Goal: Task Accomplishment & Management: Use online tool/utility

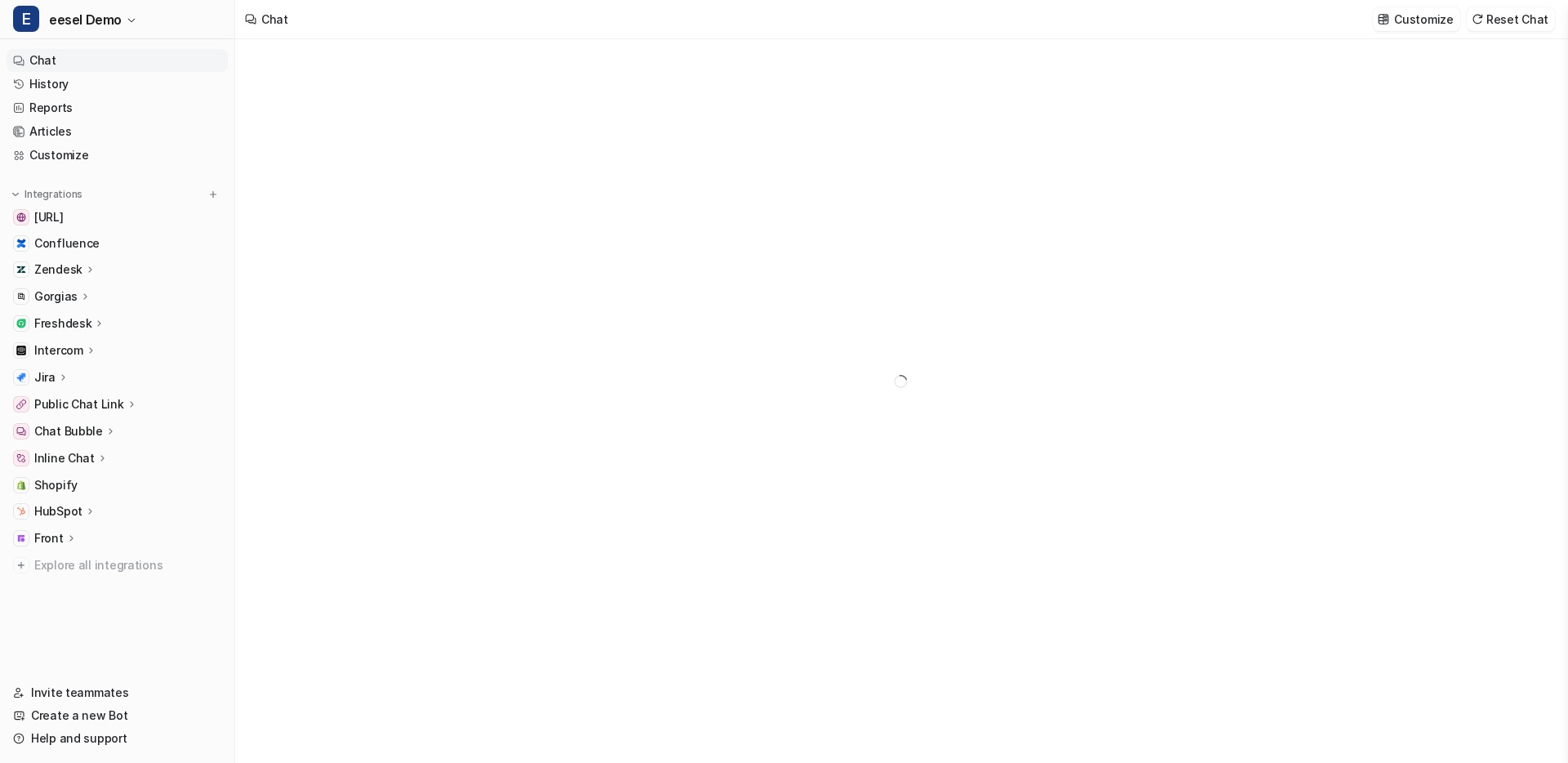
type textarea "**********"
click at [65, 153] on link "Customize" at bounding box center [118, 155] width 222 height 23
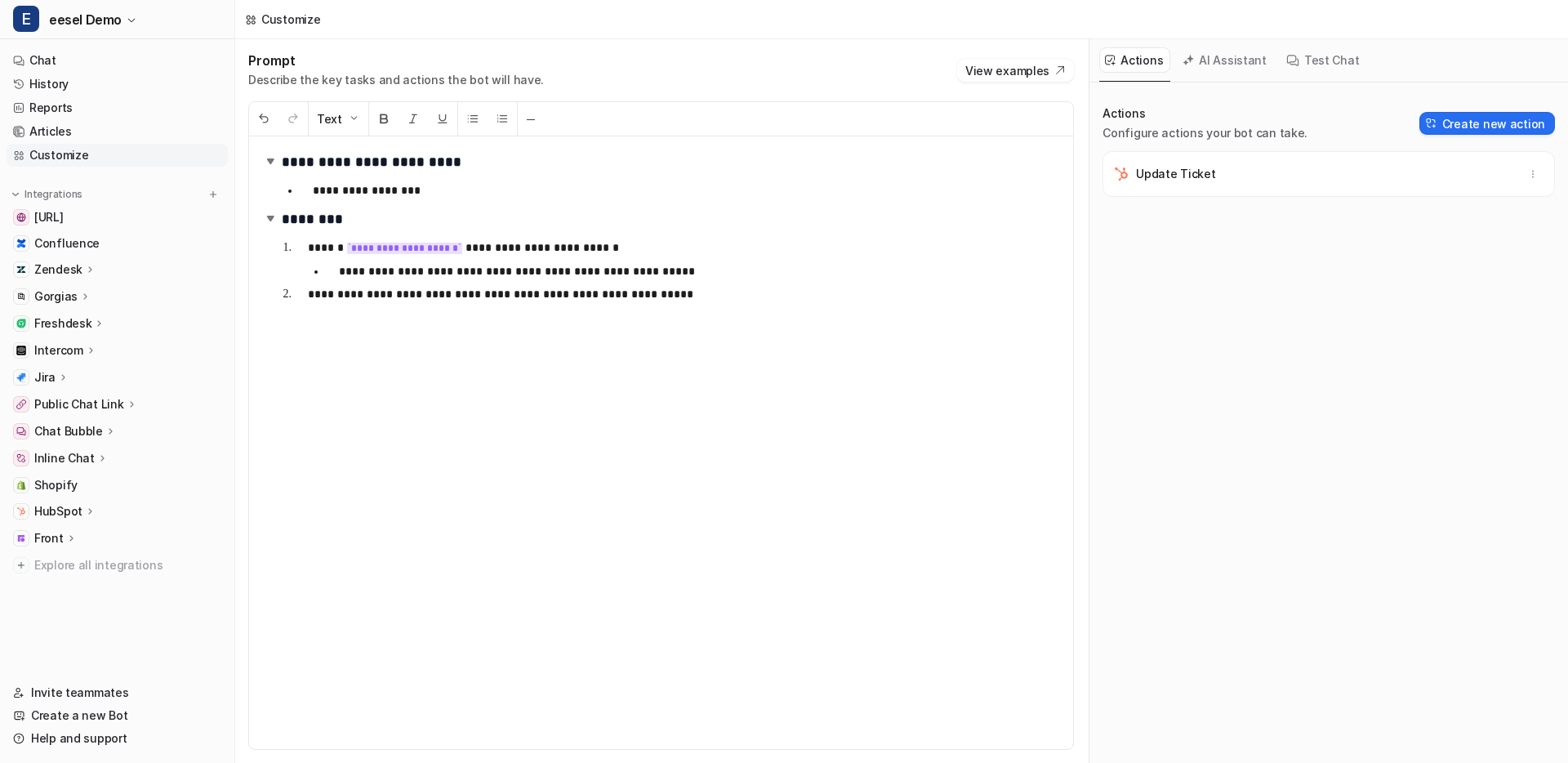
click at [860, 303] on ol "**********" at bounding box center [670, 270] width 778 height 72
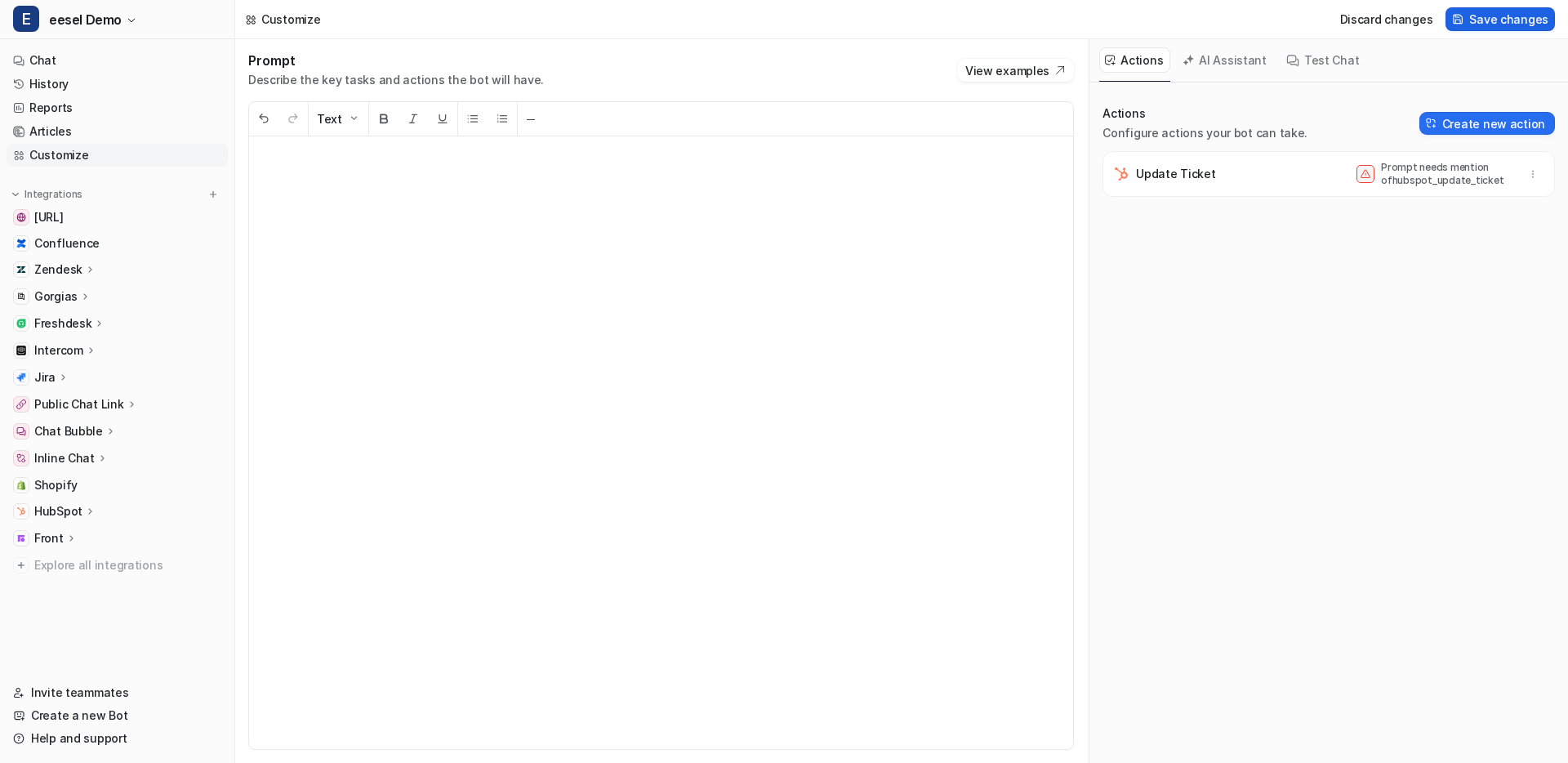
click at [1523, 23] on span "Save changes" at bounding box center [1508, 19] width 79 height 17
click at [1534, 174] on icon "button" at bounding box center [1532, 174] width 12 height 12
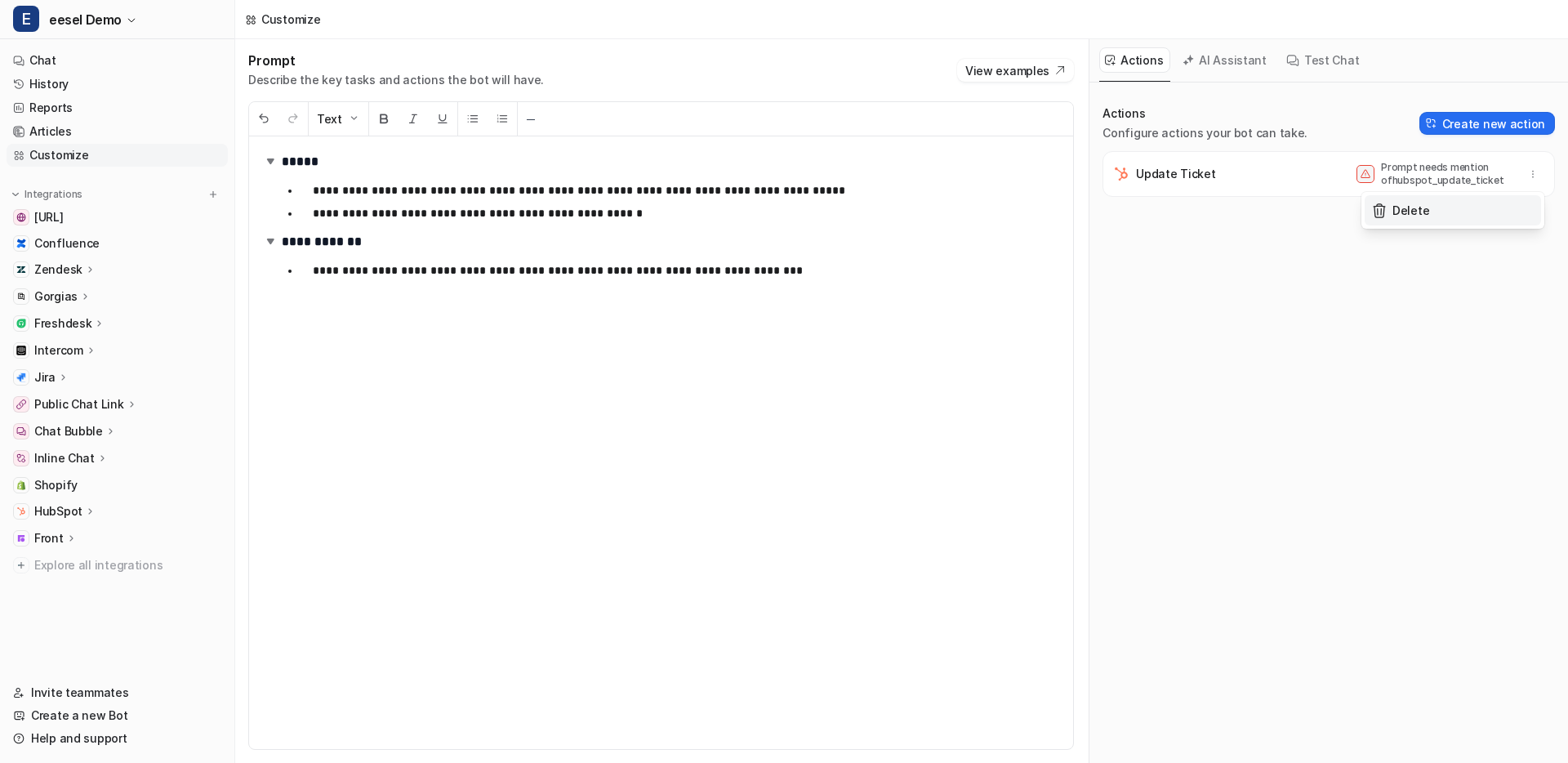
click at [1489, 211] on button "Delete" at bounding box center [1452, 210] width 176 height 30
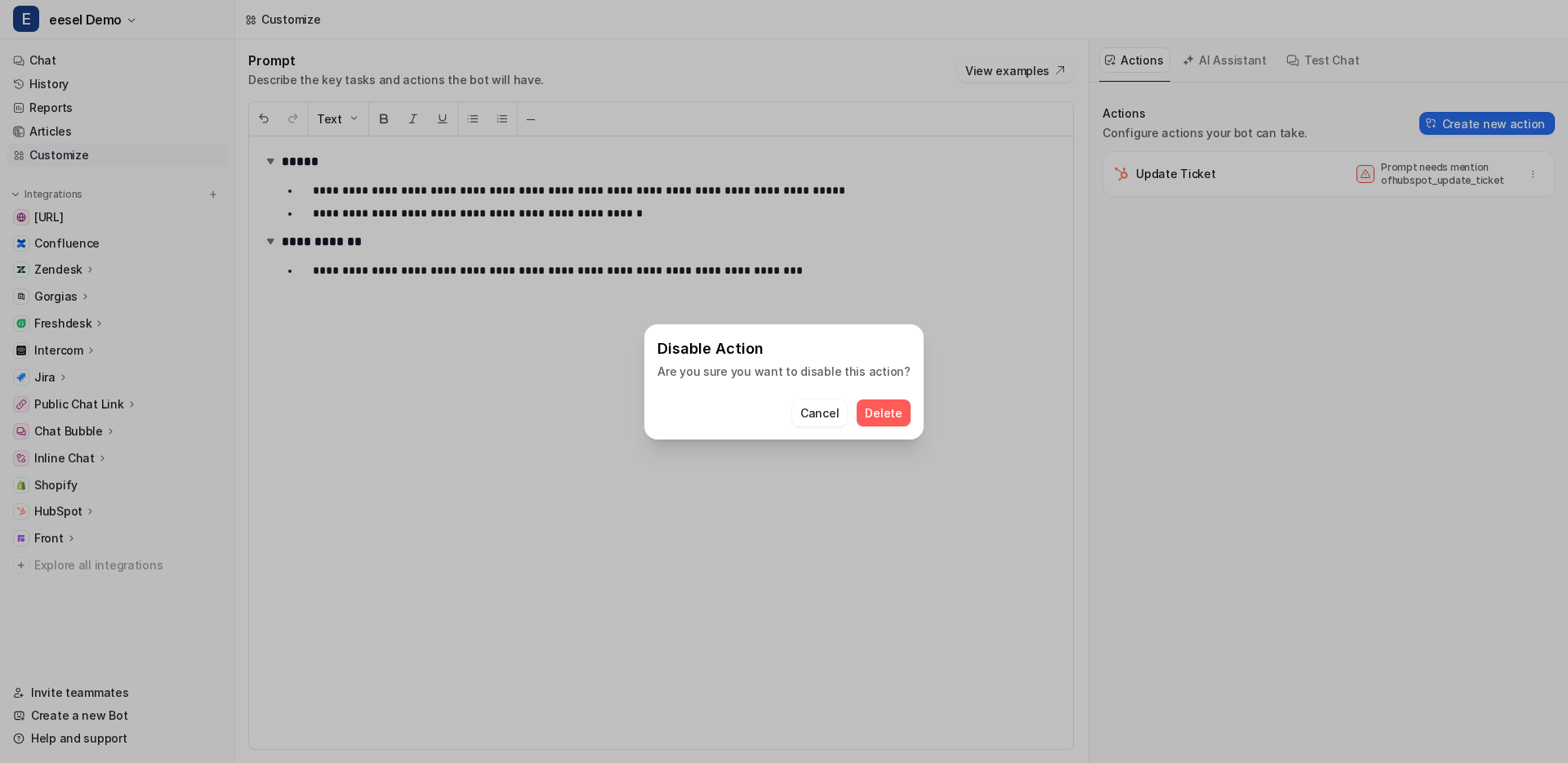
click at [883, 416] on span "Delete" at bounding box center [883, 413] width 37 height 17
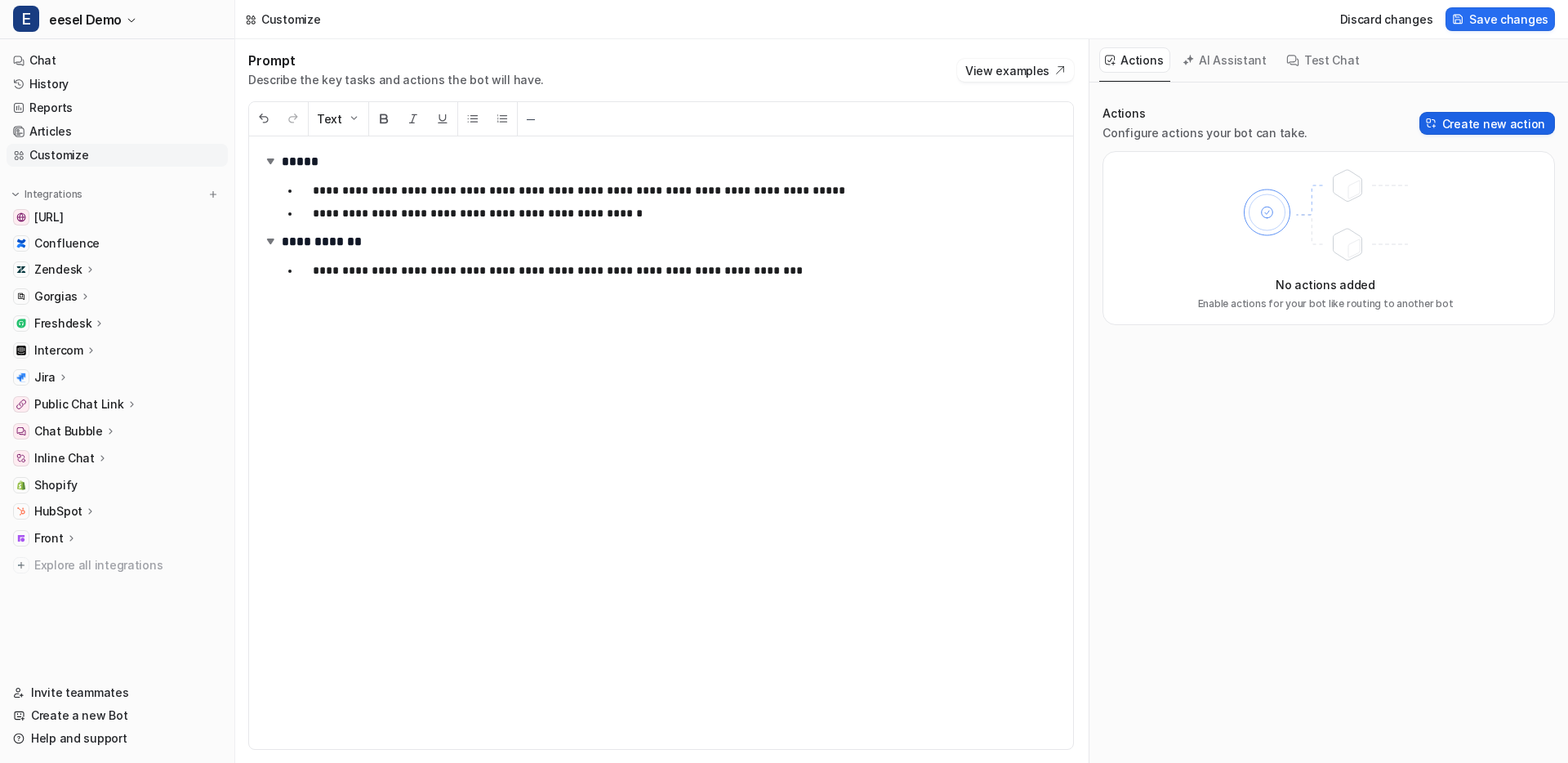
click at [1456, 129] on button "Create new action" at bounding box center [1486, 123] width 136 height 23
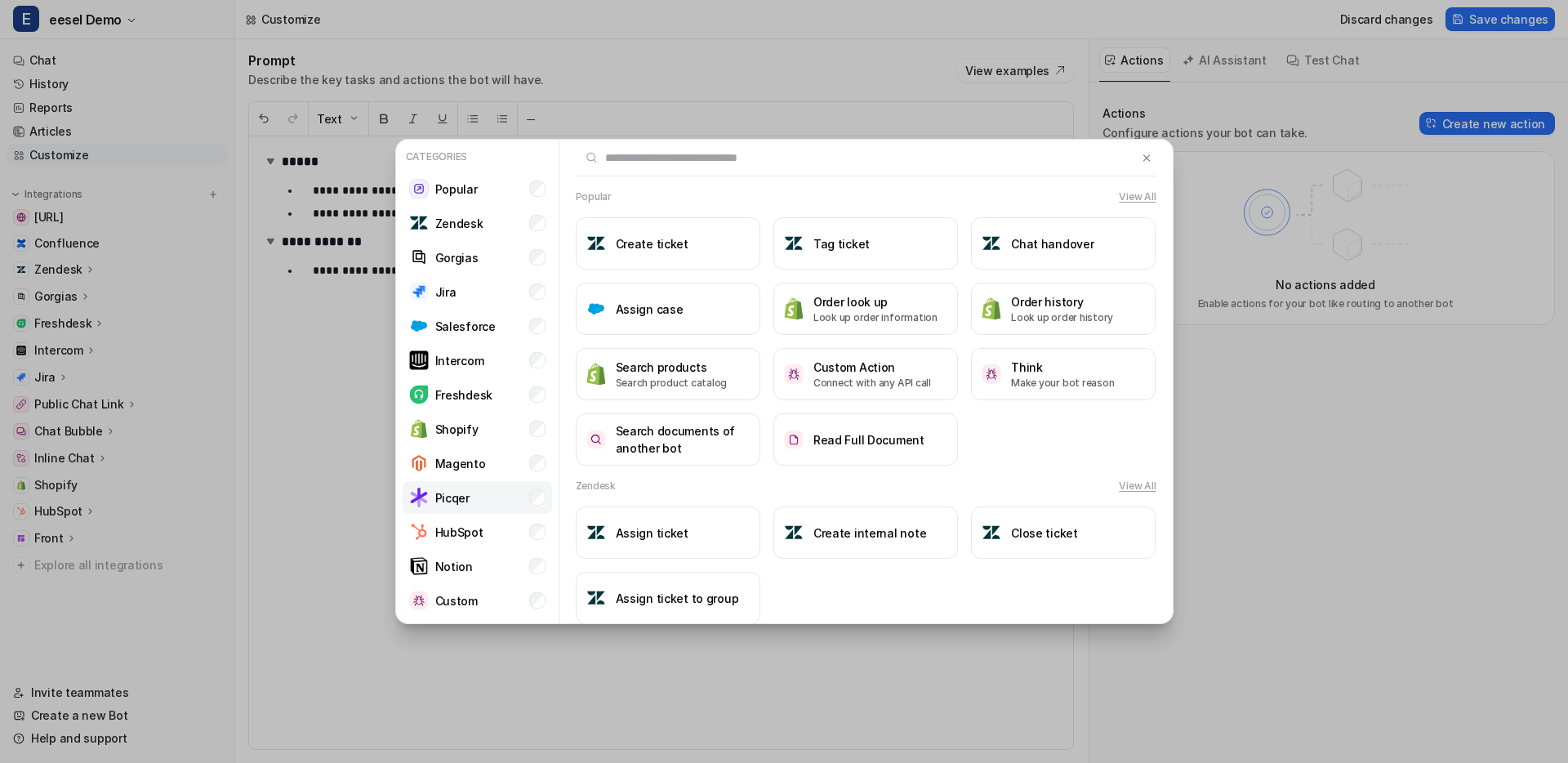
click at [535, 487] on li "Picqer" at bounding box center [477, 497] width 149 height 33
click at [560, 362] on div "Popular View All Create ticket Tag ticket Chat handover Assign case Order look …" at bounding box center [866, 328] width 614 height 276
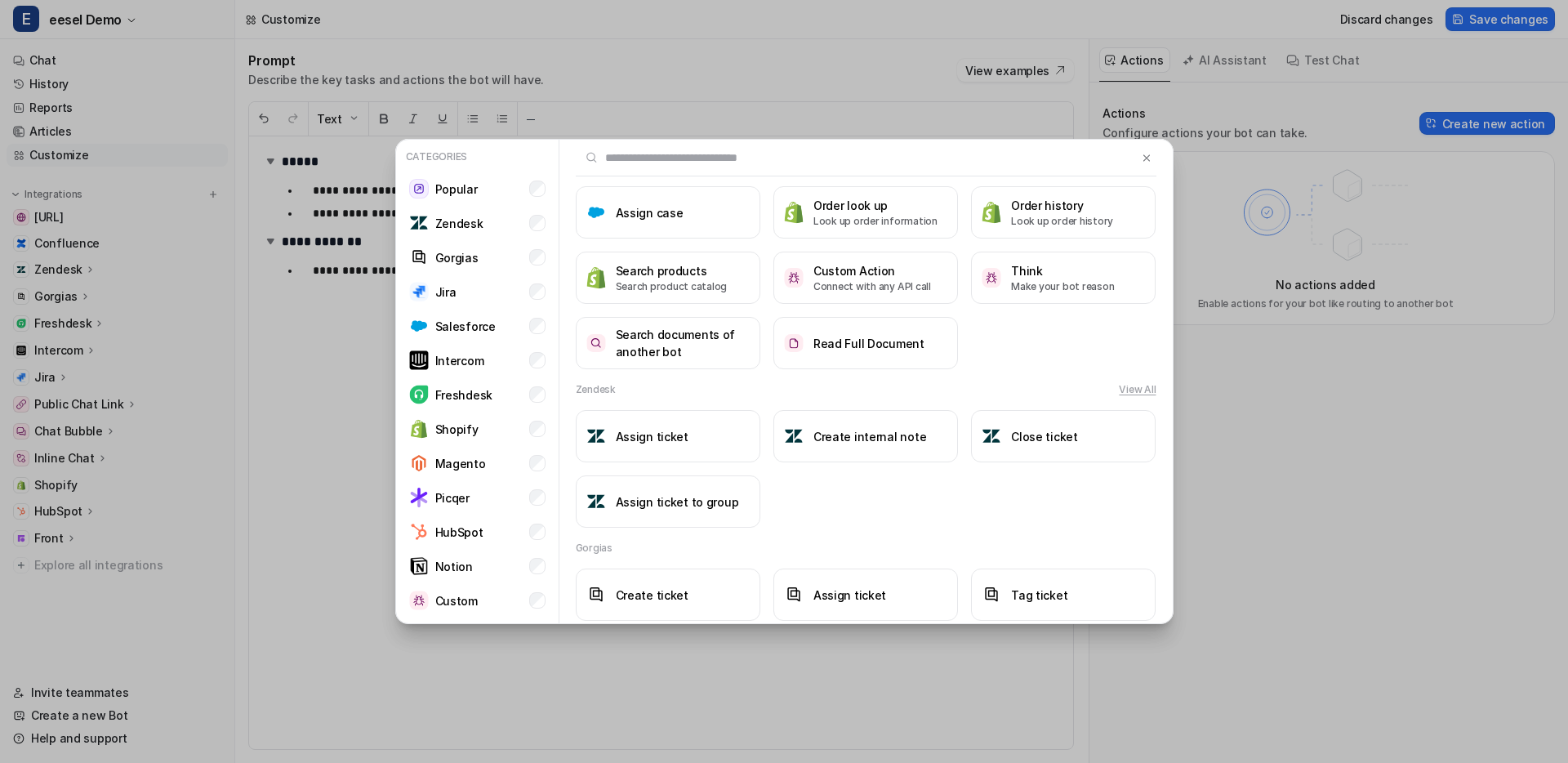
scroll to position [105, 0]
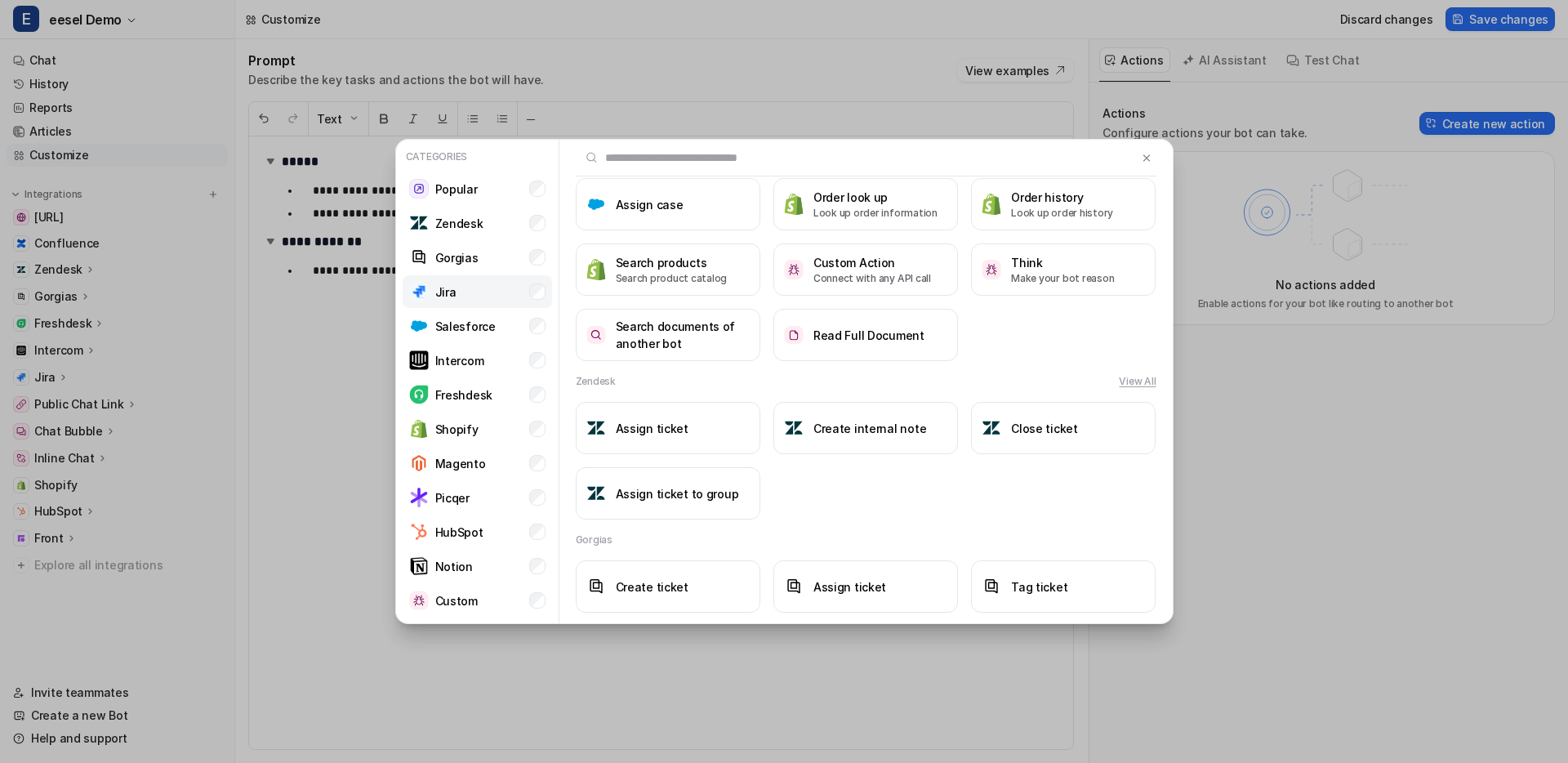
click at [545, 285] on li "Jira" at bounding box center [477, 292] width 149 height 33
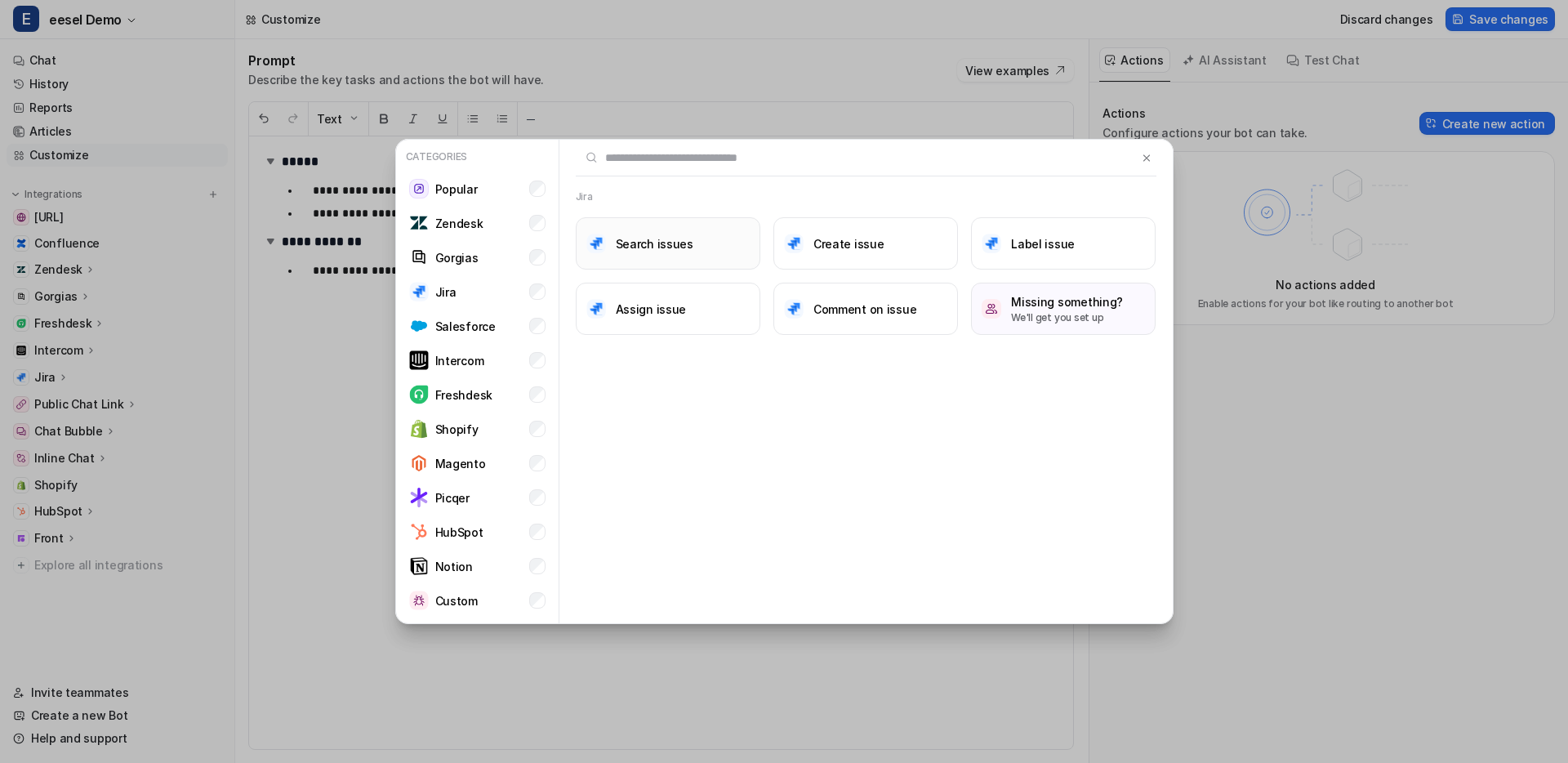
click at [693, 250] on button "Search issues" at bounding box center [668, 244] width 185 height 52
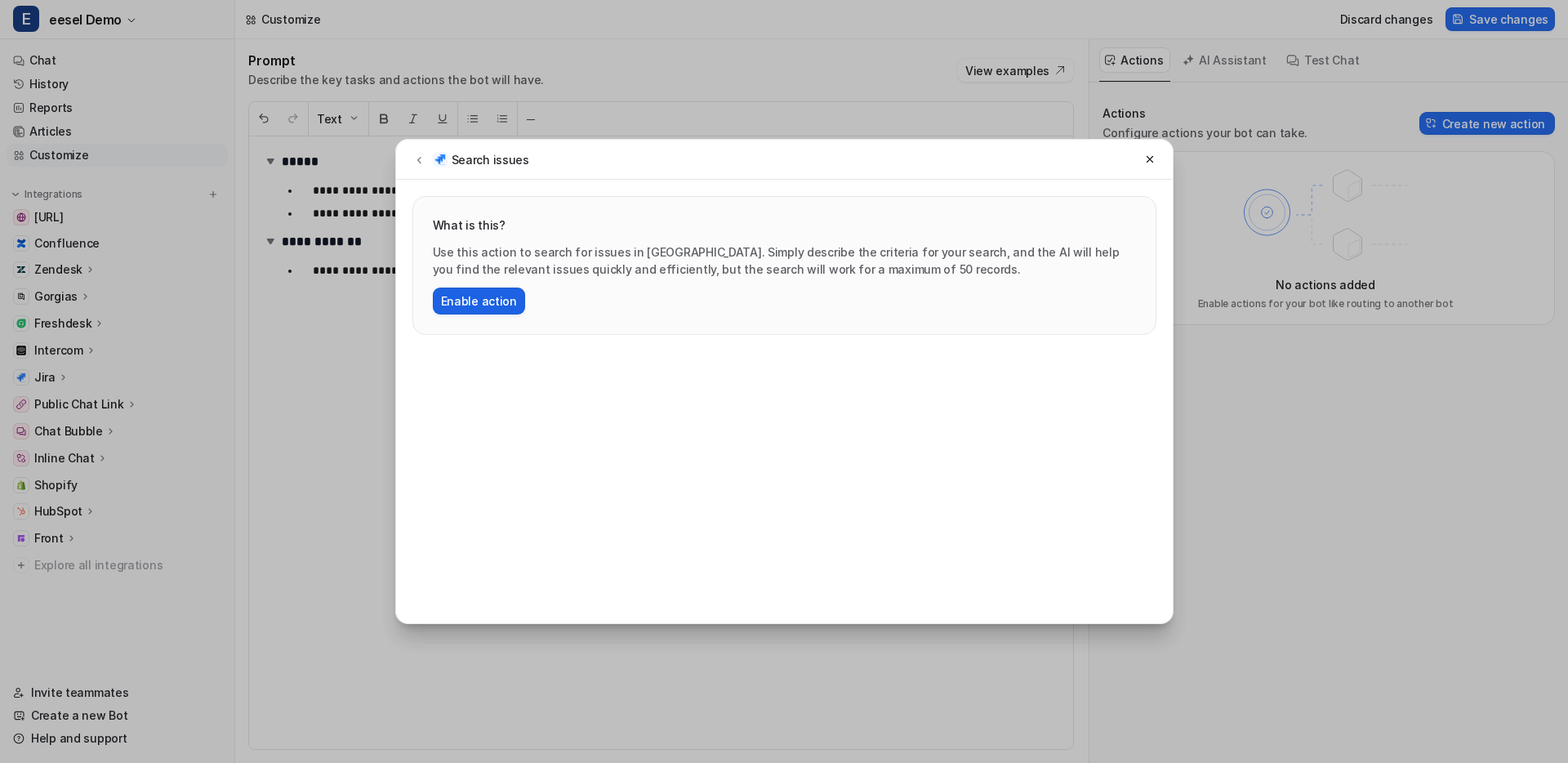
click at [454, 303] on button "Enable action" at bounding box center [479, 301] width 92 height 27
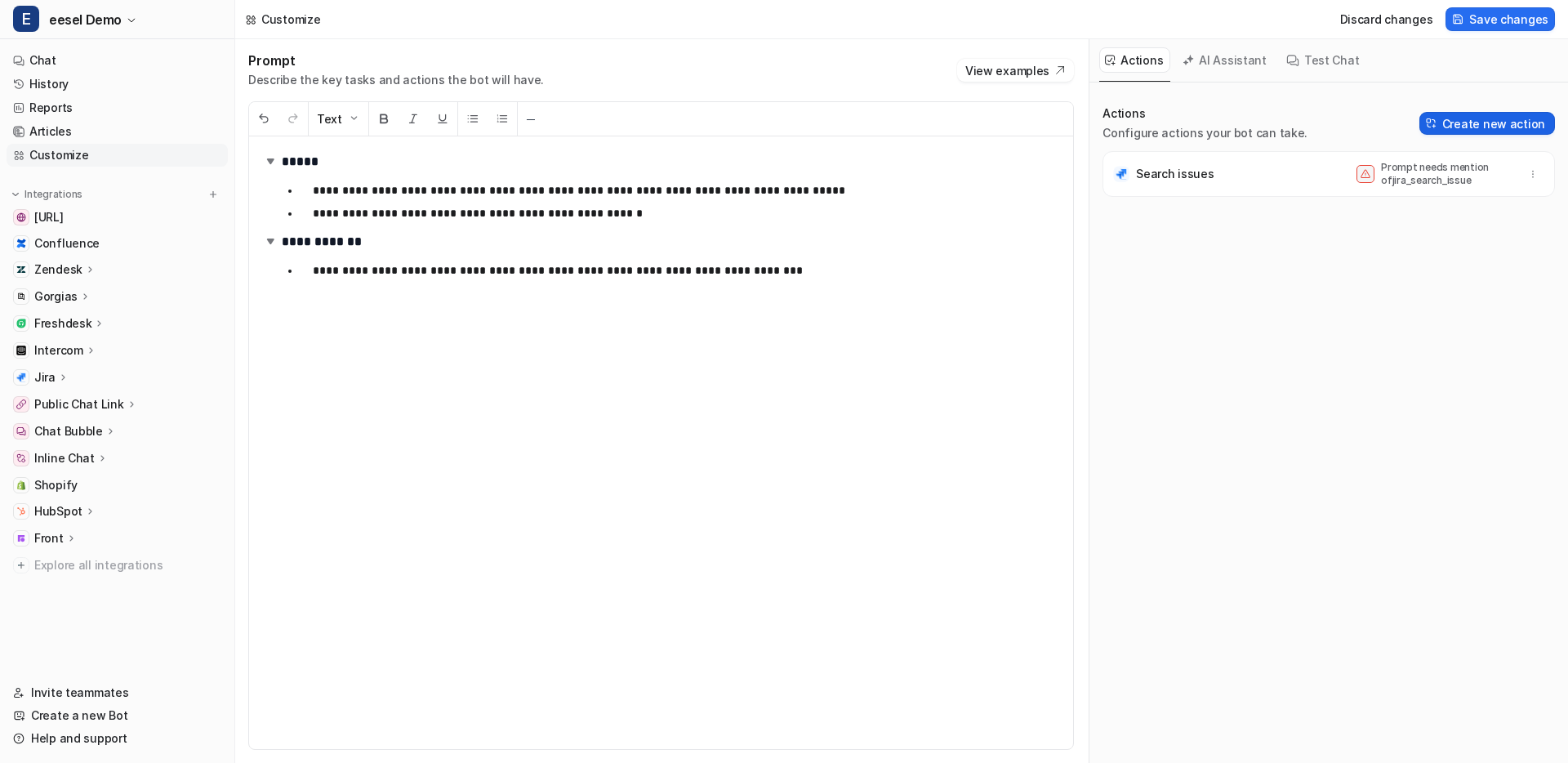
click at [1518, 127] on button "Create new action" at bounding box center [1486, 123] width 136 height 23
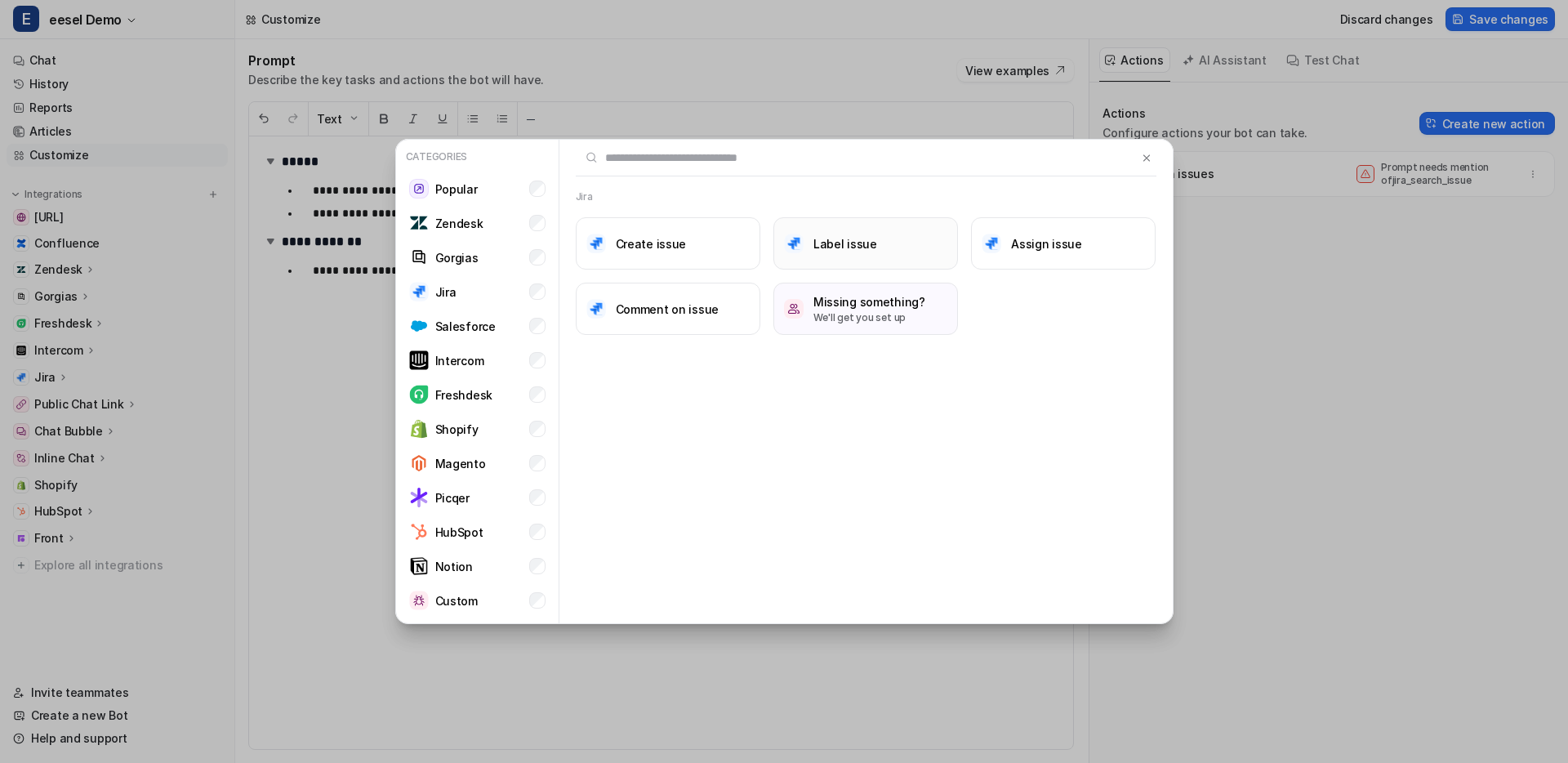
click at [948, 247] on button "Label issue" at bounding box center [866, 244] width 185 height 52
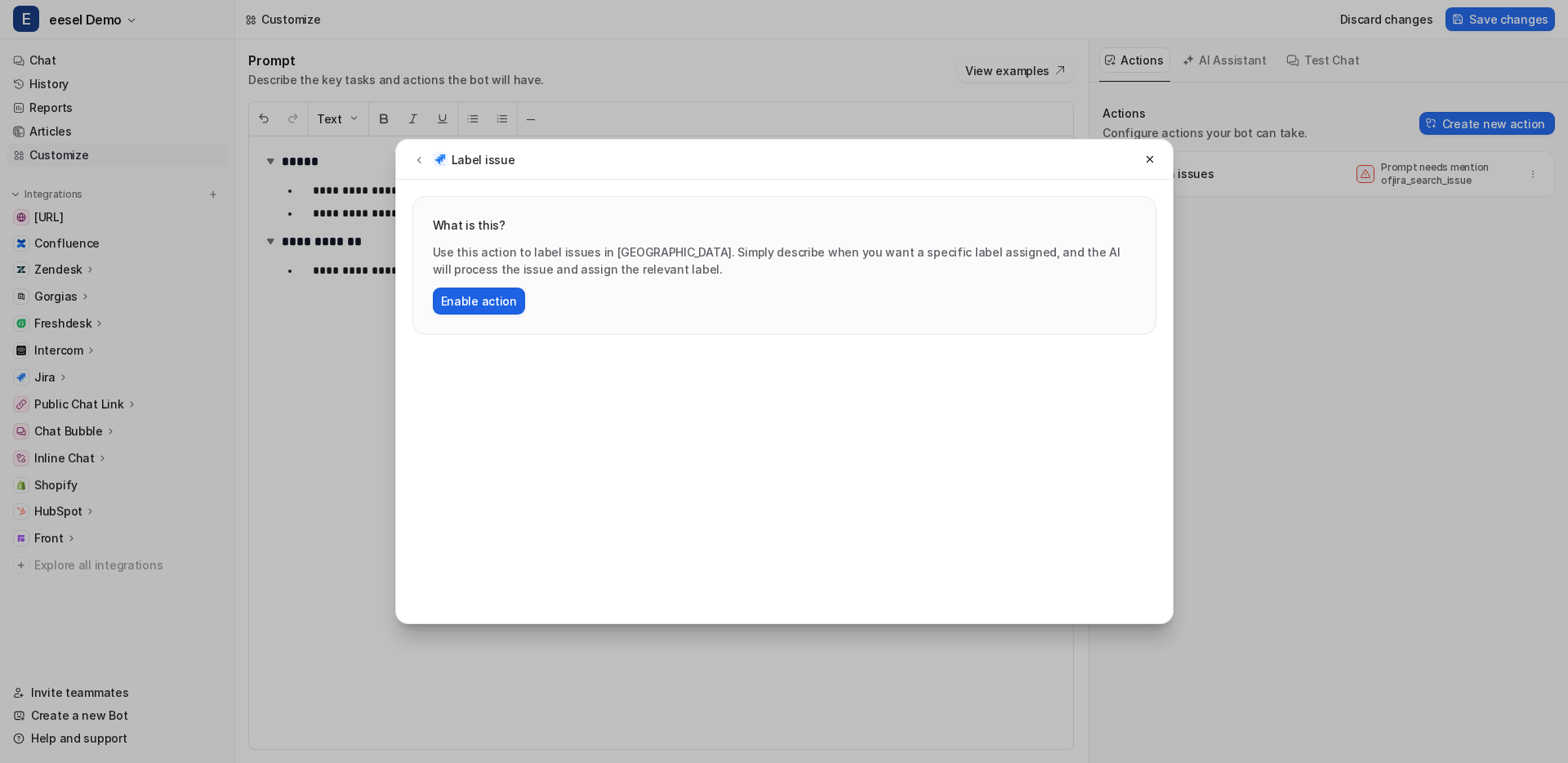
click at [496, 287] on button "Enable action" at bounding box center [479, 301] width 92 height 27
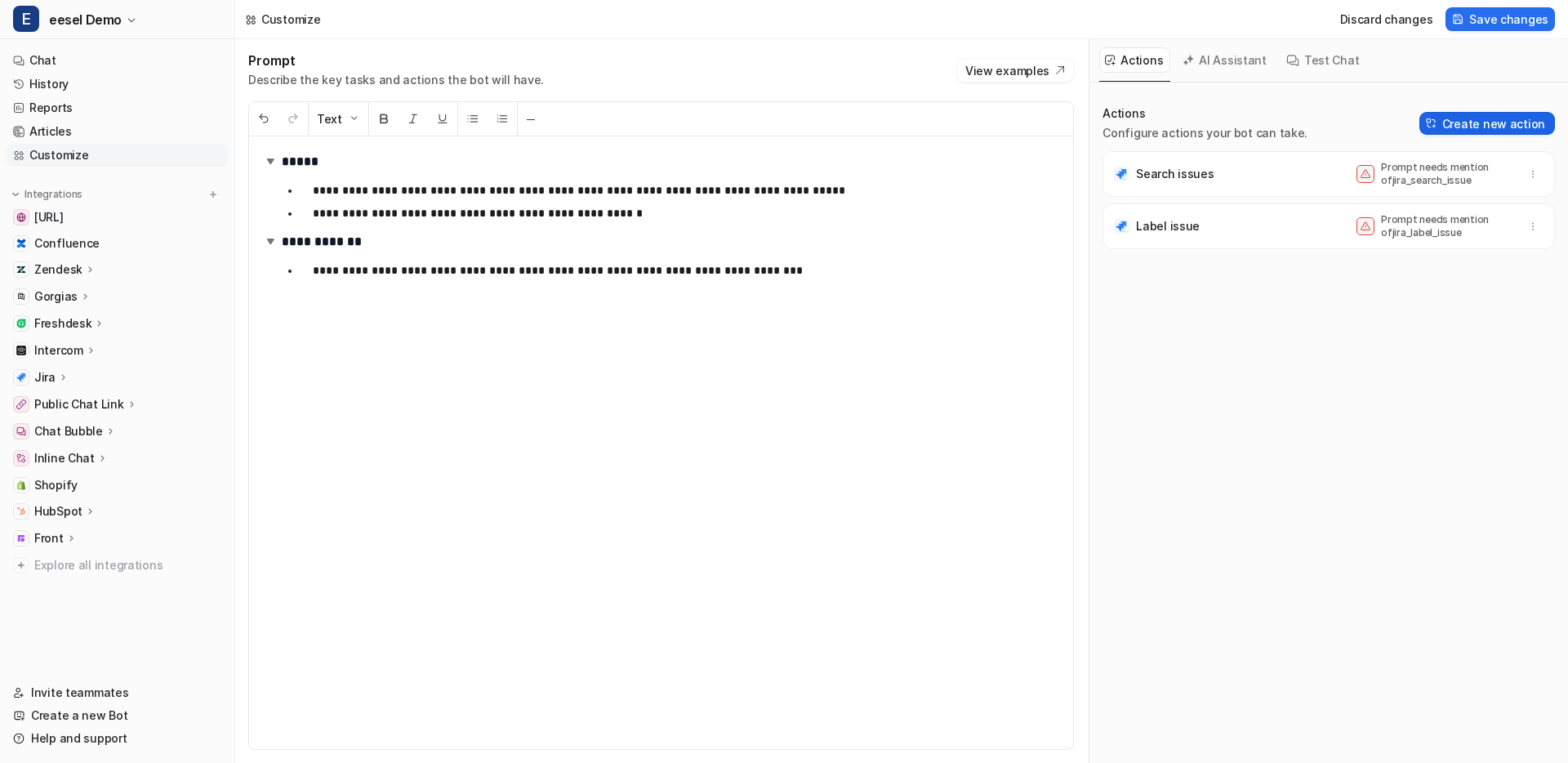
click at [1478, 133] on button "Create new action" at bounding box center [1486, 123] width 136 height 23
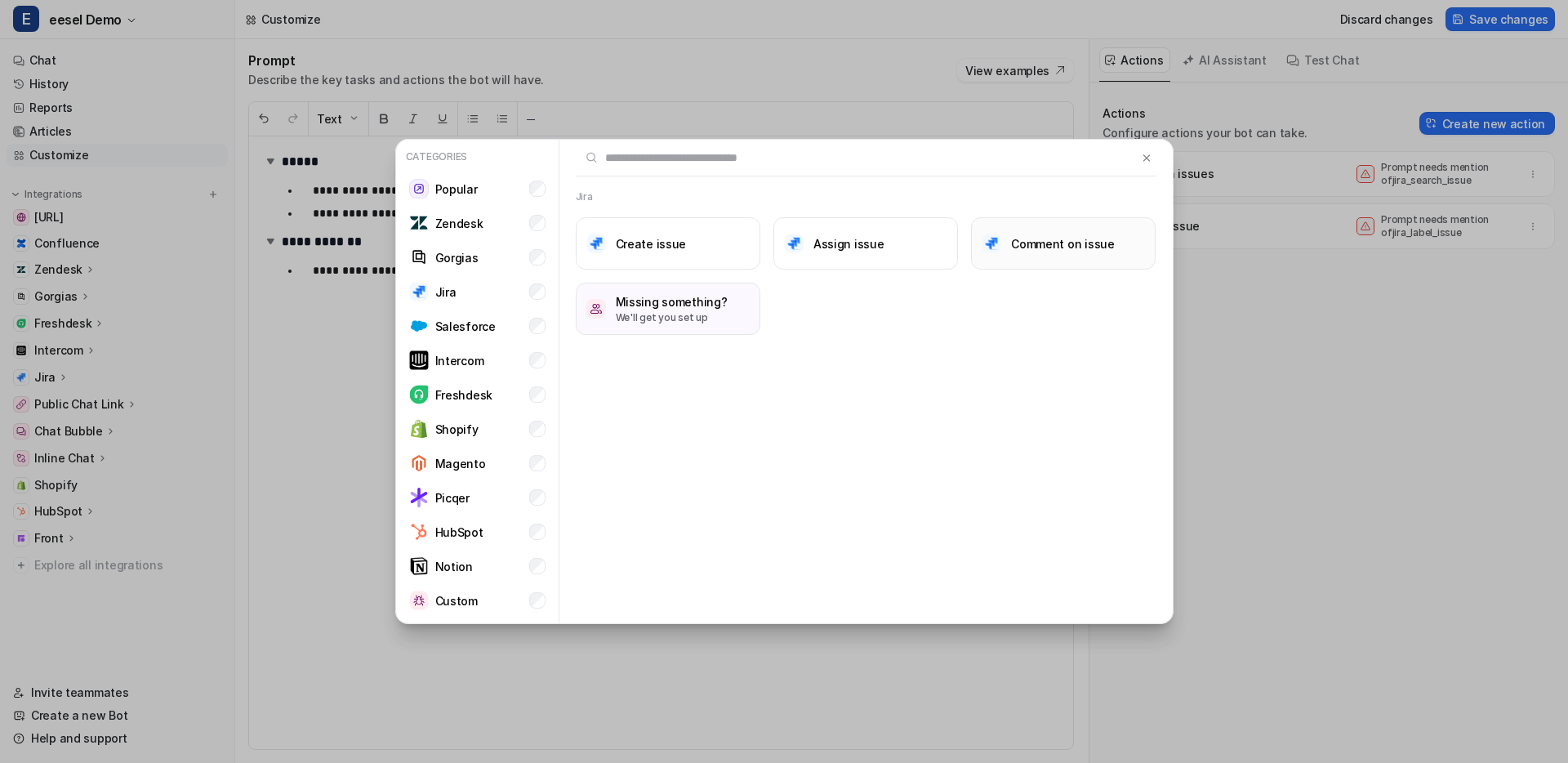
click at [1081, 264] on button "Comment on issue" at bounding box center [1063, 244] width 185 height 52
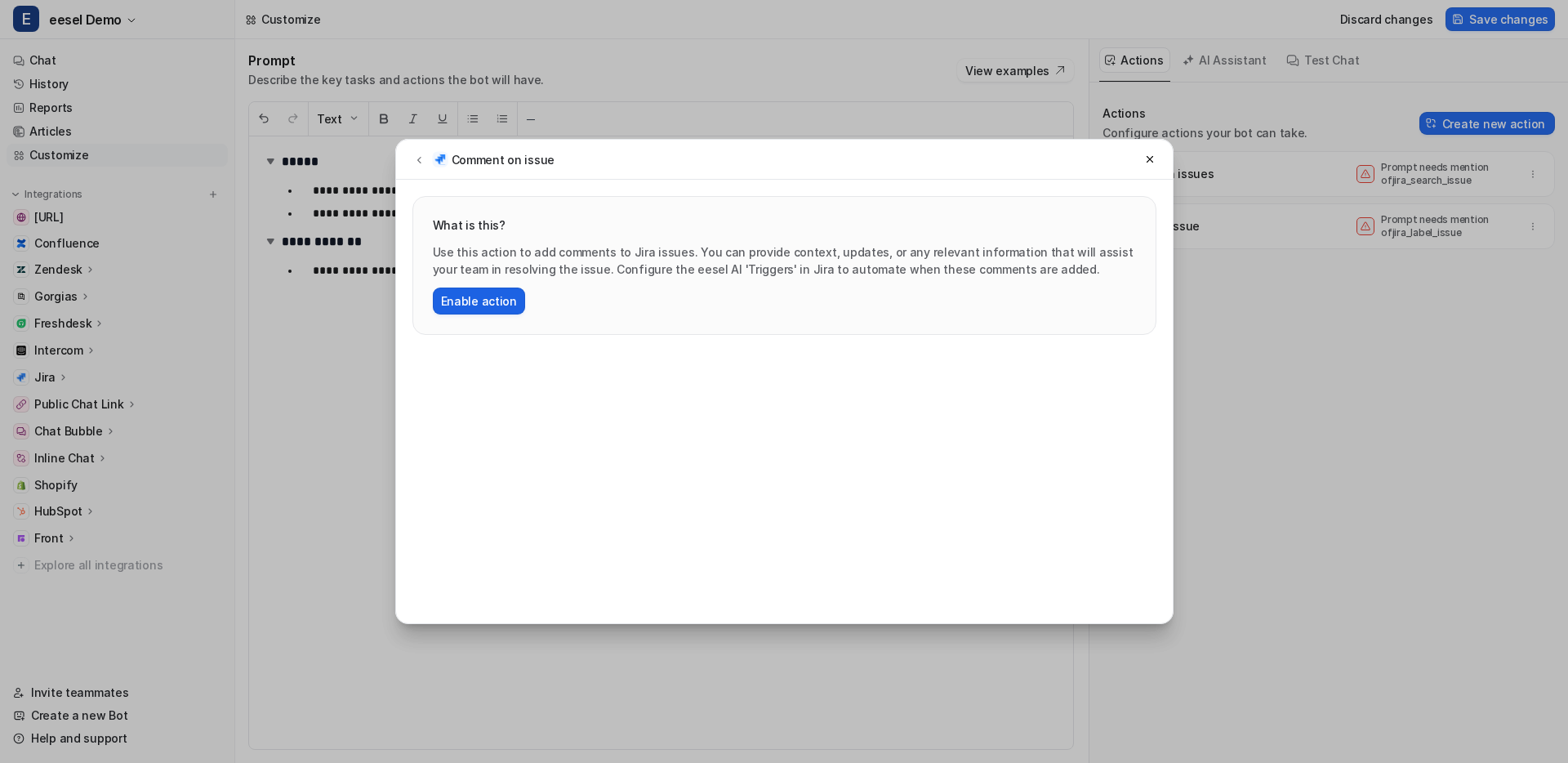
click at [487, 300] on button "Enable action" at bounding box center [479, 301] width 92 height 27
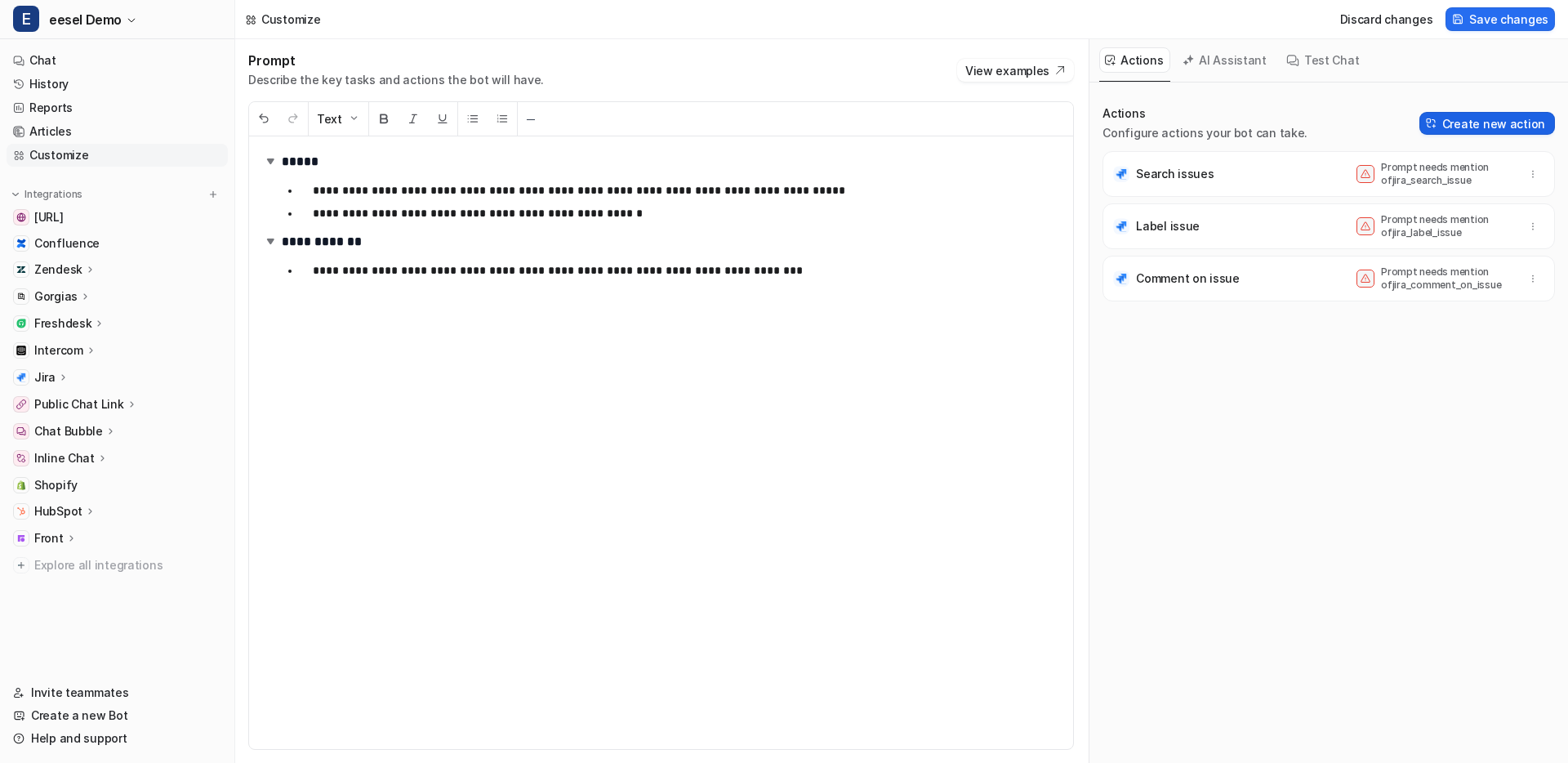
click at [1483, 125] on button "Create new action" at bounding box center [1486, 123] width 136 height 23
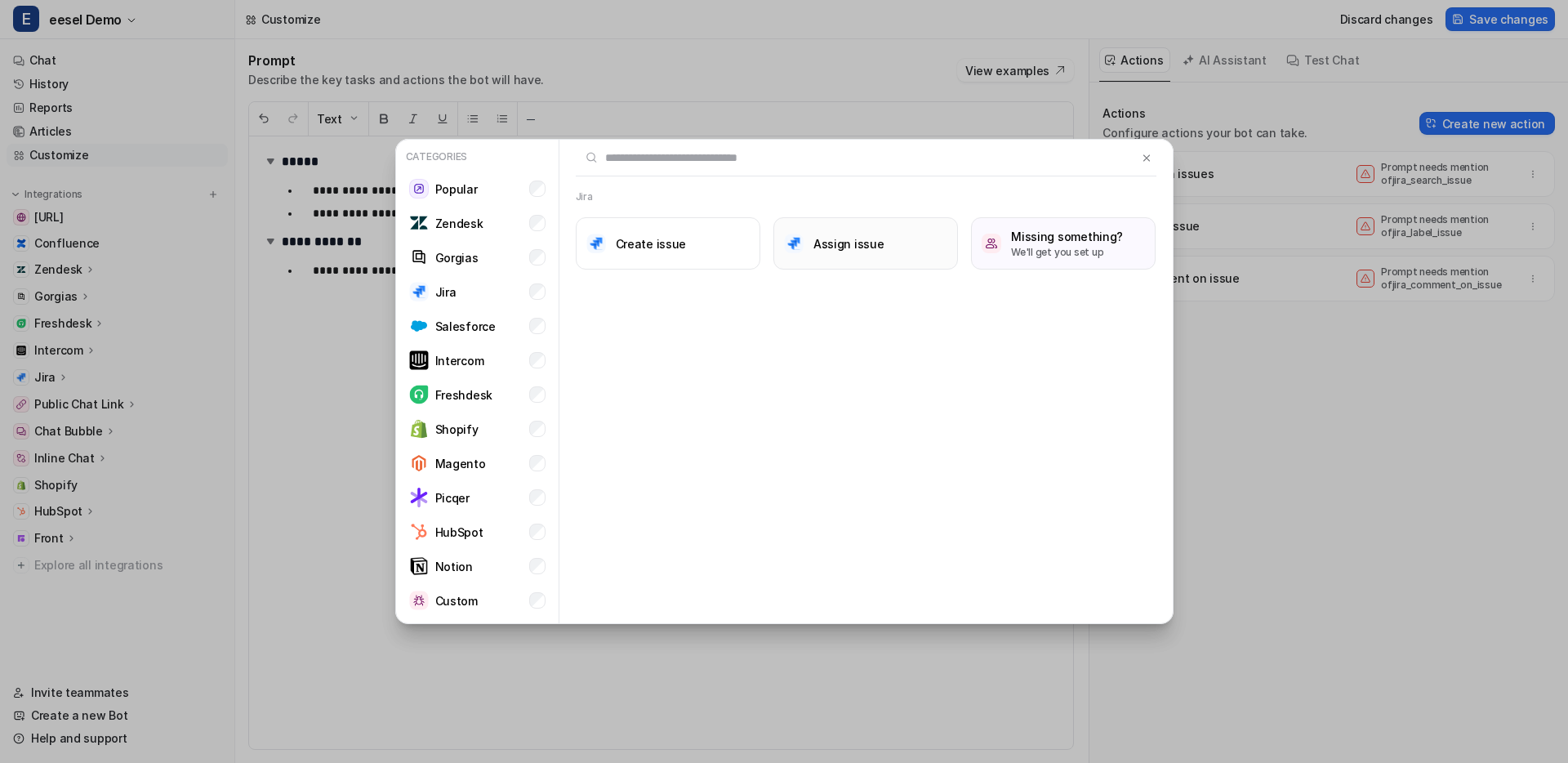
click at [885, 249] on button "Assign issue" at bounding box center [866, 244] width 185 height 52
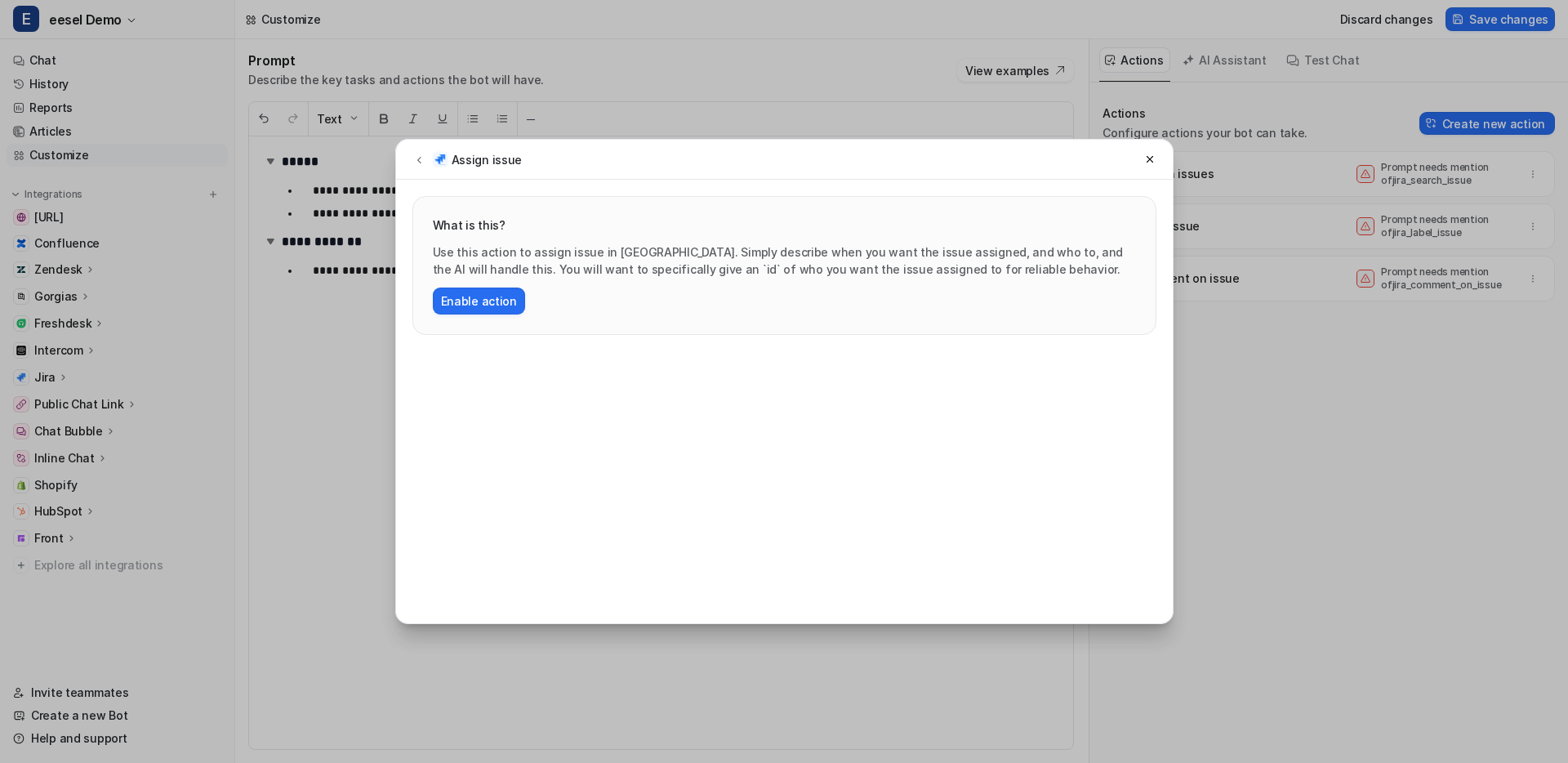
click button "Enable action" at bounding box center [479, 301] width 92 height 27
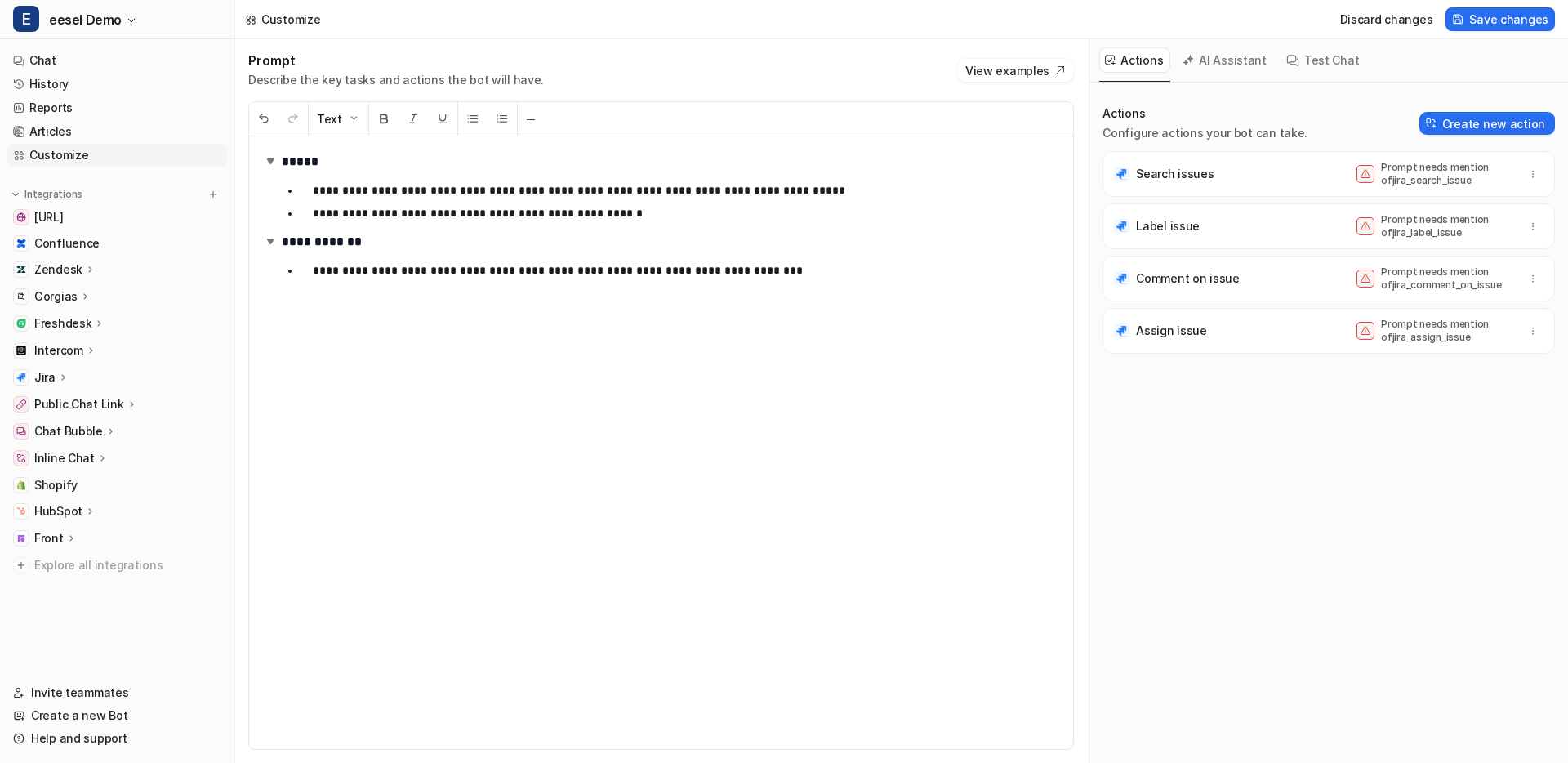
click at [1433, 141] on div "Actions Configure actions your bot can take. Create new action Search issues Pr…" at bounding box center [1328, 235] width 453 height 261
click at [1446, 131] on button "Create new action" at bounding box center [1486, 123] width 136 height 23
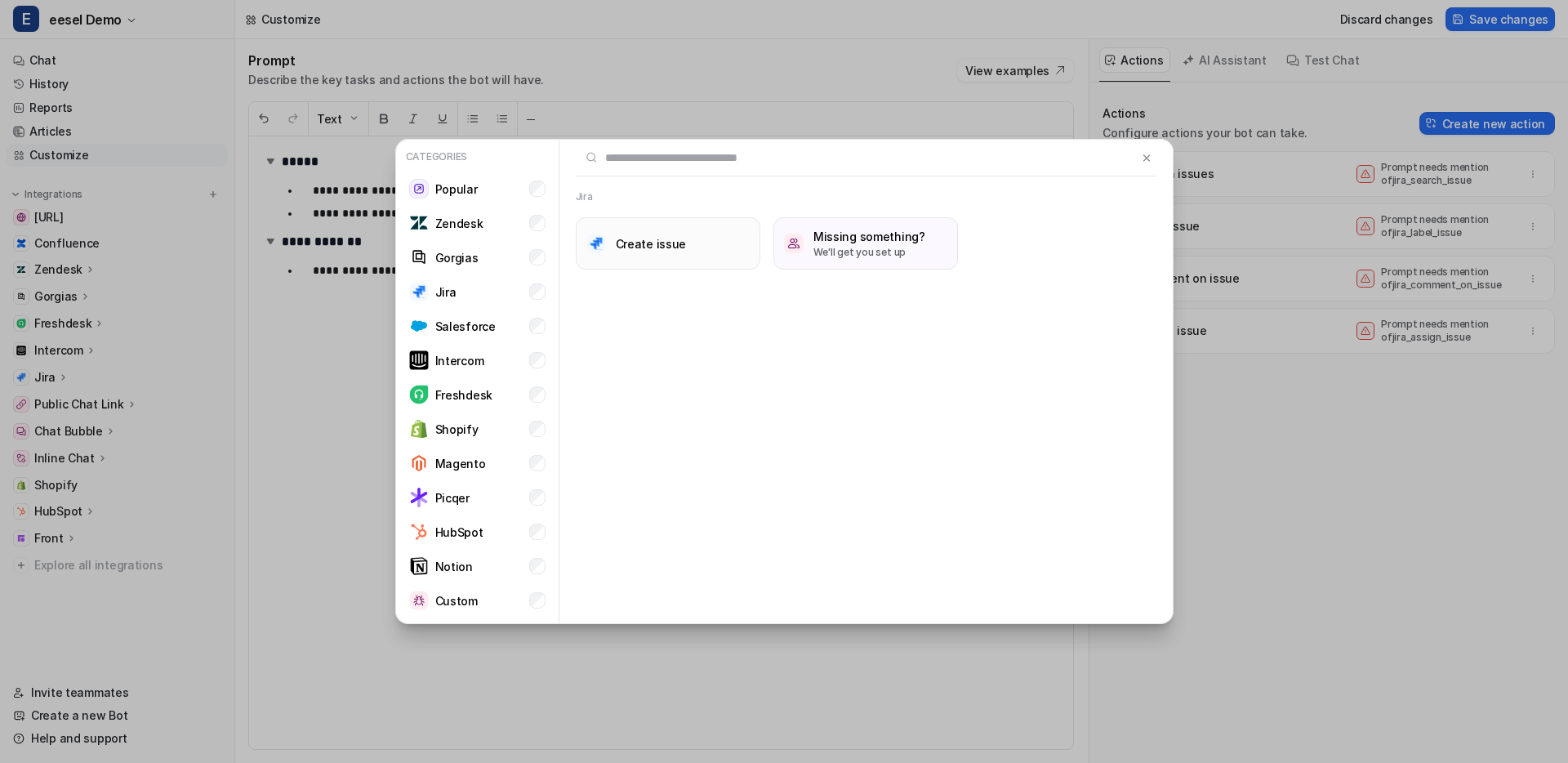
click at [684, 261] on button "Create issue" at bounding box center [668, 244] width 185 height 52
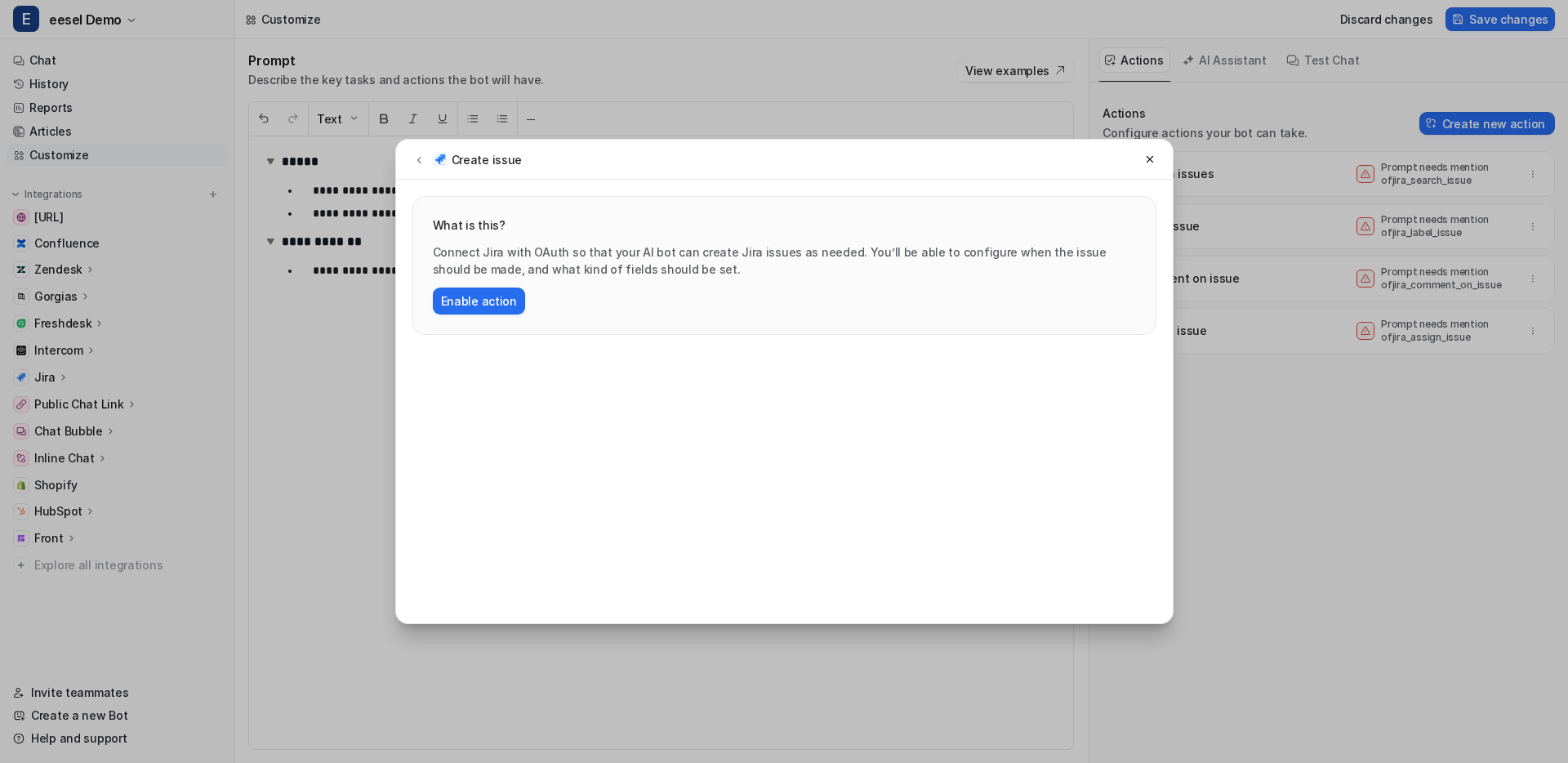
click button "Enable action" at bounding box center [479, 301] width 92 height 27
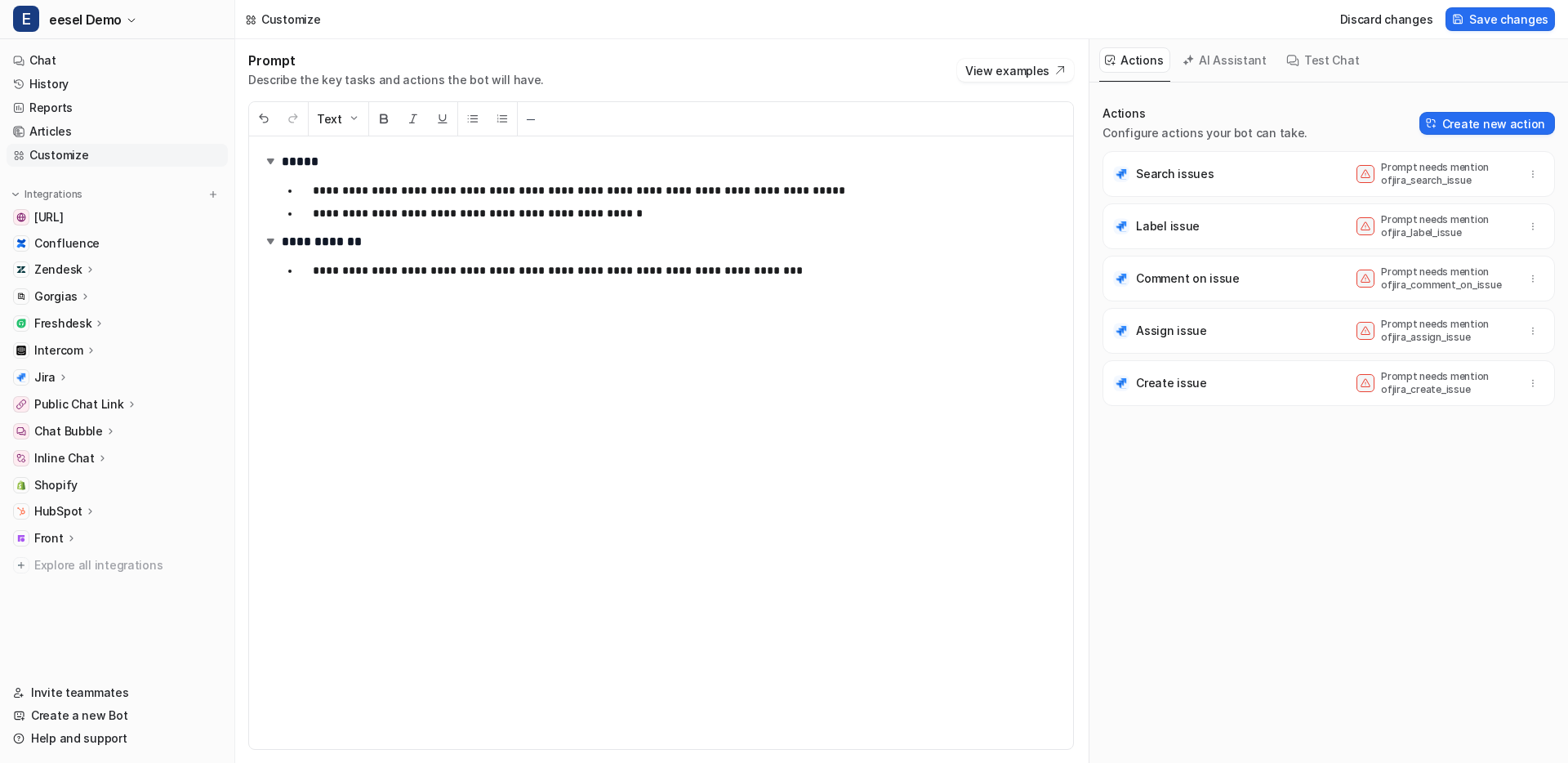
click at [814, 173] on h2 "*****" at bounding box center [661, 161] width 797 height 24
click at [766, 253] on h2 "**********" at bounding box center [661, 241] width 797 height 24
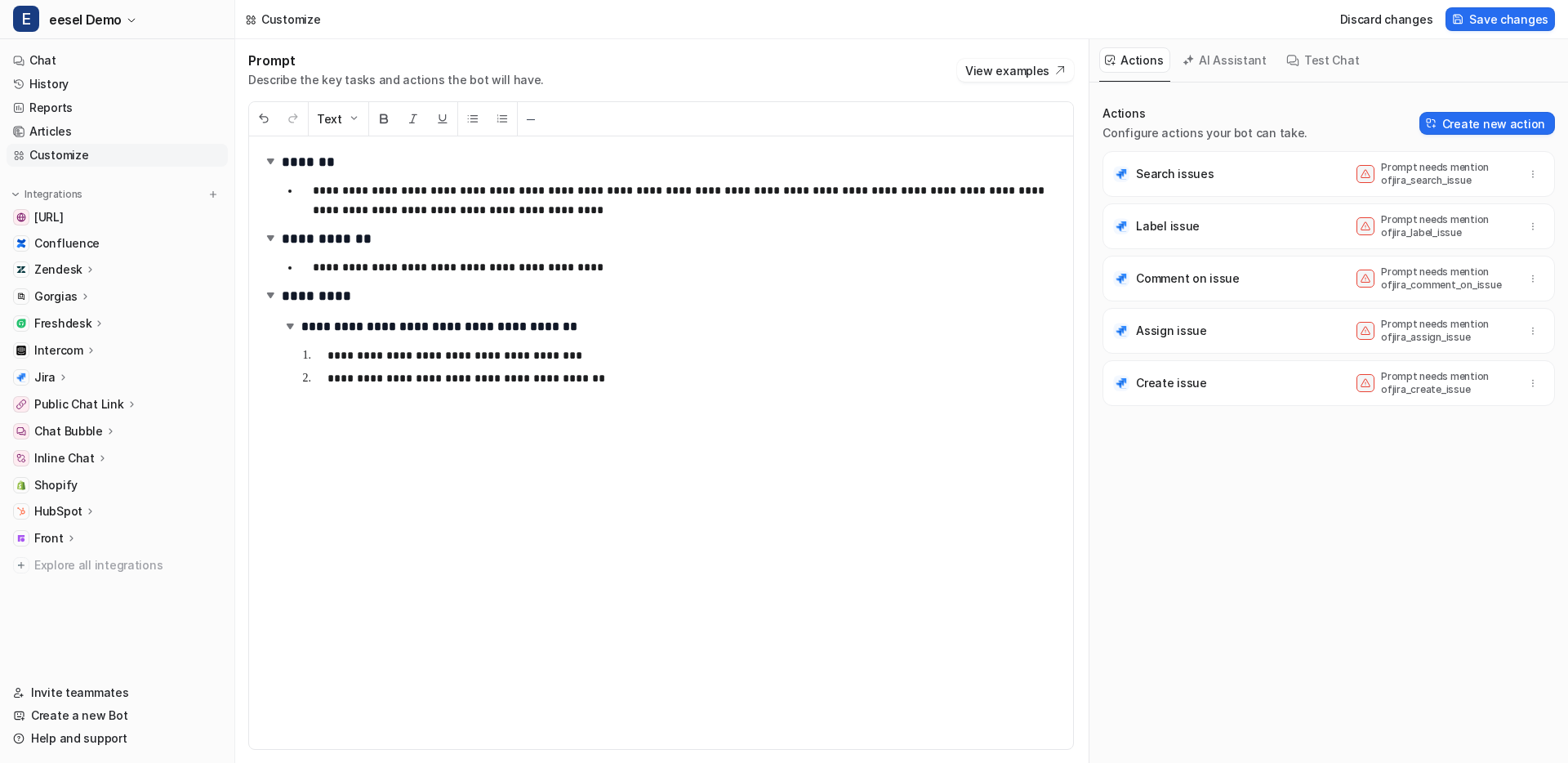
click at [765, 254] on ul "**********" at bounding box center [670, 267] width 778 height 26
click at [1533, 276] on icon "button" at bounding box center [1532, 278] width 12 height 12
click at [1498, 312] on button "Delete" at bounding box center [1452, 314] width 176 height 30
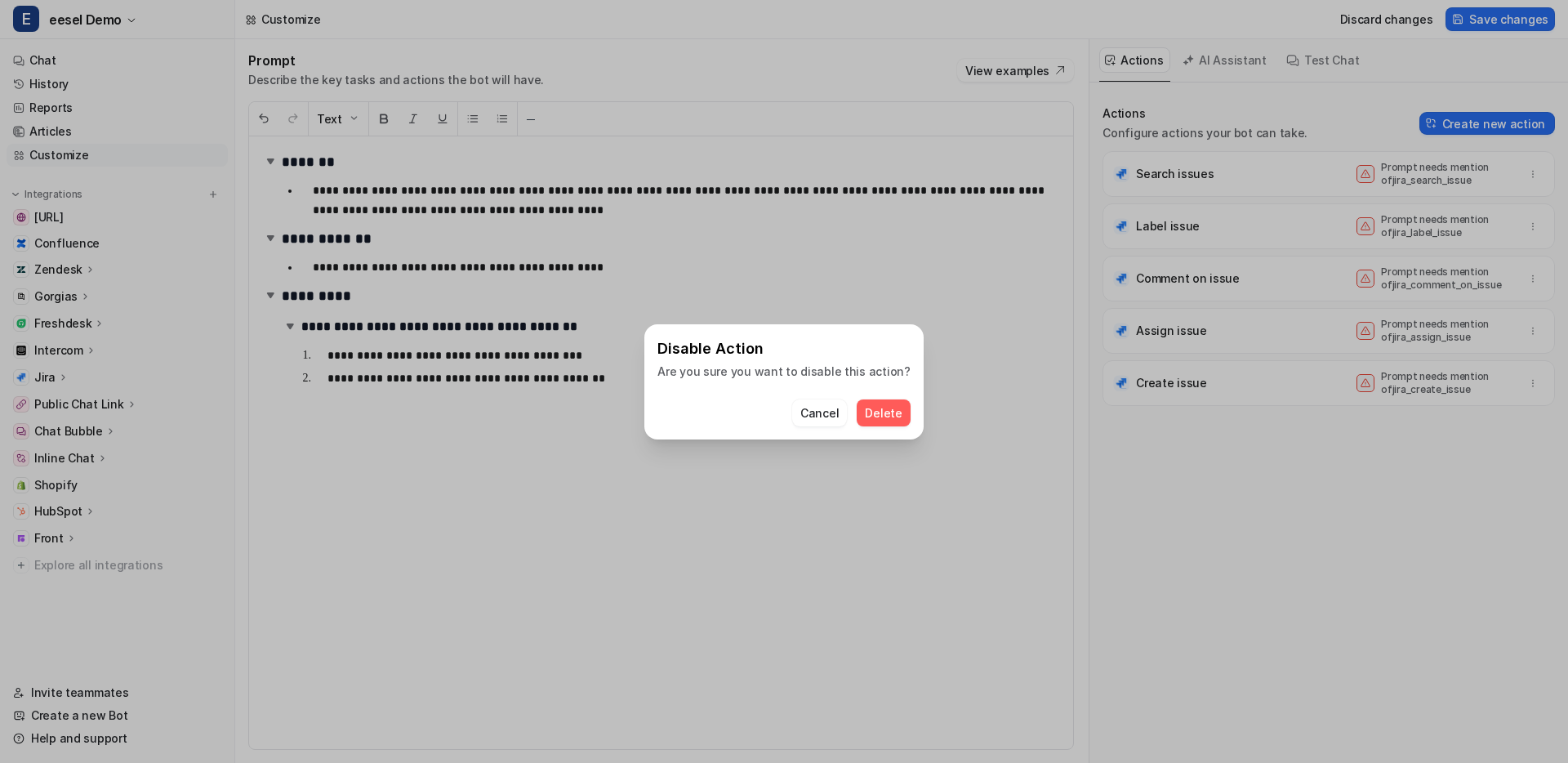
click at [881, 405] on span "Delete" at bounding box center [883, 413] width 37 height 17
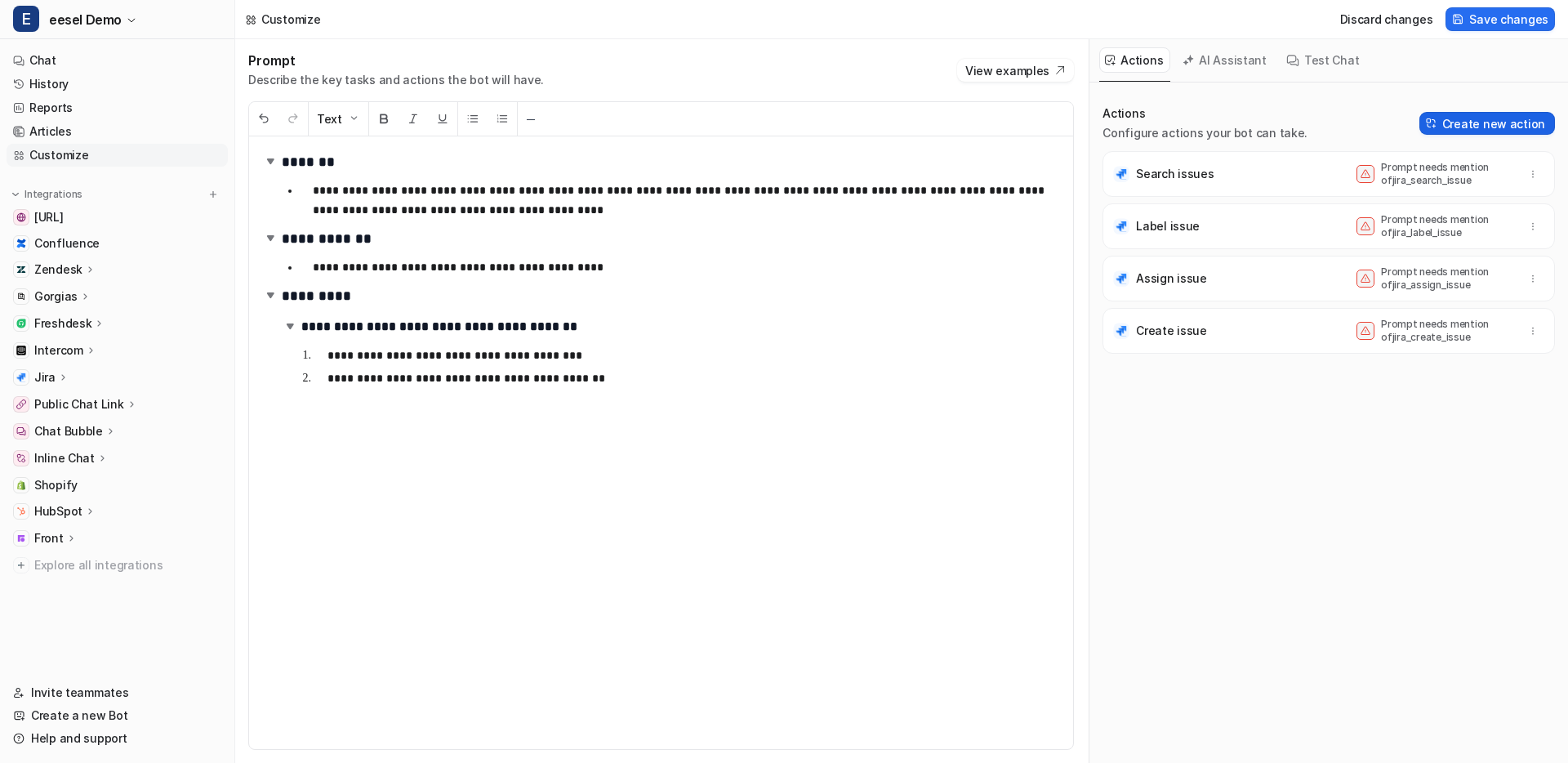
click at [1507, 132] on button "Create new action" at bounding box center [1486, 123] width 136 height 23
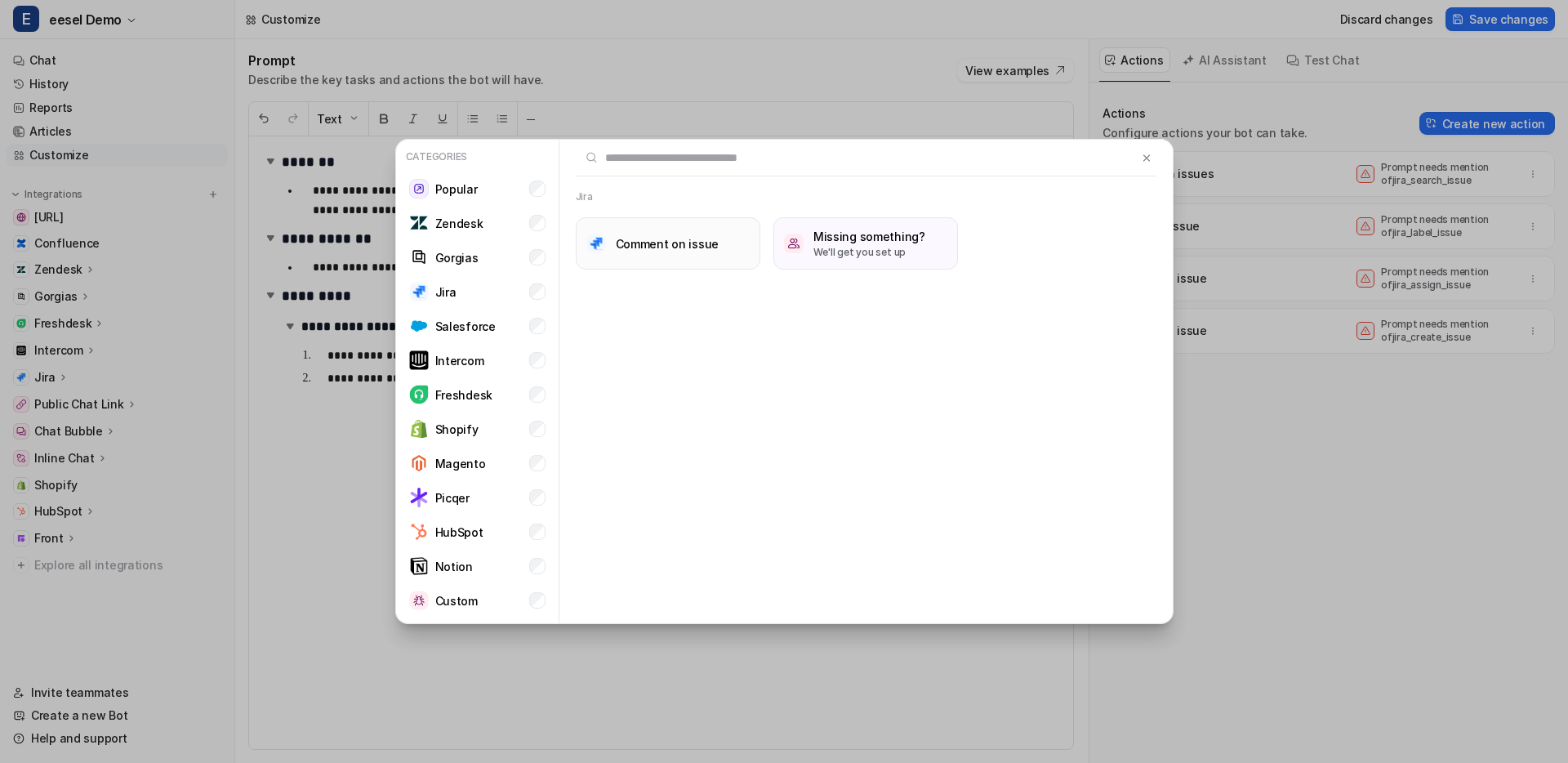
click at [692, 249] on h3 "Comment on issue" at bounding box center [667, 244] width 104 height 17
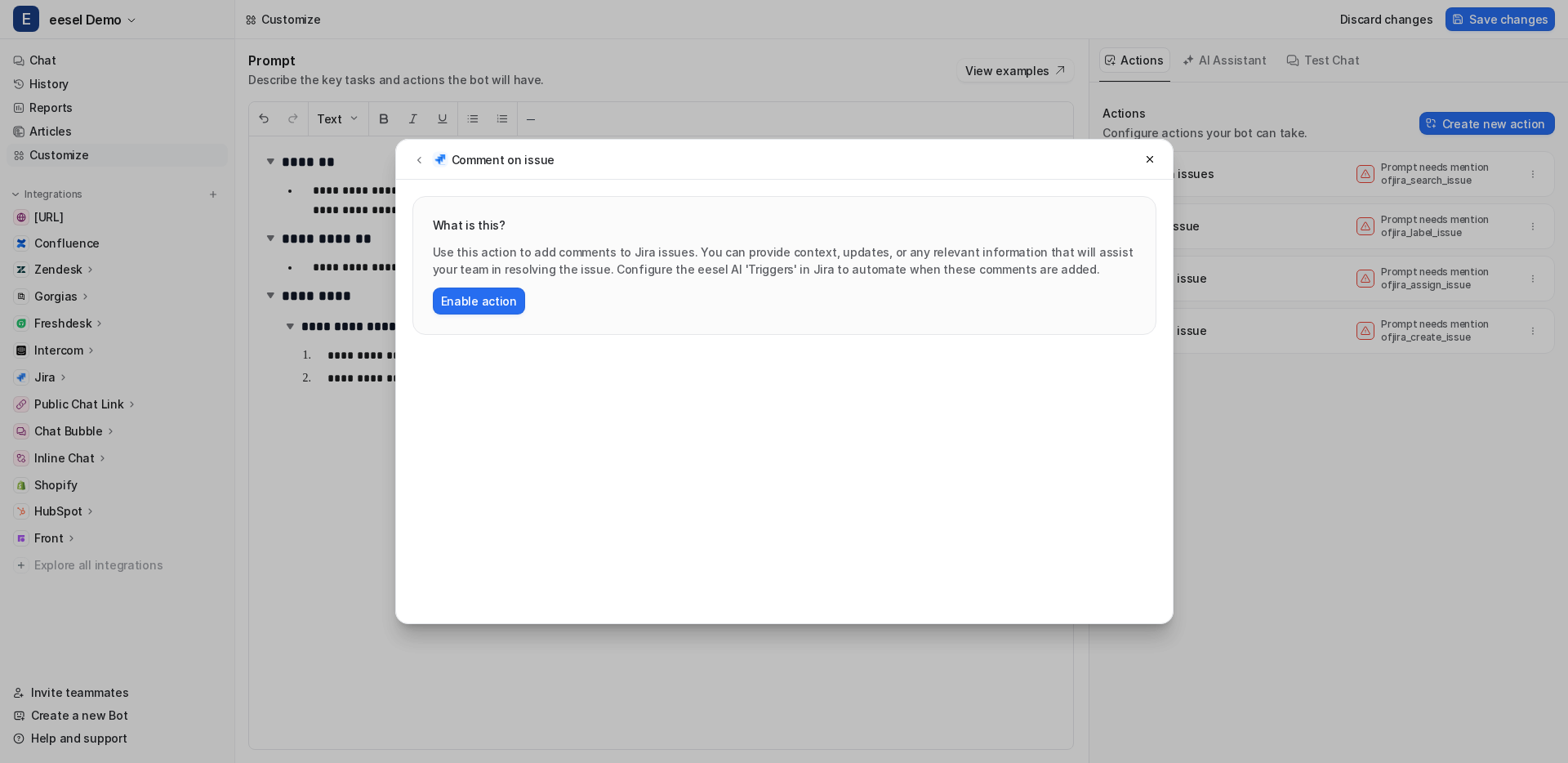
click at [673, 250] on p "Use this action to add comments to Jira issues. You can provide context, update…" at bounding box center [784, 261] width 703 height 35
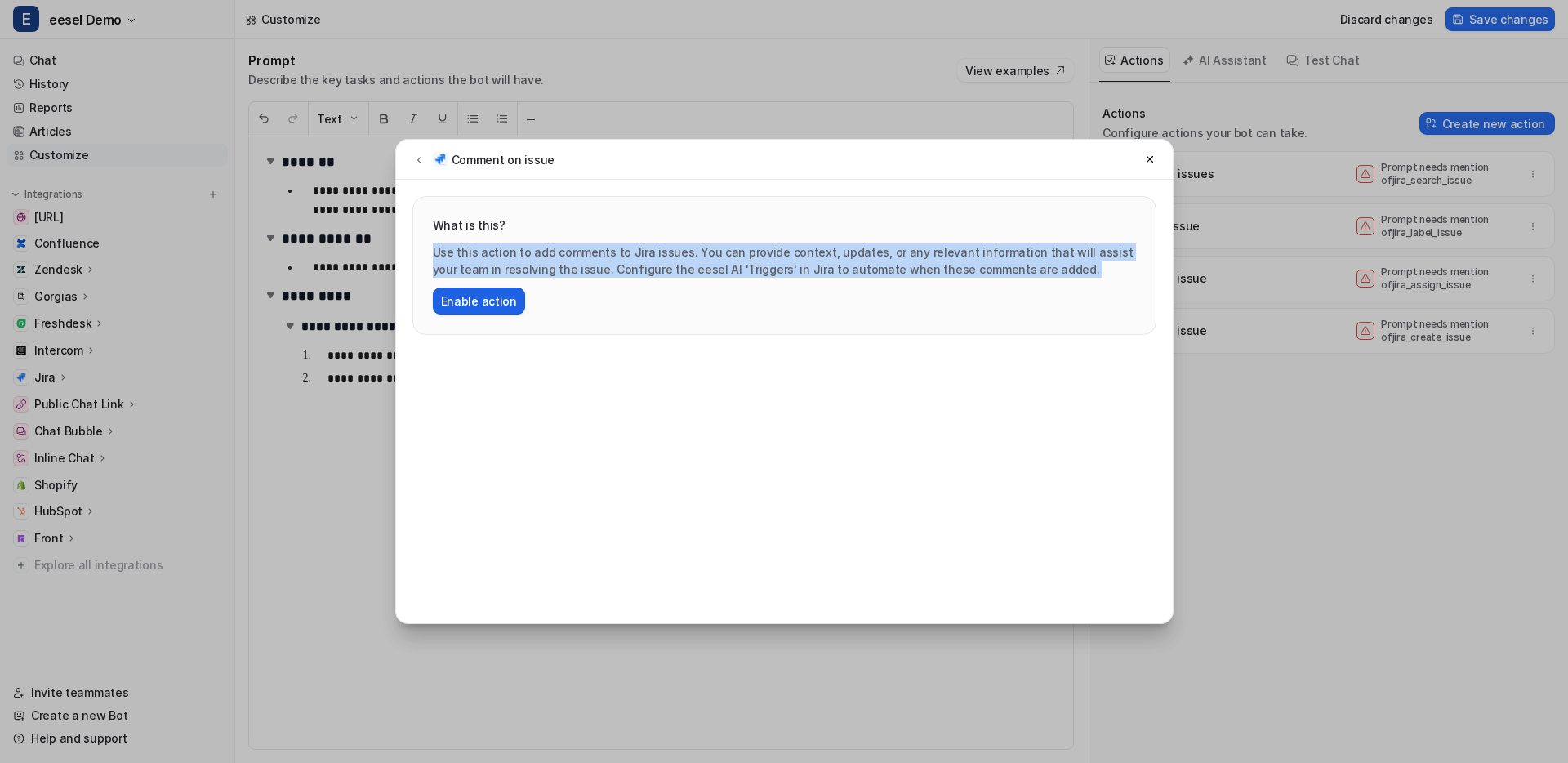
click at [480, 303] on button "Enable action" at bounding box center [479, 301] width 92 height 27
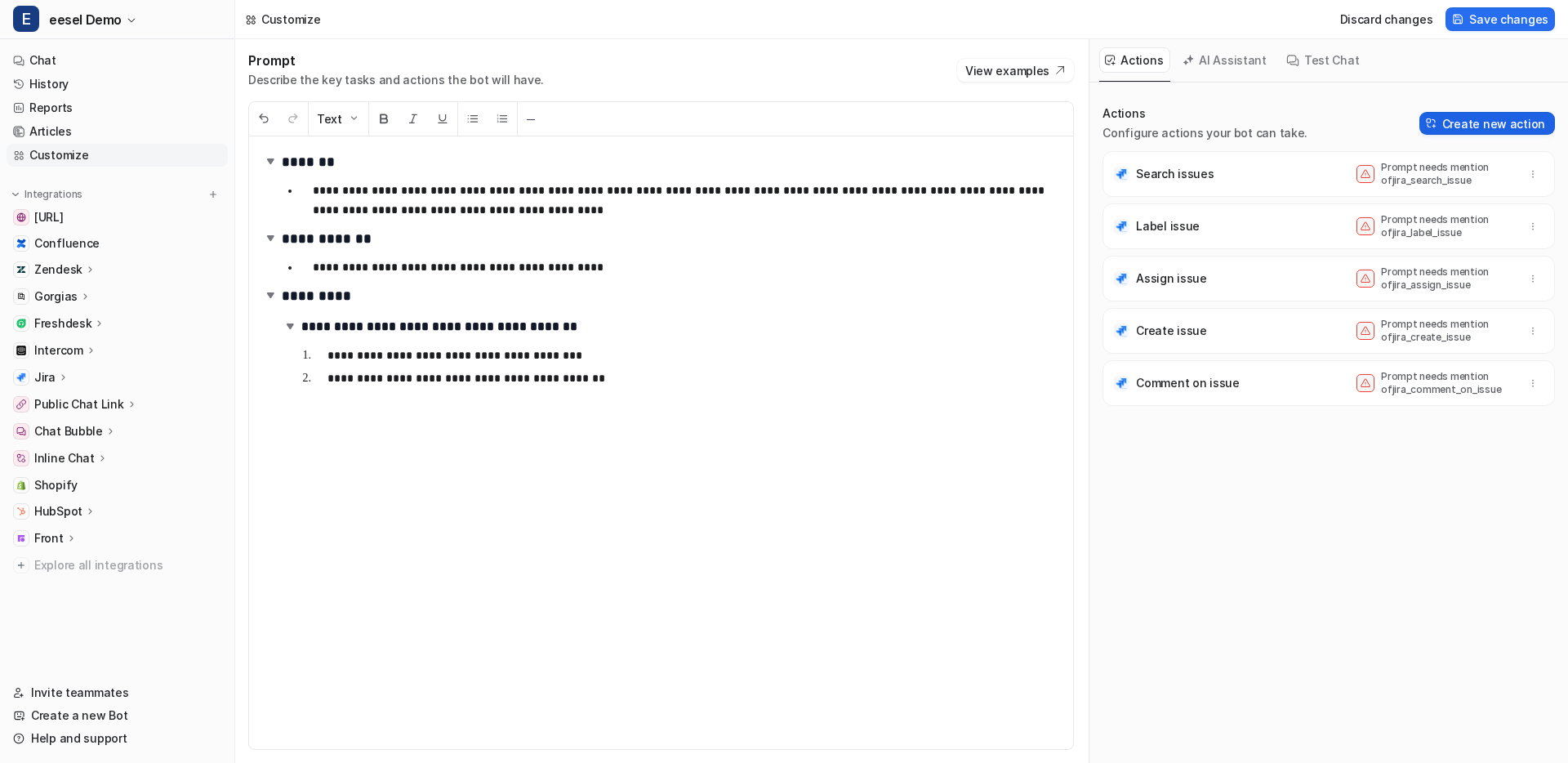
click at [1517, 123] on button "Create new action" at bounding box center [1486, 123] width 136 height 23
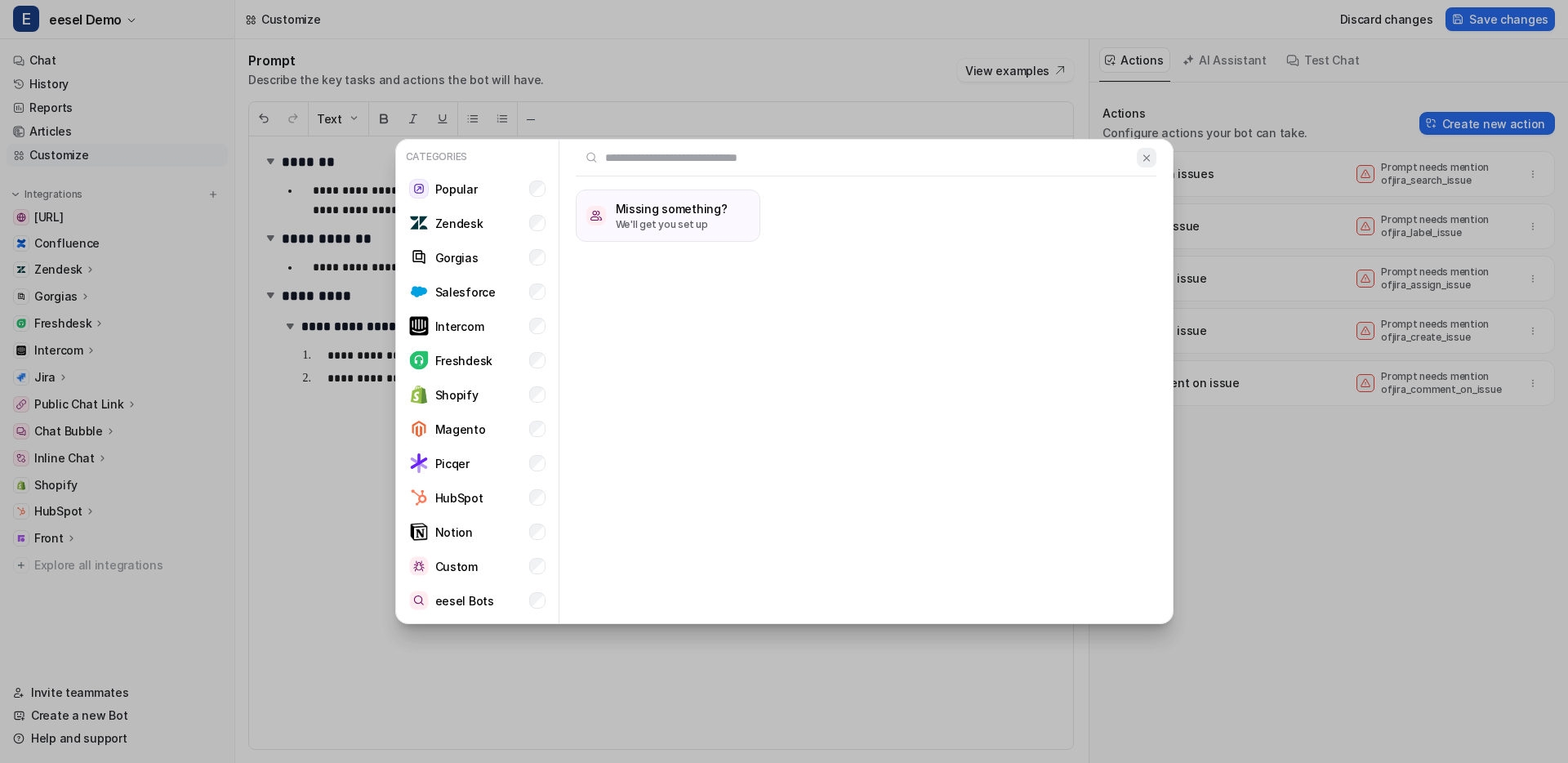
click at [1145, 158] on img at bounding box center [1146, 158] width 12 height 13
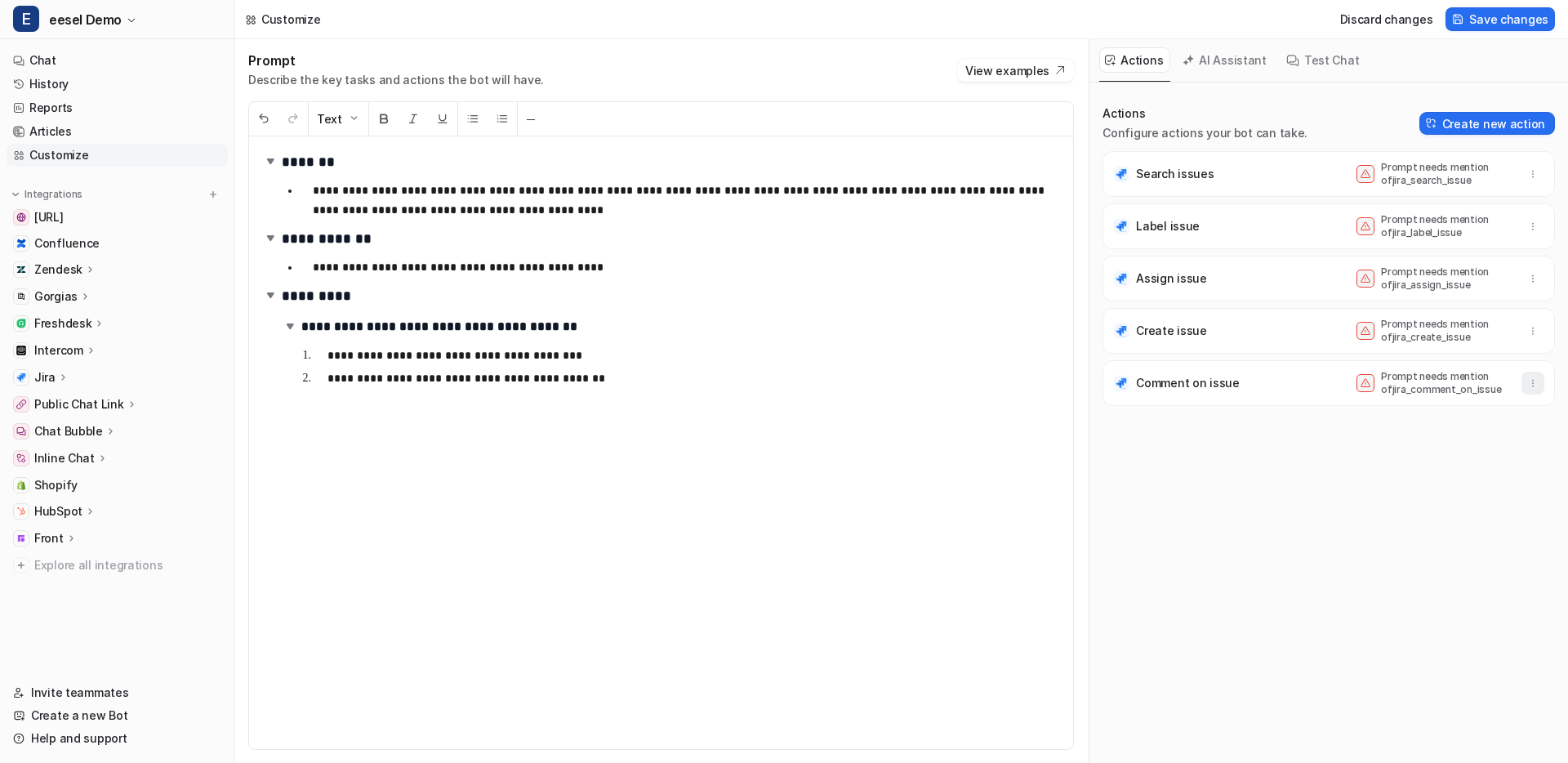
click at [1537, 378] on icon "button" at bounding box center [1532, 383] width 12 height 12
click at [1296, 393] on div "Comment on issue Prompt needs mention of jira_comment_on_issue Delete" at bounding box center [1328, 382] width 437 height 45
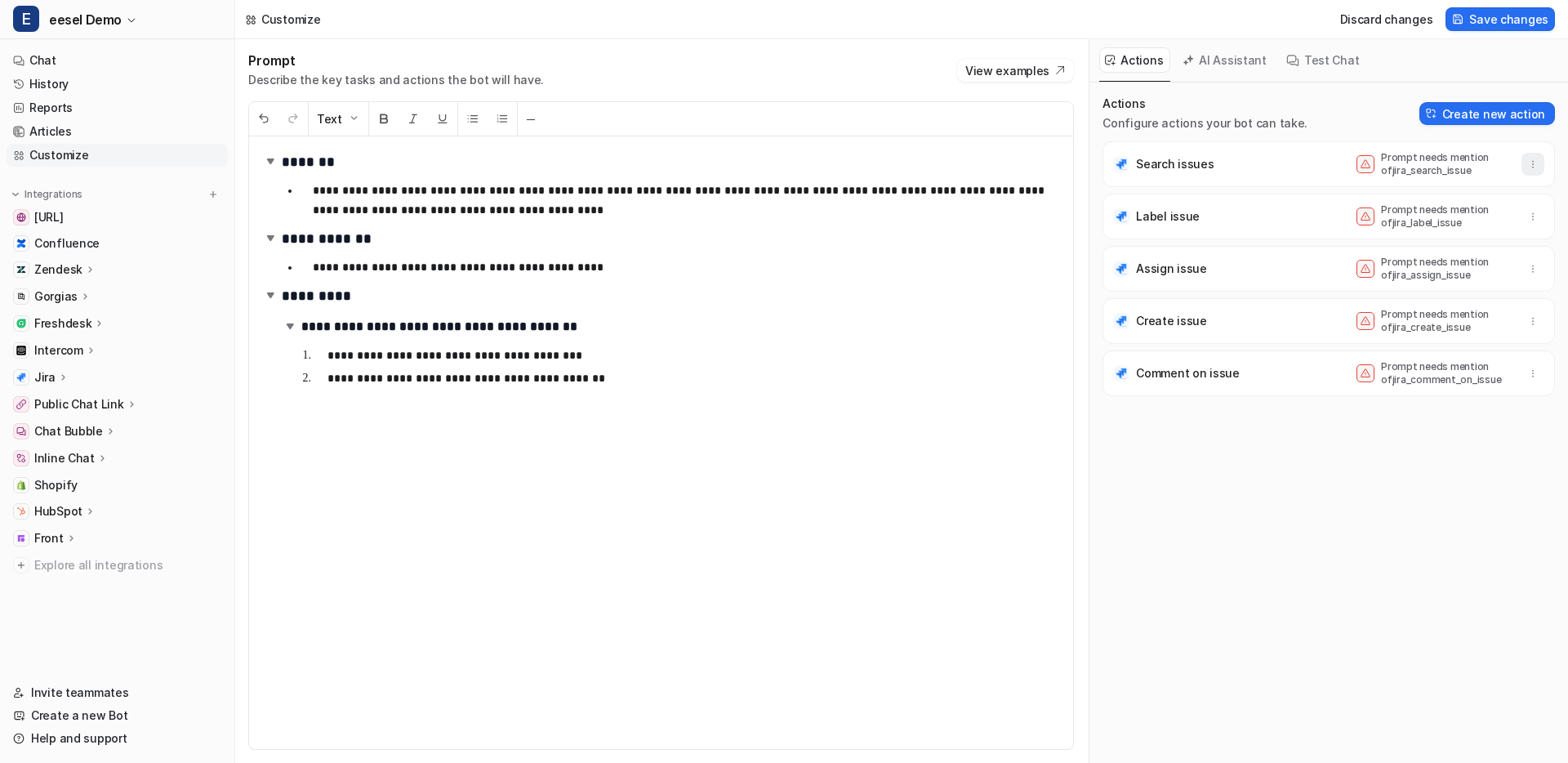
click at [1532, 164] on icon "button" at bounding box center [1532, 164] width 1 height 7
click at [1526, 341] on div "Create issue Prompt needs mention of jira_create_issue" at bounding box center [1328, 320] width 437 height 45
click at [1527, 367] on icon "button" at bounding box center [1532, 373] width 12 height 12
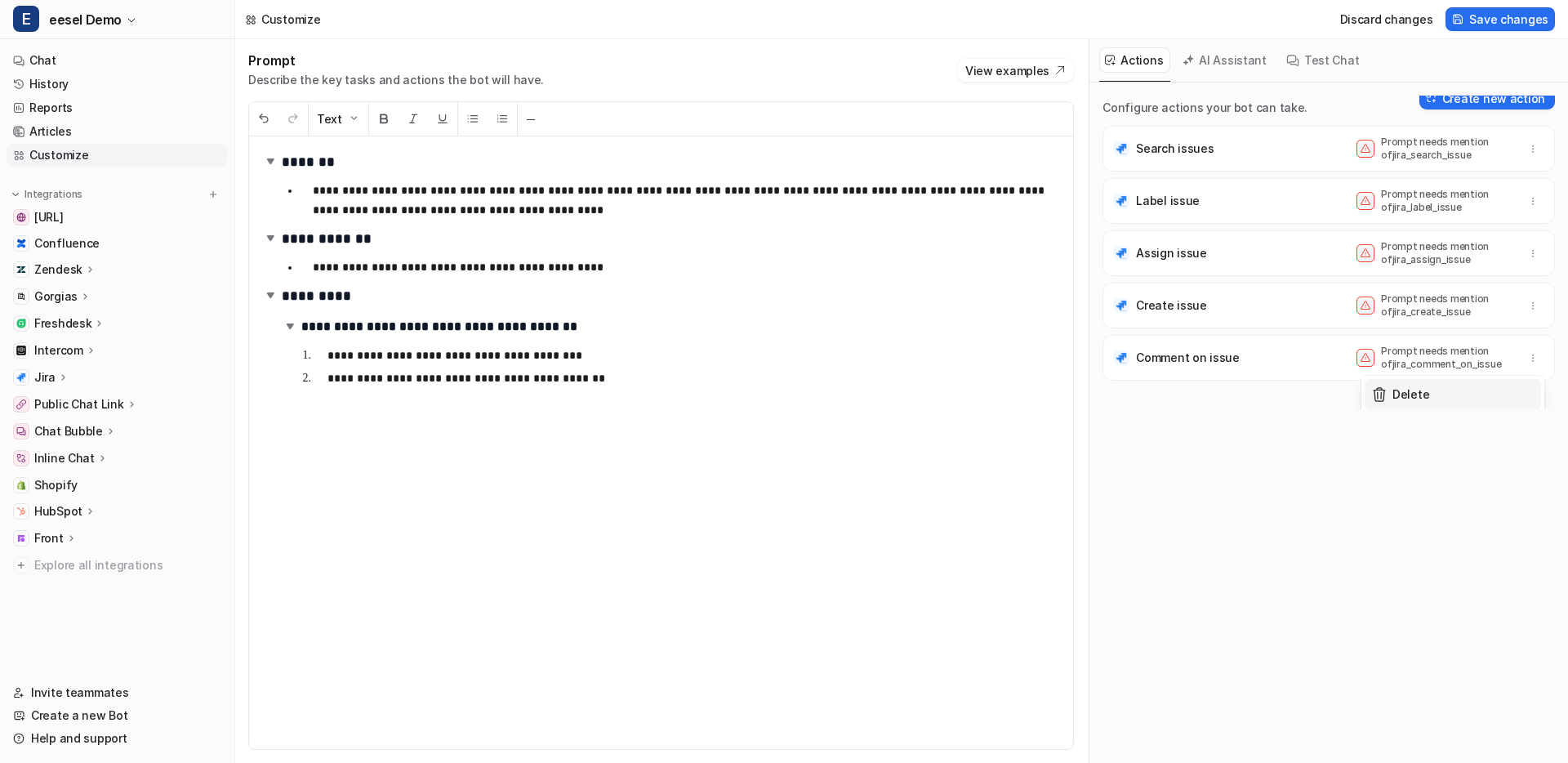
click at [1462, 401] on button "Delete" at bounding box center [1452, 393] width 176 height 30
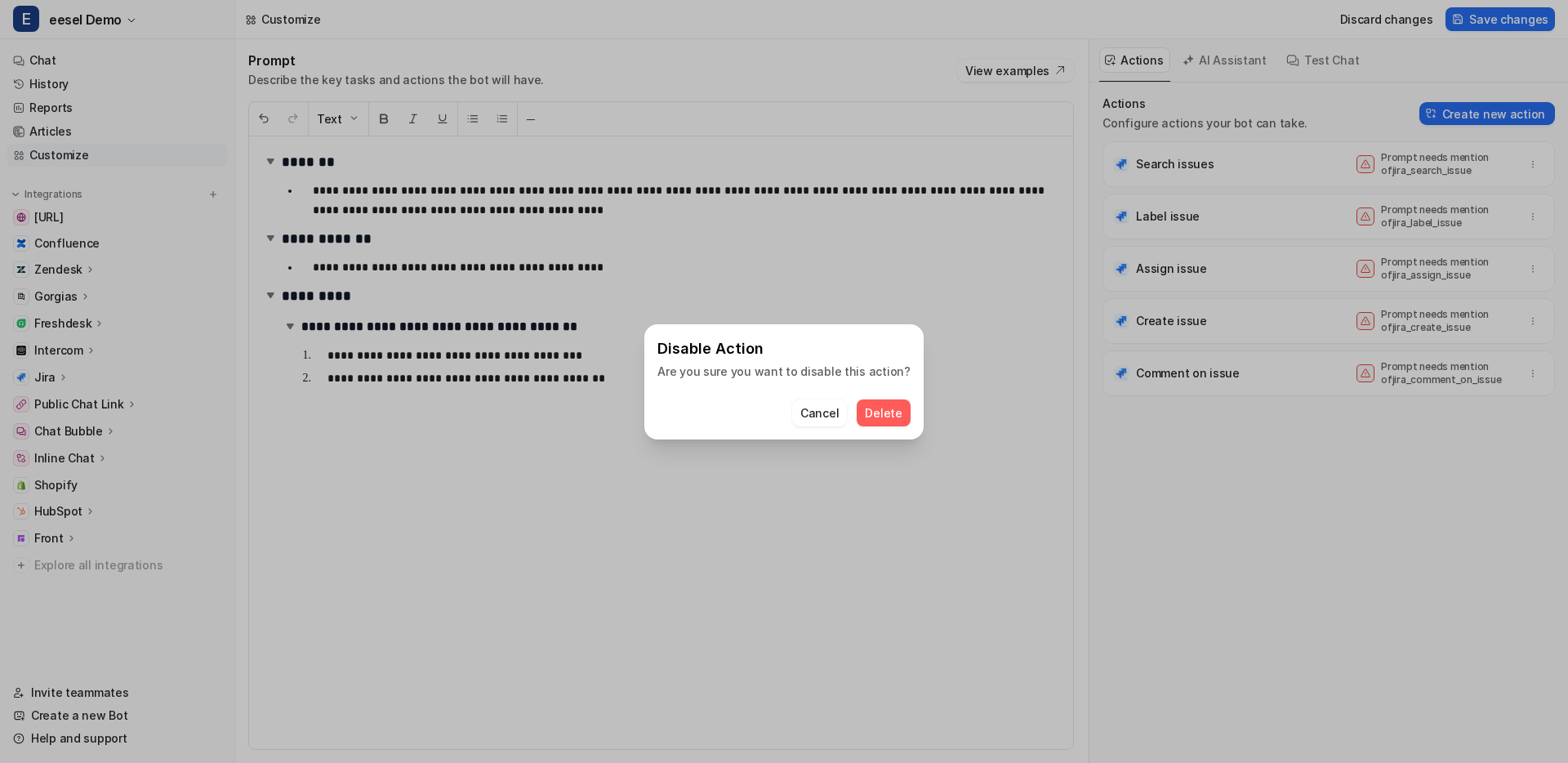
scroll to position [0, 0]
click at [889, 410] on span "Delete" at bounding box center [883, 413] width 37 height 17
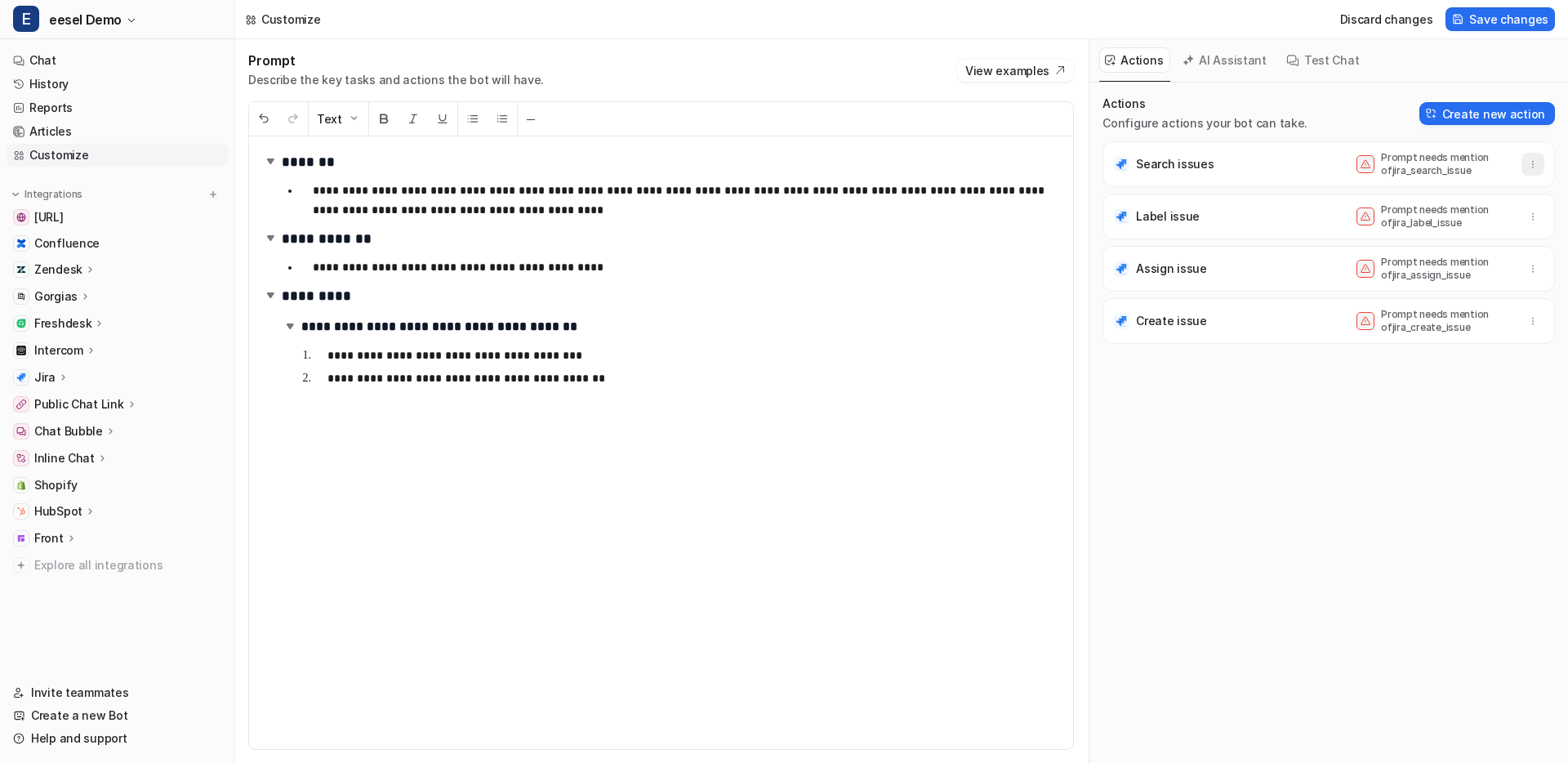
click at [1531, 163] on icon "button" at bounding box center [1532, 164] width 12 height 12
click at [1393, 200] on span "Delete" at bounding box center [1410, 200] width 37 height 17
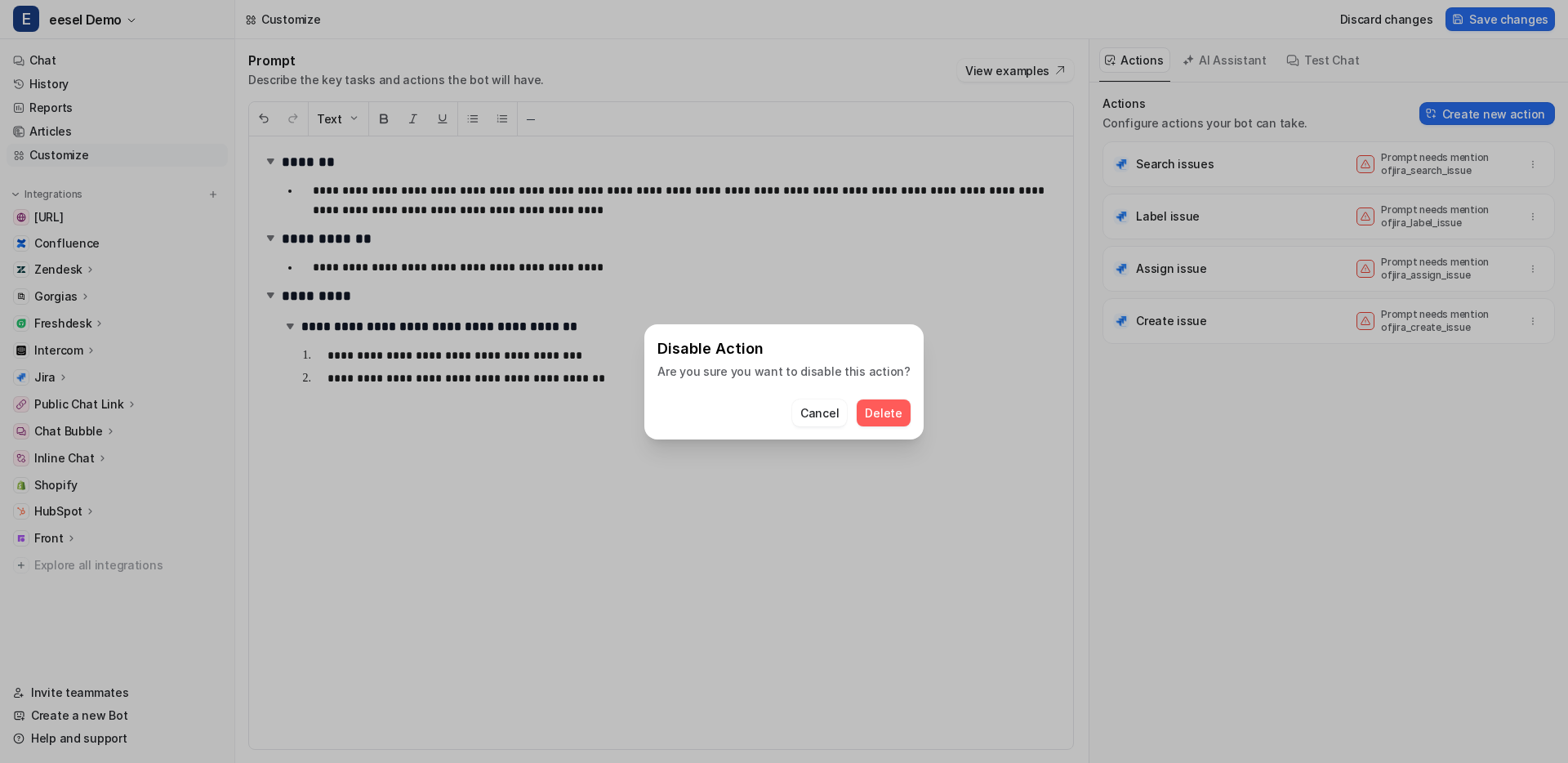
click at [879, 411] on span "Delete" at bounding box center [883, 413] width 37 height 17
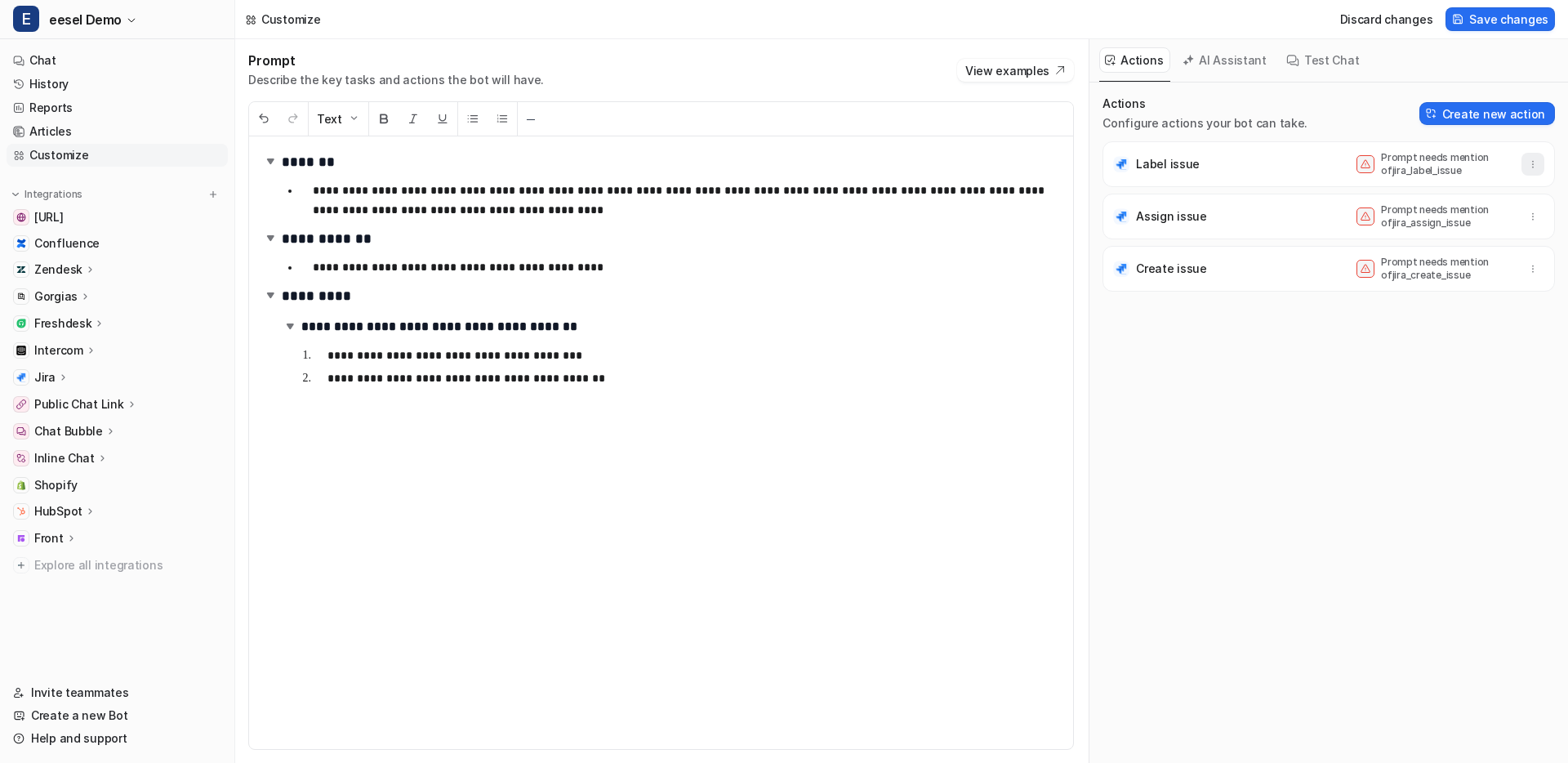
click at [1536, 162] on icon "button" at bounding box center [1532, 164] width 12 height 12
click at [1430, 196] on button "Delete" at bounding box center [1452, 199] width 176 height 30
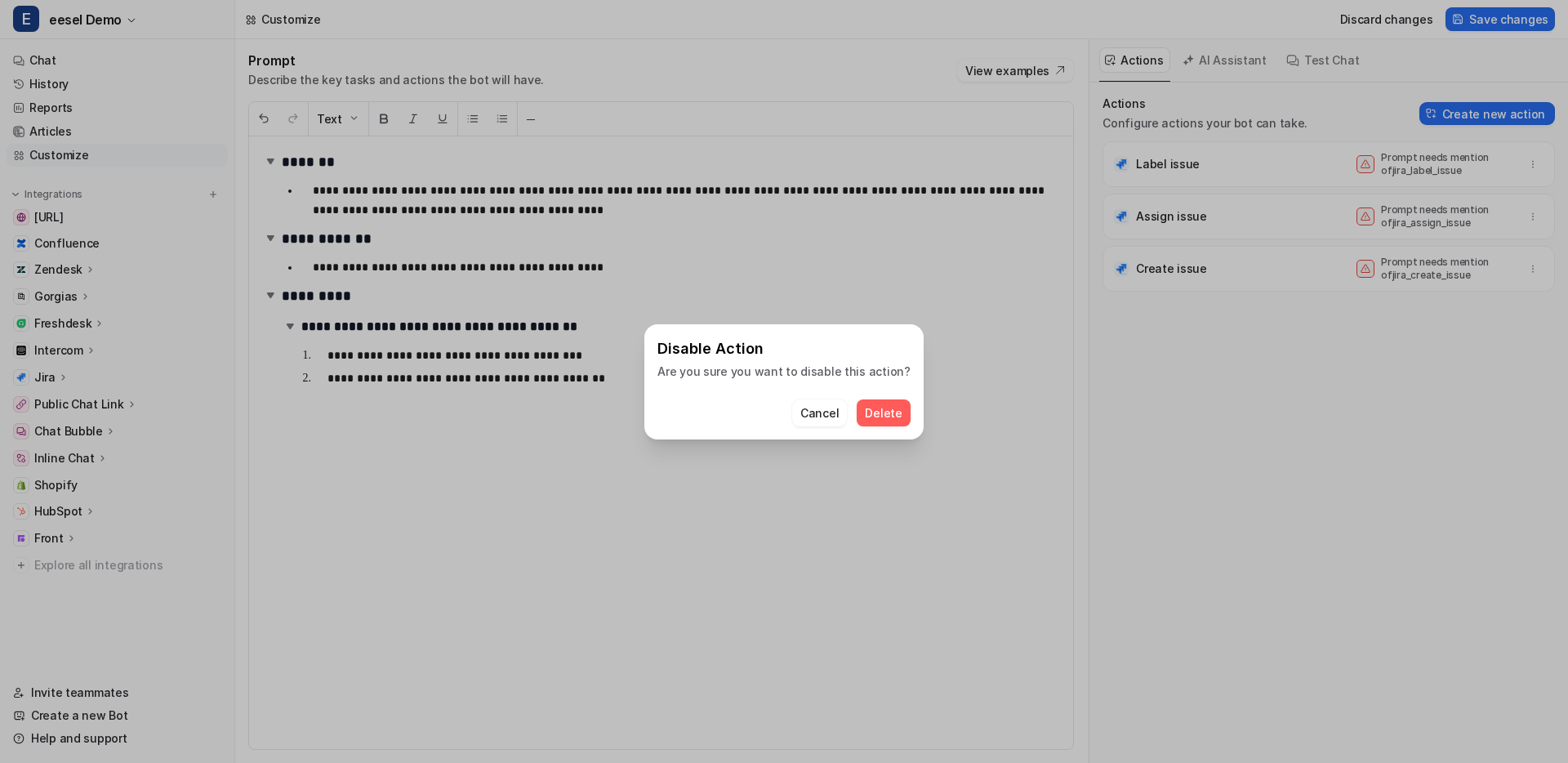
click at [884, 410] on span "Delete" at bounding box center [883, 413] width 37 height 17
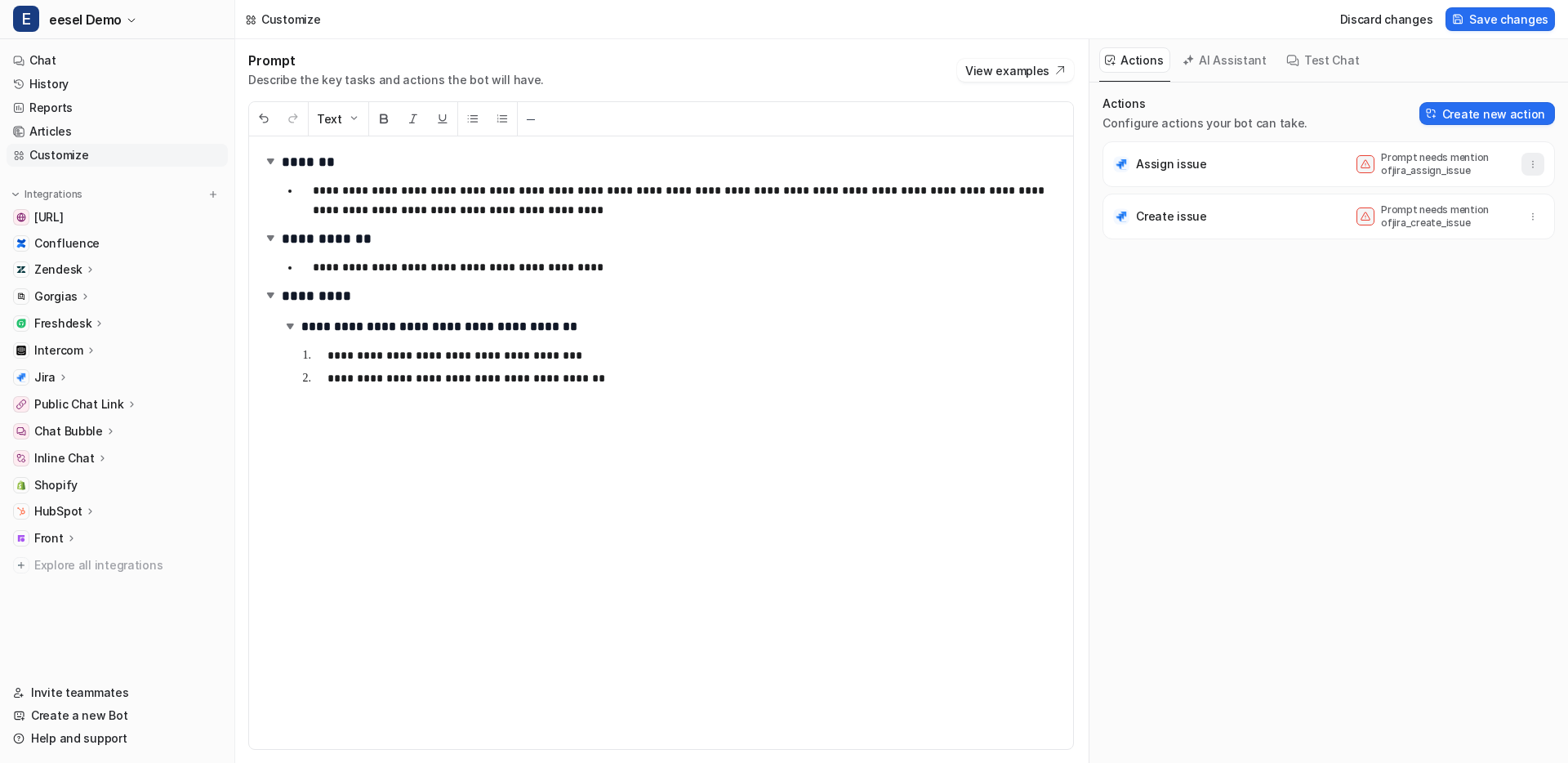
click at [1538, 164] on button "button" at bounding box center [1532, 165] width 23 height 23
click at [1460, 195] on button "Delete" at bounding box center [1452, 199] width 176 height 30
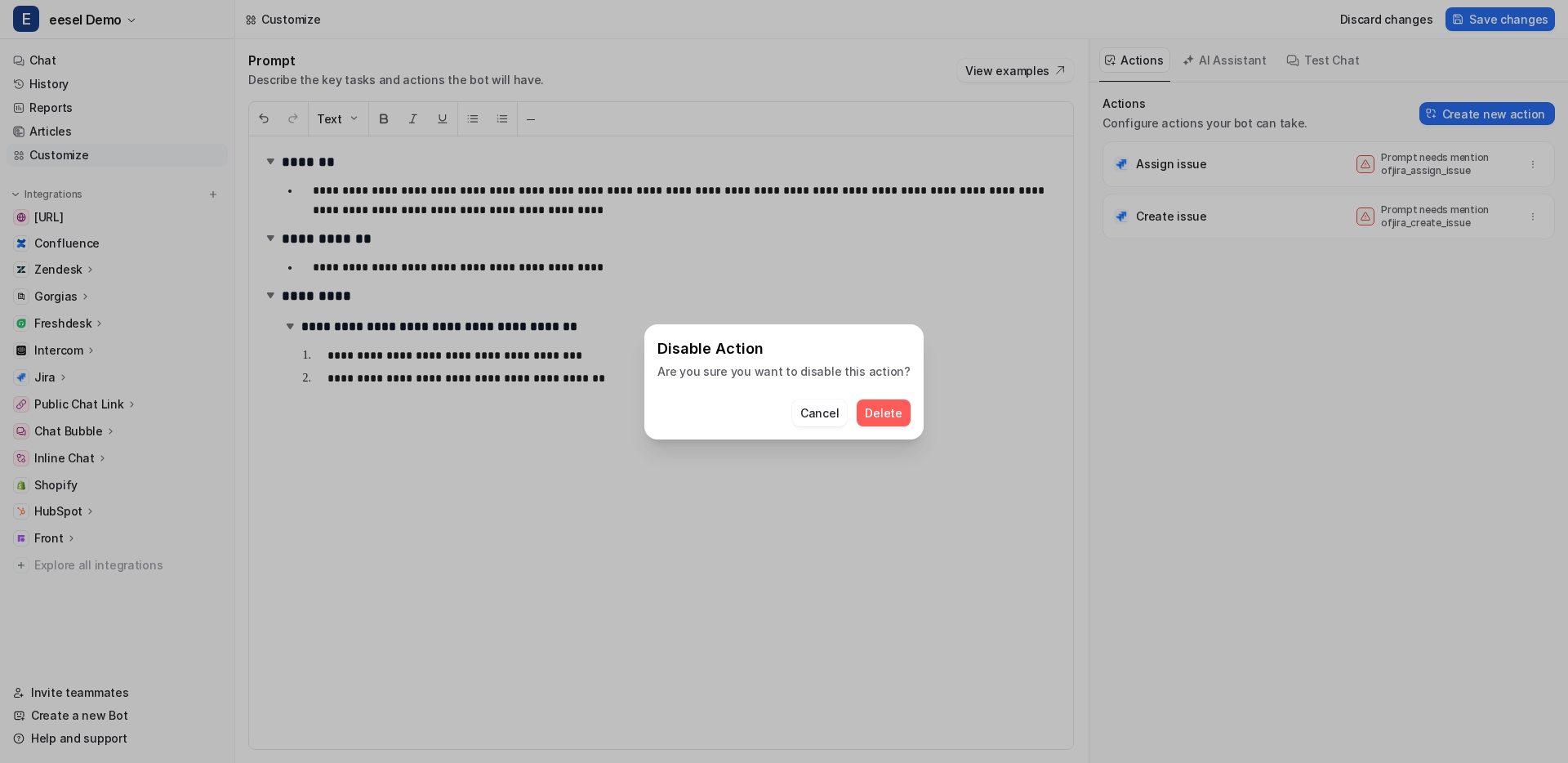
click at [884, 411] on span "Delete" at bounding box center [883, 413] width 37 height 17
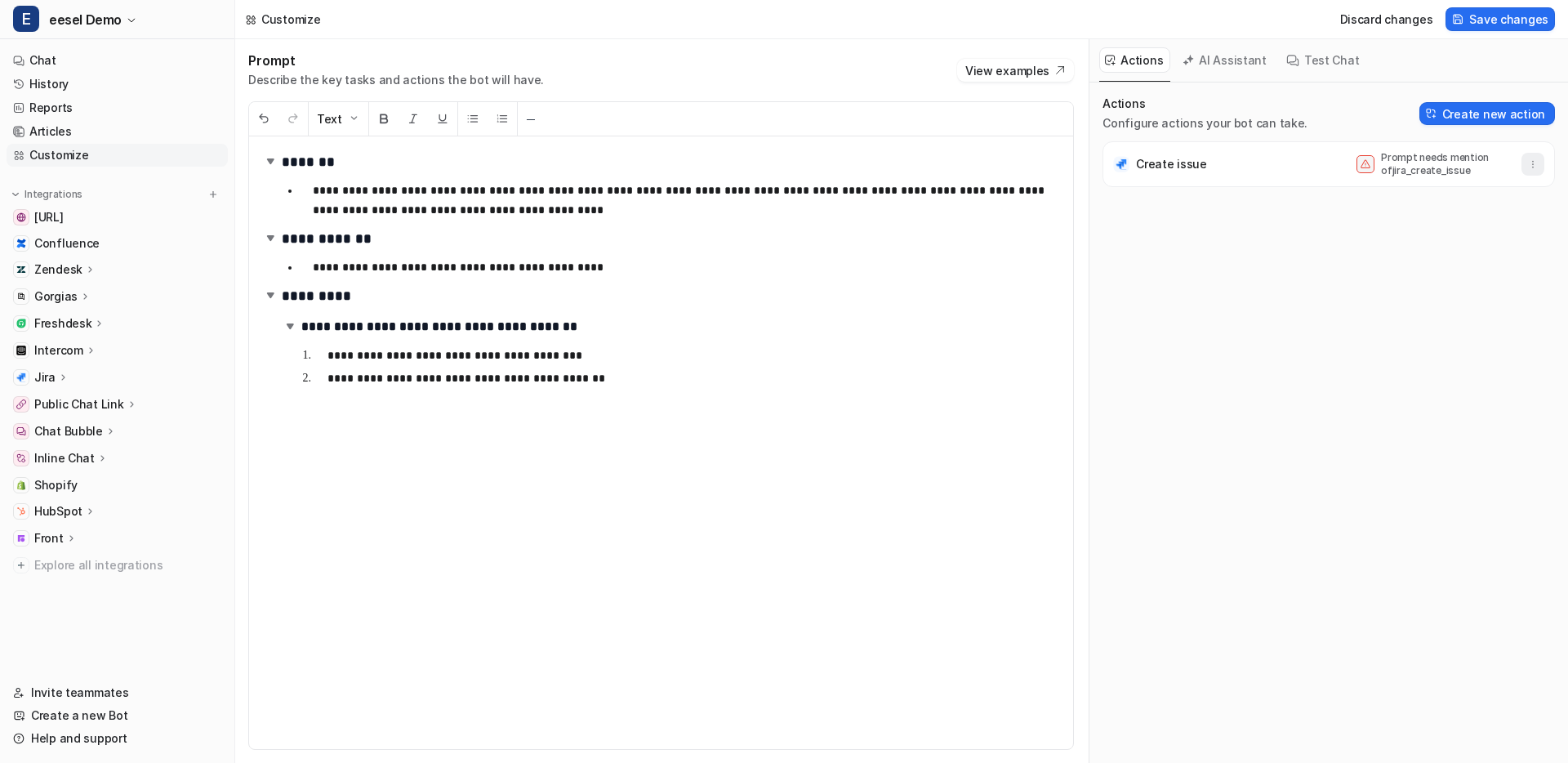
click at [1530, 157] on button "button" at bounding box center [1532, 165] width 23 height 23
click at [1448, 187] on button "Delete" at bounding box center [1452, 199] width 176 height 30
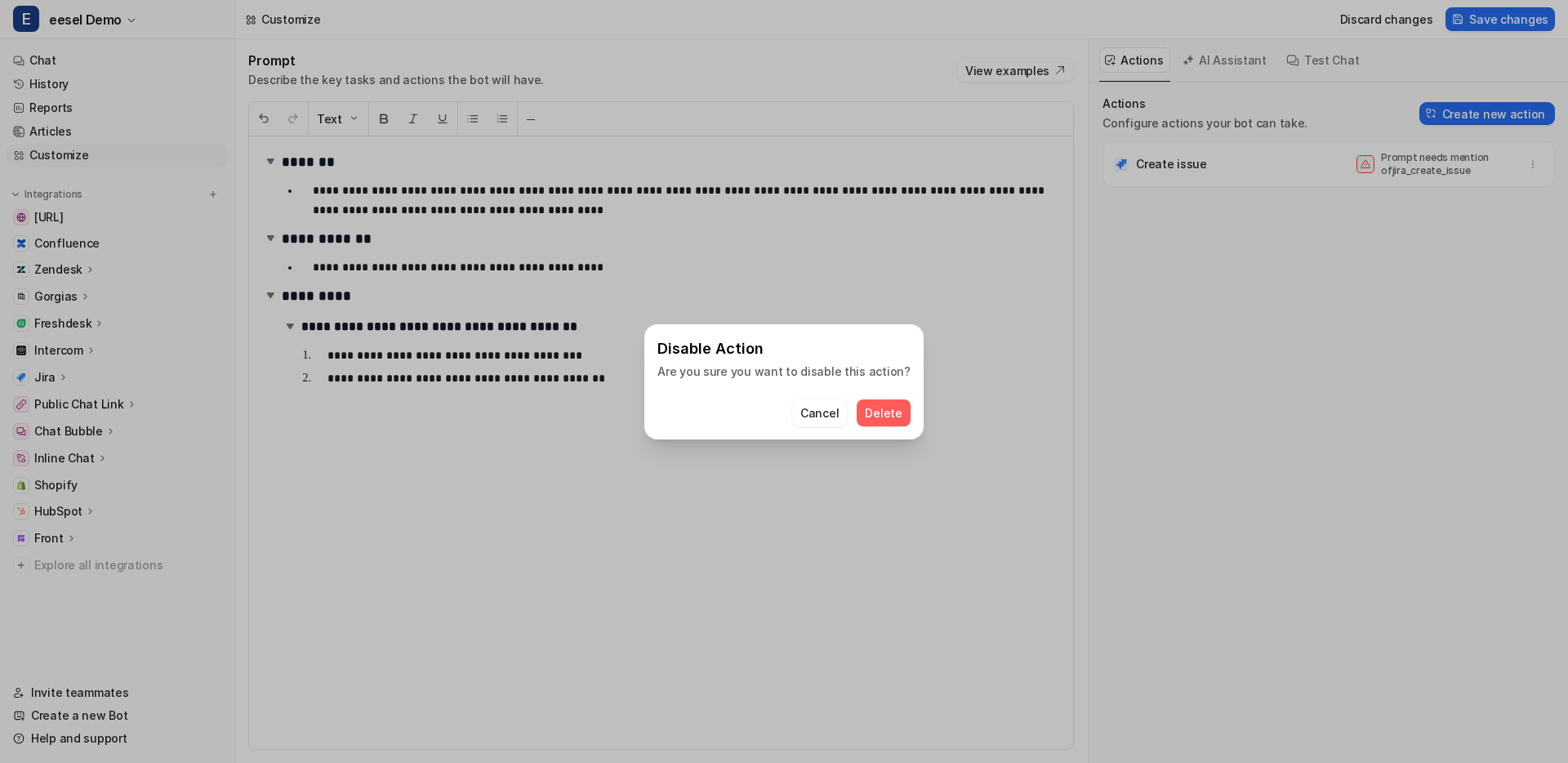
click at [889, 413] on span "Delete" at bounding box center [883, 413] width 37 height 17
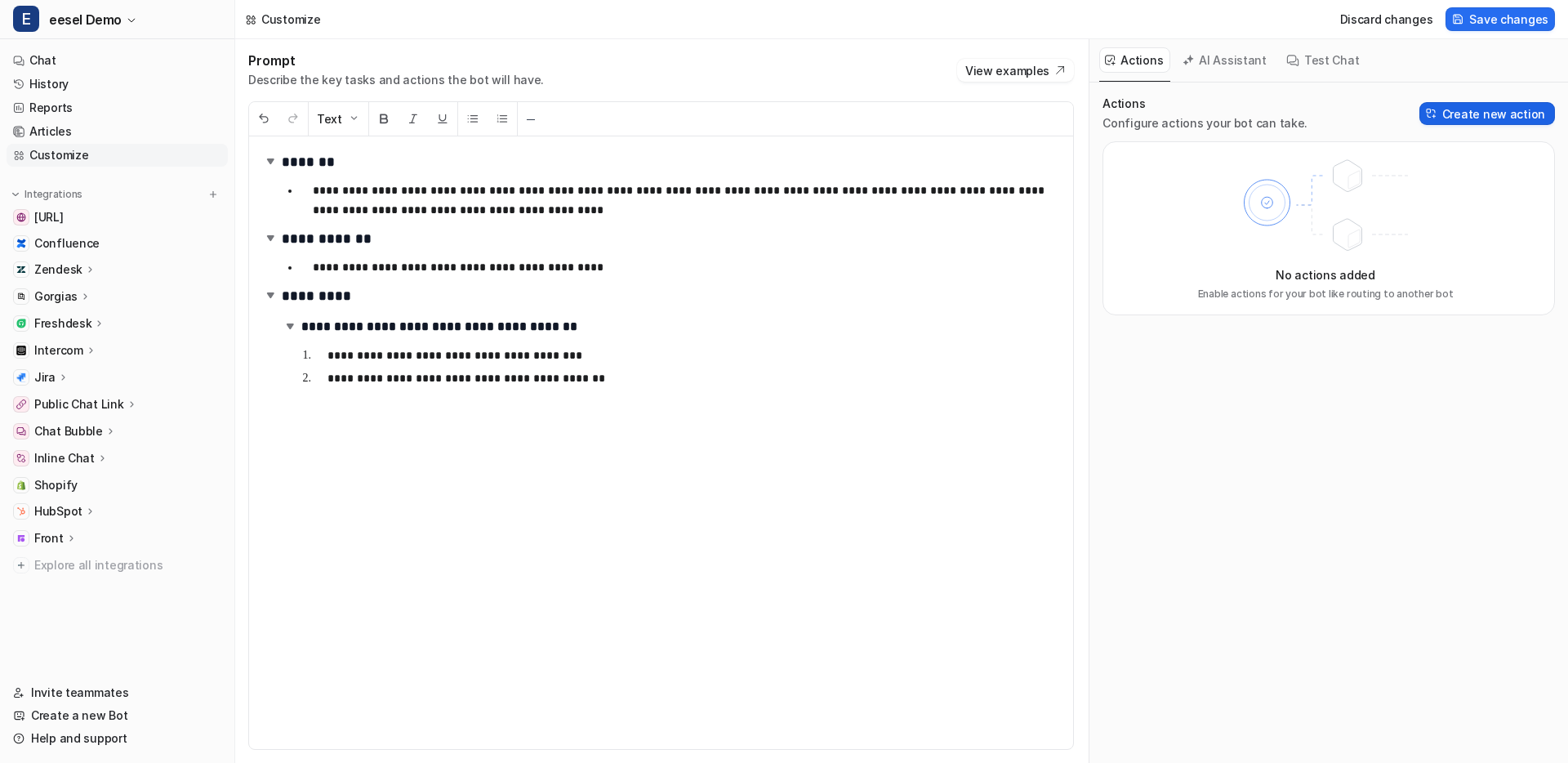
click at [1476, 116] on button "Create new action" at bounding box center [1486, 114] width 136 height 23
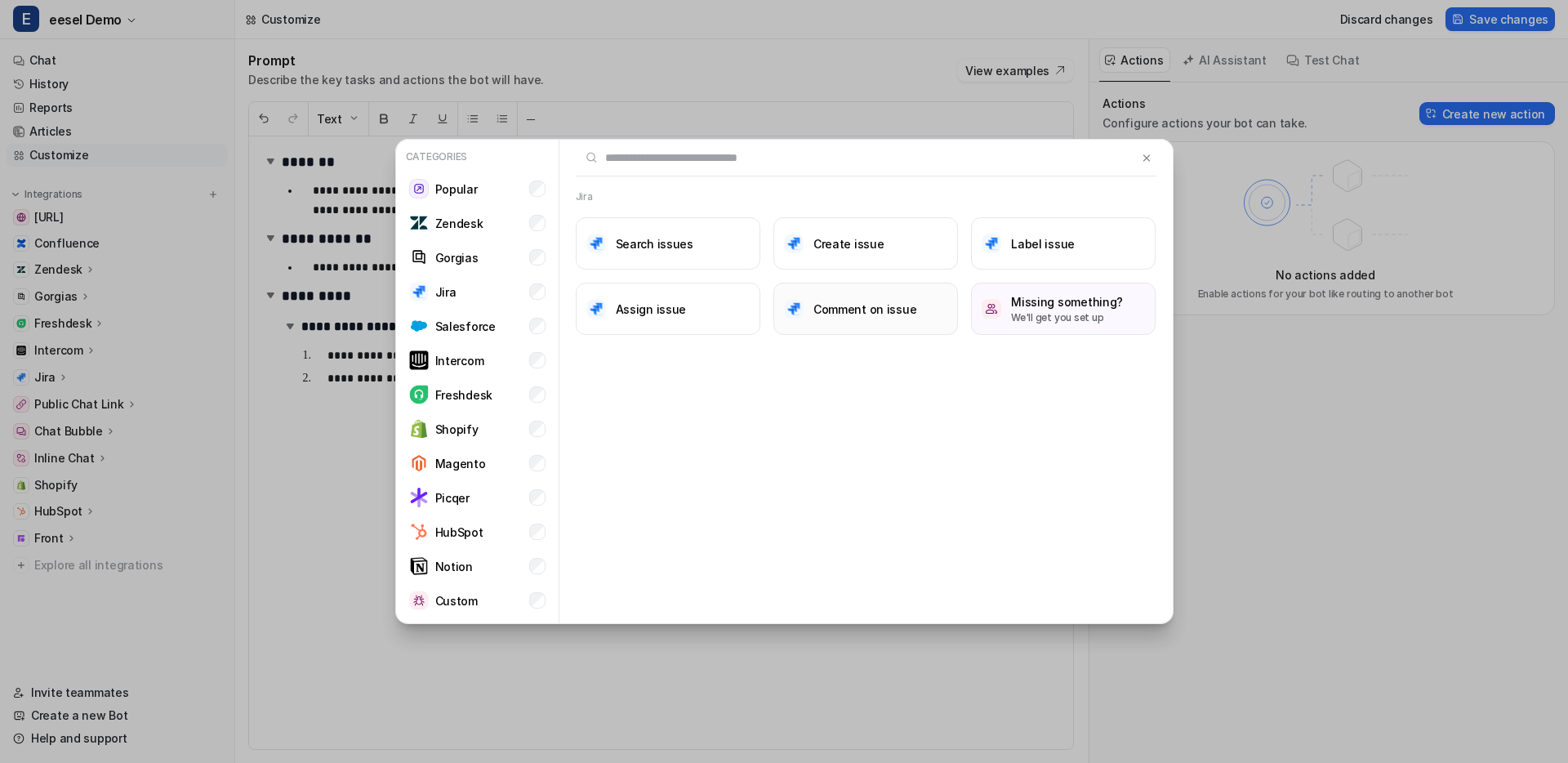
click at [797, 296] on button "Comment on issue" at bounding box center [866, 308] width 185 height 52
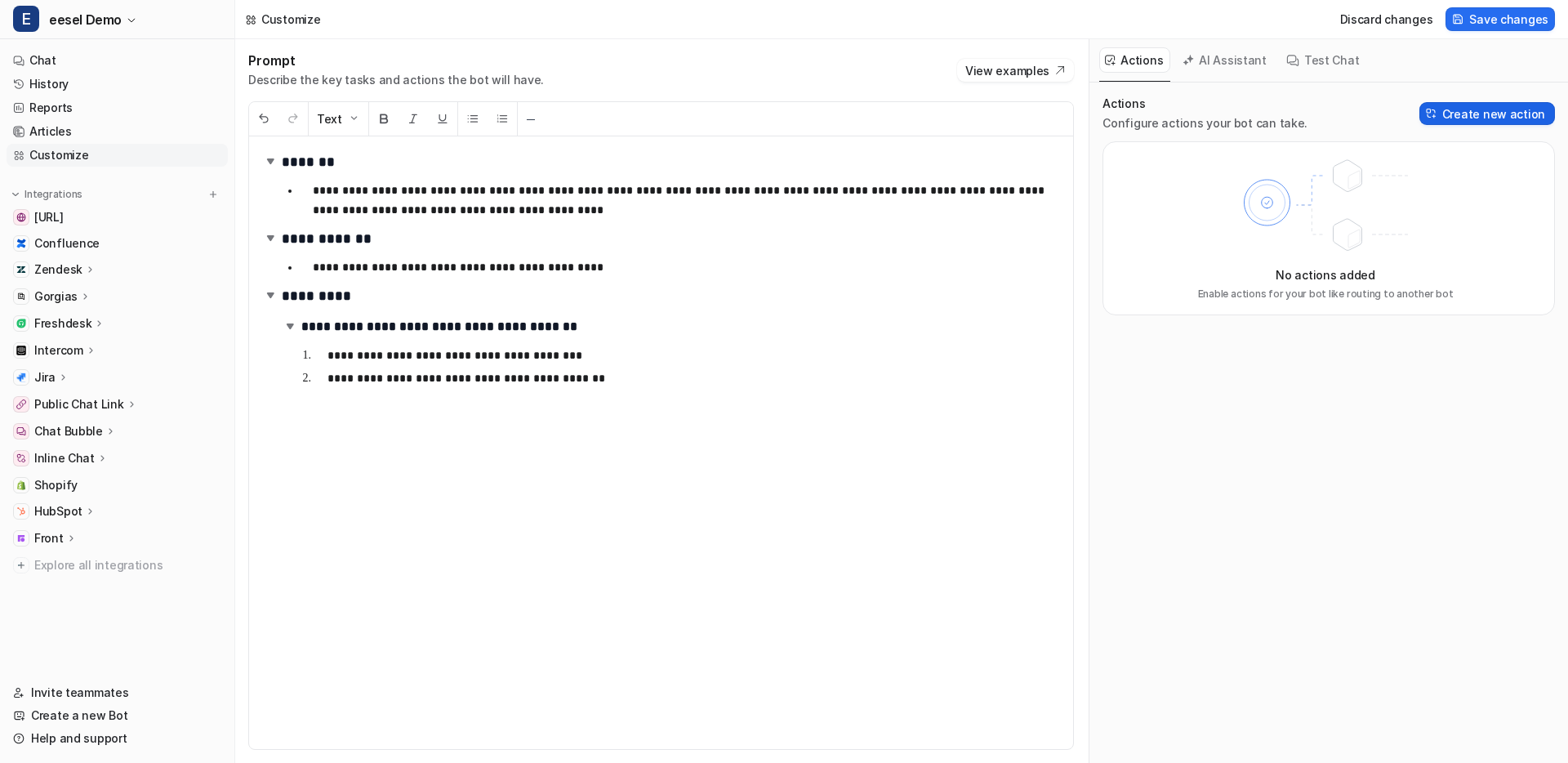
click at [1469, 109] on button "Create new action" at bounding box center [1486, 114] width 136 height 23
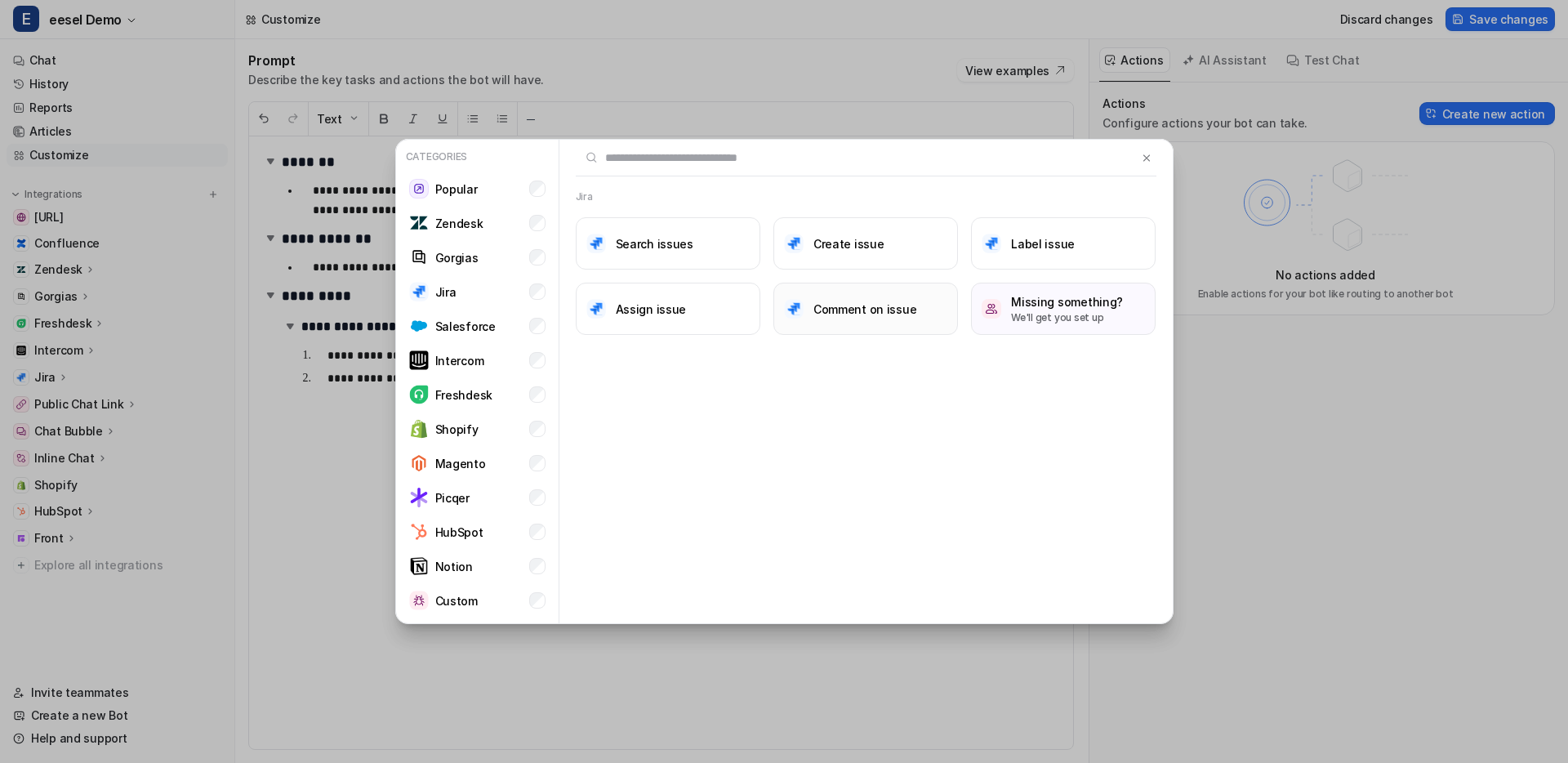
click at [851, 327] on button "Comment on issue" at bounding box center [866, 308] width 185 height 52
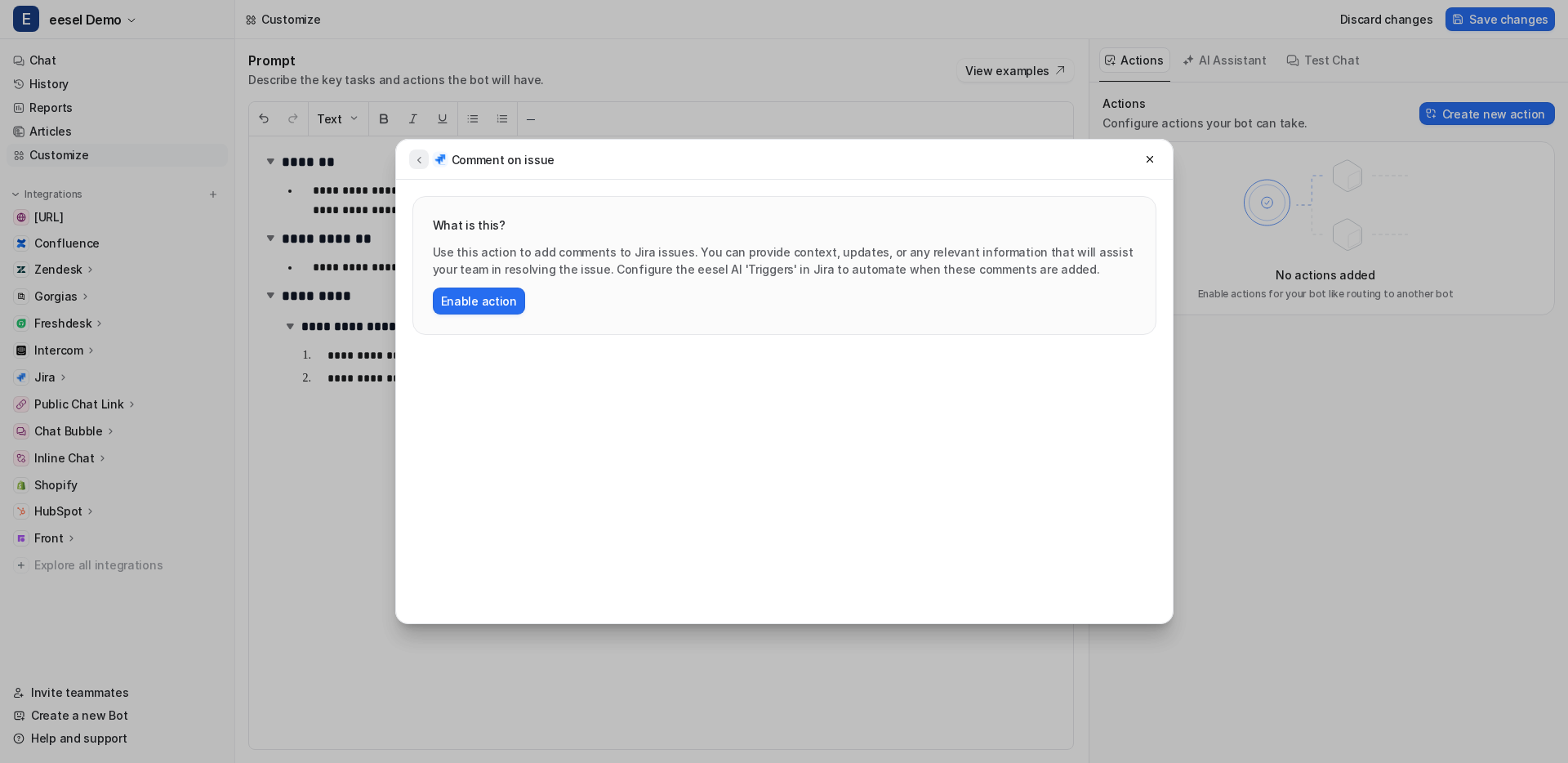
click at [423, 160] on icon at bounding box center [419, 159] width 12 height 13
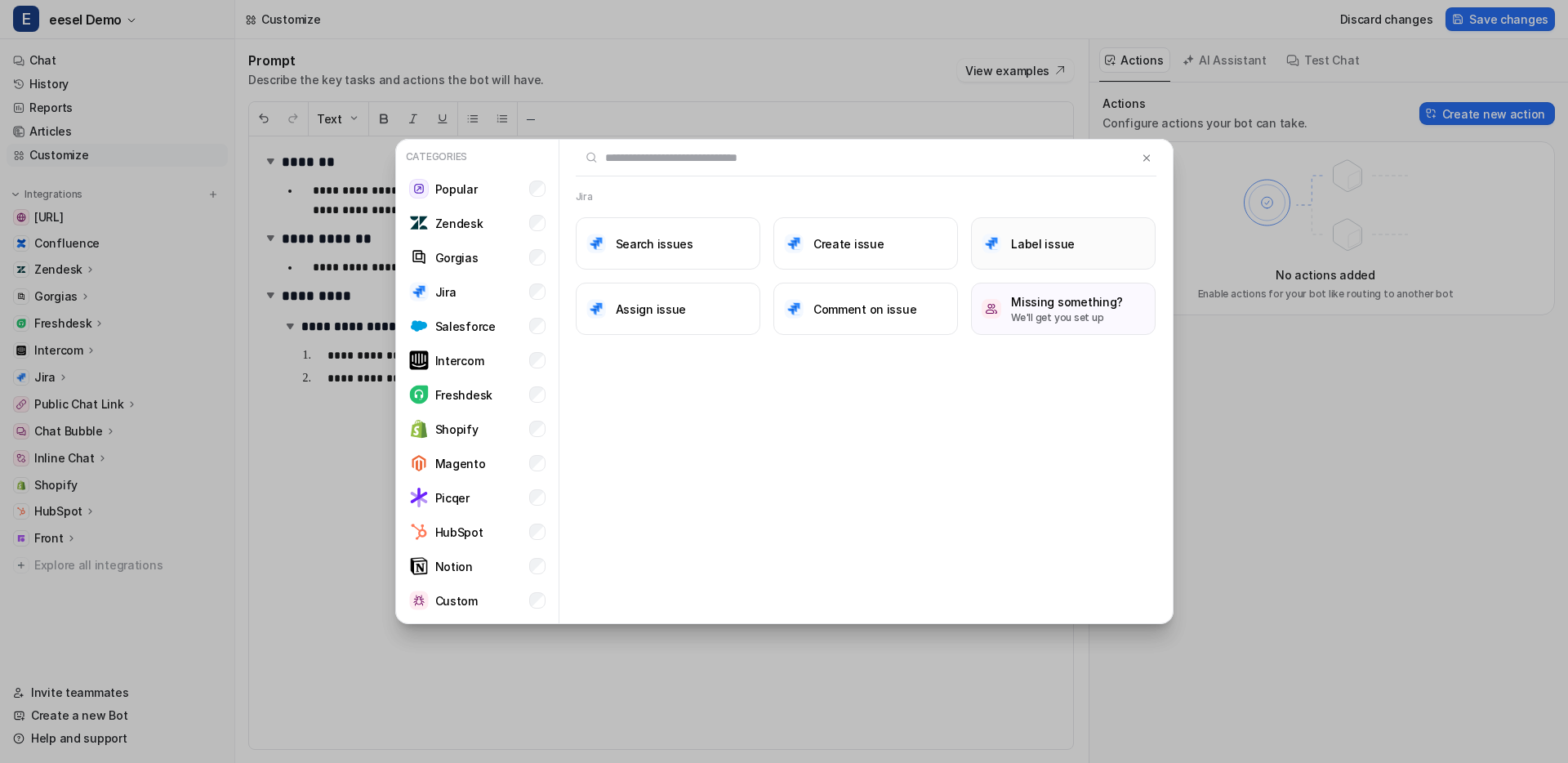
click at [985, 260] on button "Label issue" at bounding box center [1063, 244] width 185 height 52
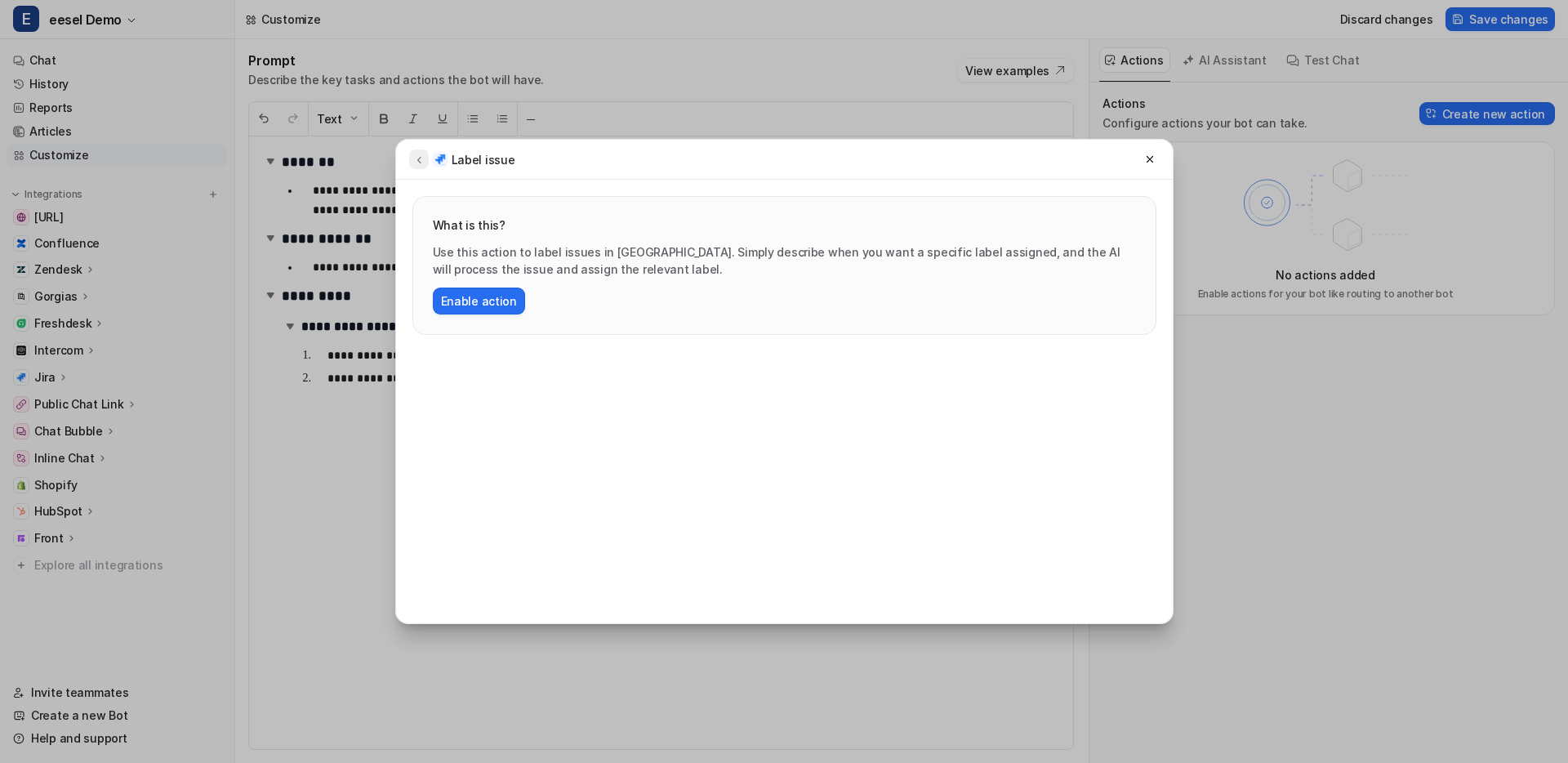
click at [424, 164] on icon at bounding box center [419, 159] width 12 height 13
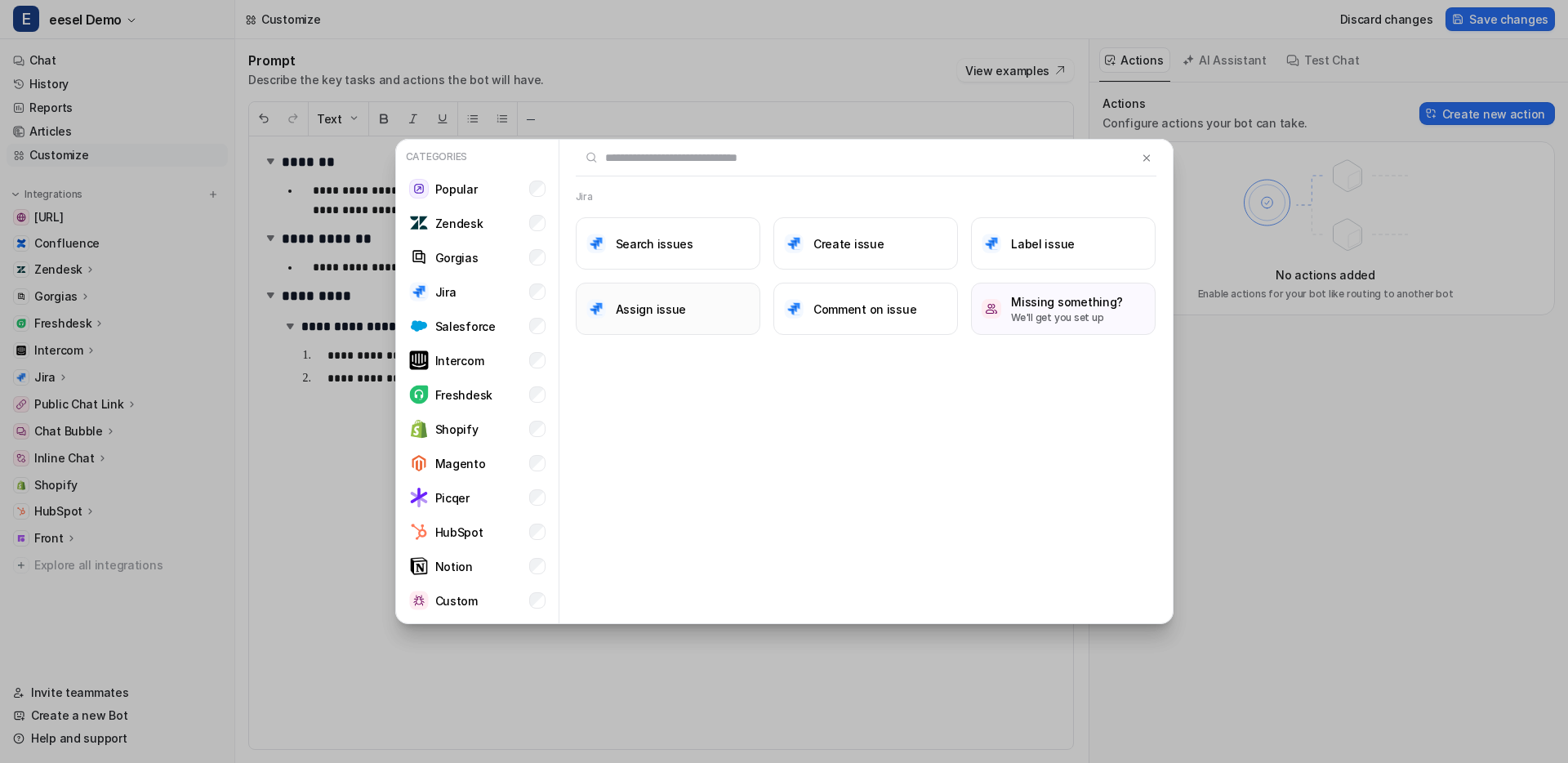
click at [679, 308] on h3 "Assign issue" at bounding box center [651, 309] width 71 height 17
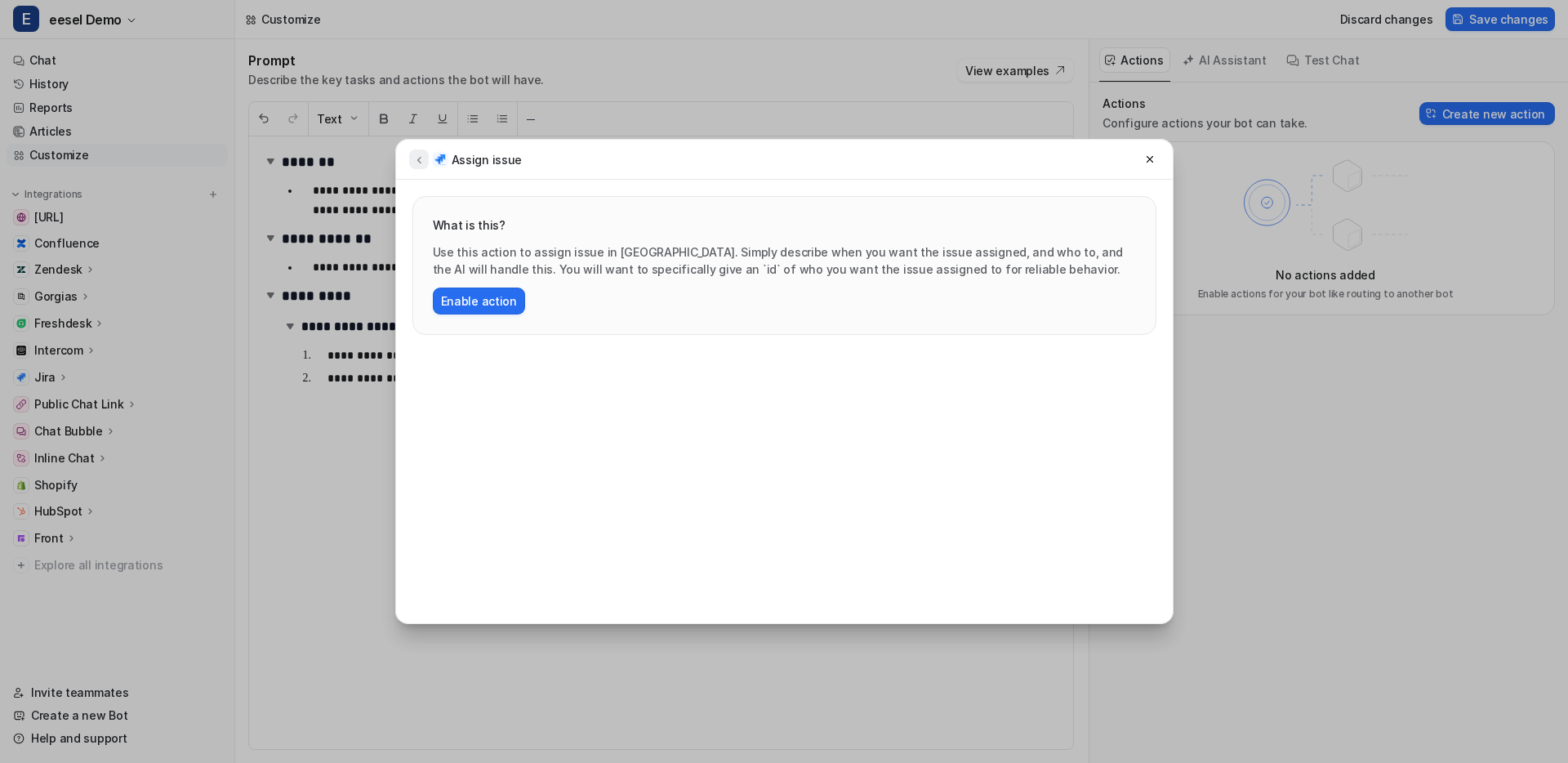
click at [421, 150] on button at bounding box center [419, 159] width 19 height 19
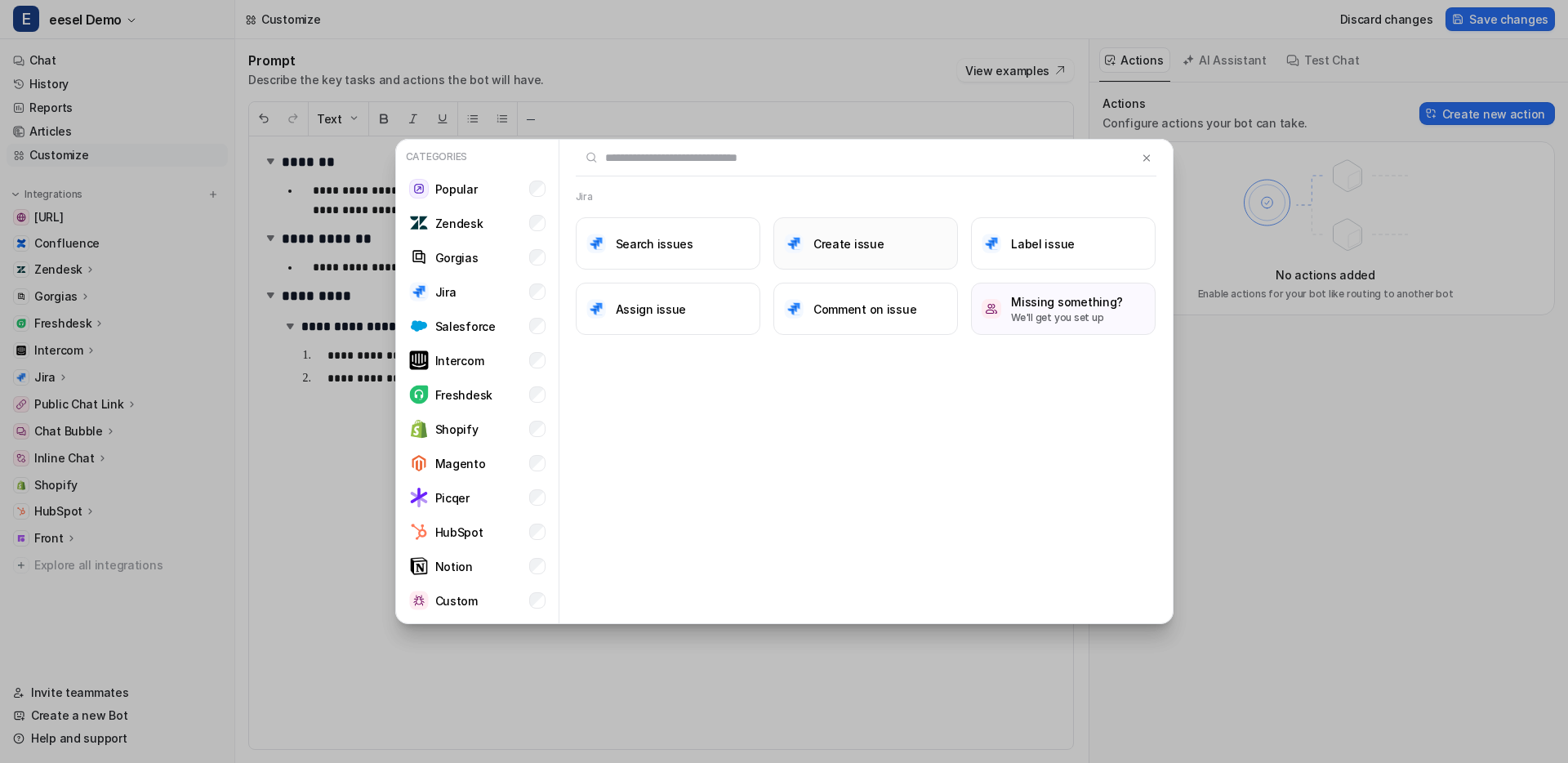
click at [863, 244] on h3 "Create issue" at bounding box center [849, 244] width 71 height 17
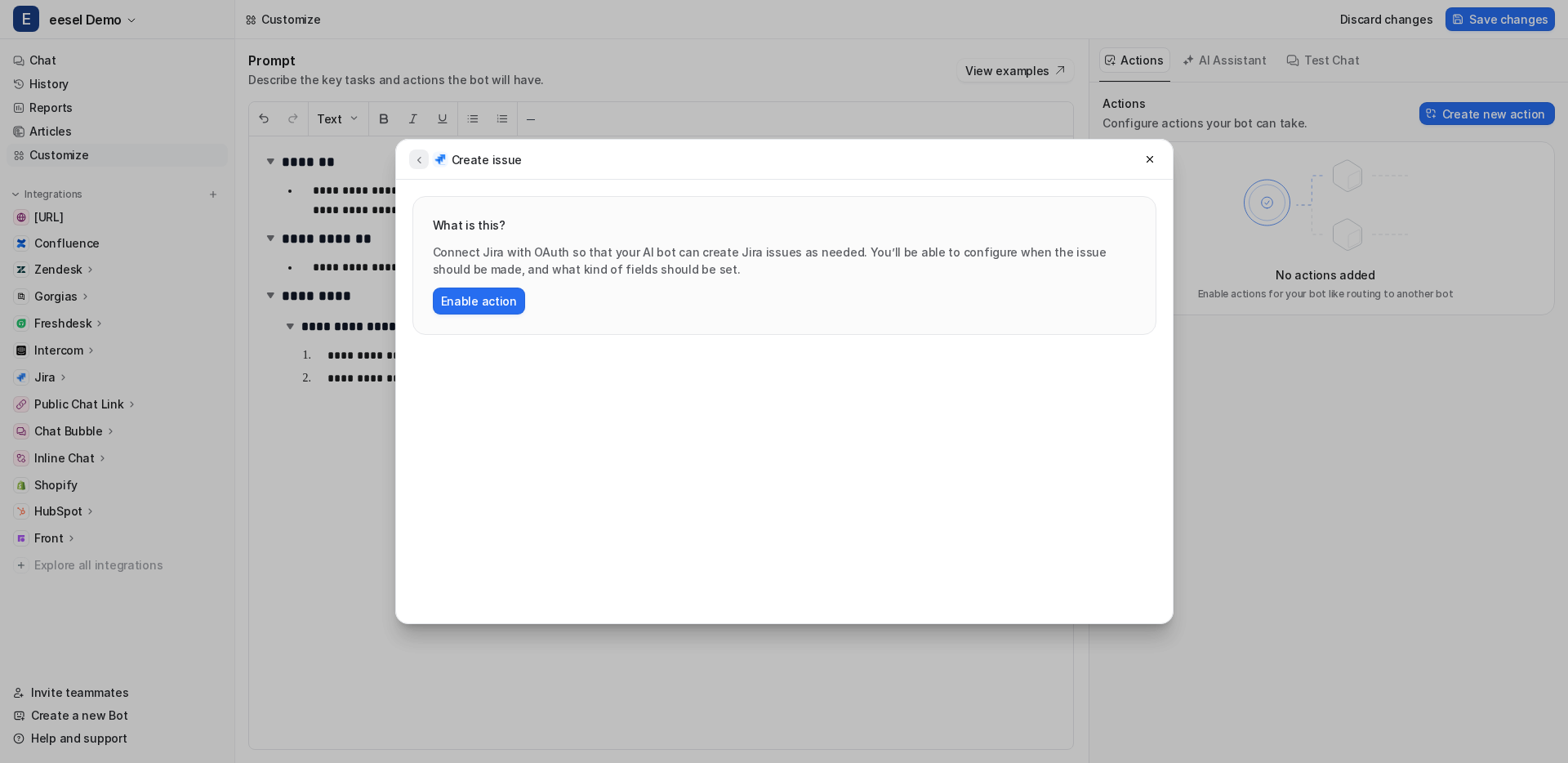
click at [423, 160] on icon at bounding box center [419, 159] width 12 height 13
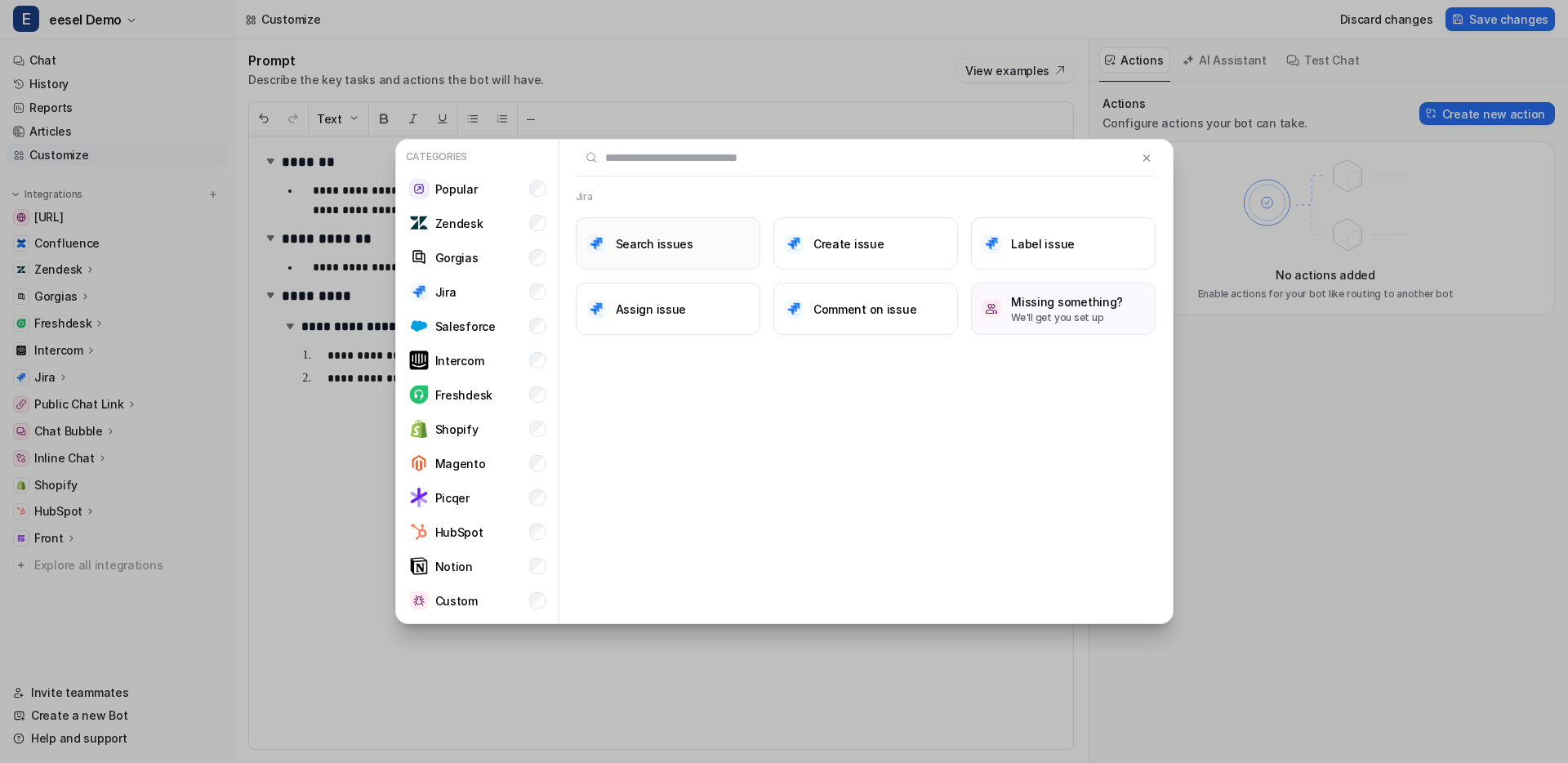
click at [712, 244] on button "Search issues" at bounding box center [668, 244] width 185 height 52
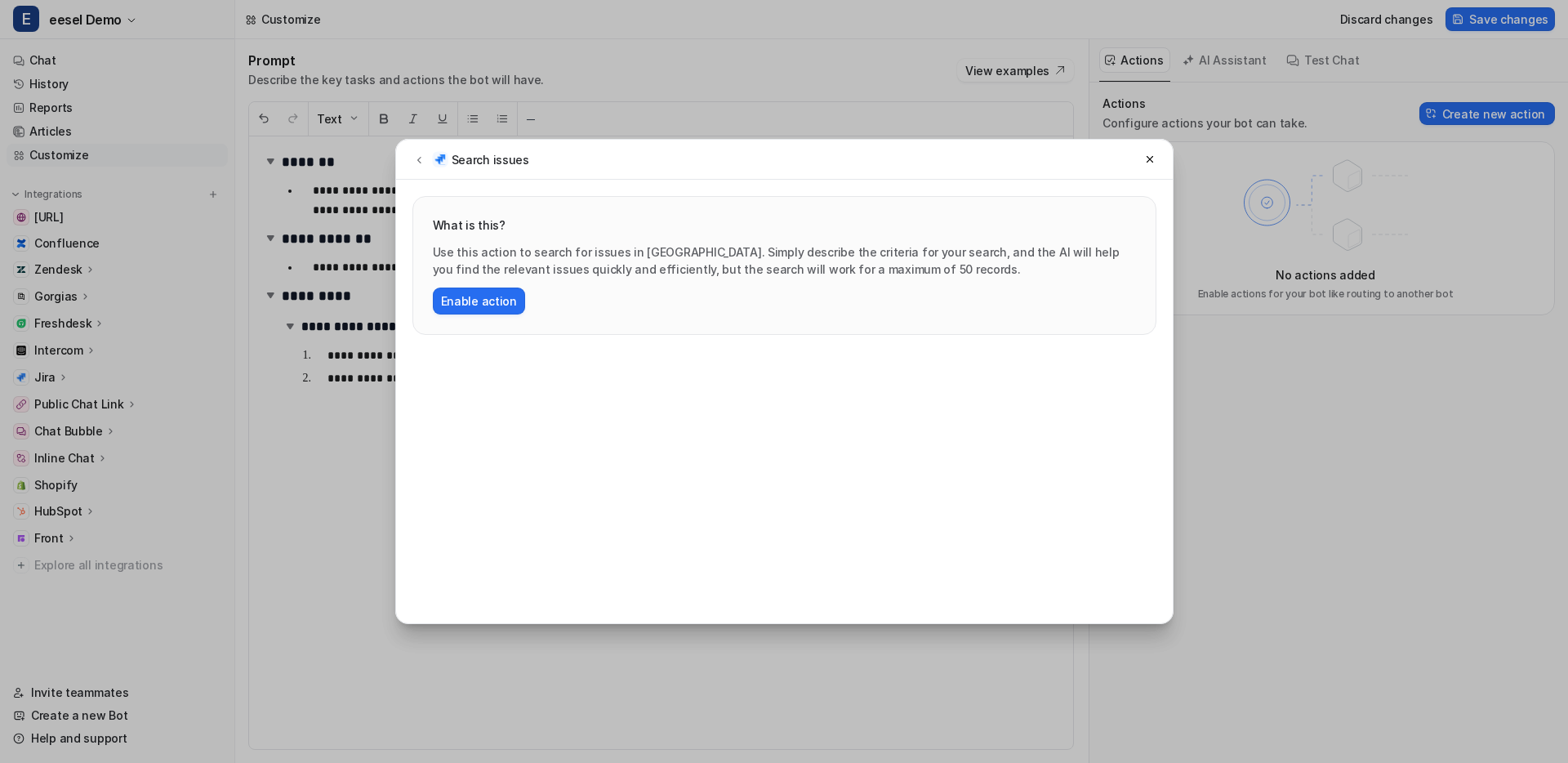
click at [588, 311] on div "Enable action" at bounding box center [784, 301] width 703 height 27
click at [672, 57] on div "Search issues What is this? Use this action to search for issues in [GEOGRAPHIC…" at bounding box center [784, 382] width 804 height 763
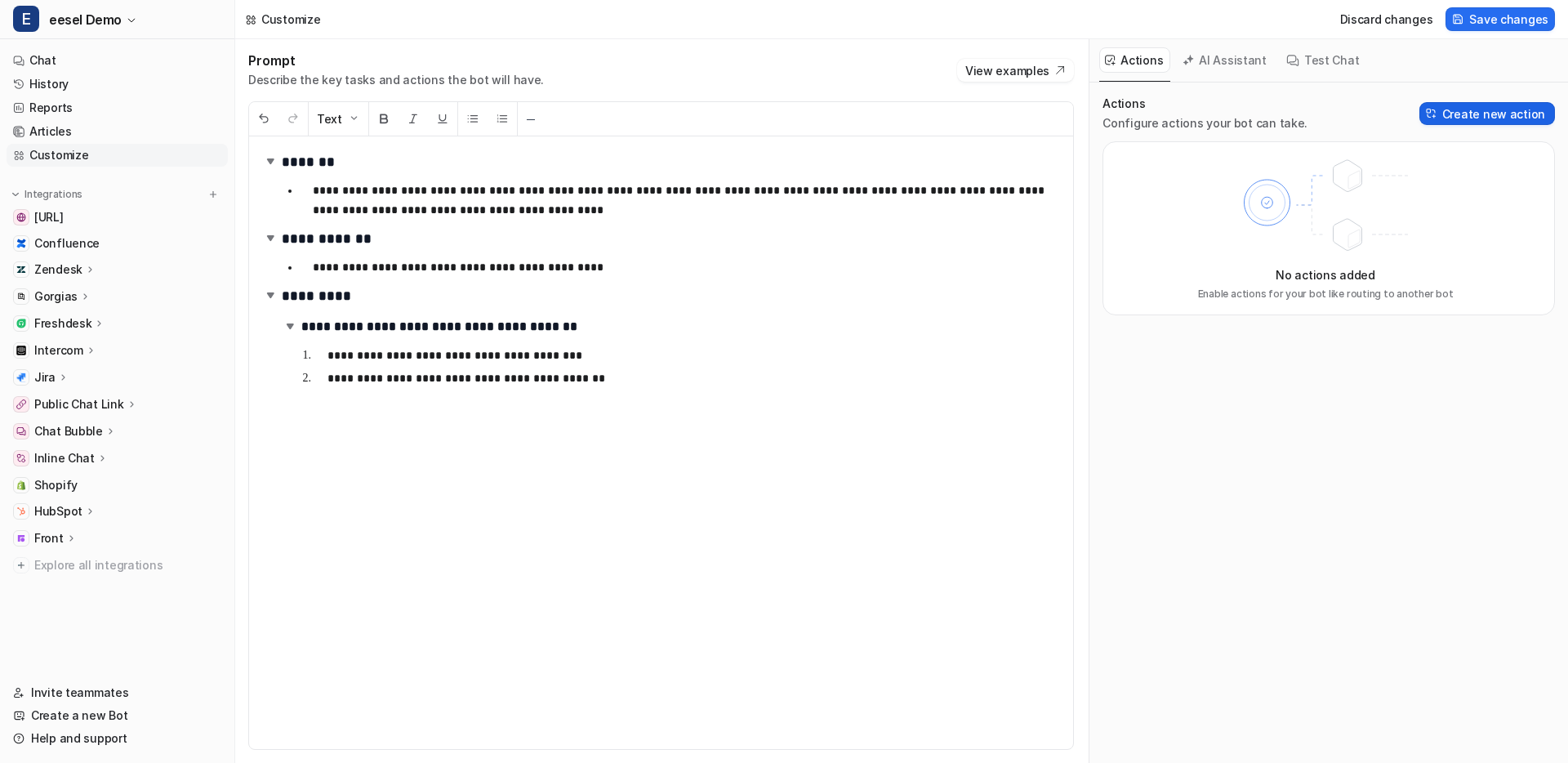
click at [1467, 114] on button "Create new action" at bounding box center [1486, 114] width 136 height 23
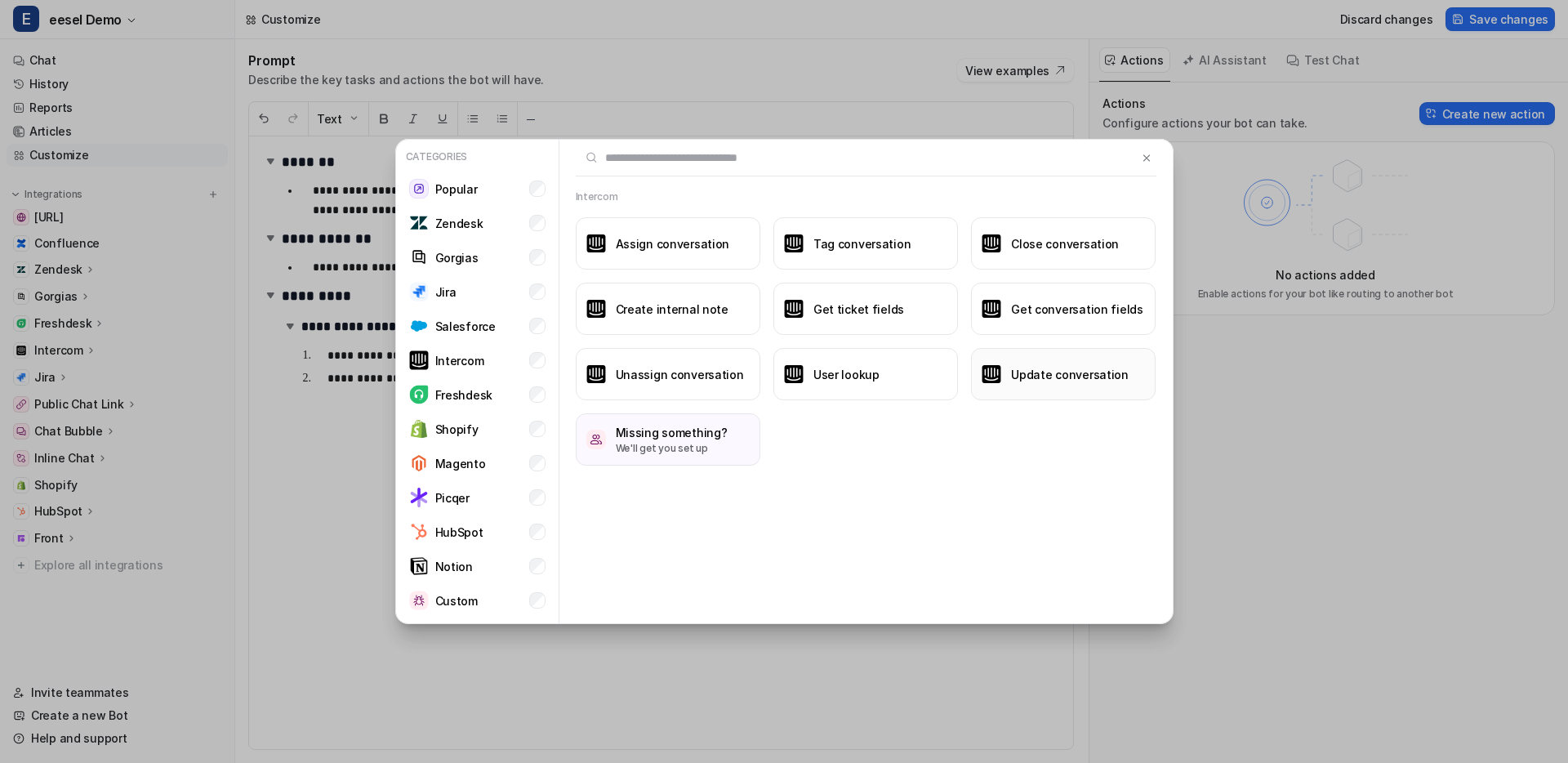
click at [1027, 382] on h3 "Update conversation" at bounding box center [1070, 375] width 118 height 17
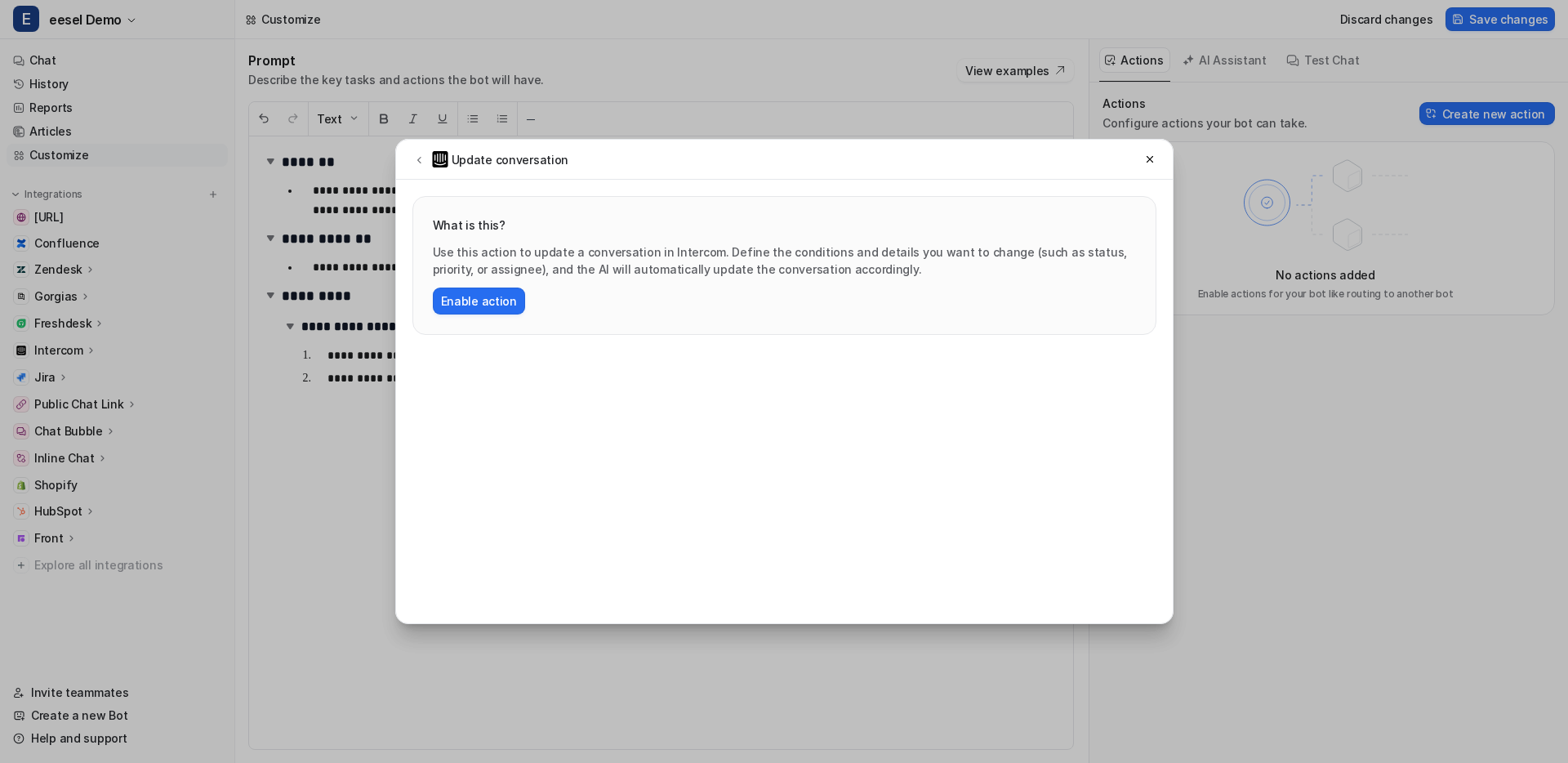
click at [650, 73] on div "Update conversation What is this? Use this action to update a conversation in I…" at bounding box center [784, 382] width 804 height 763
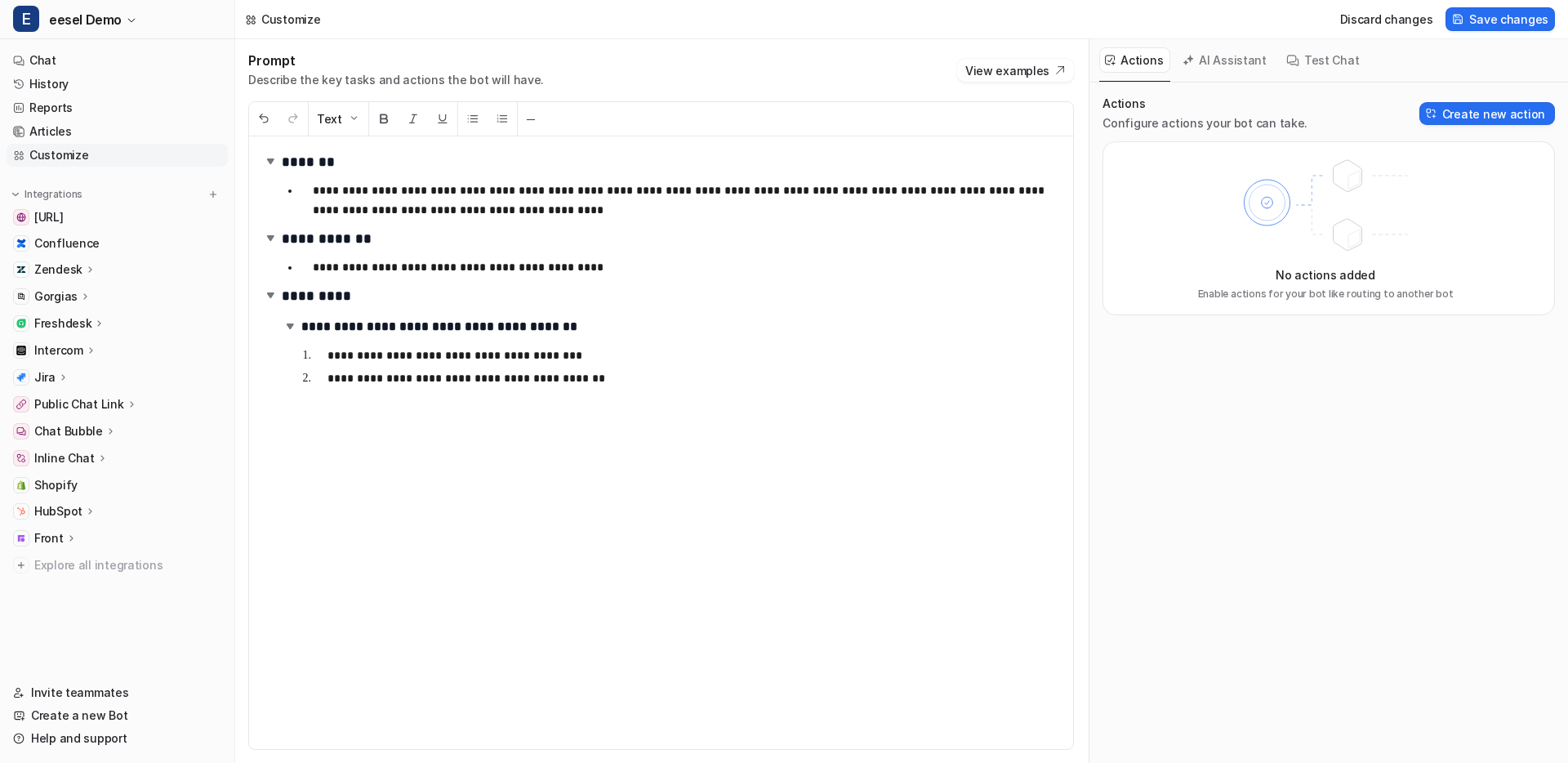
click at [72, 270] on p "Zendesk" at bounding box center [59, 269] width 48 height 16
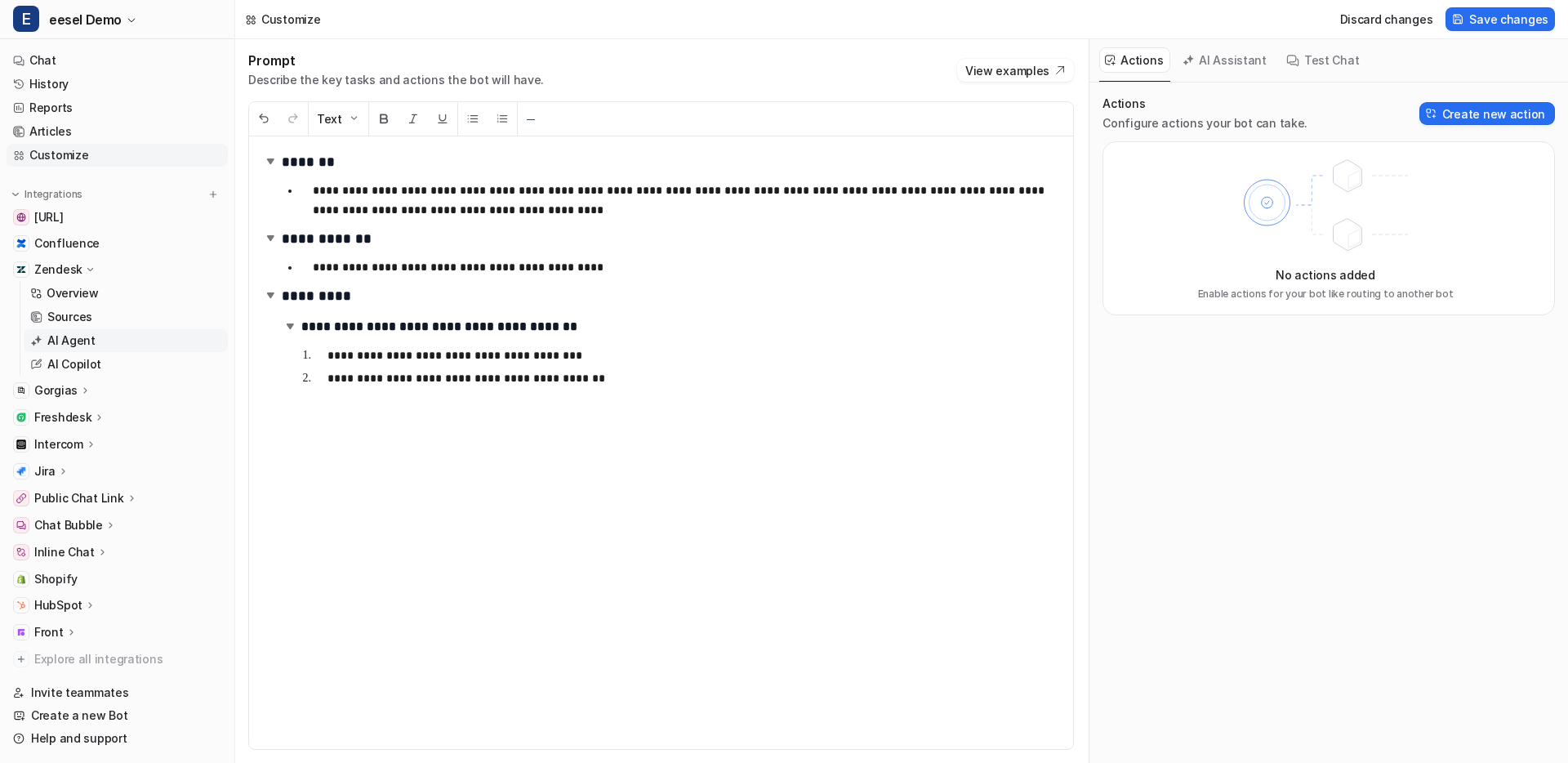
click at [70, 334] on p "AI Agent" at bounding box center [71, 340] width 48 height 16
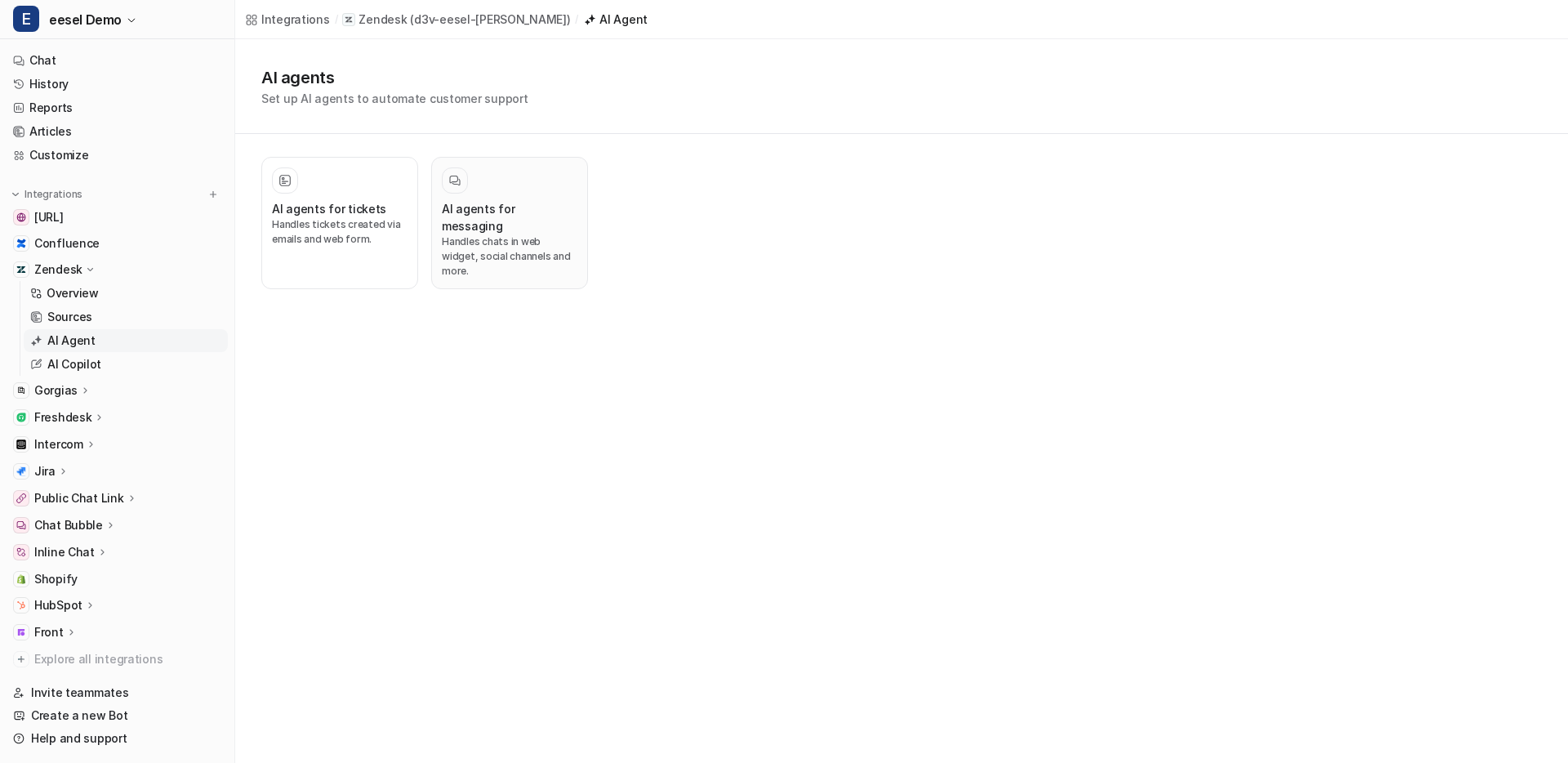
click at [523, 193] on div at bounding box center [510, 180] width 136 height 26
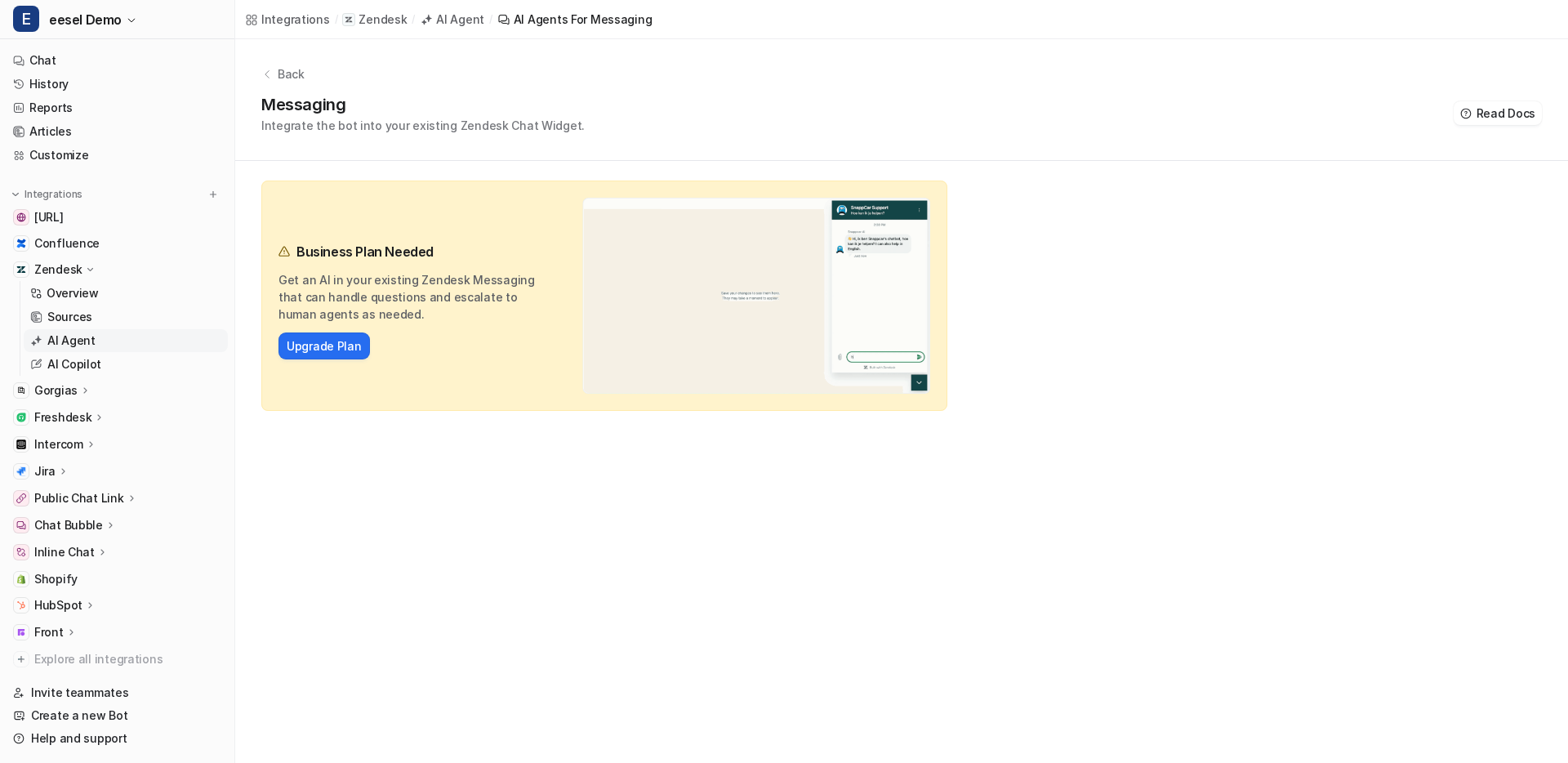
click at [284, 66] on p "Back" at bounding box center [291, 74] width 27 height 17
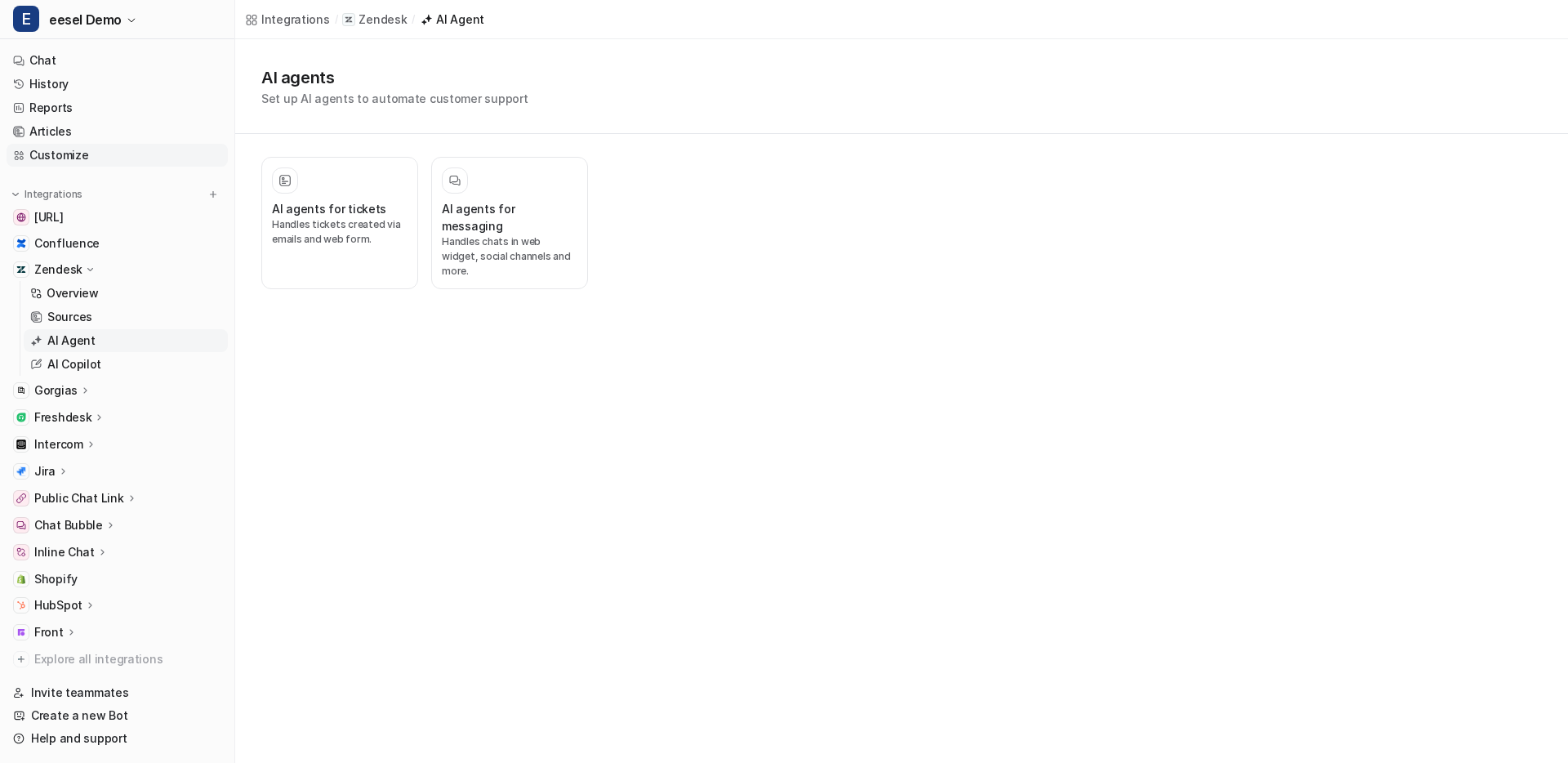
click at [89, 144] on link "Customize" at bounding box center [118, 155] width 222 height 23
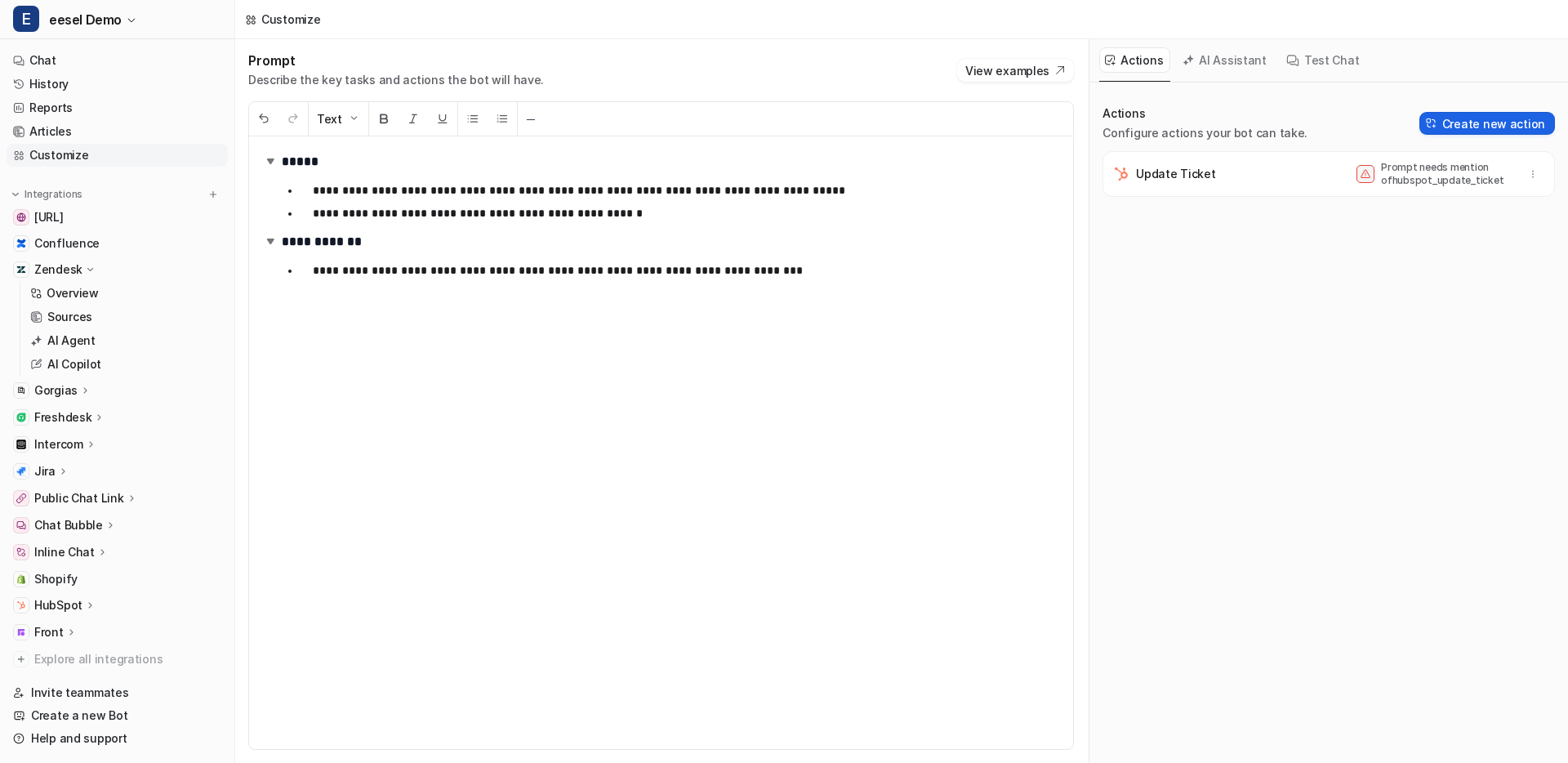
click at [1480, 119] on button "Create new action" at bounding box center [1486, 123] width 136 height 23
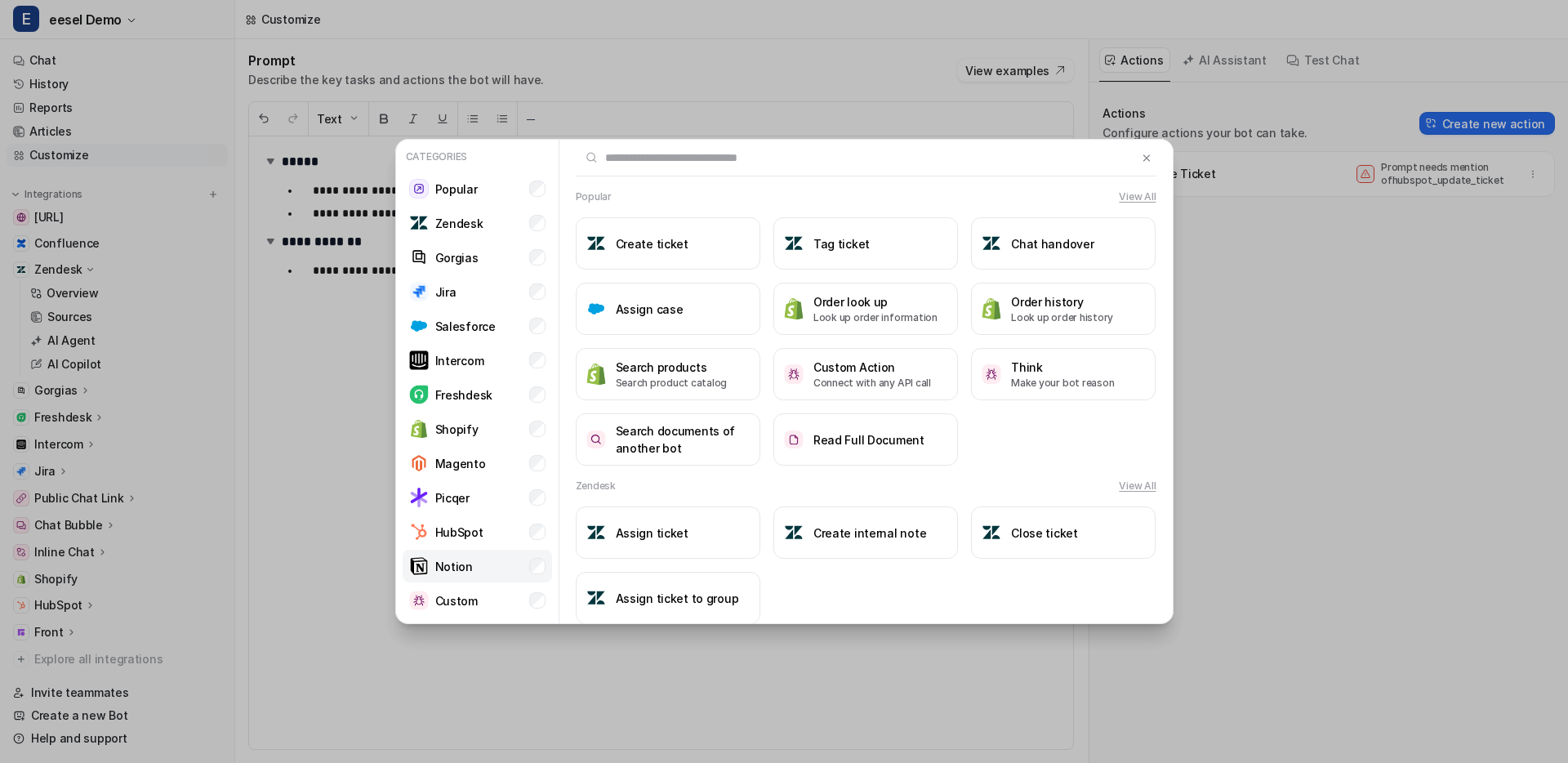
click at [530, 555] on li "Notion" at bounding box center [477, 566] width 149 height 33
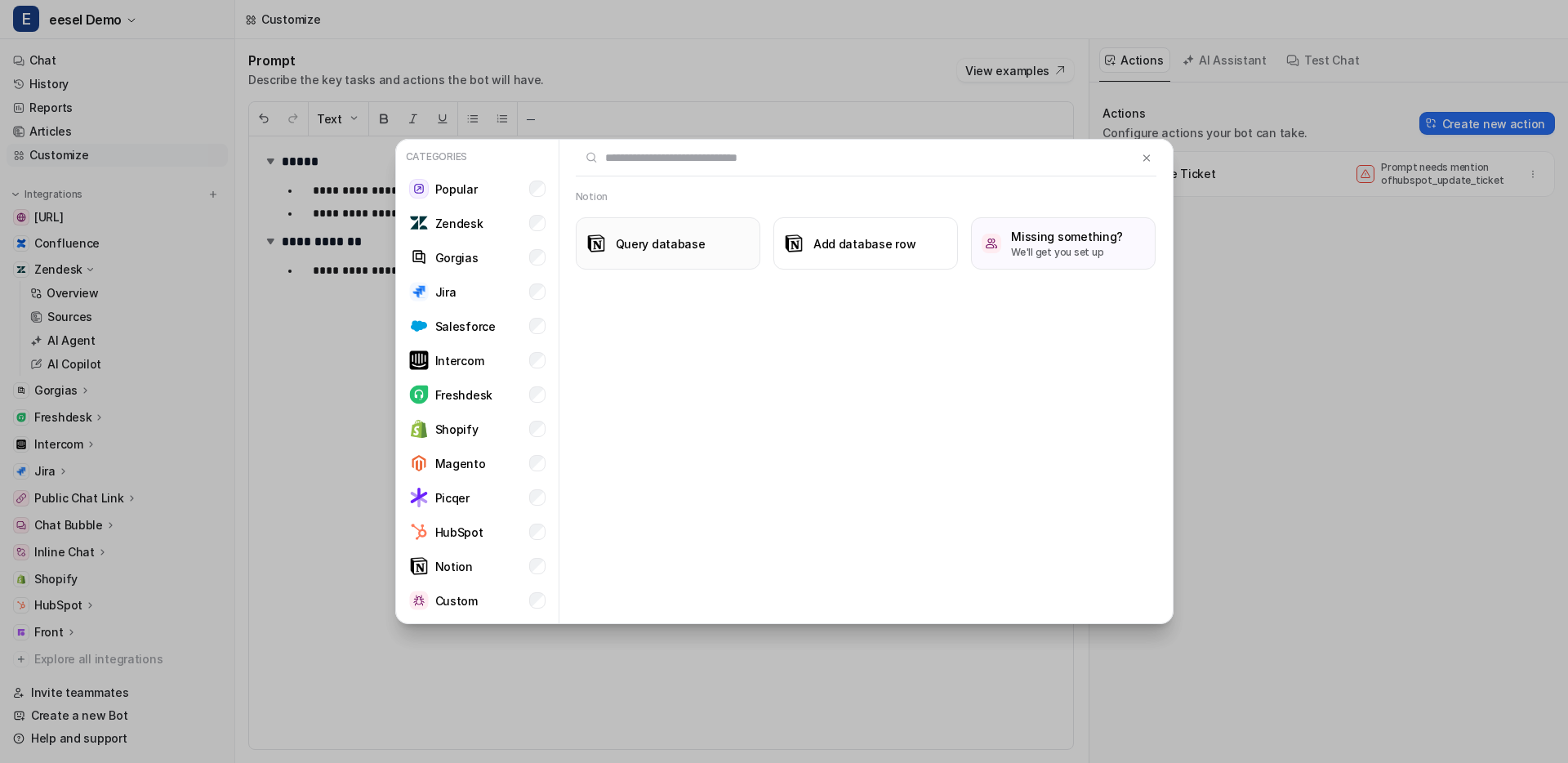
click at [722, 239] on button "Query database" at bounding box center [668, 244] width 185 height 52
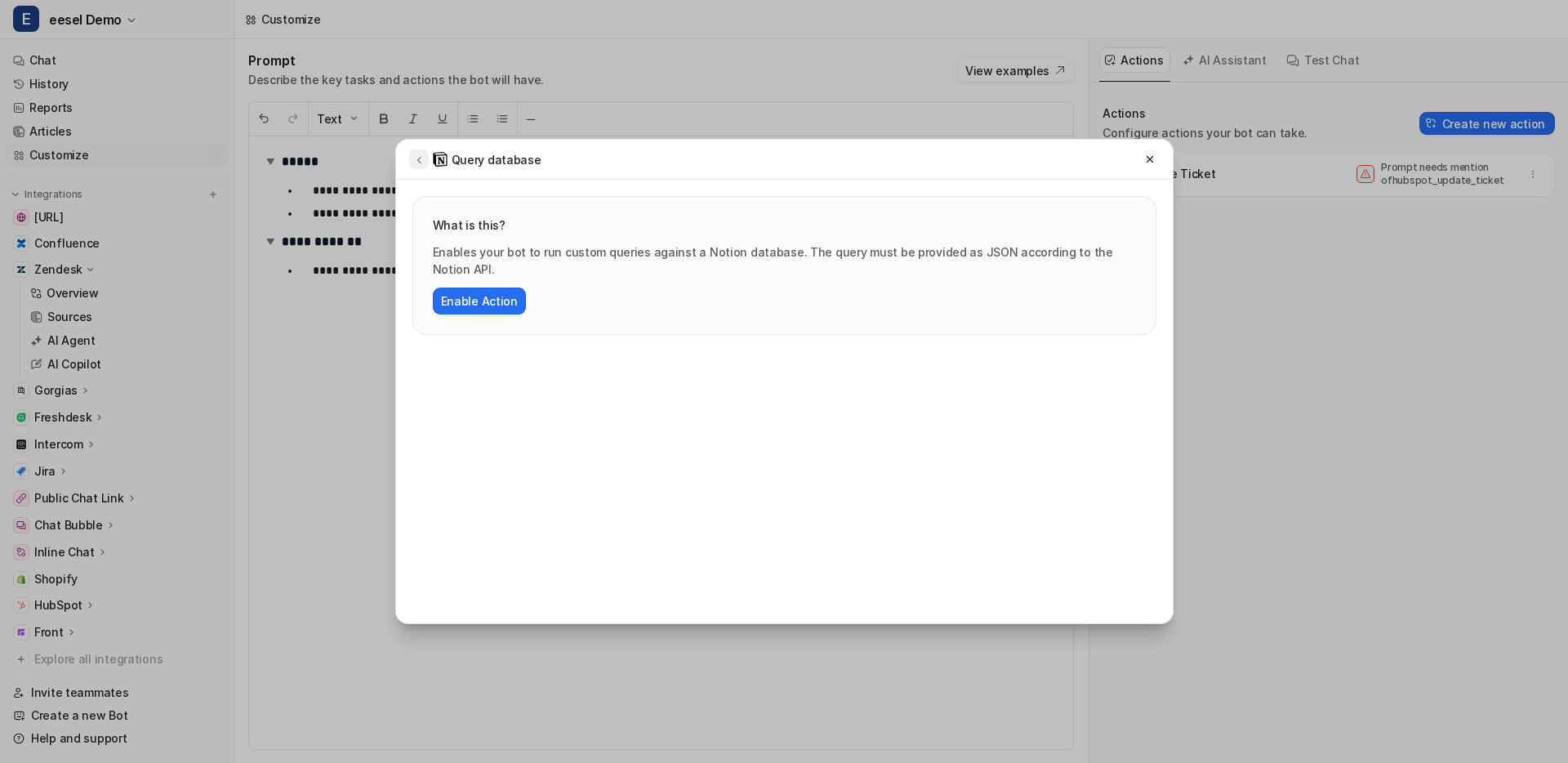
click at [421, 162] on icon at bounding box center [419, 159] width 12 height 13
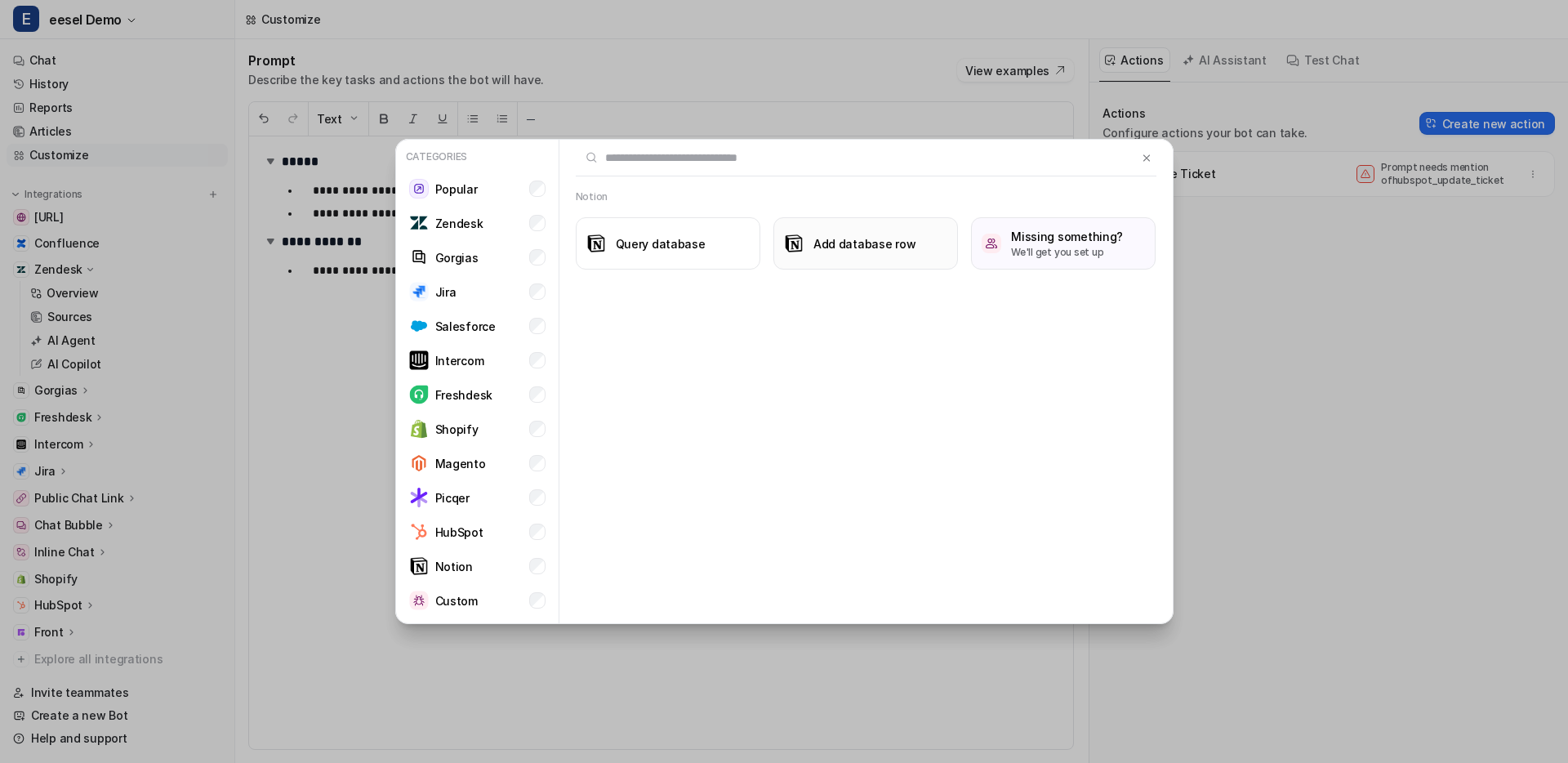
click at [795, 250] on img at bounding box center [794, 243] width 19 height 19
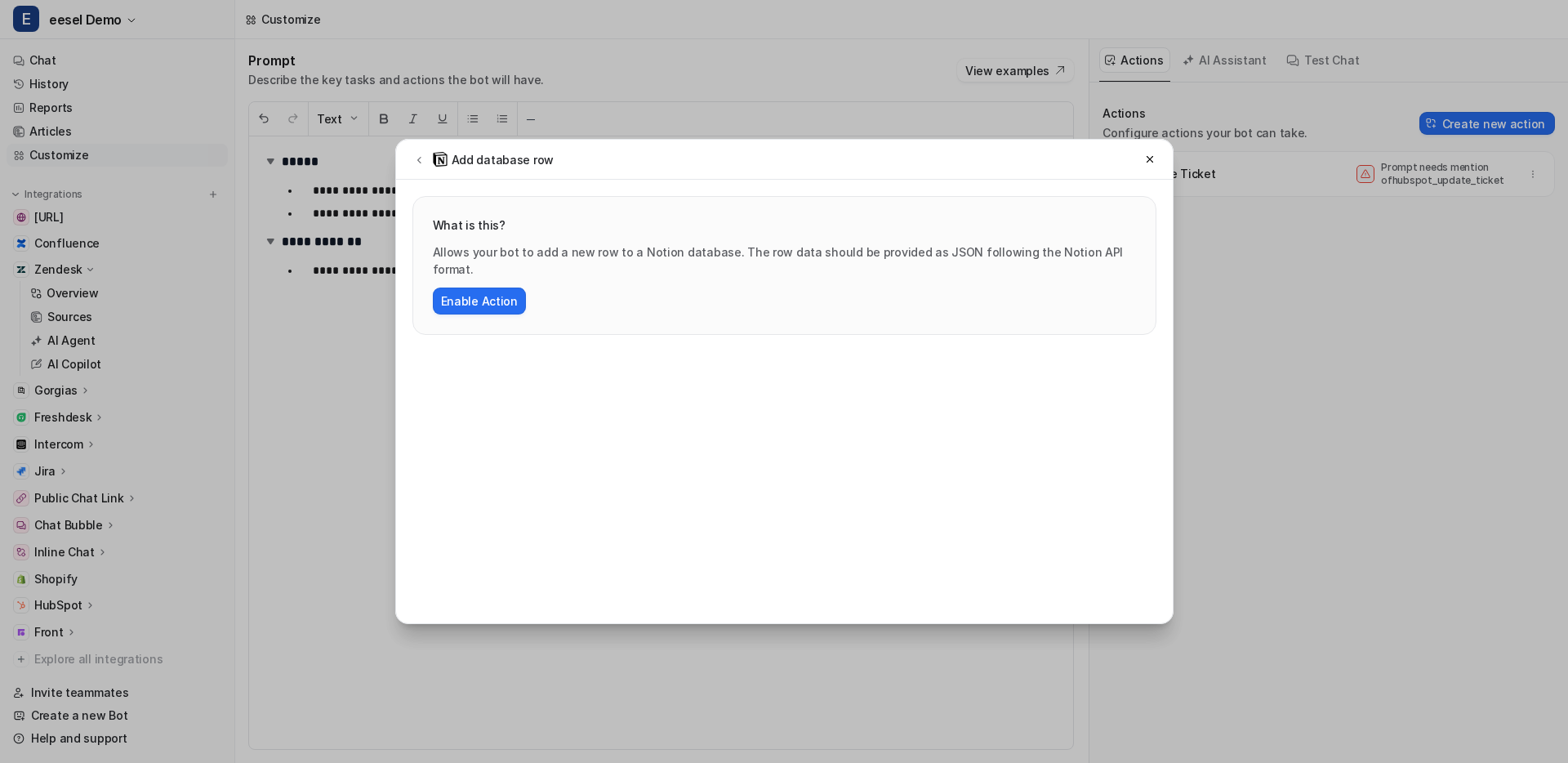
click at [410, 149] on div "Add database row" at bounding box center [482, 159] width 145 height 19
click at [416, 159] on icon at bounding box center [419, 159] width 12 height 13
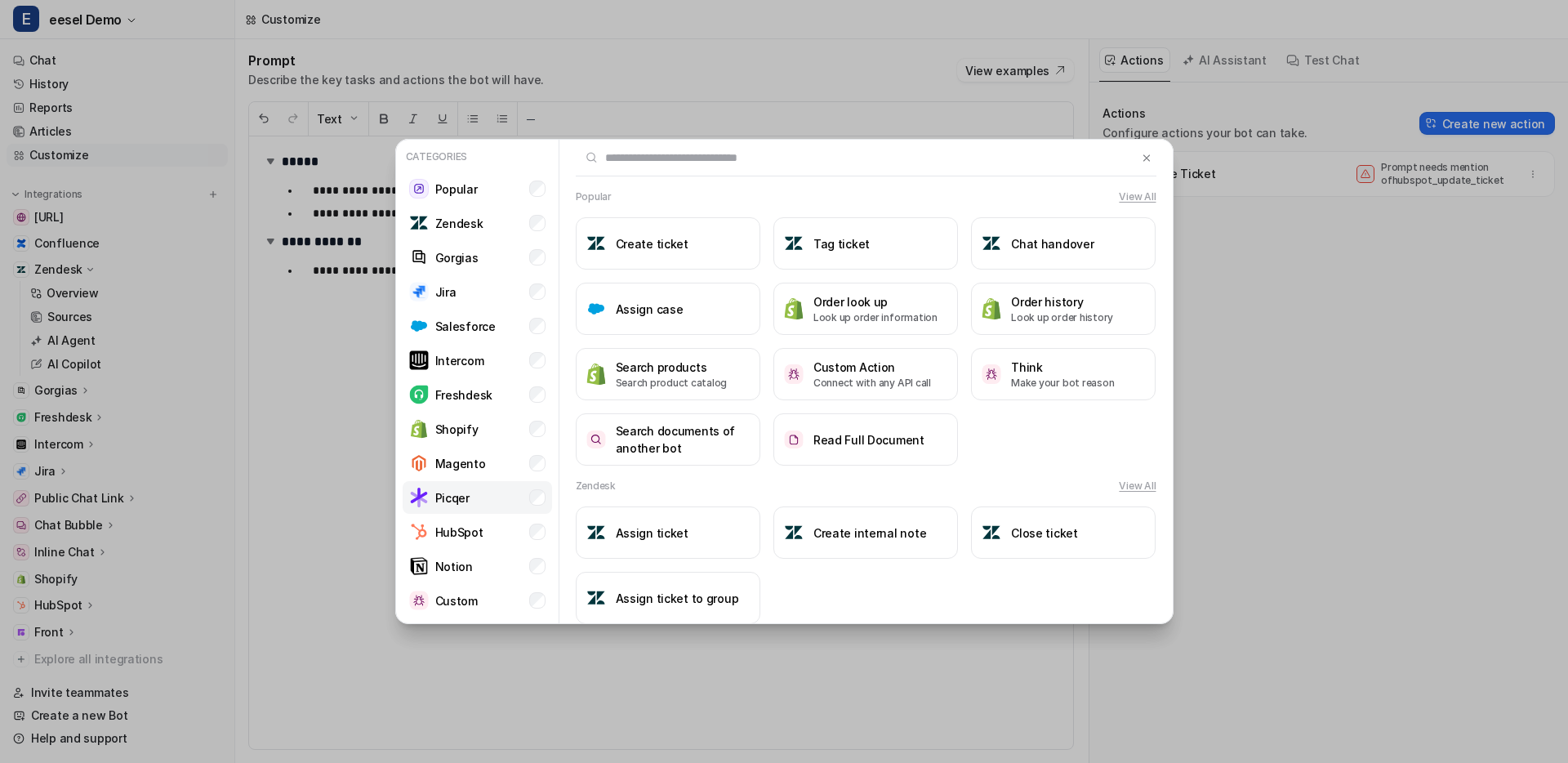
click at [491, 502] on li "Picqer" at bounding box center [477, 497] width 149 height 33
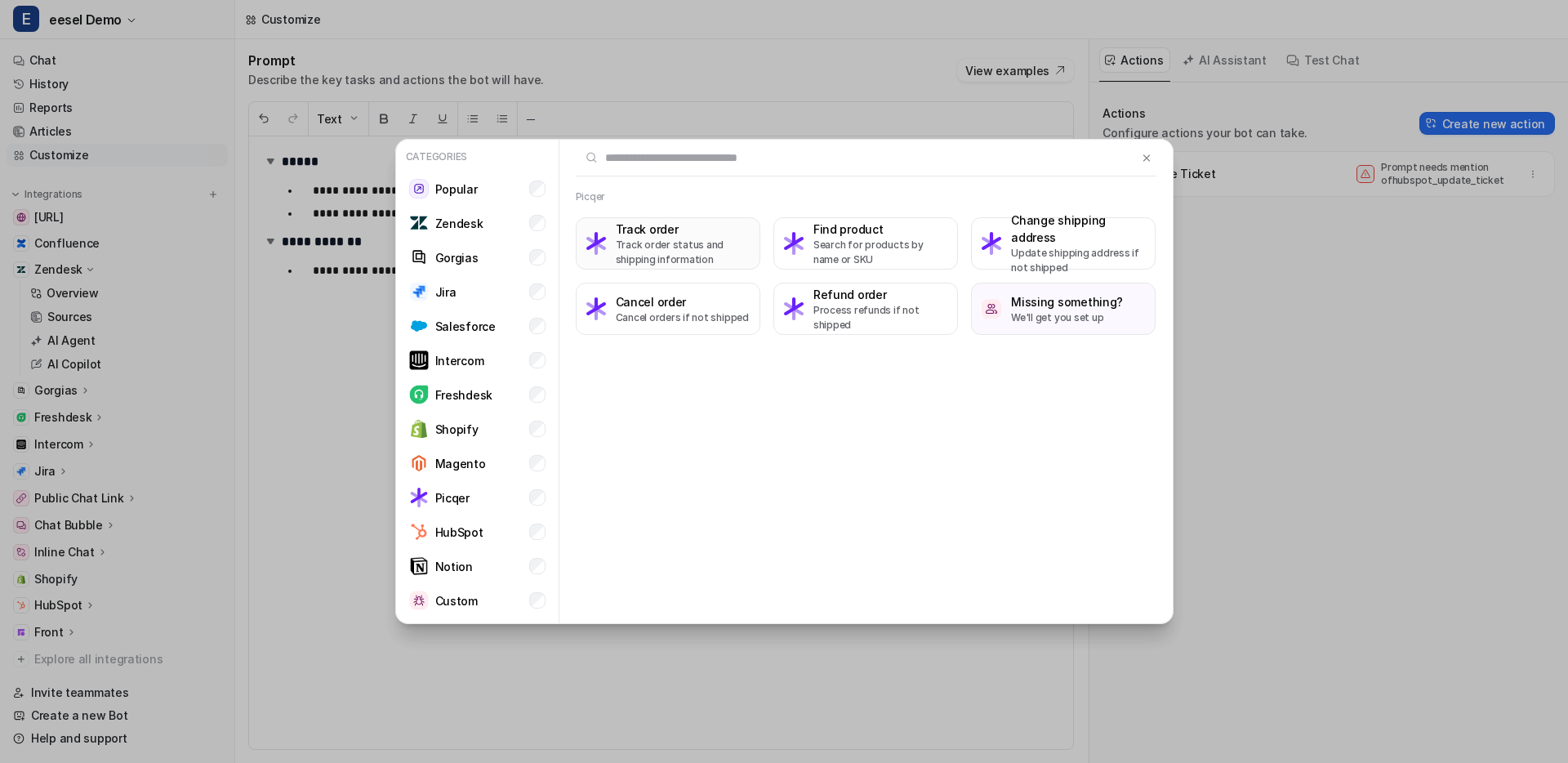
click at [695, 243] on p "Track order status and shipping information" at bounding box center [682, 252] width 134 height 30
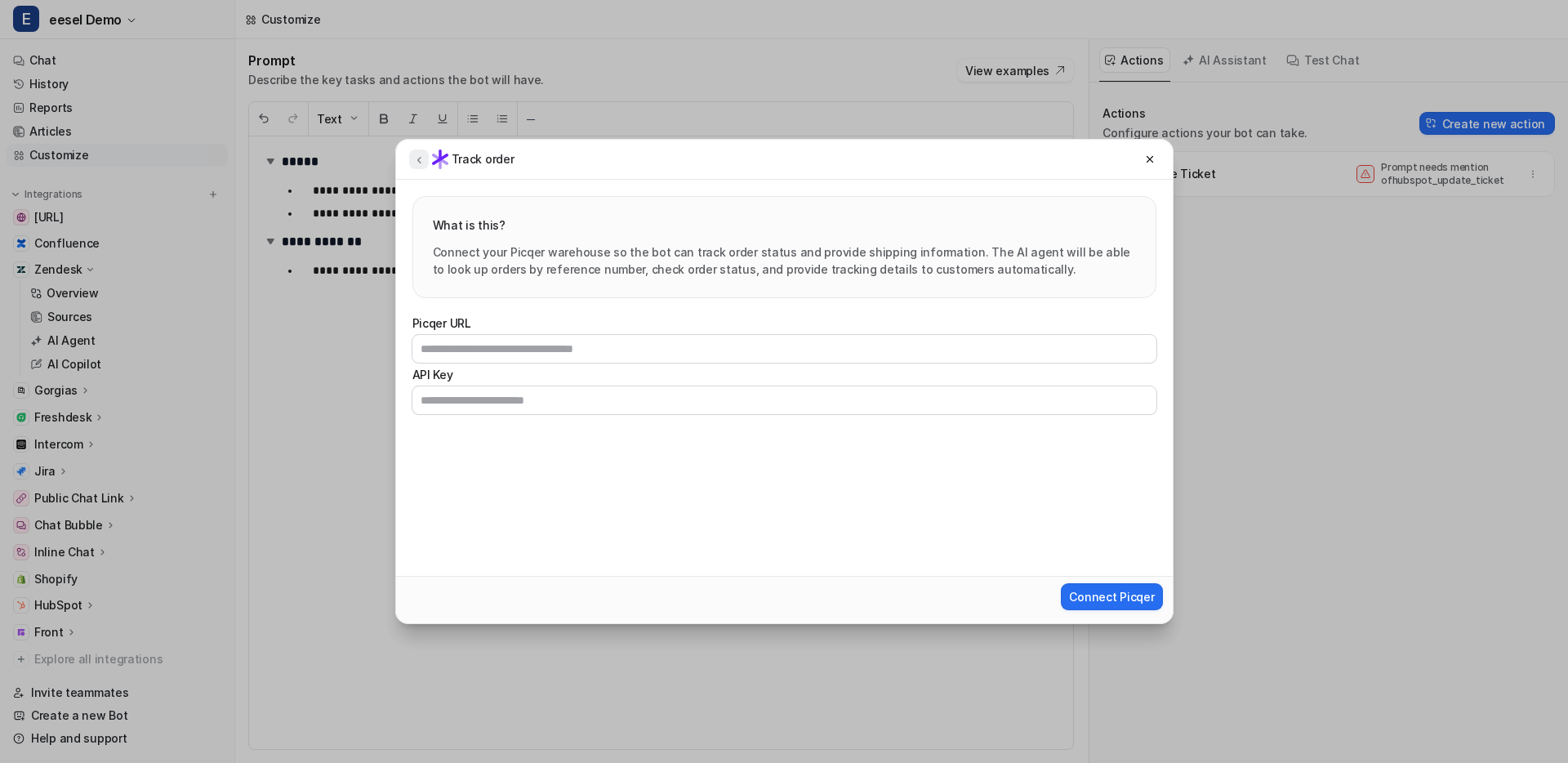
click at [421, 158] on icon at bounding box center [419, 159] width 12 height 13
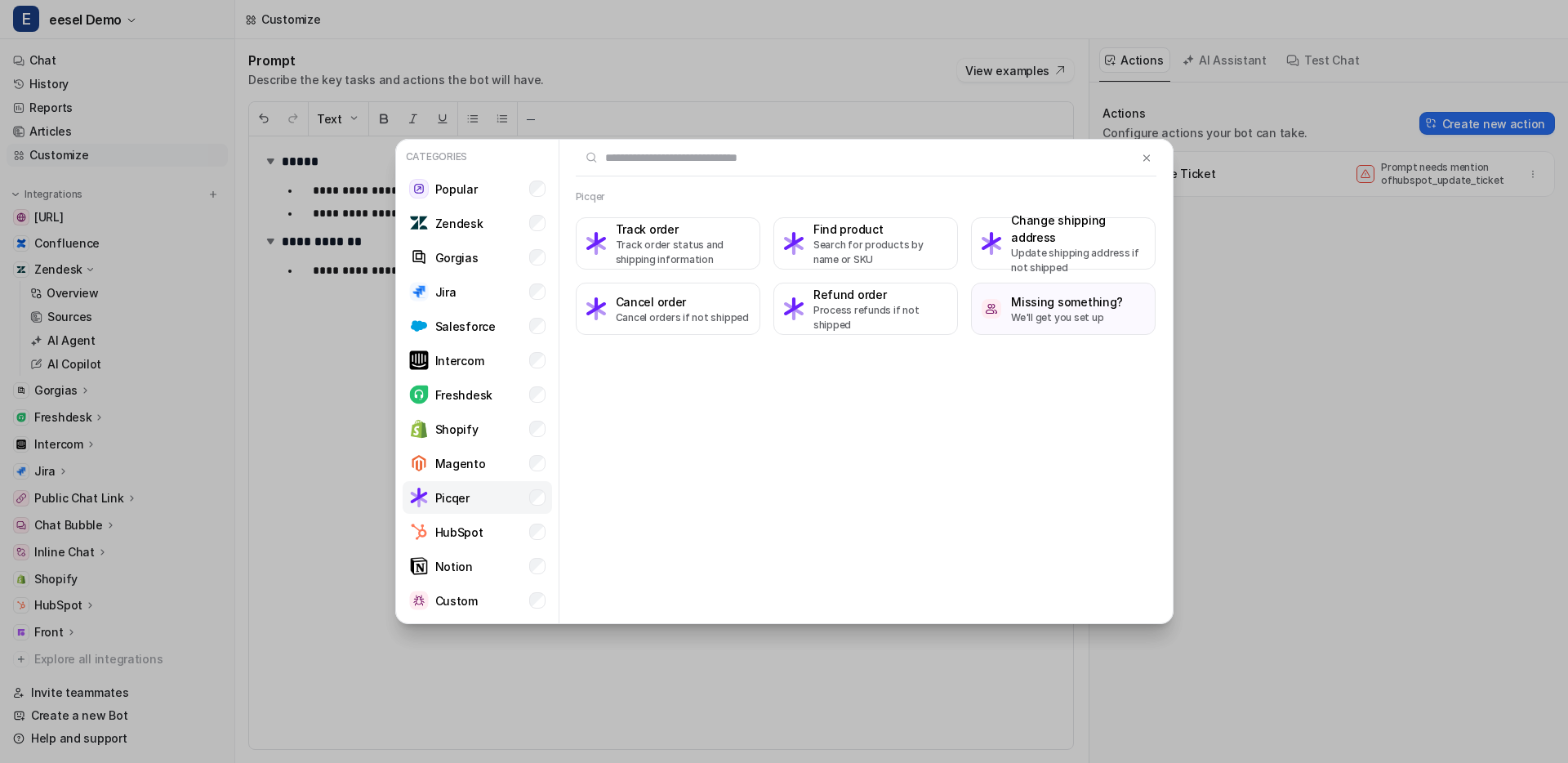
click at [507, 494] on li "Picqer" at bounding box center [477, 497] width 149 height 33
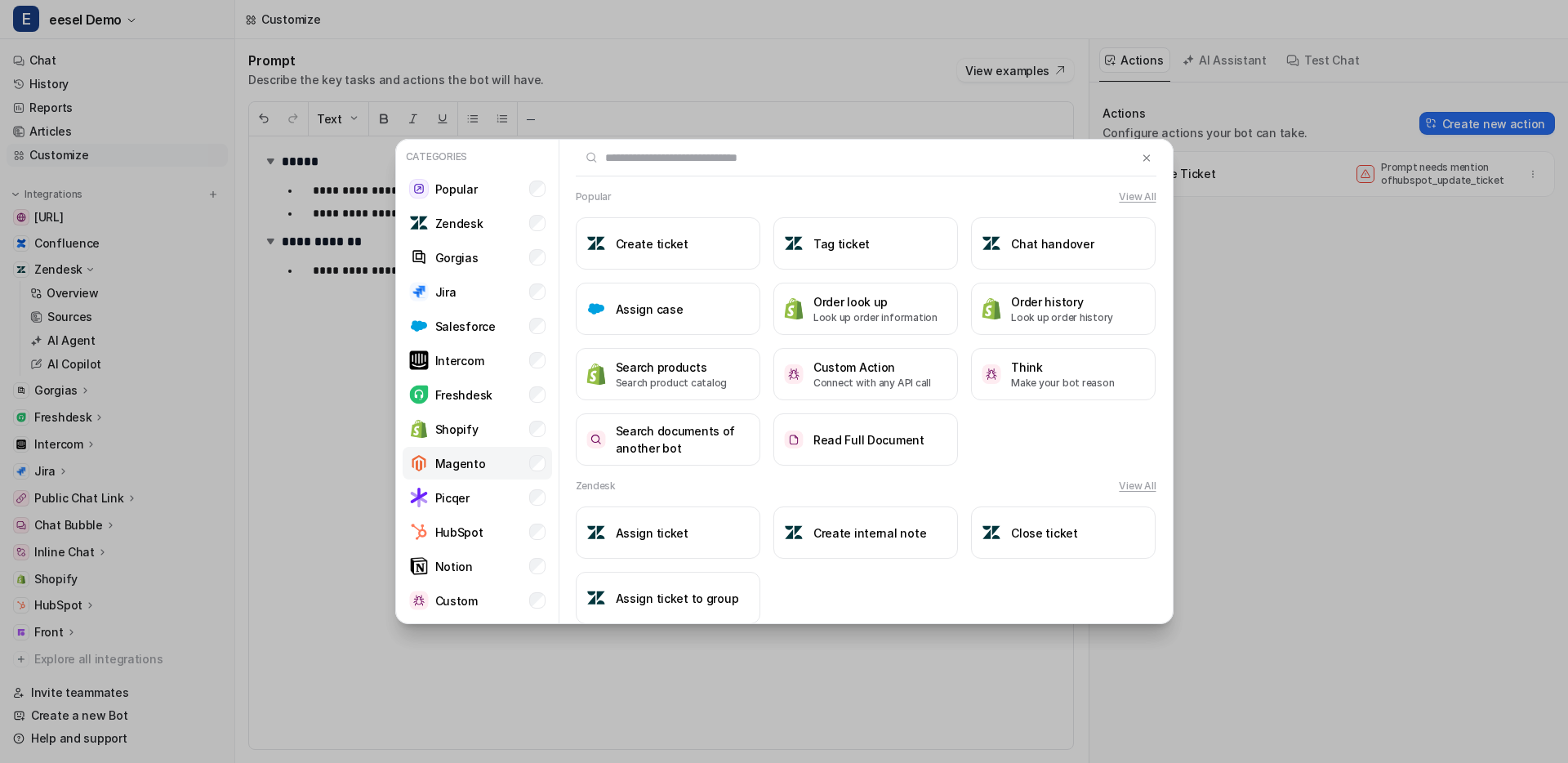
click at [508, 459] on li "Magento" at bounding box center [477, 463] width 149 height 33
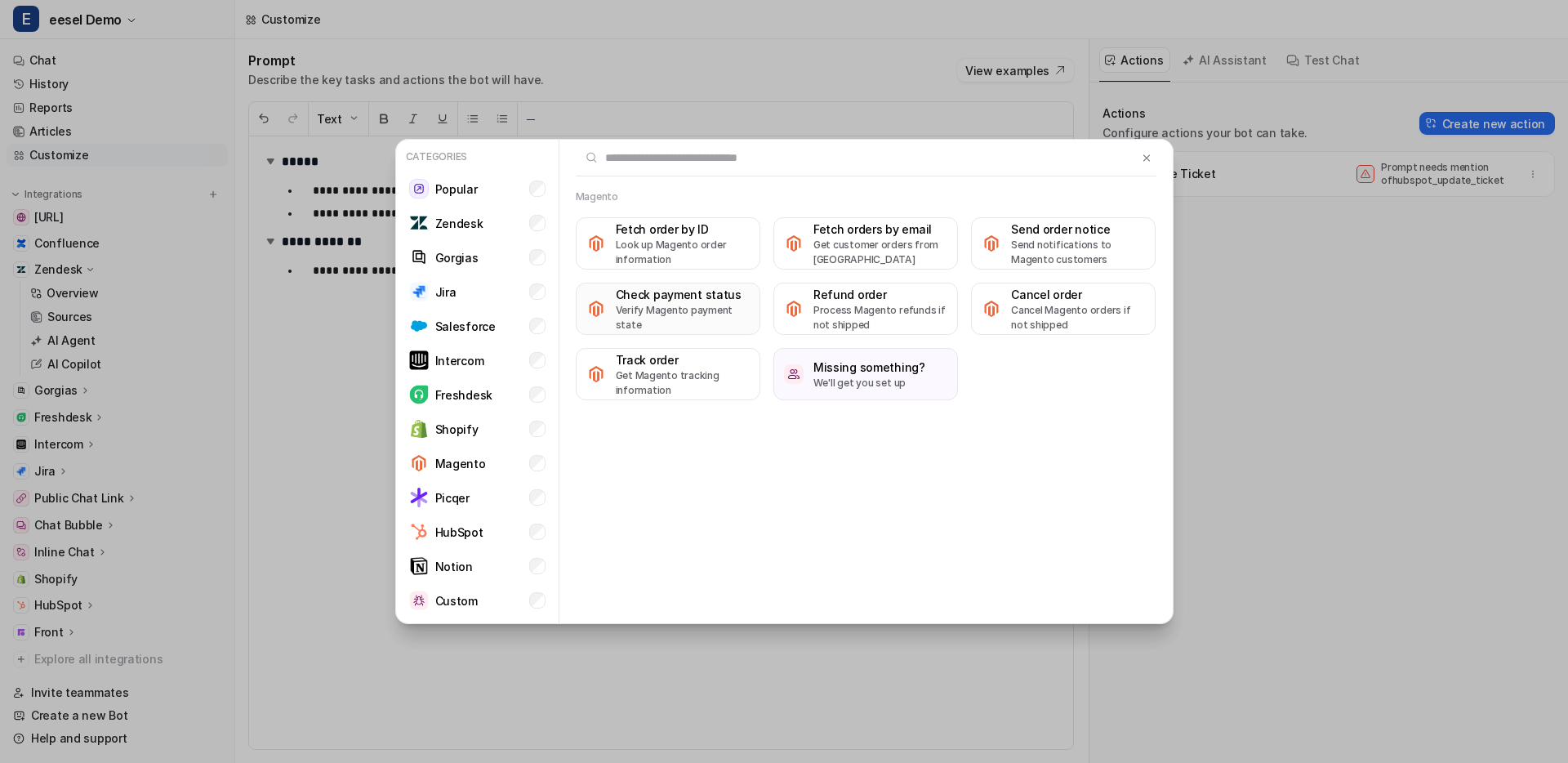
click at [697, 314] on p "Verify Magento payment state" at bounding box center [682, 318] width 134 height 30
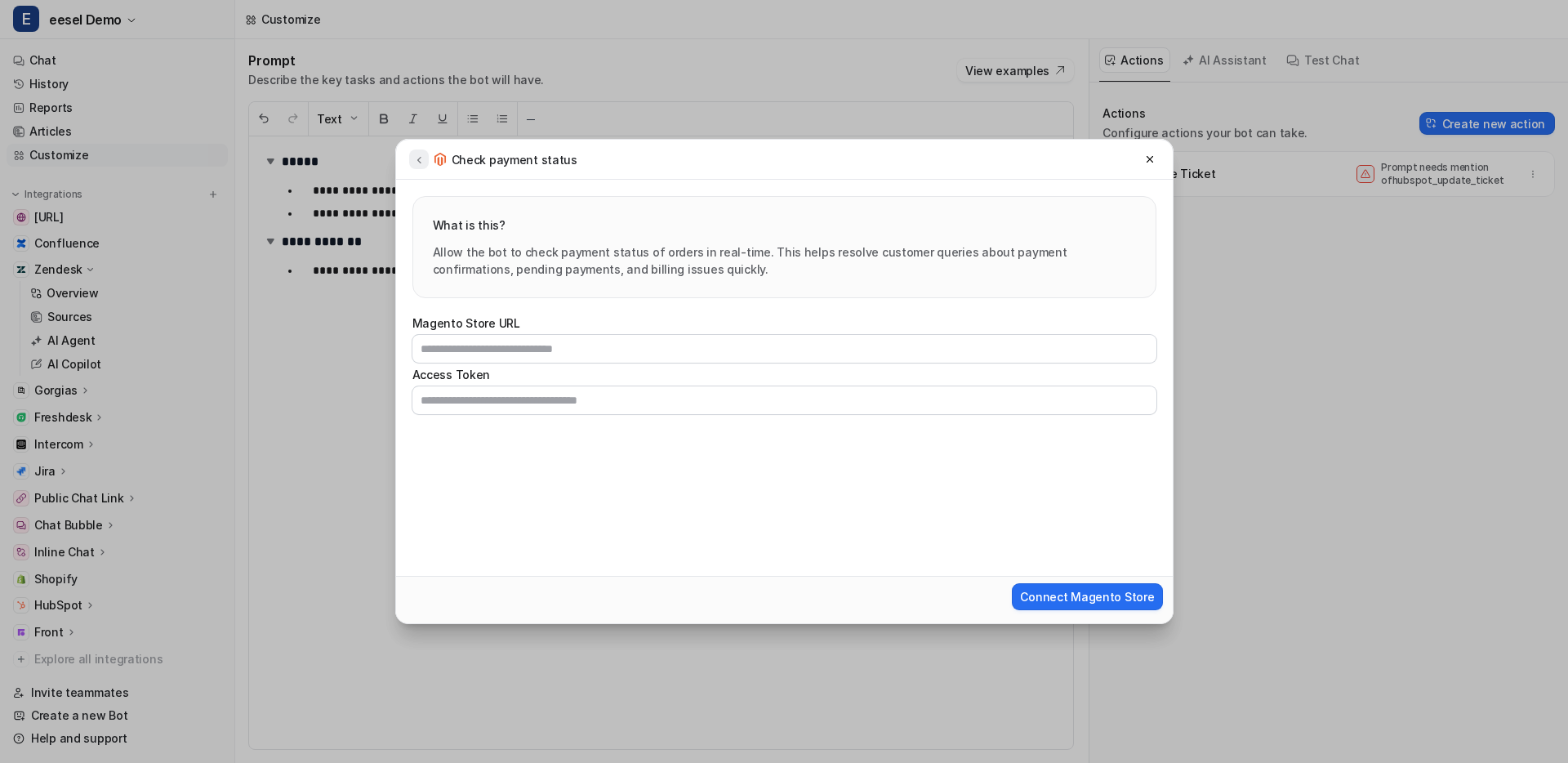
click at [414, 155] on icon at bounding box center [419, 159] width 12 height 13
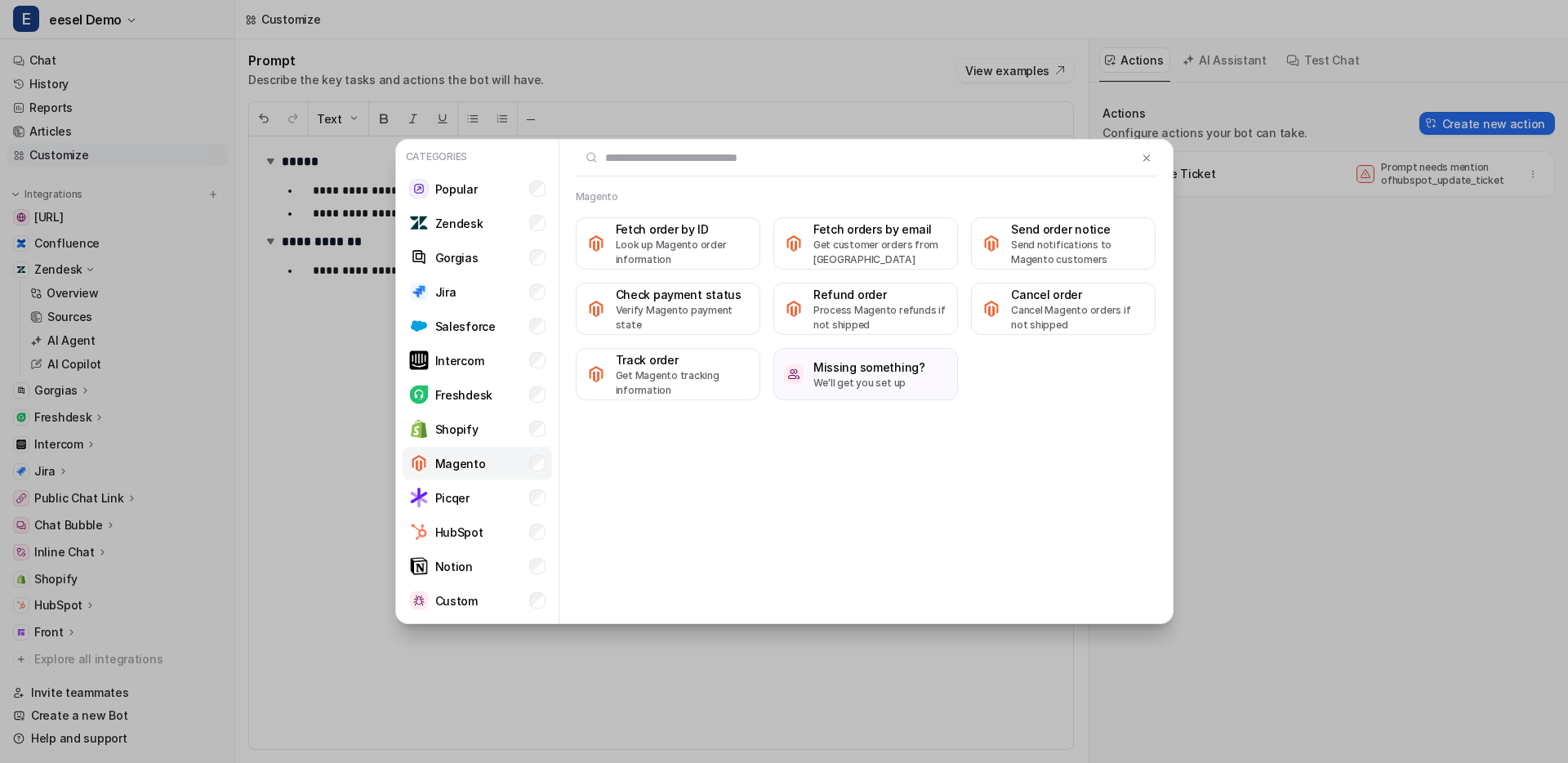
click at [530, 470] on li "Magento" at bounding box center [477, 463] width 149 height 33
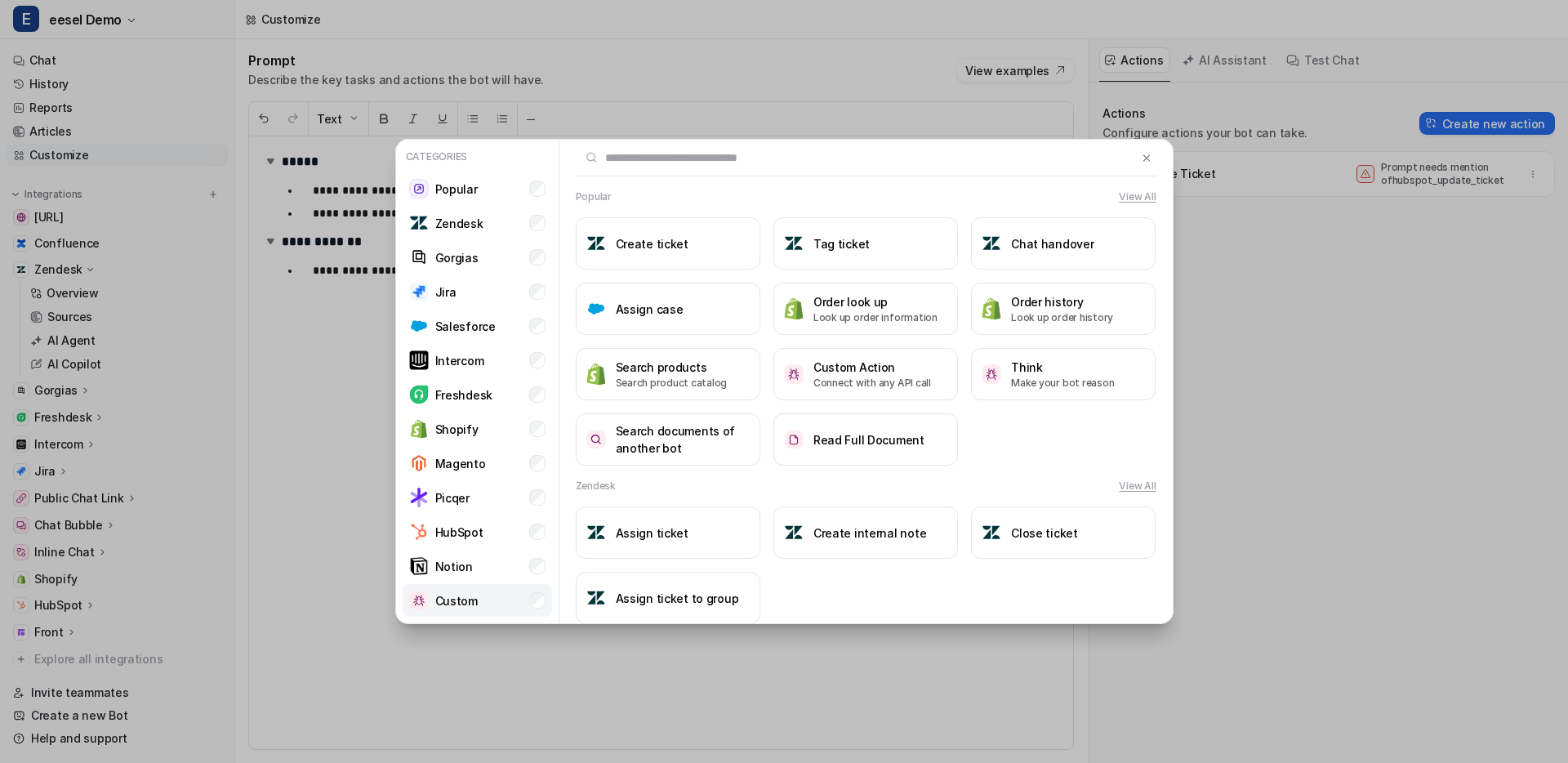
click at [496, 609] on li "Custom" at bounding box center [477, 600] width 149 height 33
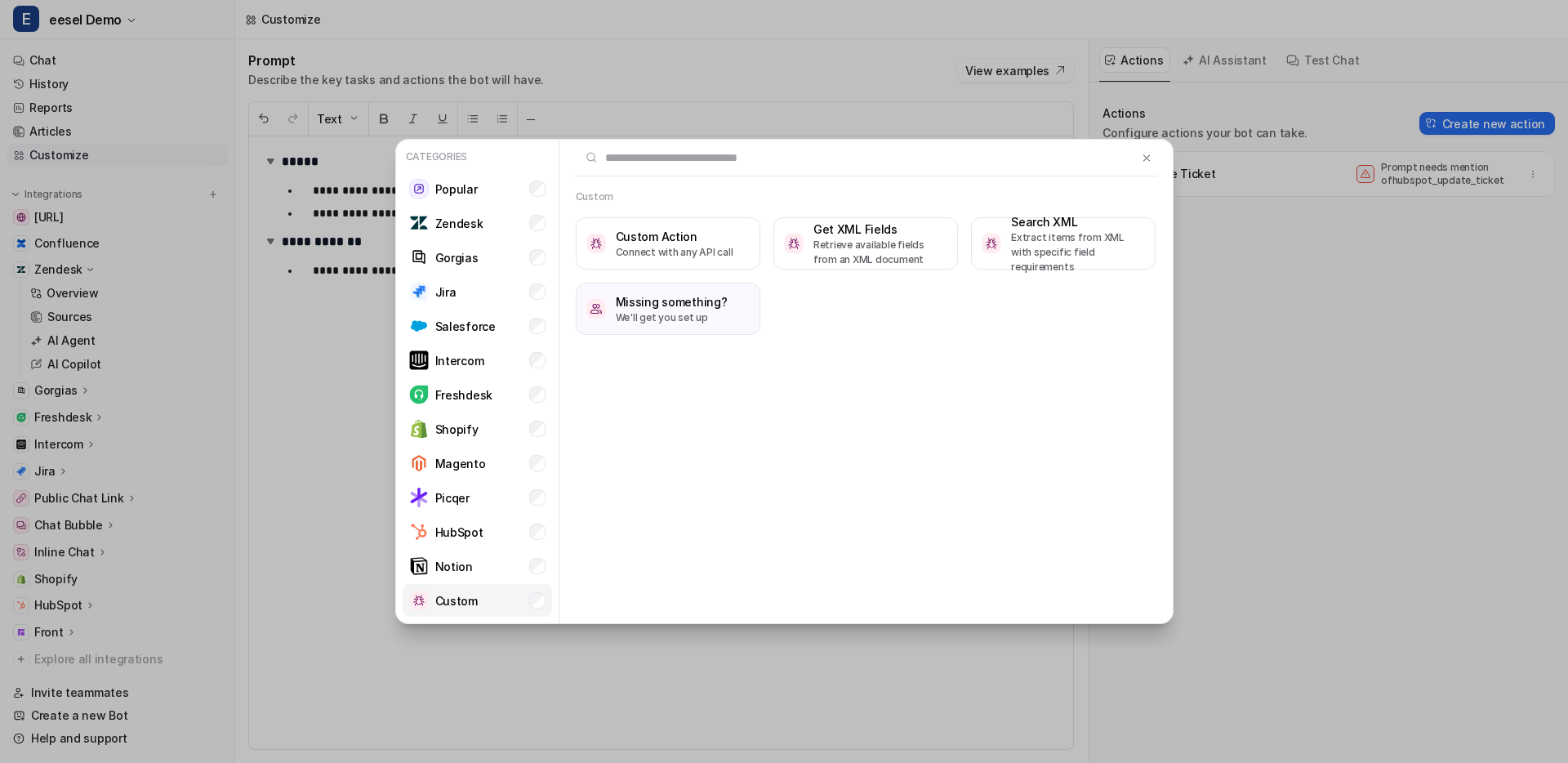
click at [496, 609] on li "Custom" at bounding box center [477, 600] width 149 height 33
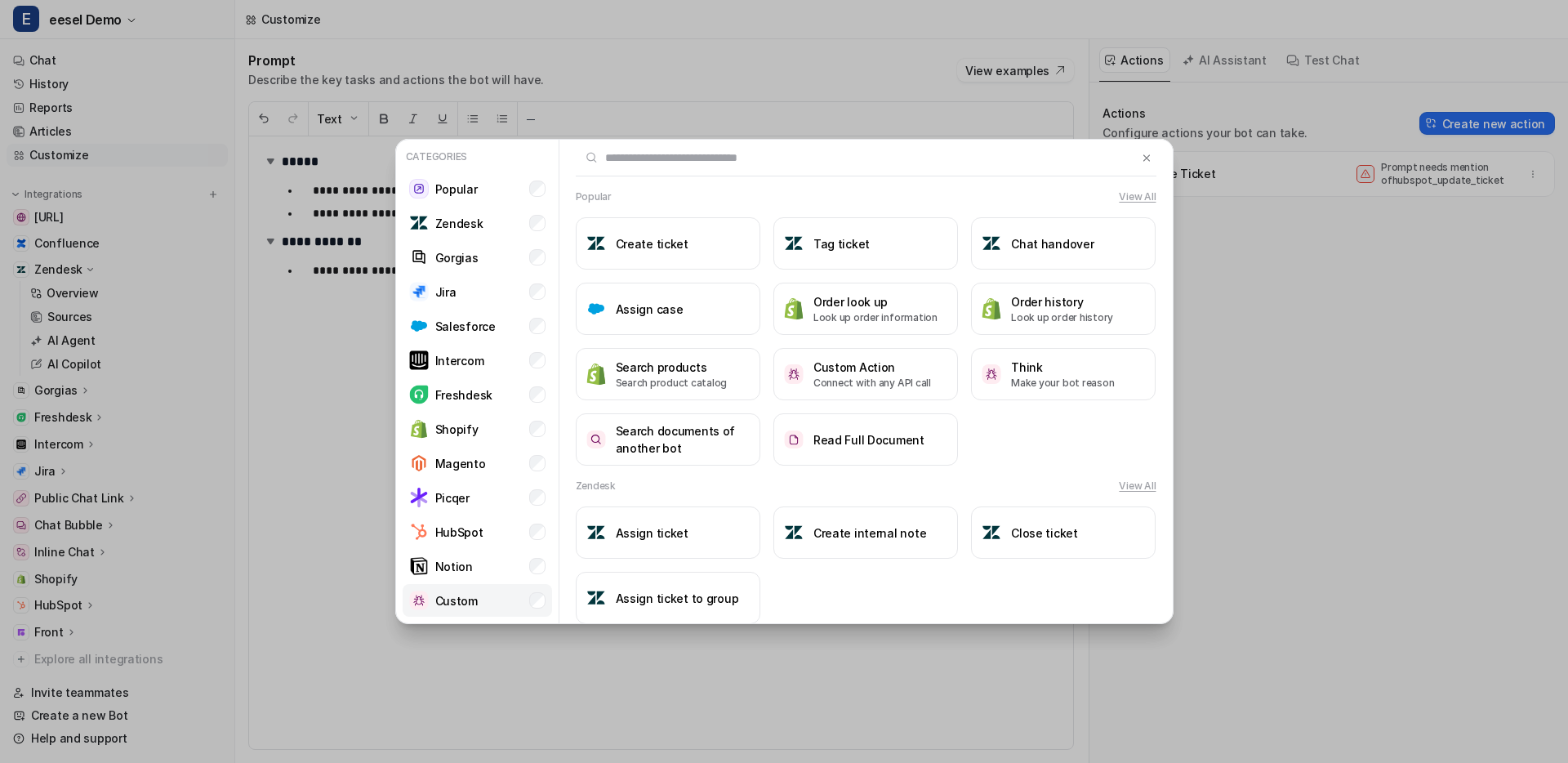
click at [496, 609] on li "Custom" at bounding box center [477, 600] width 149 height 33
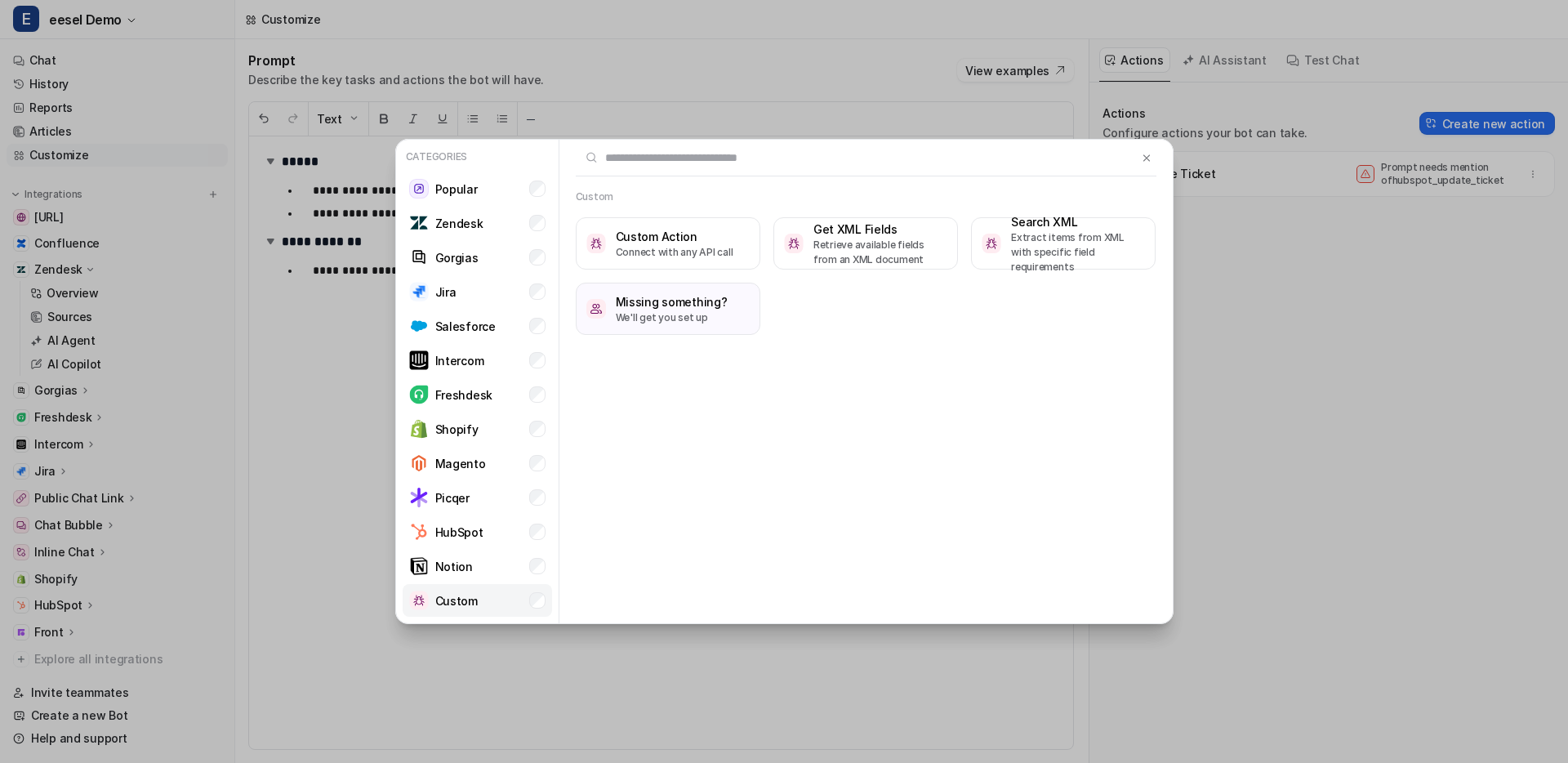
click at [523, 606] on li "Custom" at bounding box center [477, 600] width 149 height 33
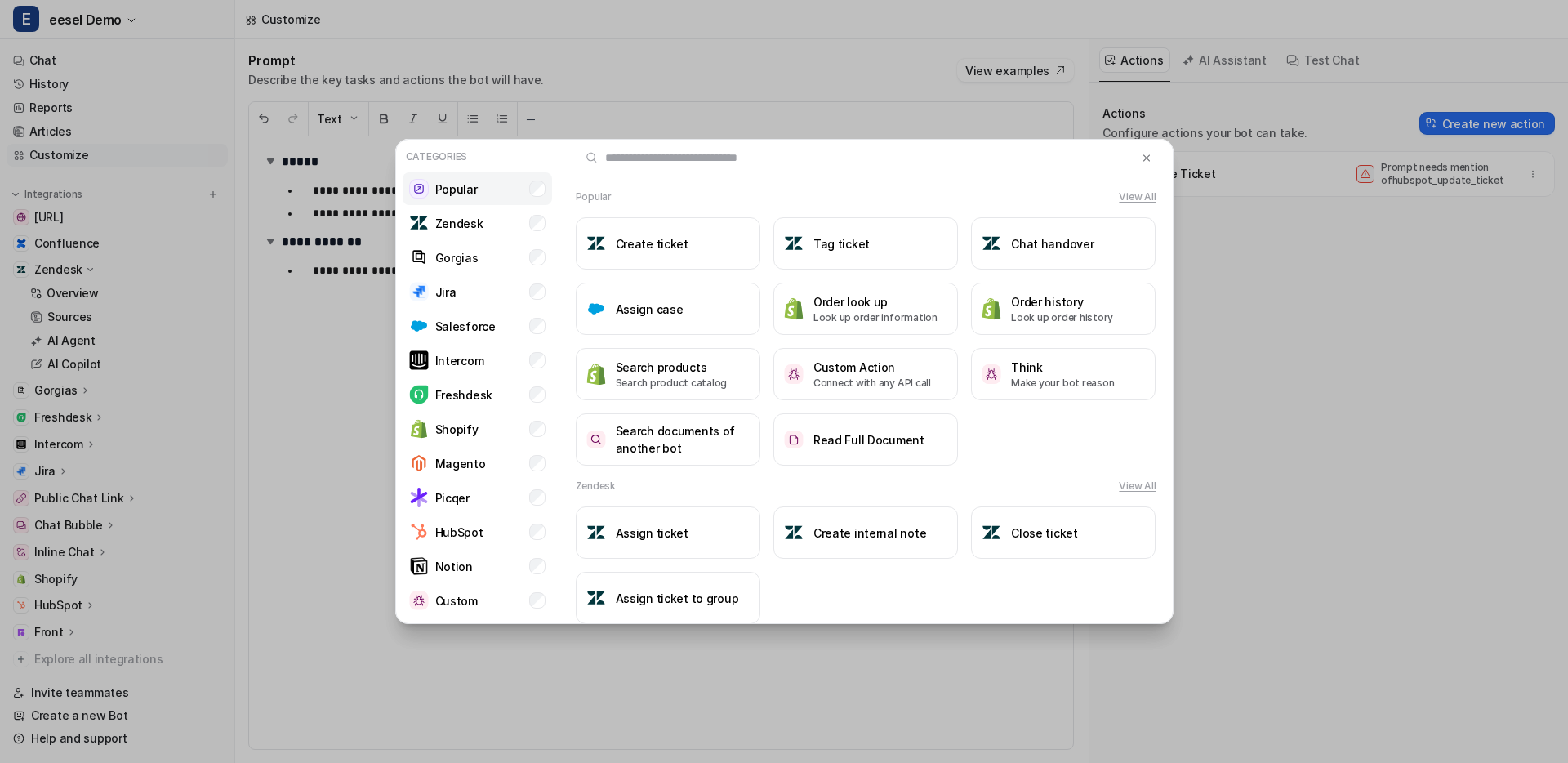
click at [507, 188] on li "Popular" at bounding box center [477, 189] width 149 height 33
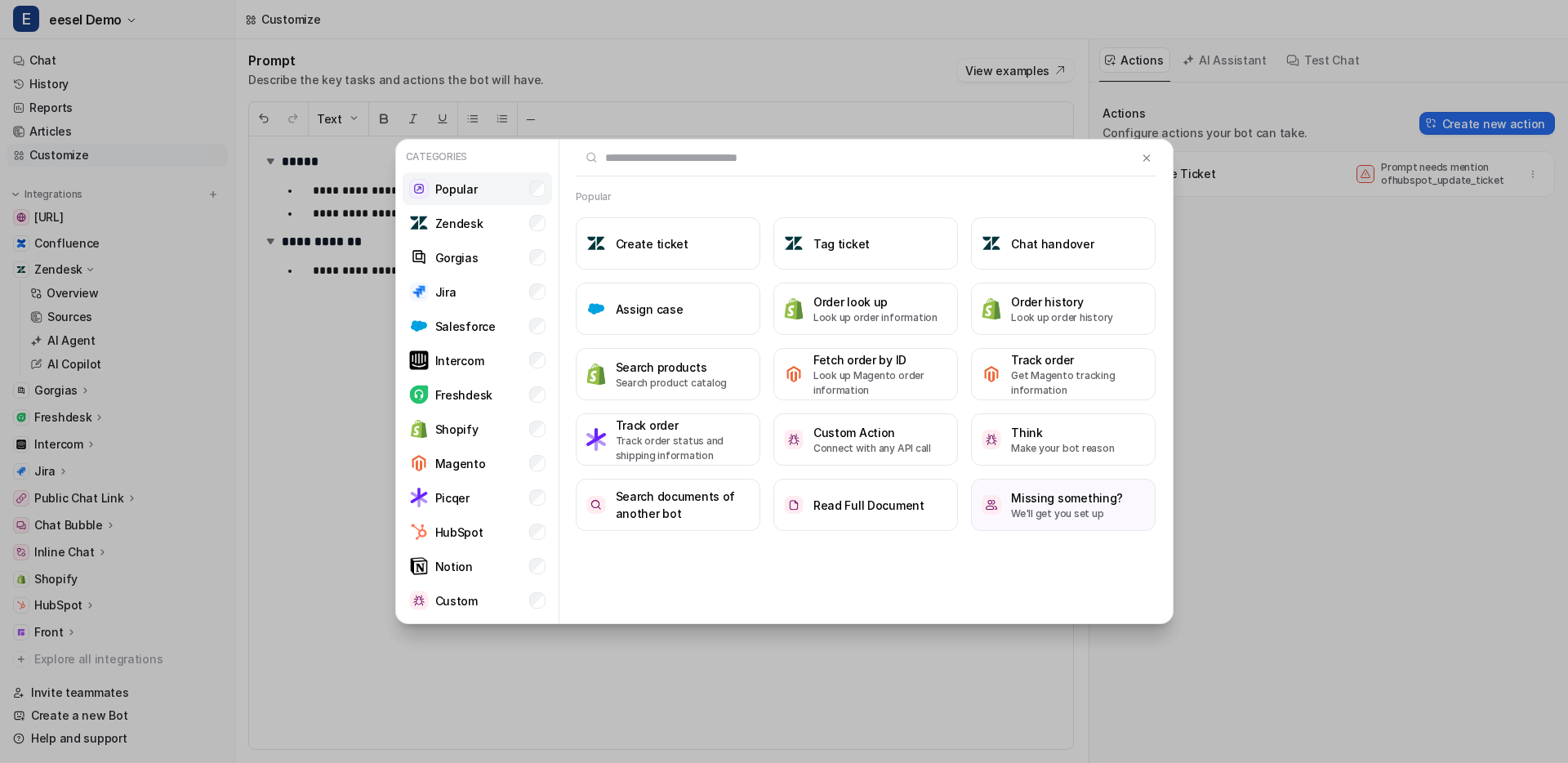
click at [507, 188] on li "Popular" at bounding box center [477, 189] width 149 height 33
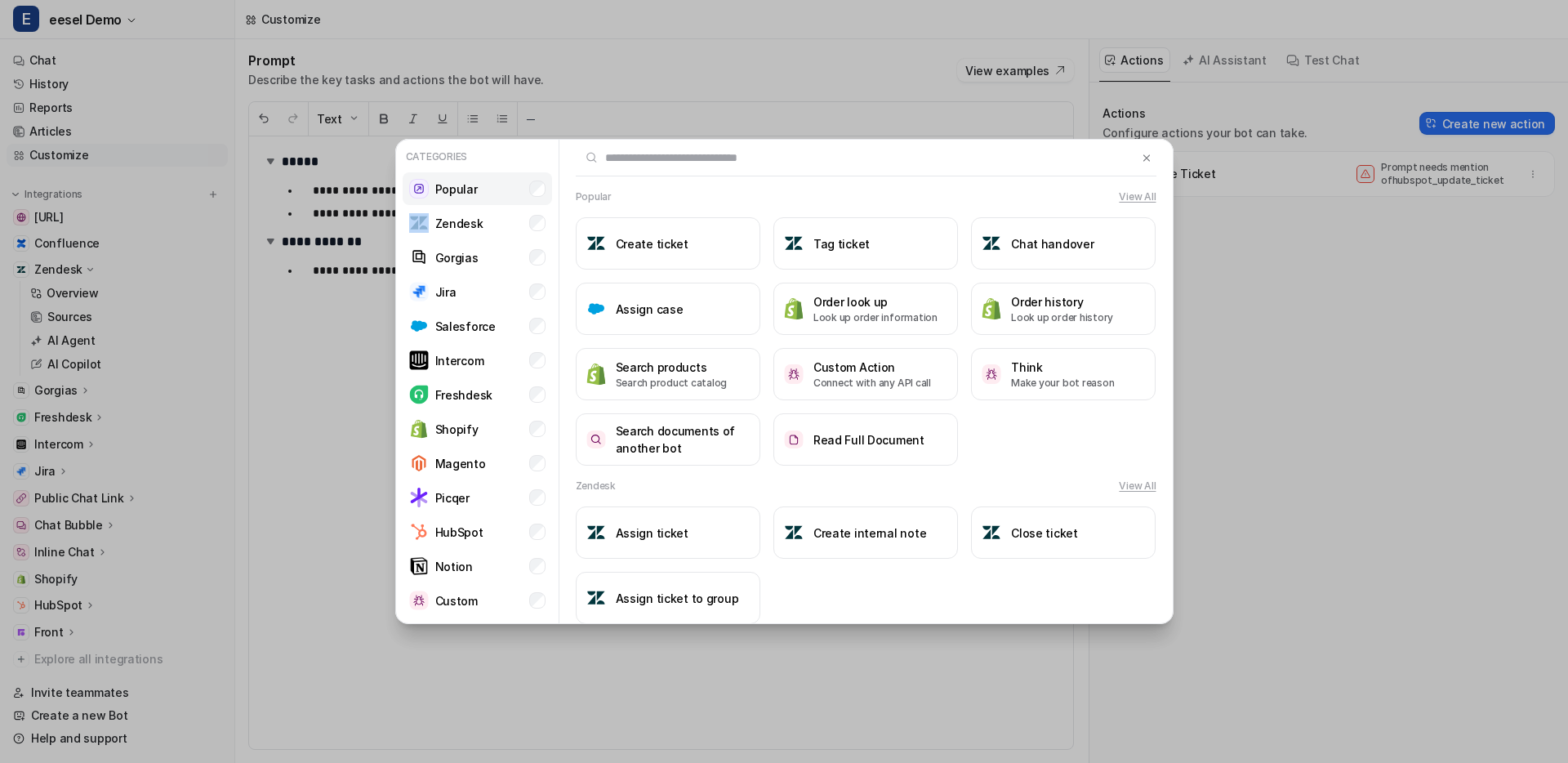
click at [507, 188] on li "Popular" at bounding box center [477, 189] width 149 height 33
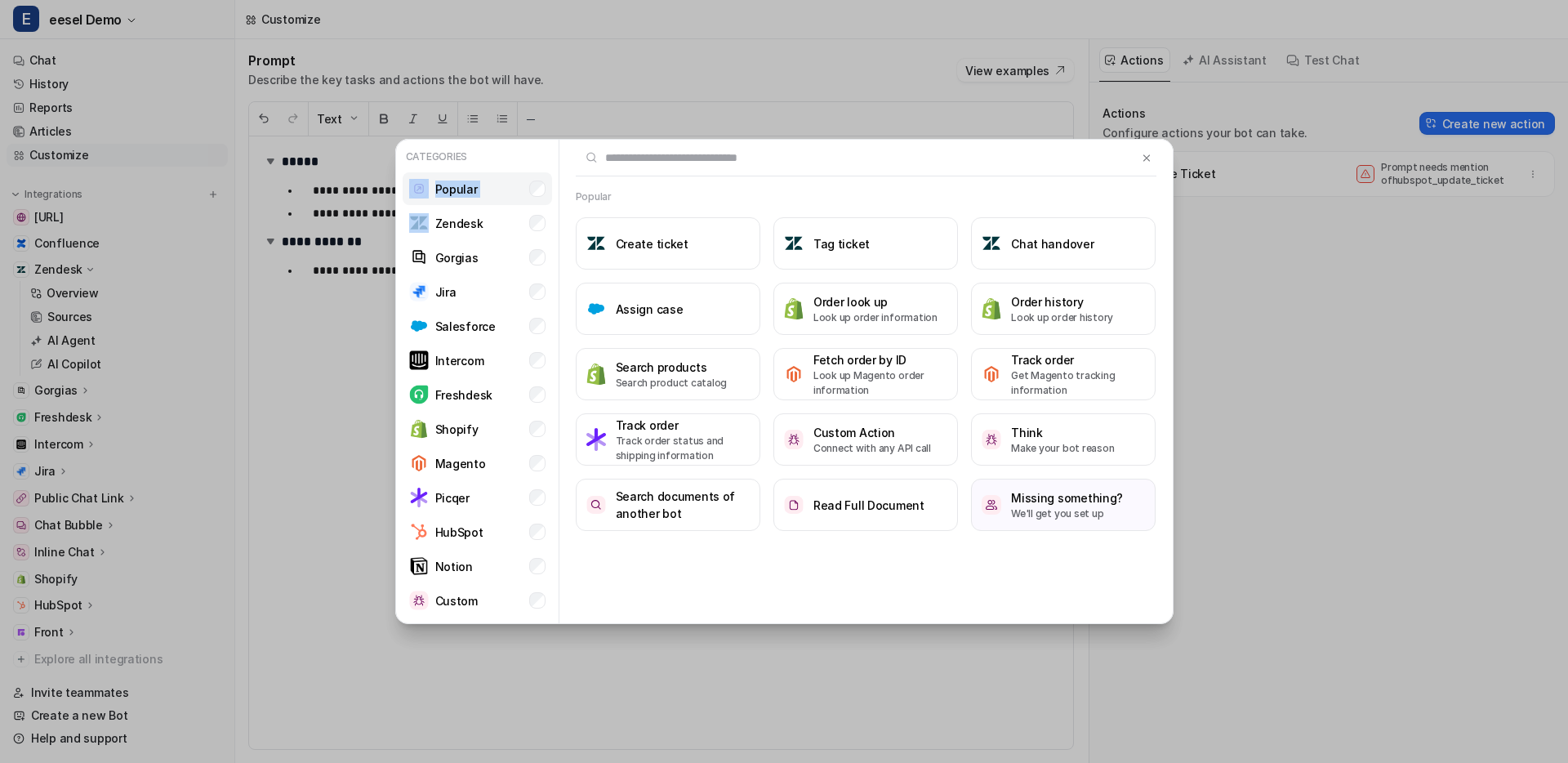
click at [507, 188] on li "Popular" at bounding box center [477, 189] width 149 height 33
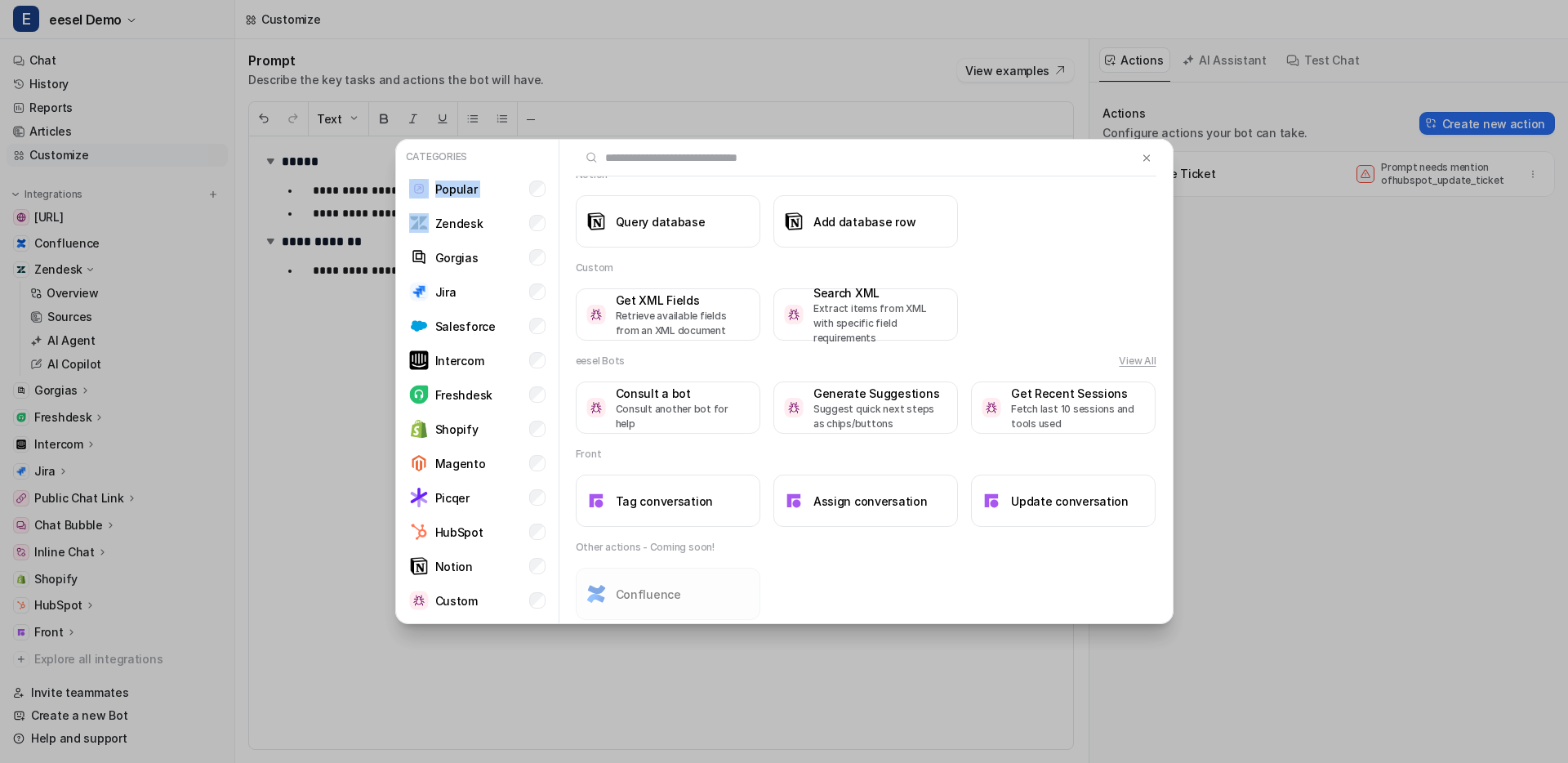
scroll to position [1525, 0]
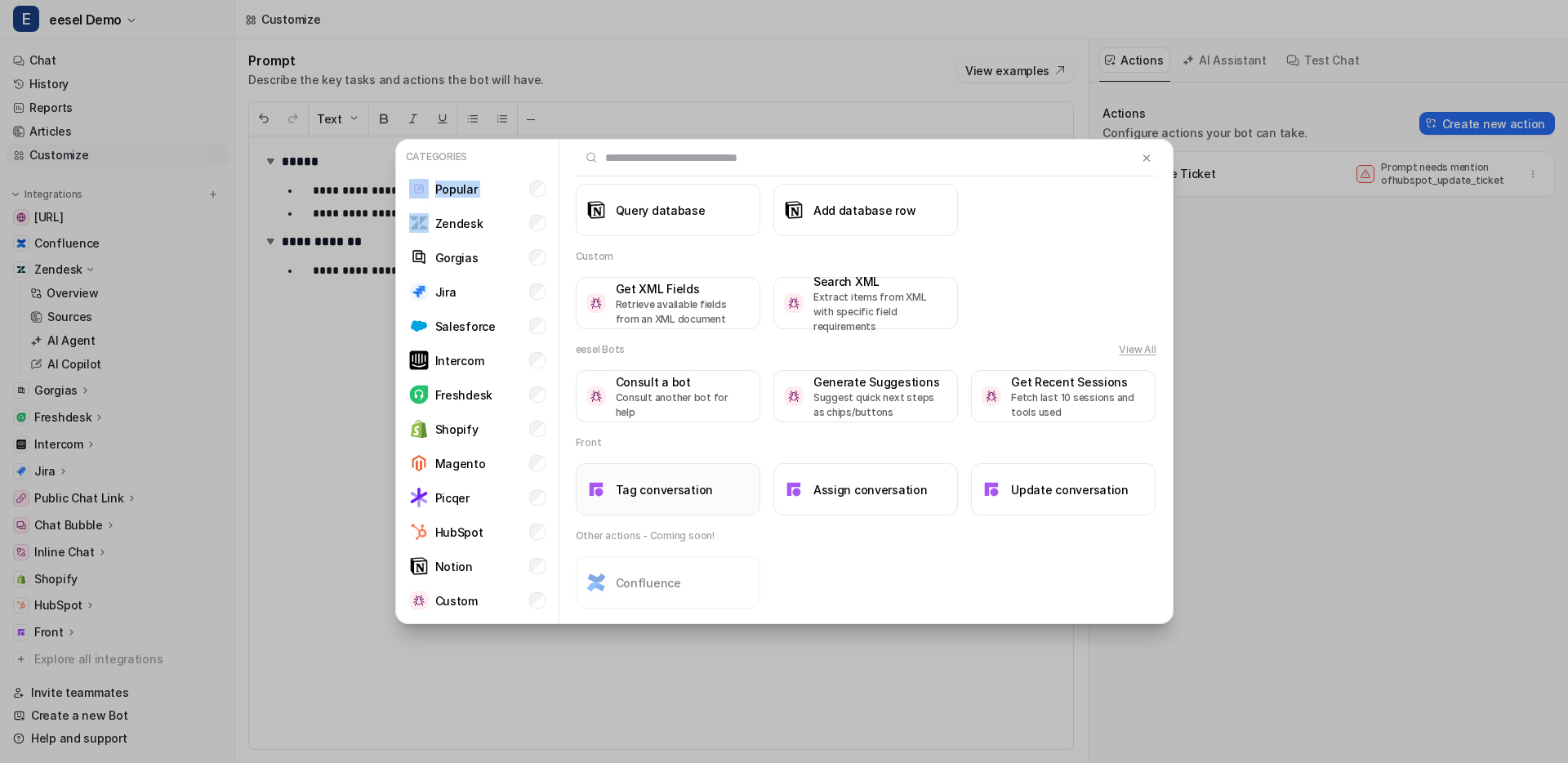
click at [678, 477] on button "Tag conversation" at bounding box center [668, 489] width 185 height 52
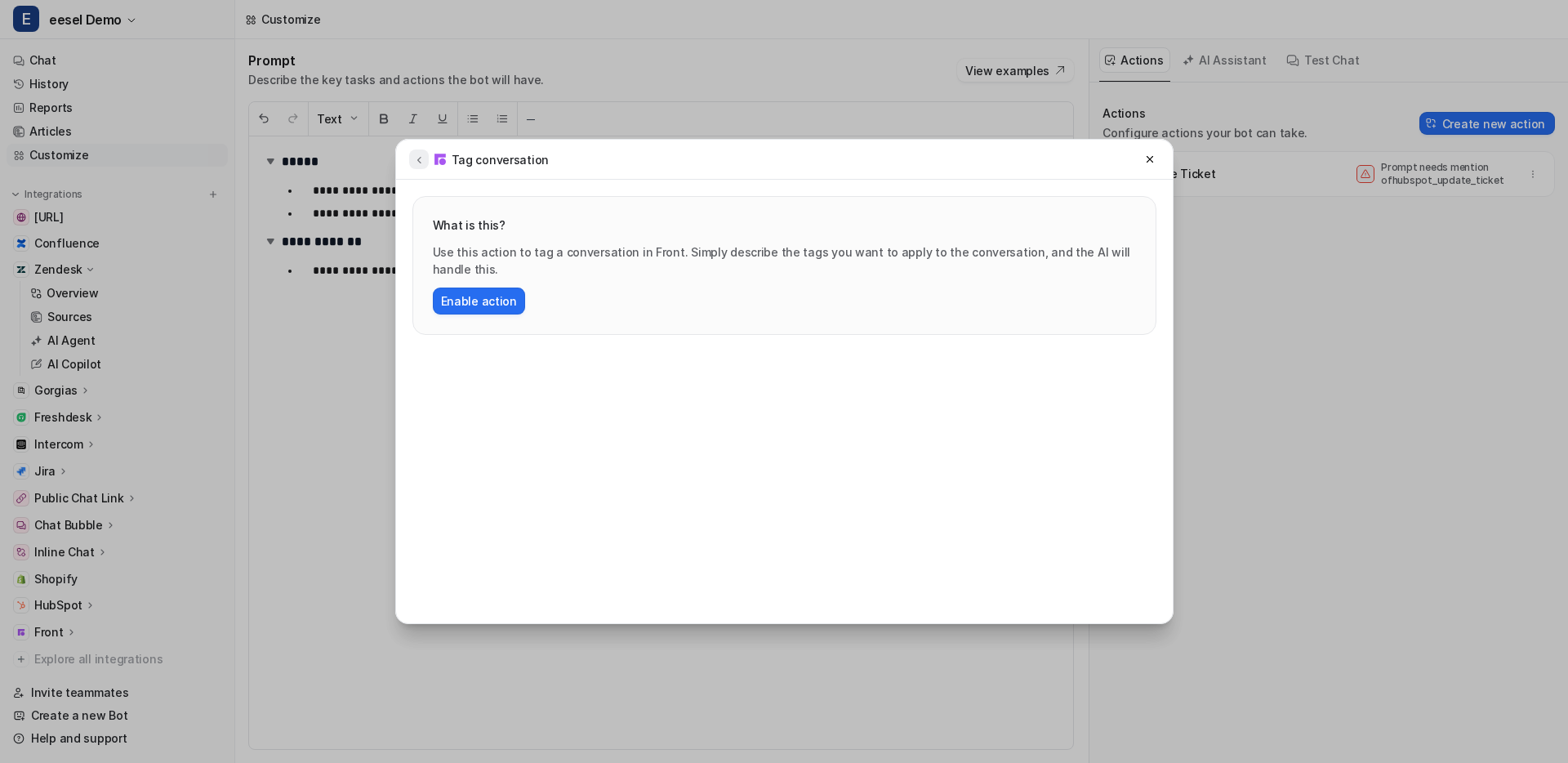
click at [423, 166] on button at bounding box center [419, 159] width 19 height 19
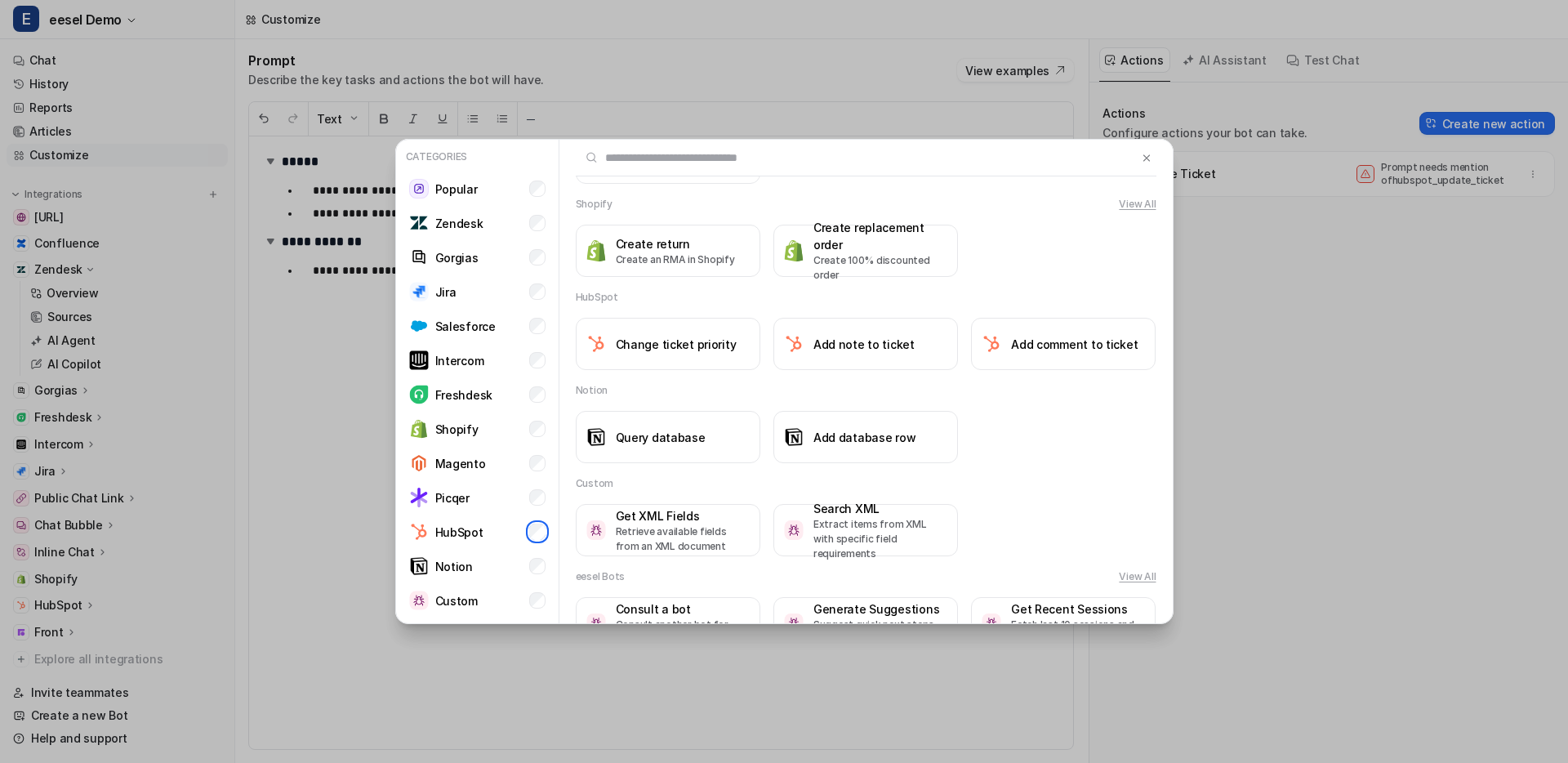
scroll to position [1296, 0]
click at [521, 561] on li "Notion" at bounding box center [477, 566] width 149 height 33
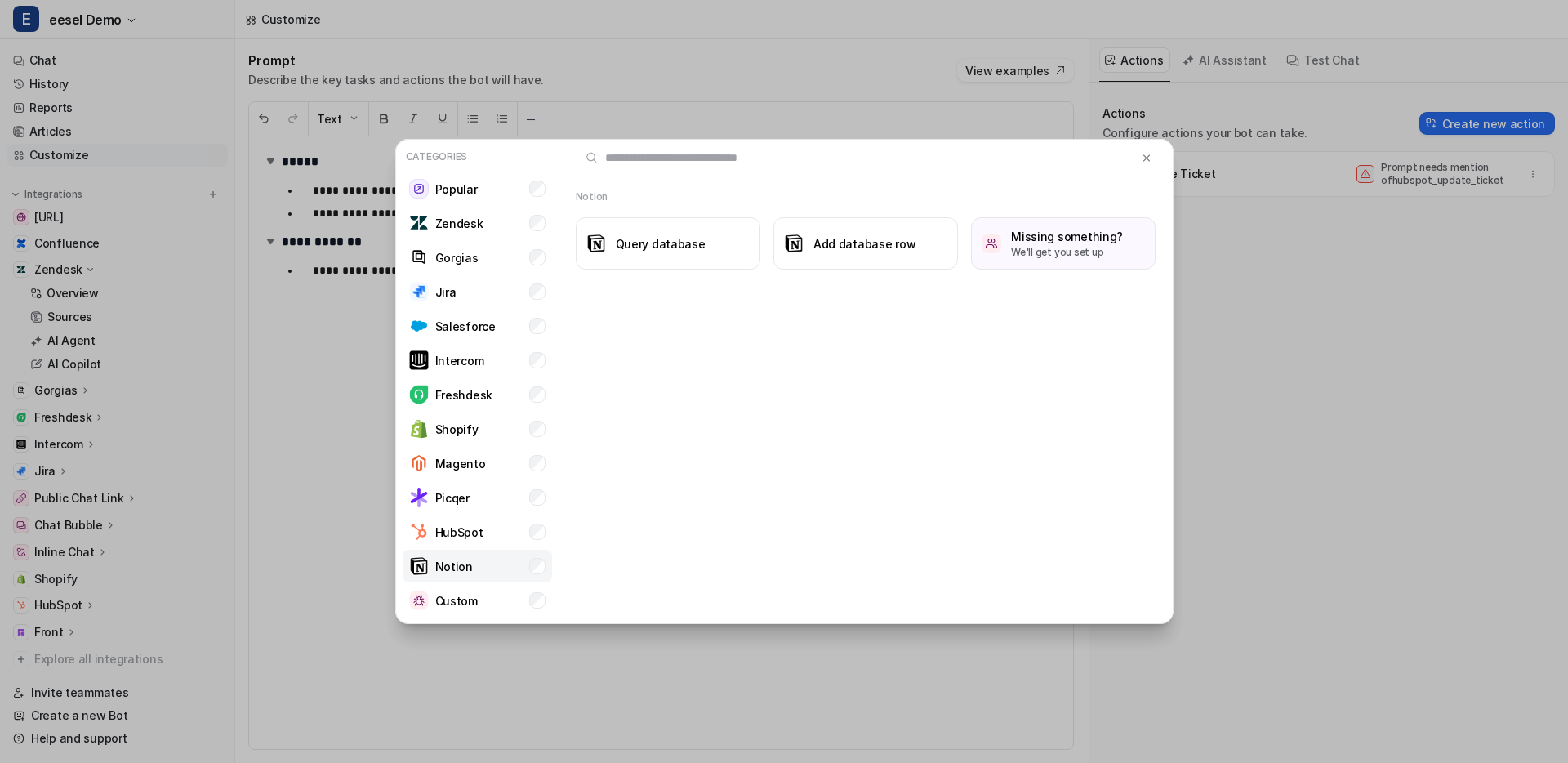
click at [521, 561] on li "Notion" at bounding box center [477, 566] width 149 height 33
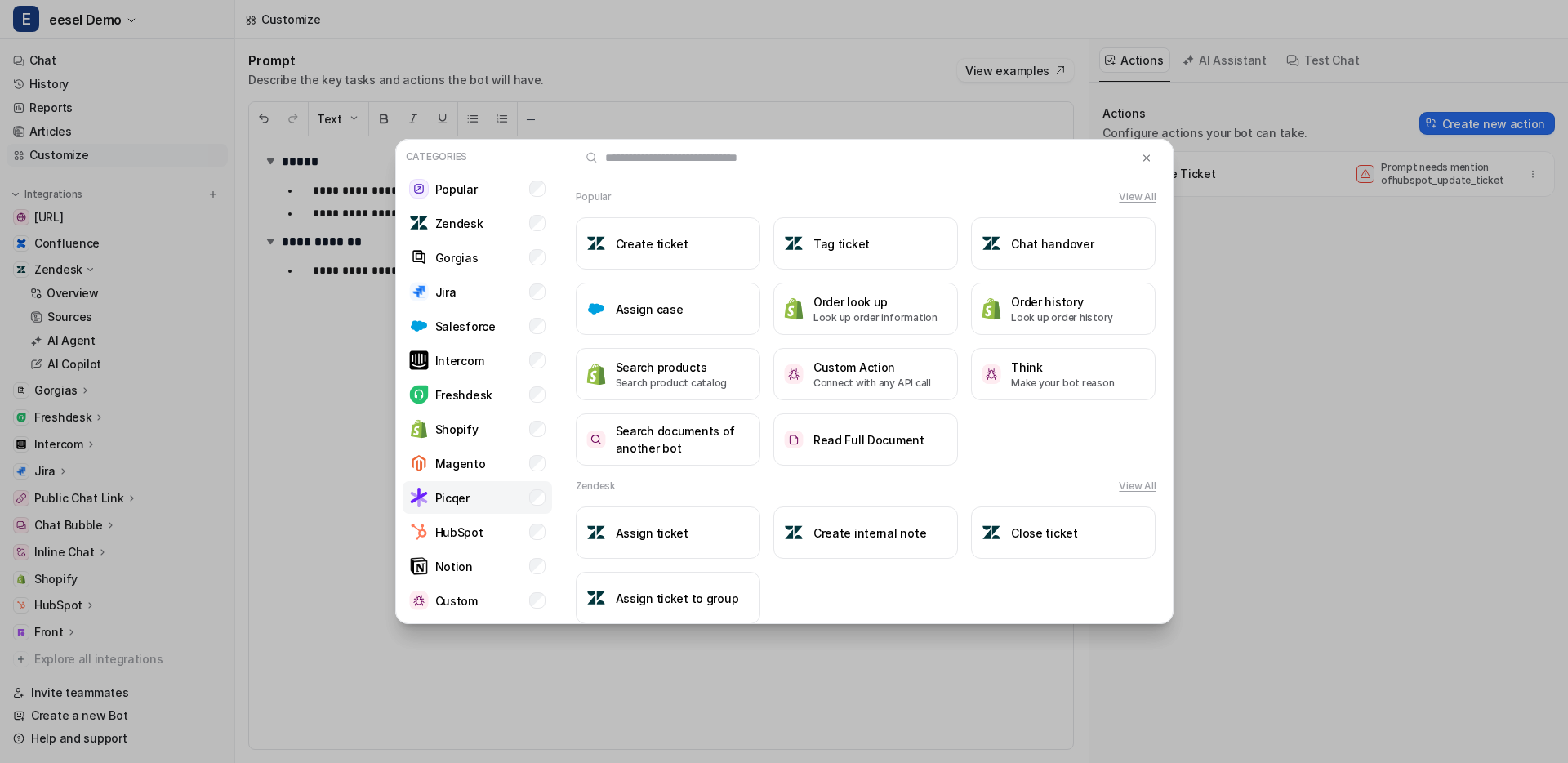
click at [538, 486] on li "Picqer" at bounding box center [477, 497] width 149 height 33
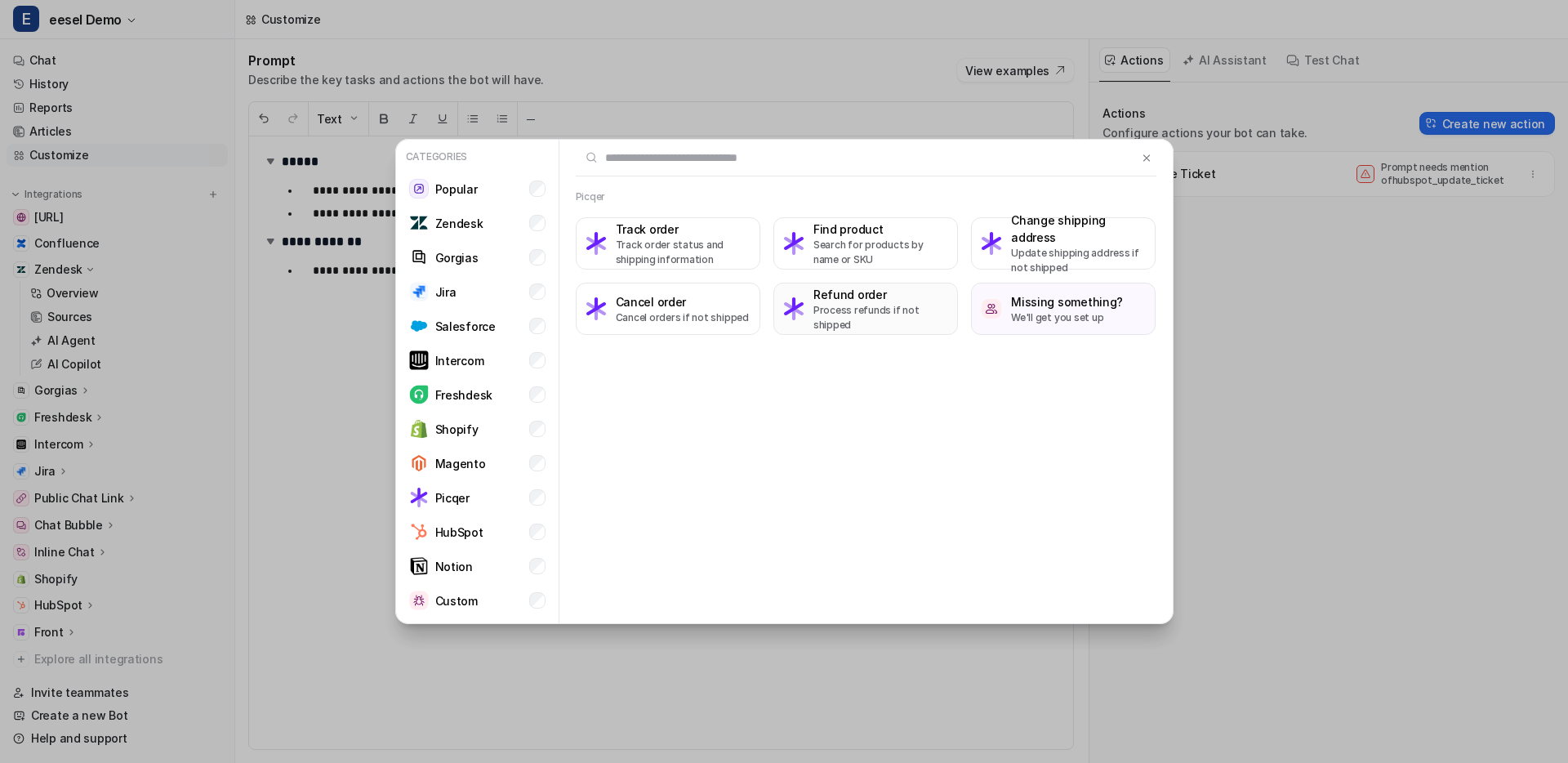
click at [895, 300] on h3 "Refund order" at bounding box center [879, 295] width 134 height 17
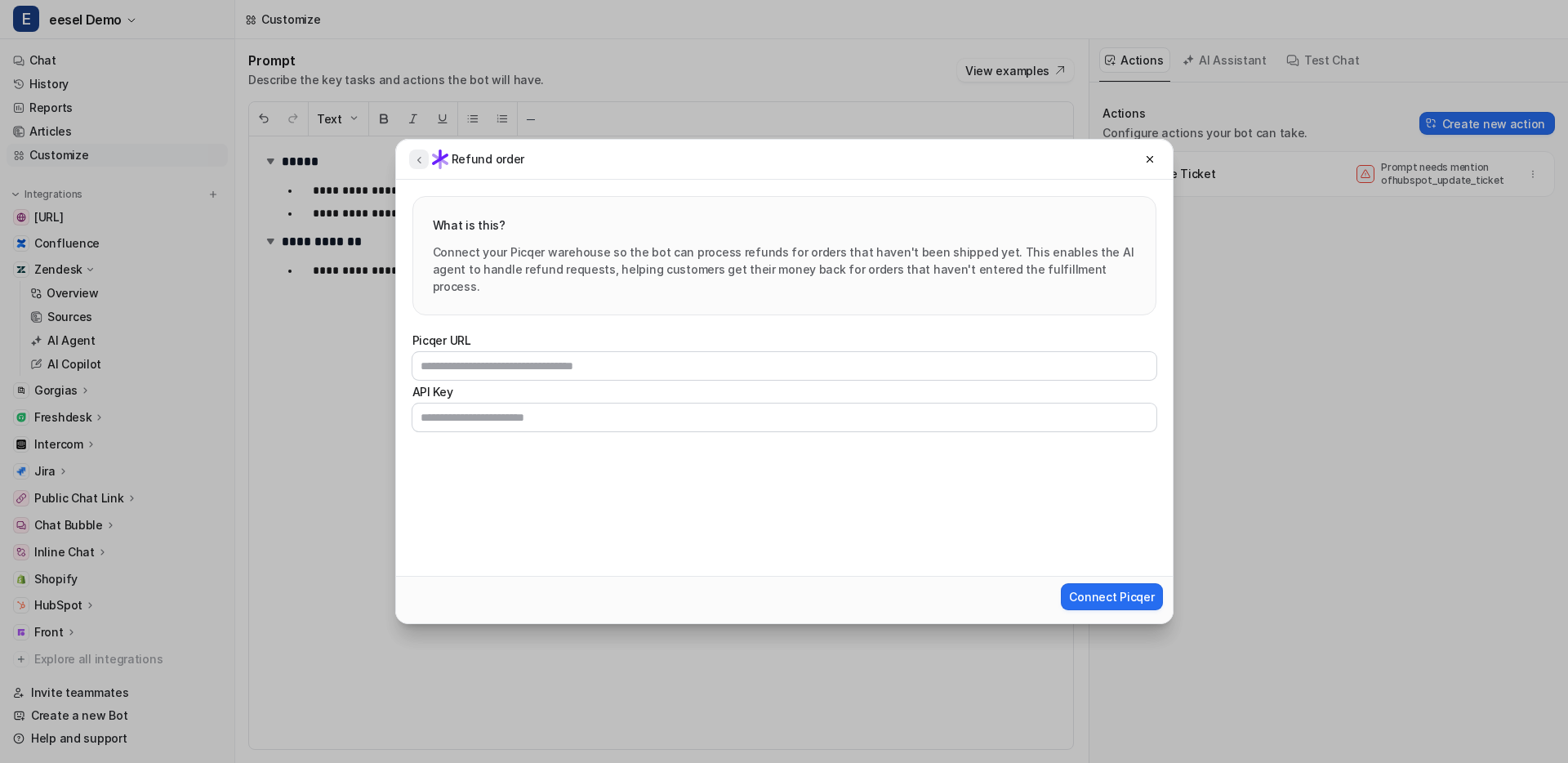
click at [423, 160] on icon at bounding box center [419, 159] width 12 height 13
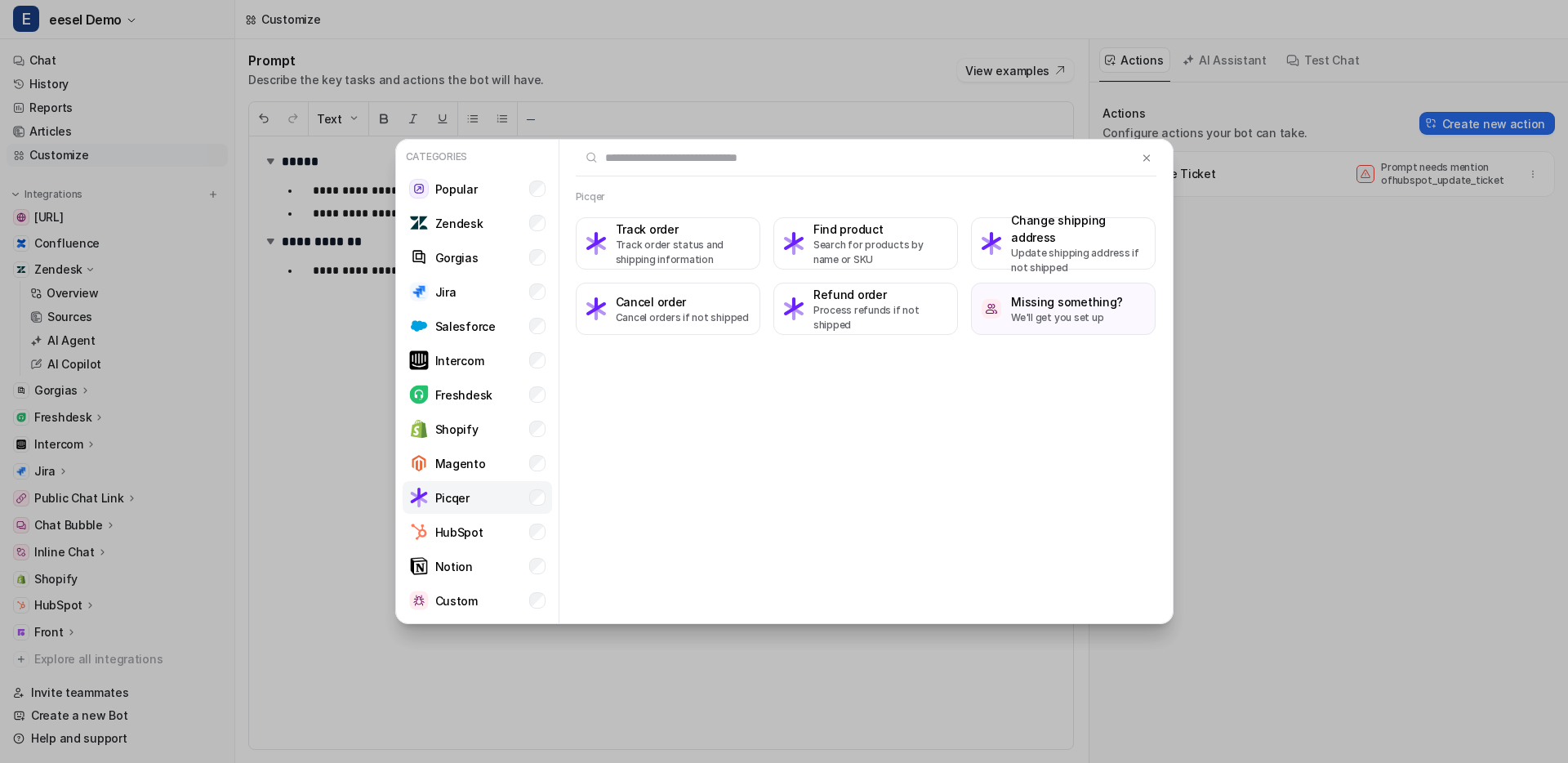
click at [510, 485] on li "Picqer" at bounding box center [477, 497] width 149 height 33
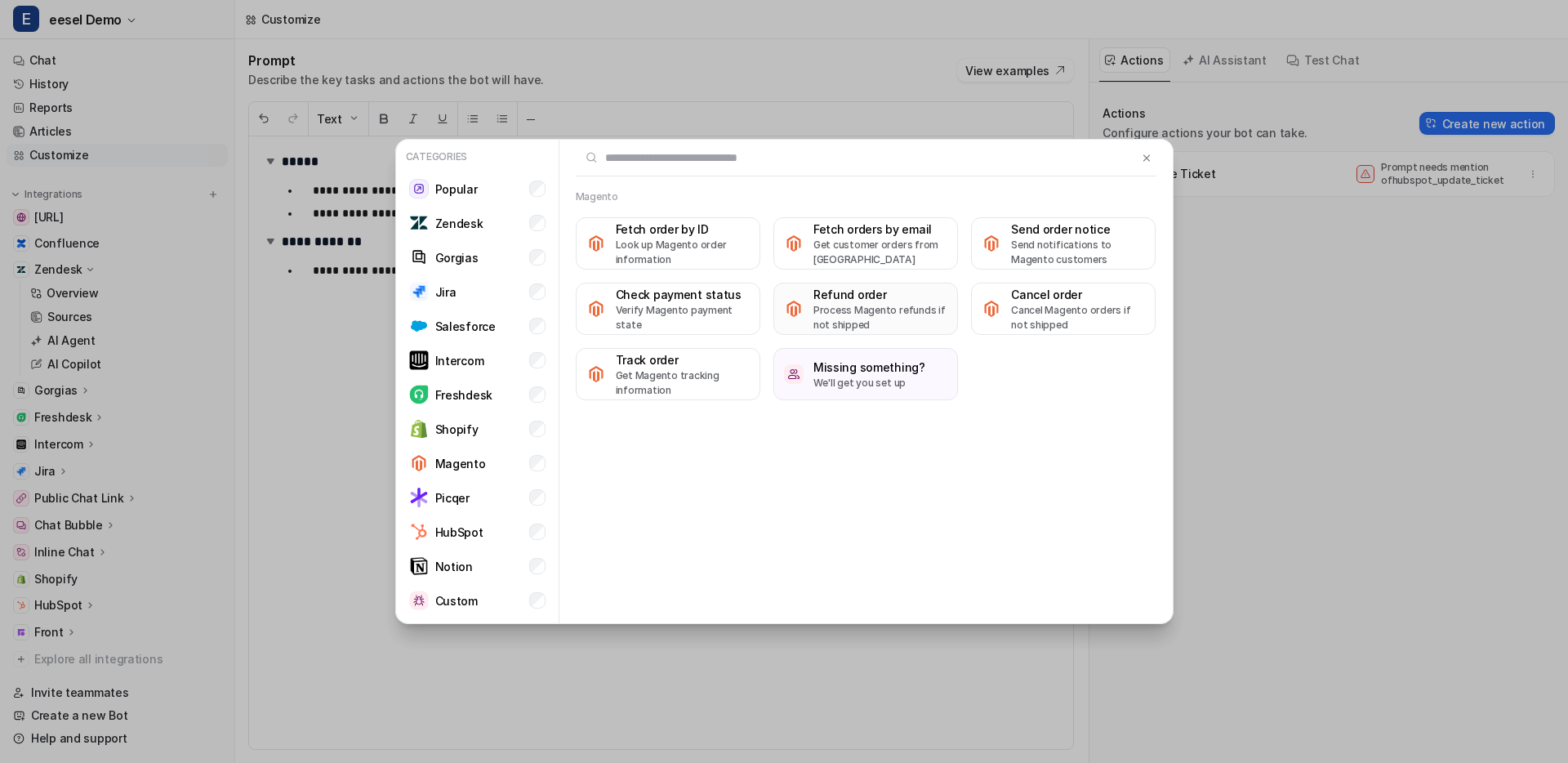
click at [852, 308] on p "Process Magento refunds if not shipped" at bounding box center [879, 318] width 134 height 30
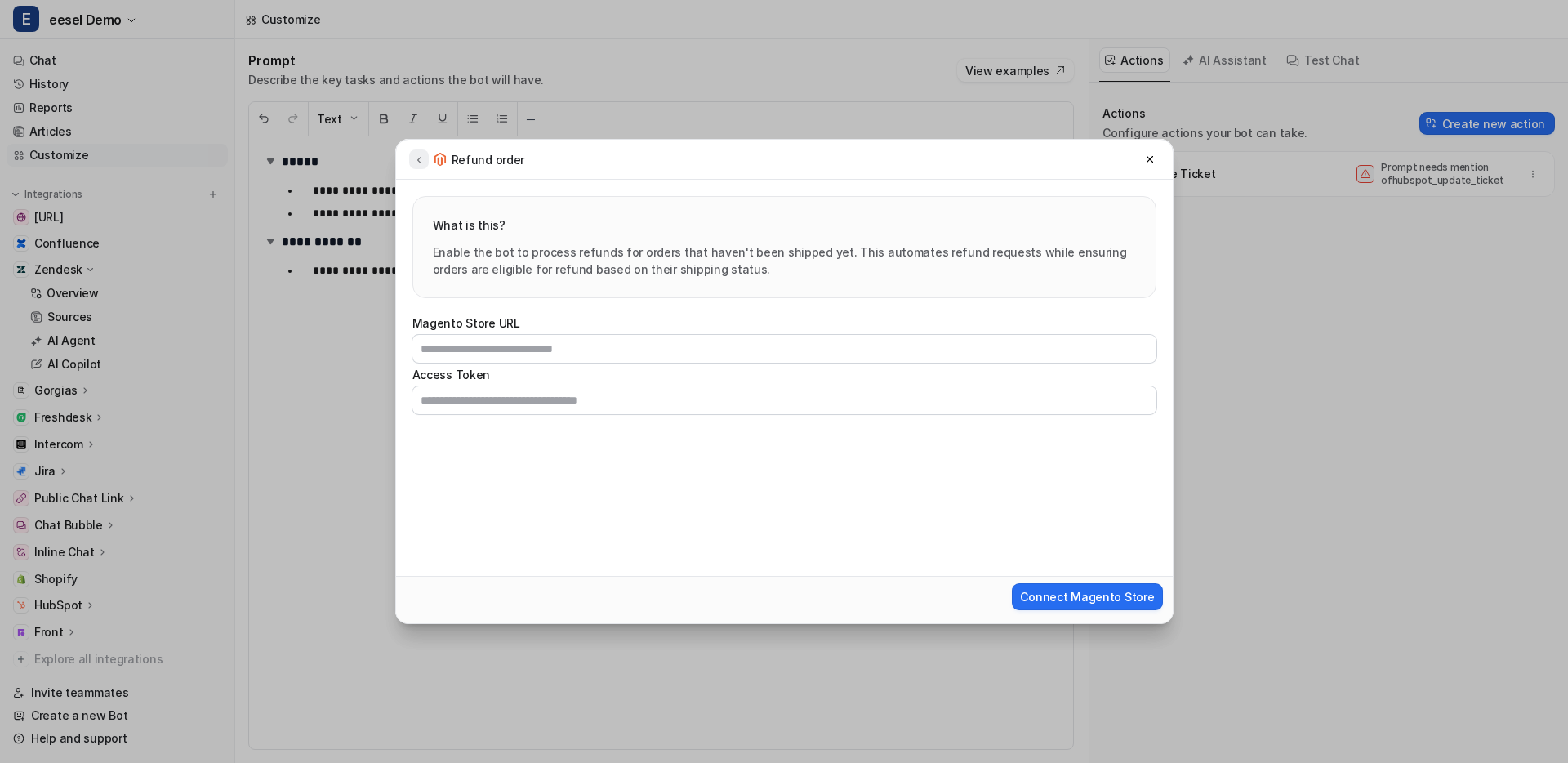
click at [421, 156] on icon at bounding box center [419, 159] width 12 height 13
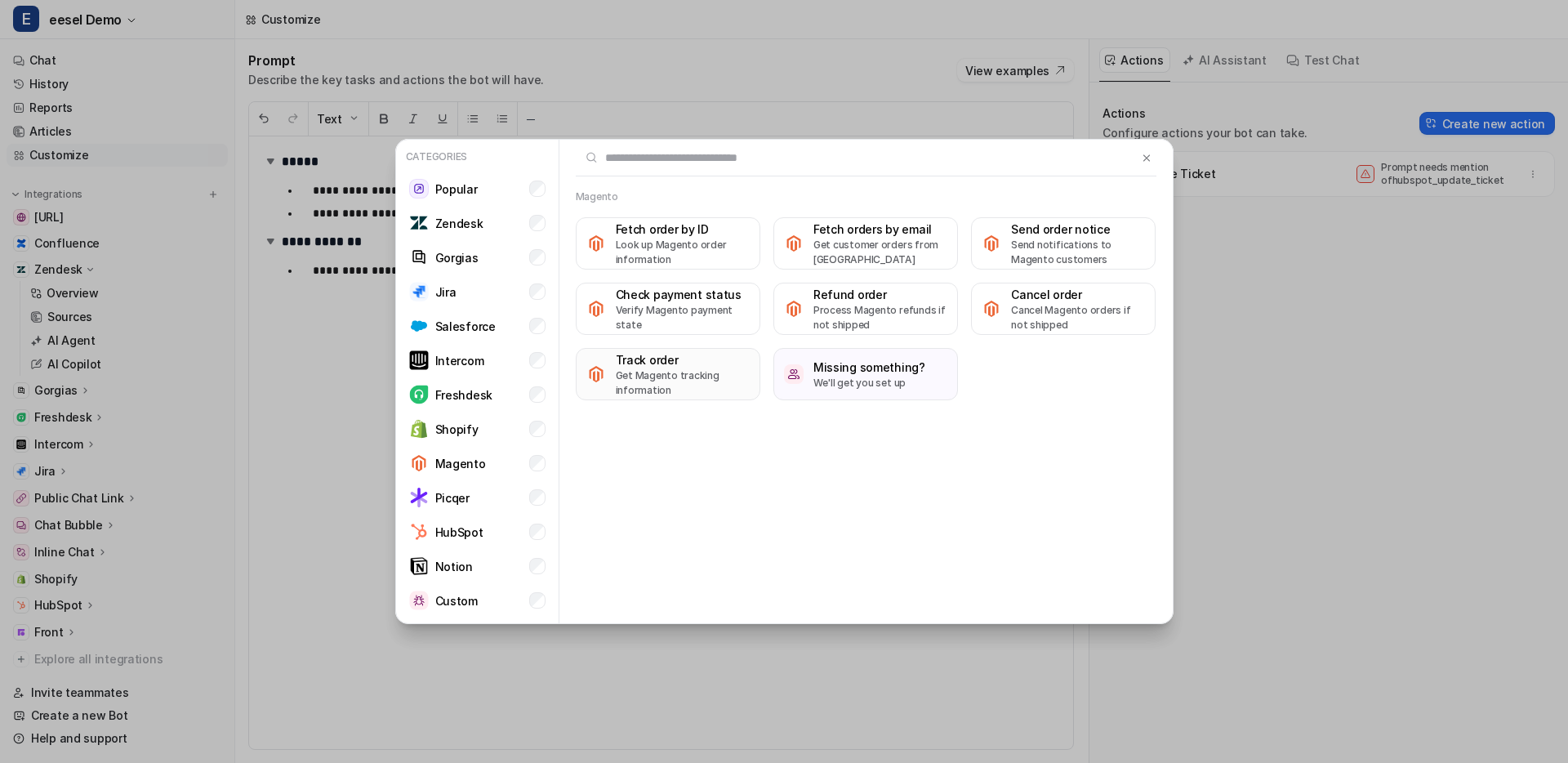
click at [694, 384] on p "Get Magento tracking information" at bounding box center [682, 382] width 134 height 30
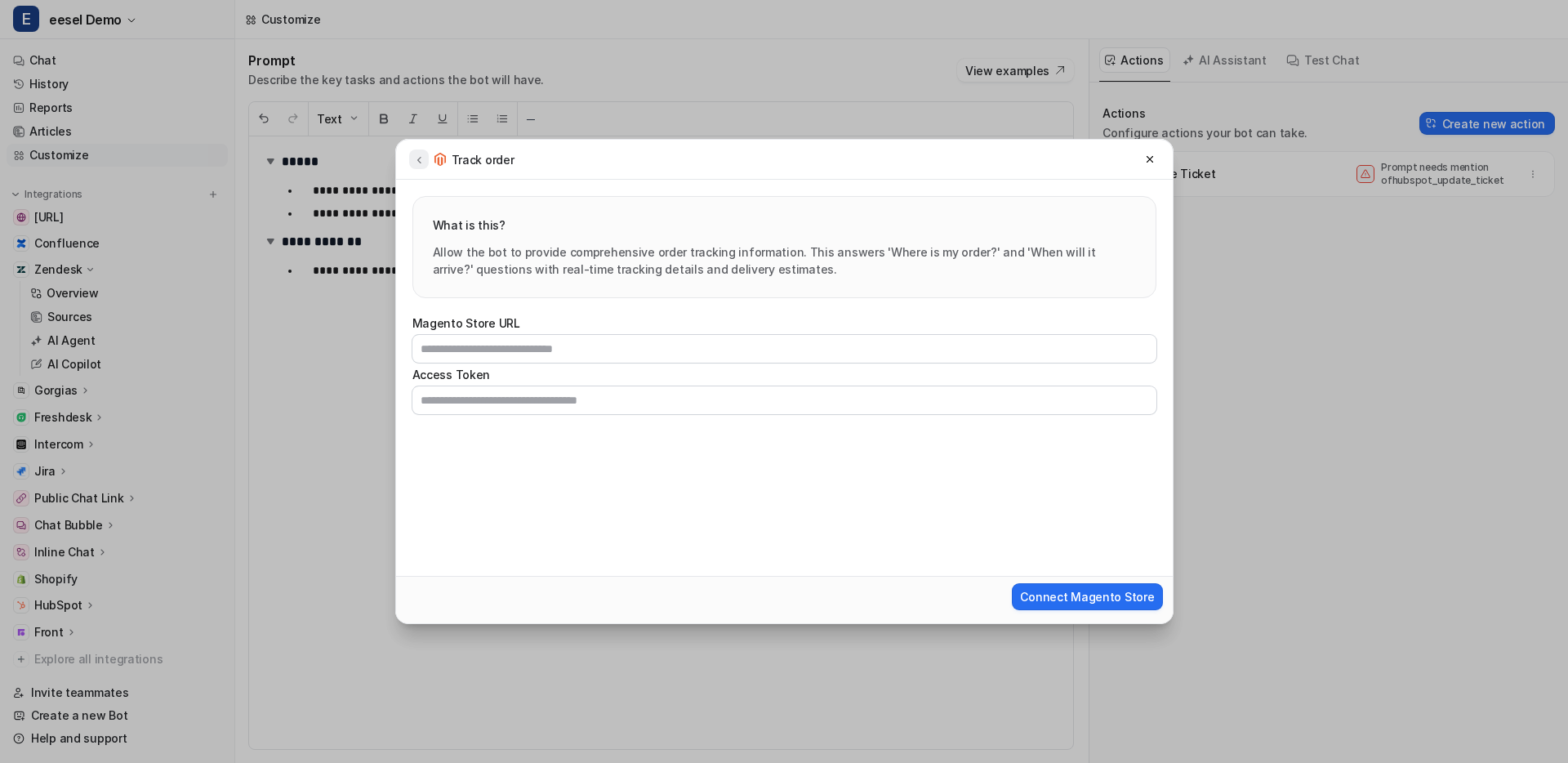
click at [421, 158] on icon at bounding box center [419, 159] width 12 height 13
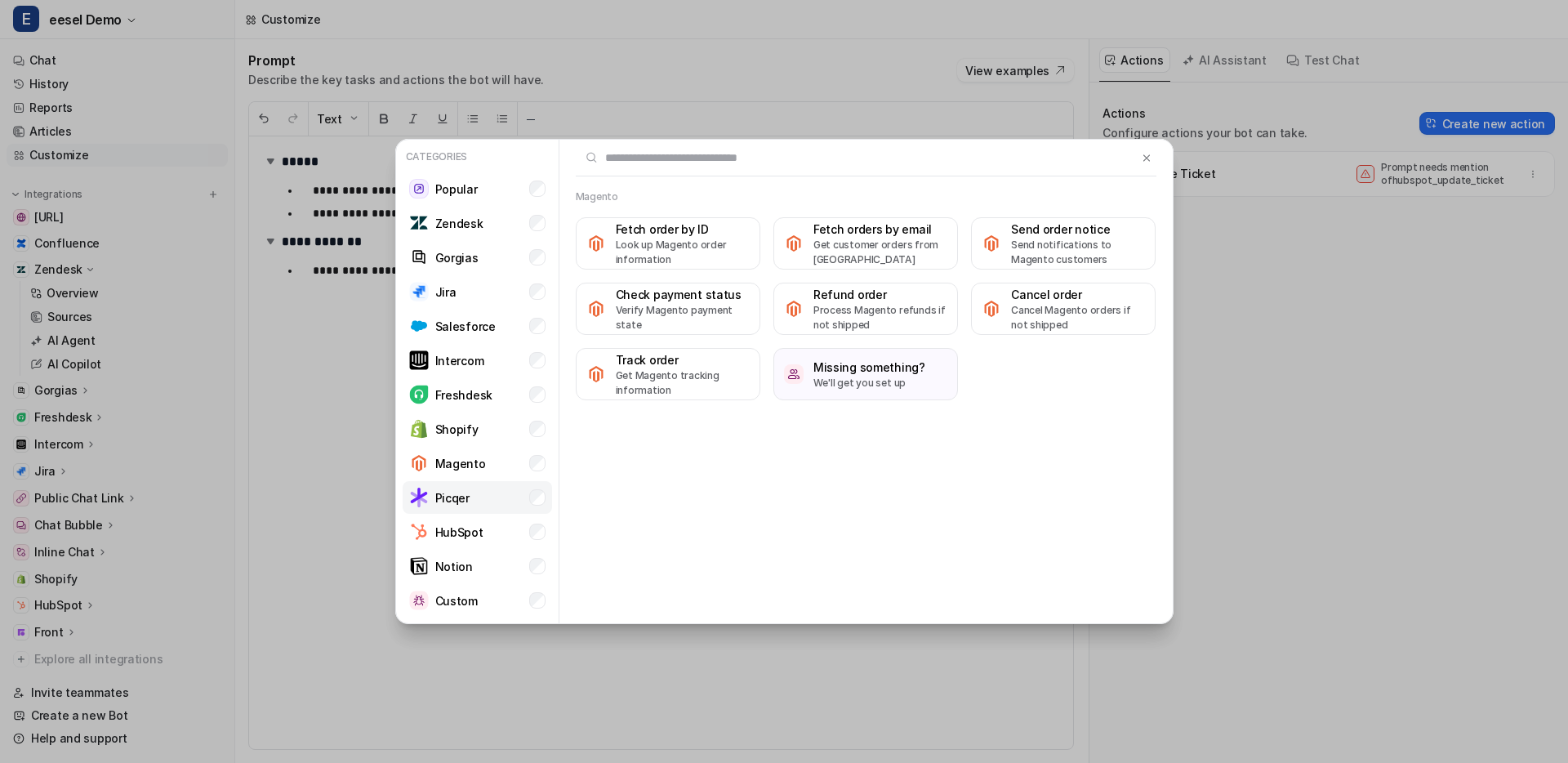
click at [465, 491] on p "Picqer" at bounding box center [453, 498] width 35 height 17
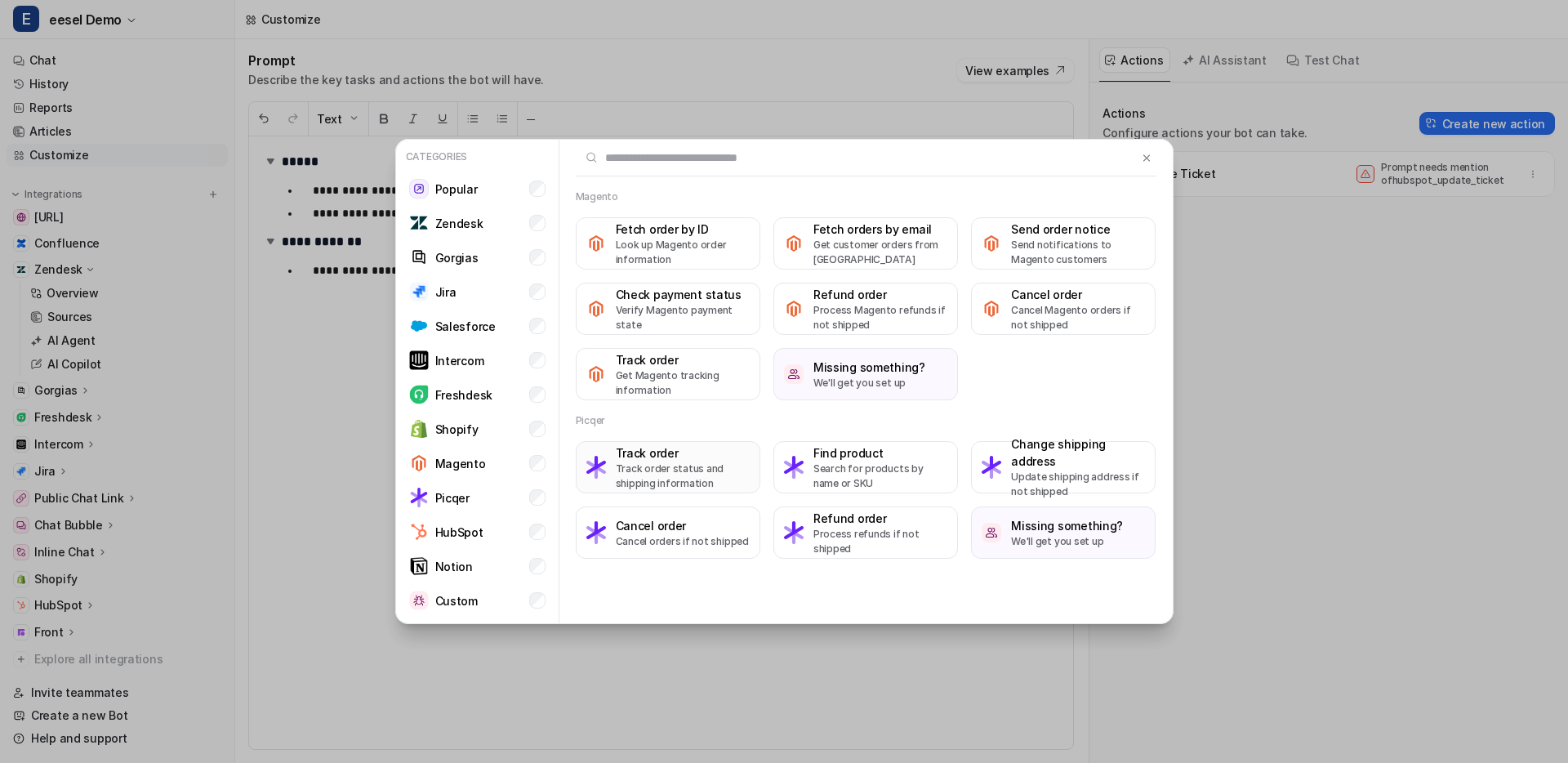
click at [641, 463] on p "Track order status and shipping information" at bounding box center [682, 476] width 134 height 30
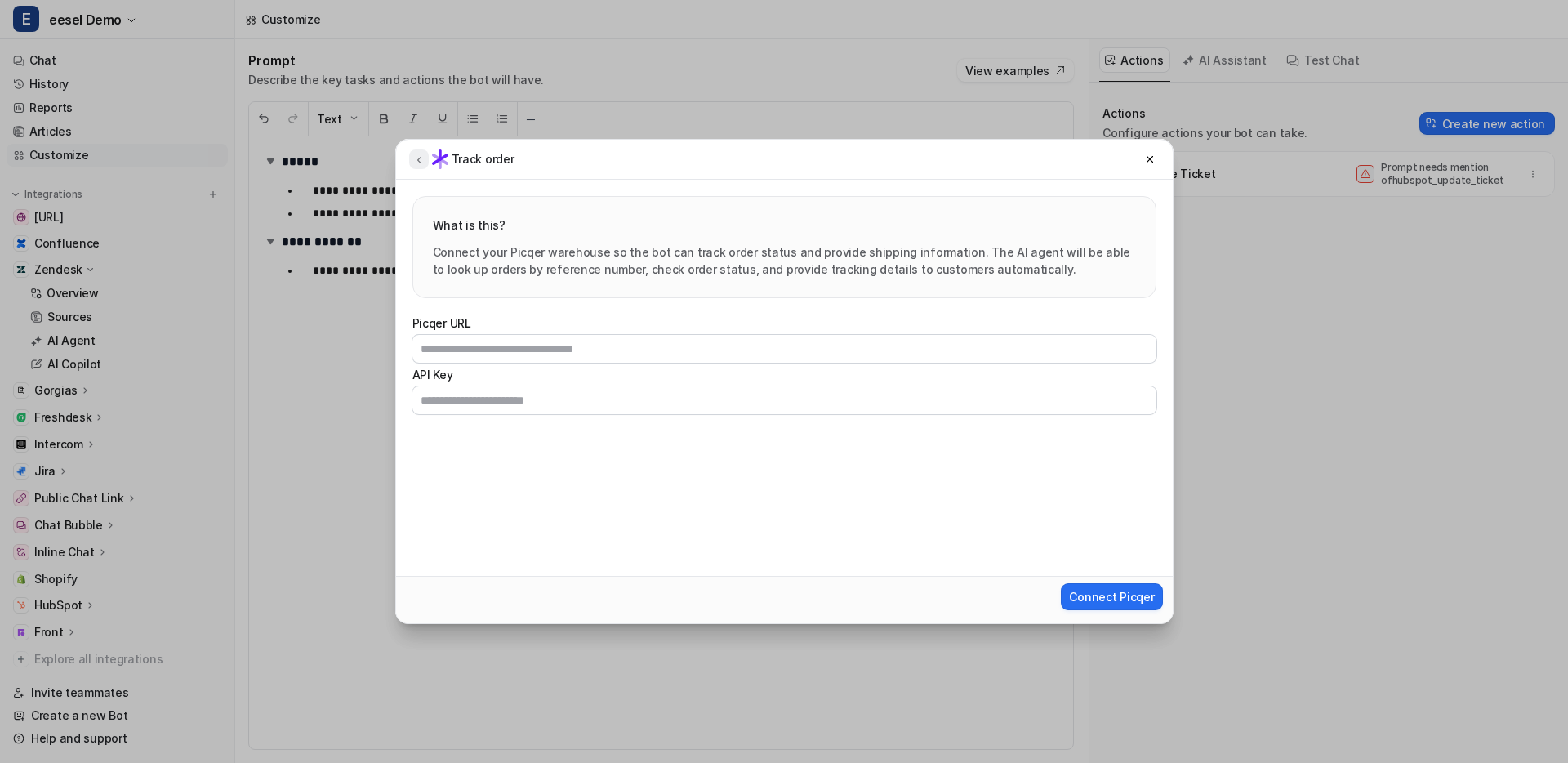
click at [422, 158] on icon at bounding box center [419, 159] width 12 height 13
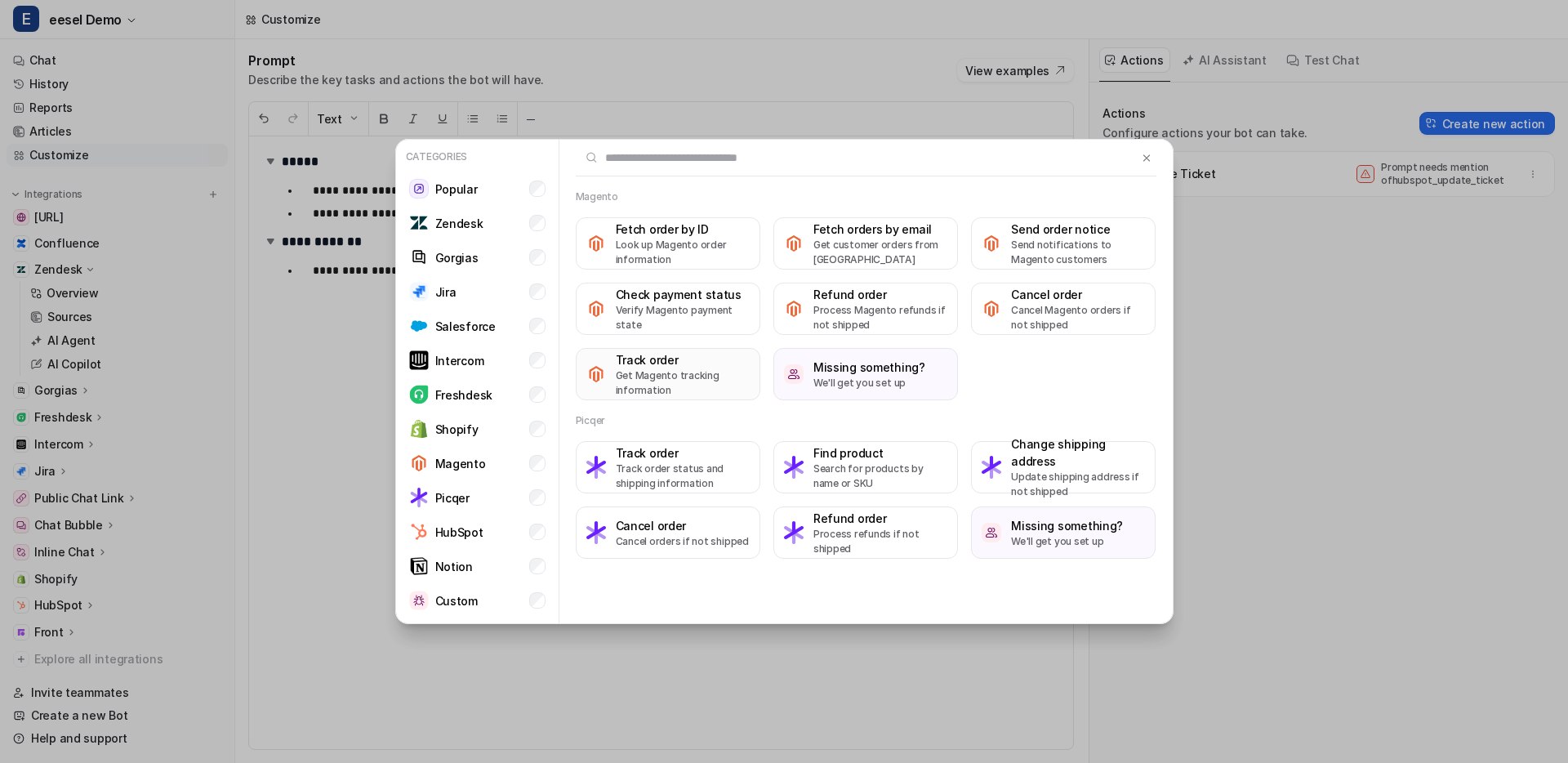
click at [695, 368] on p "Get Magento tracking information" at bounding box center [682, 382] width 134 height 30
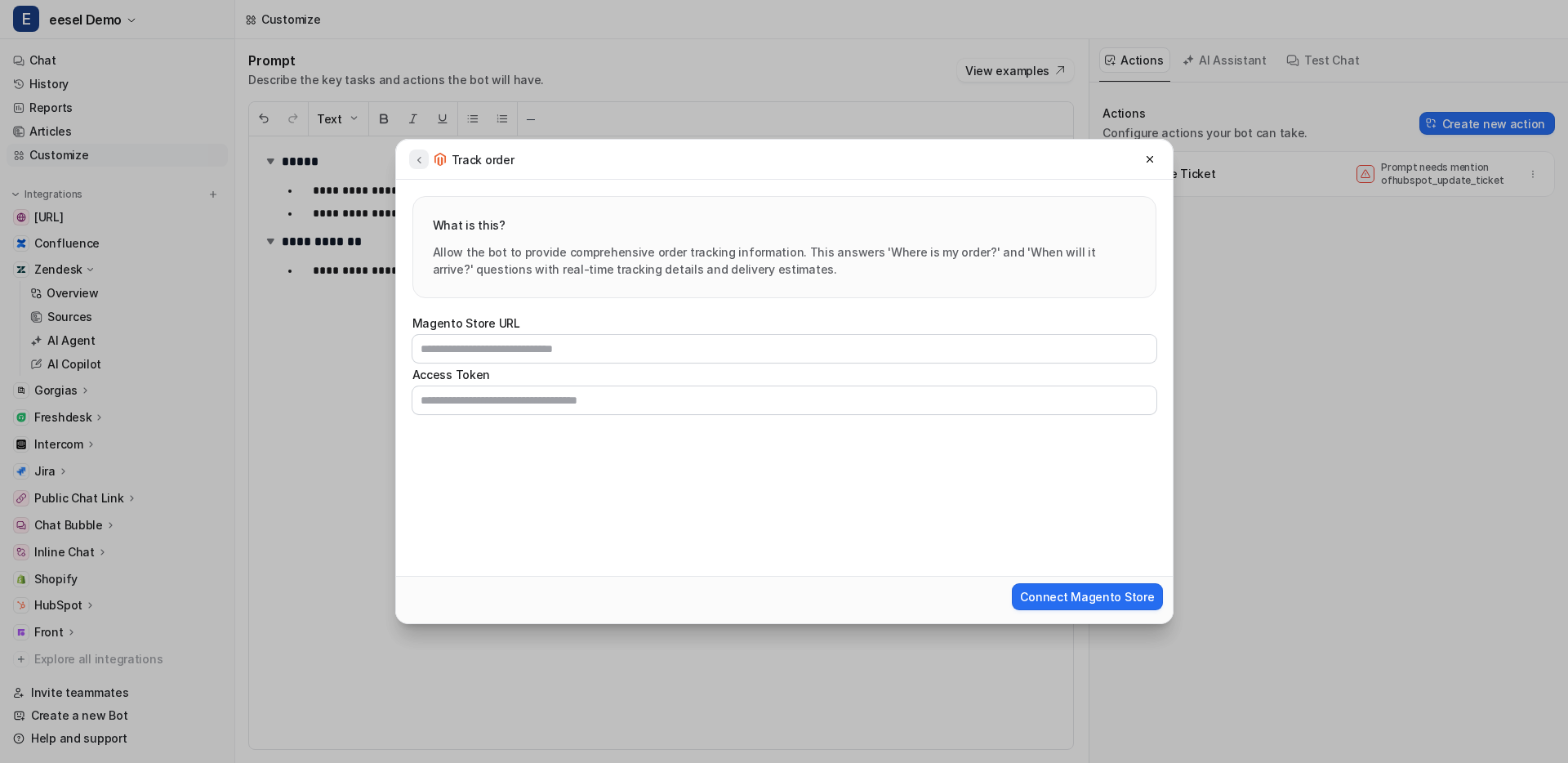
click at [421, 162] on icon at bounding box center [419, 159] width 12 height 13
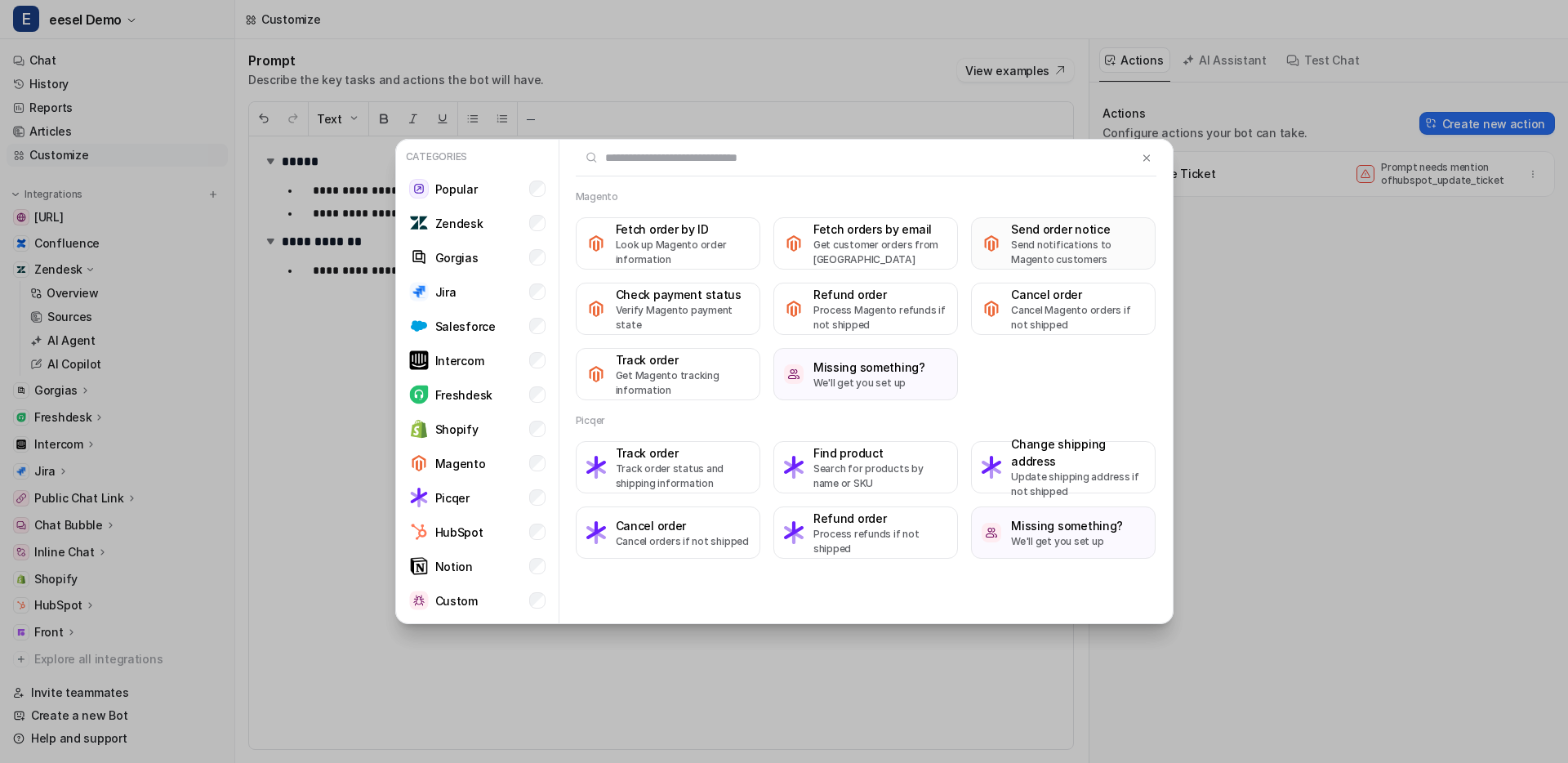
click at [1031, 244] on p "Send notifications to Magento customers" at bounding box center [1078, 252] width 134 height 30
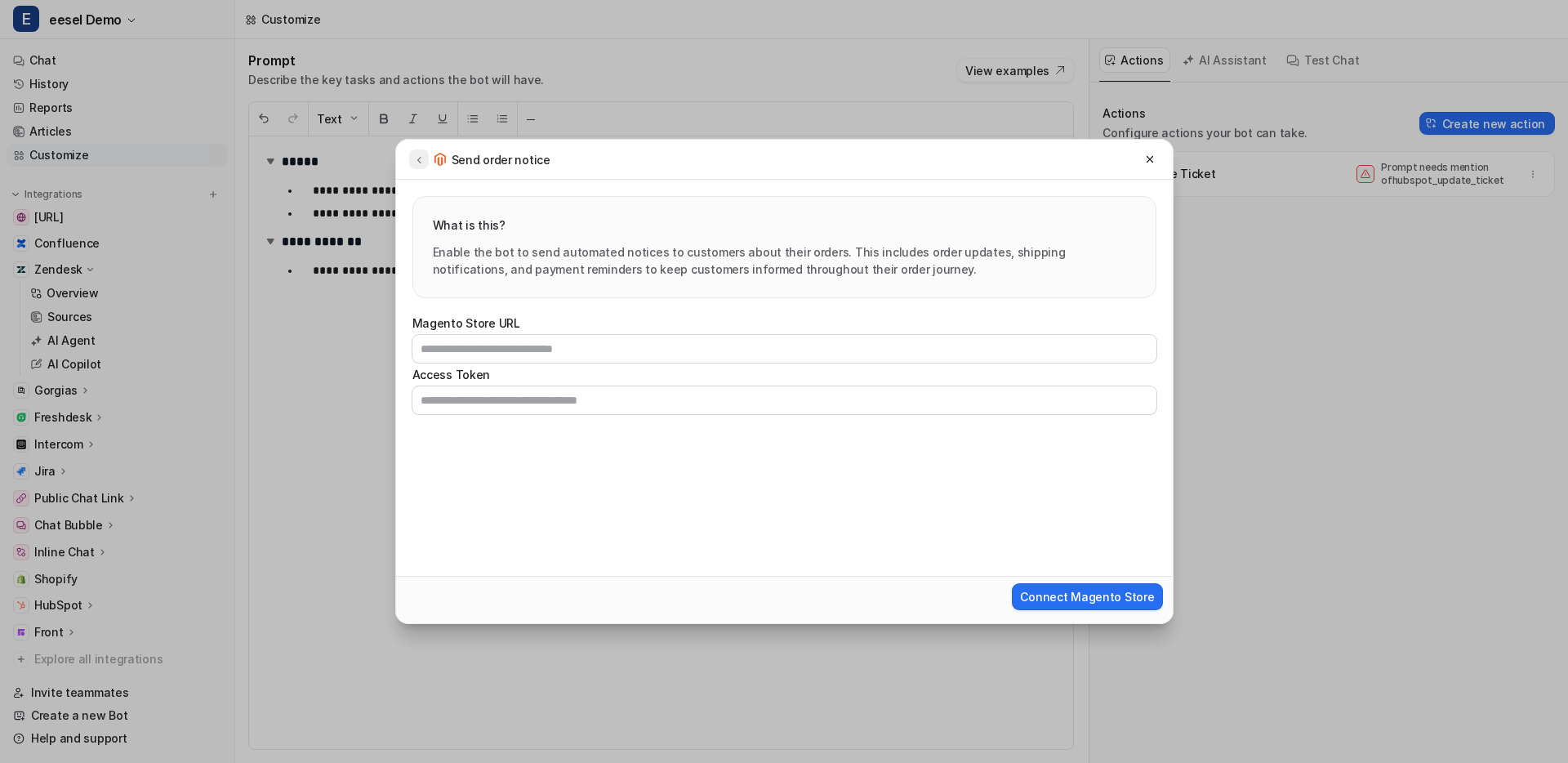
click at [415, 158] on icon at bounding box center [419, 159] width 12 height 13
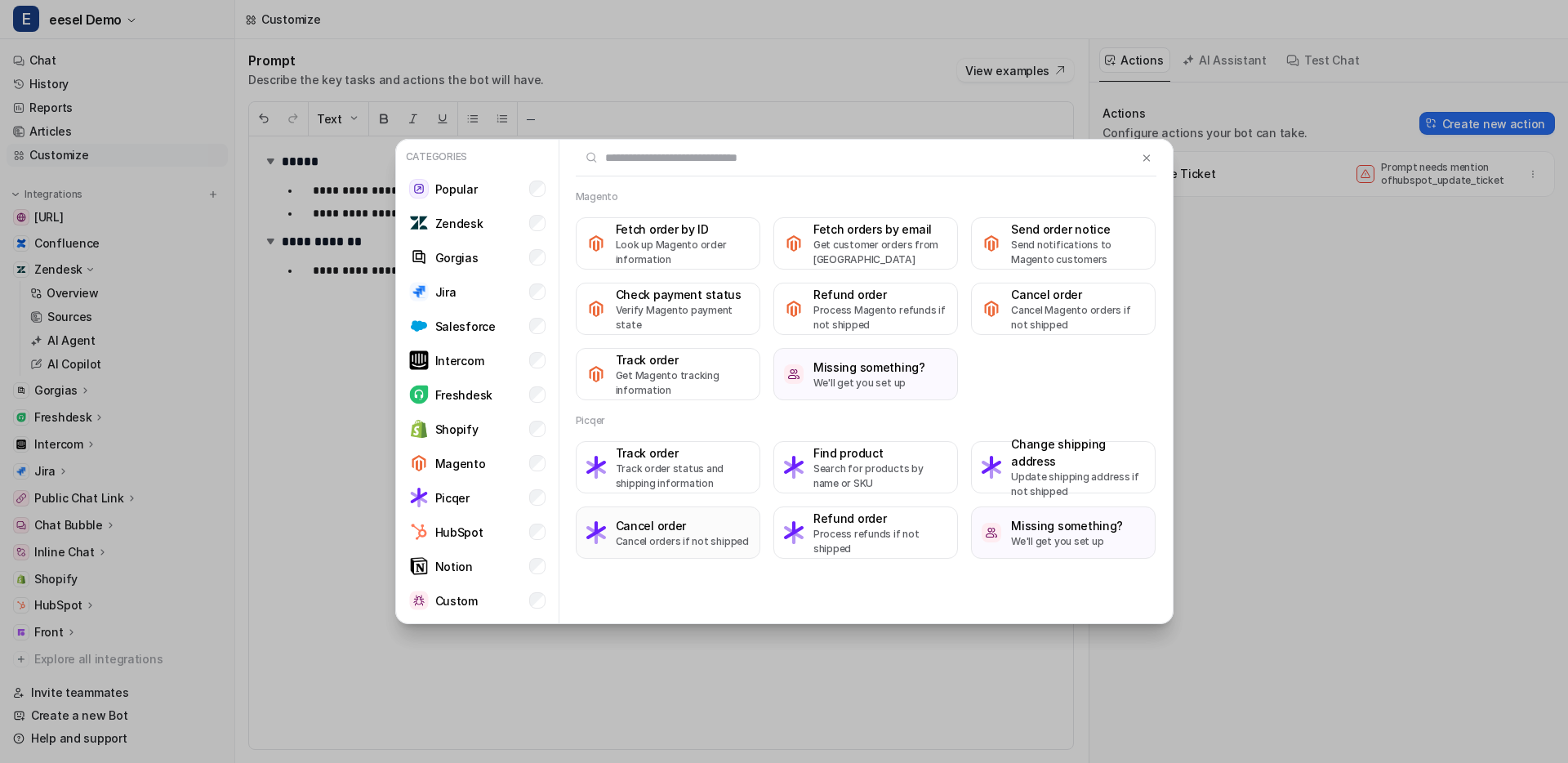
click at [692, 528] on h3 "Cancel order" at bounding box center [682, 526] width 133 height 17
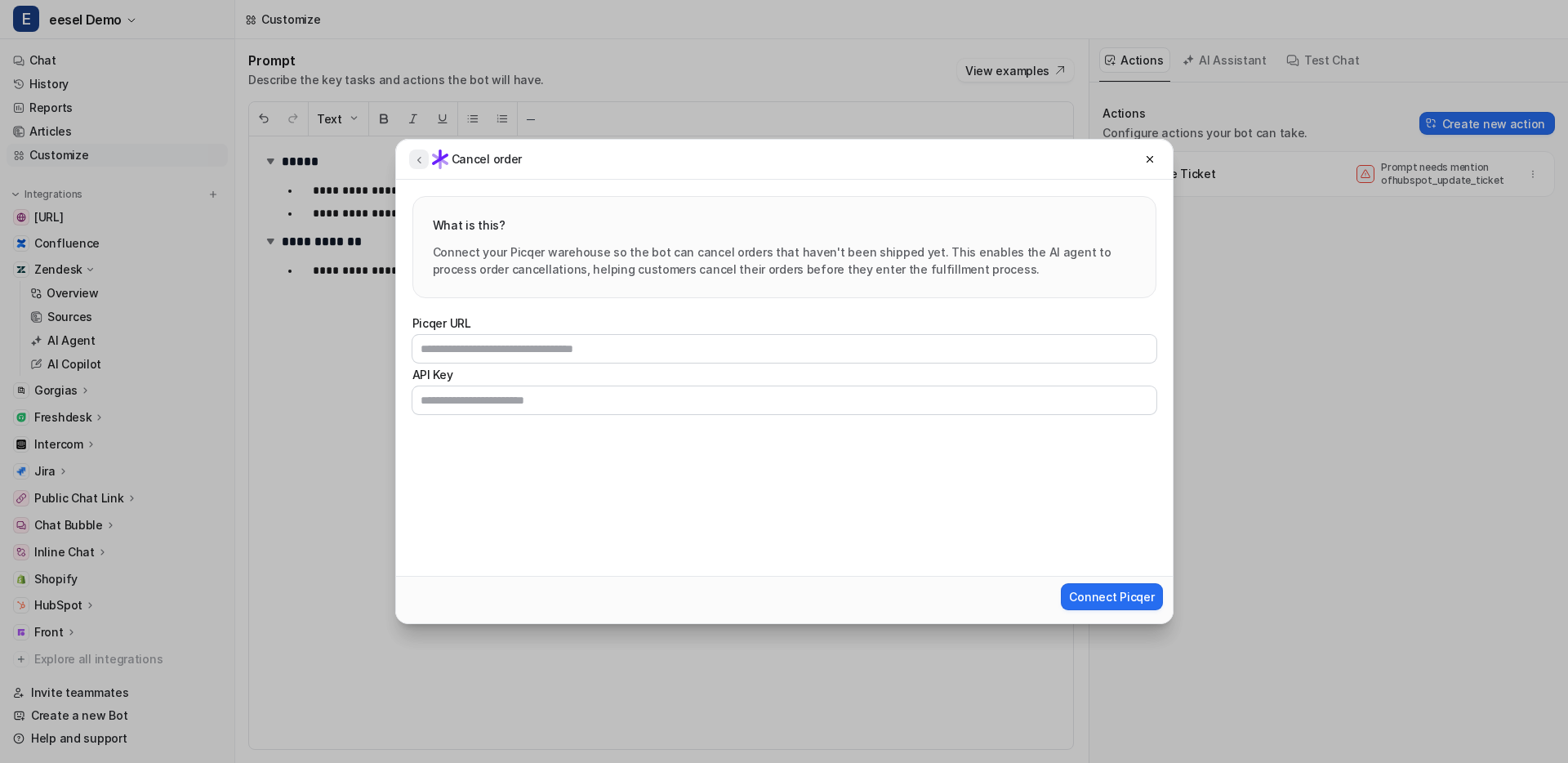
click at [421, 160] on icon at bounding box center [419, 159] width 12 height 13
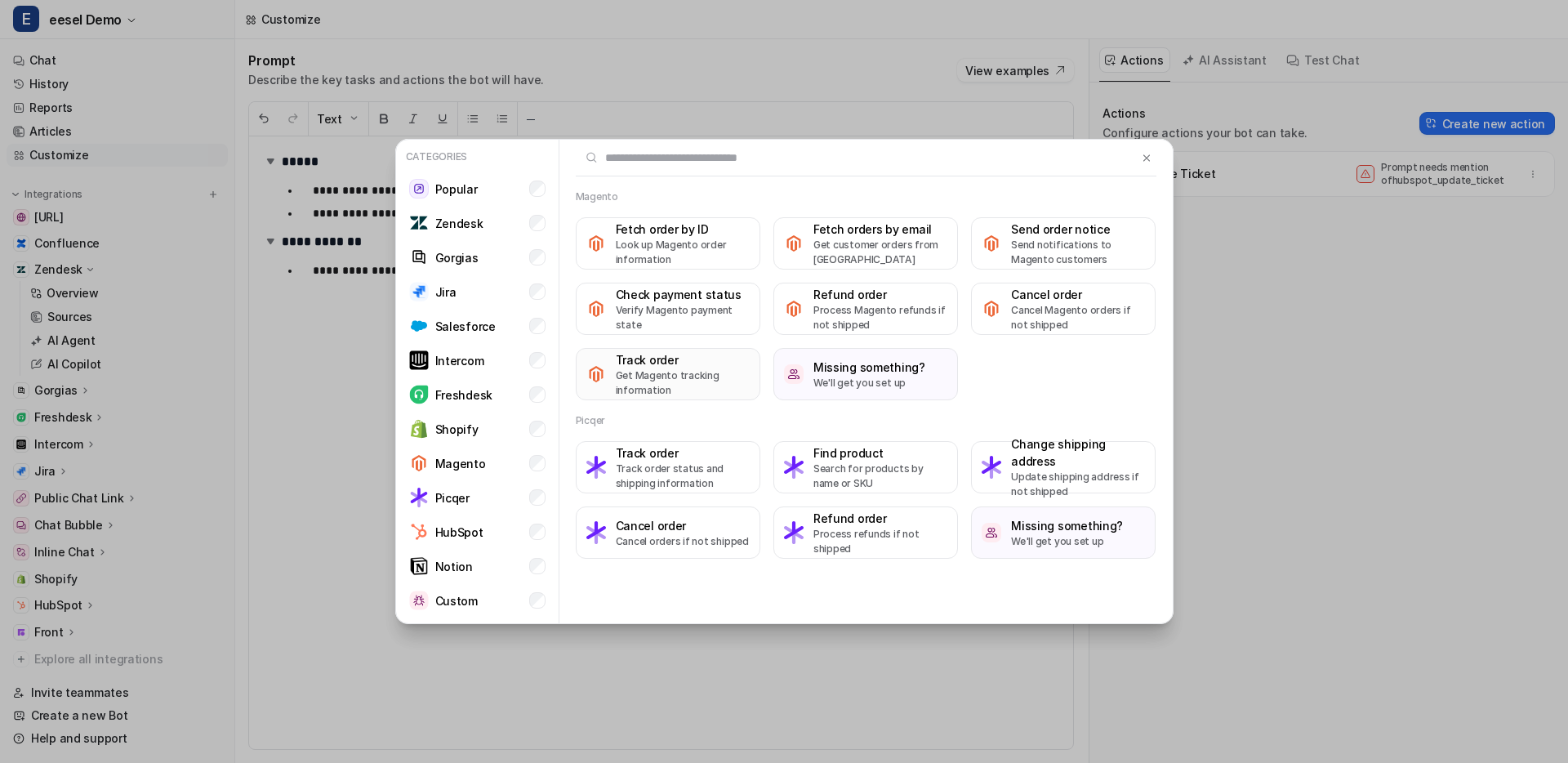
click at [684, 382] on p "Get Magento tracking information" at bounding box center [682, 382] width 134 height 30
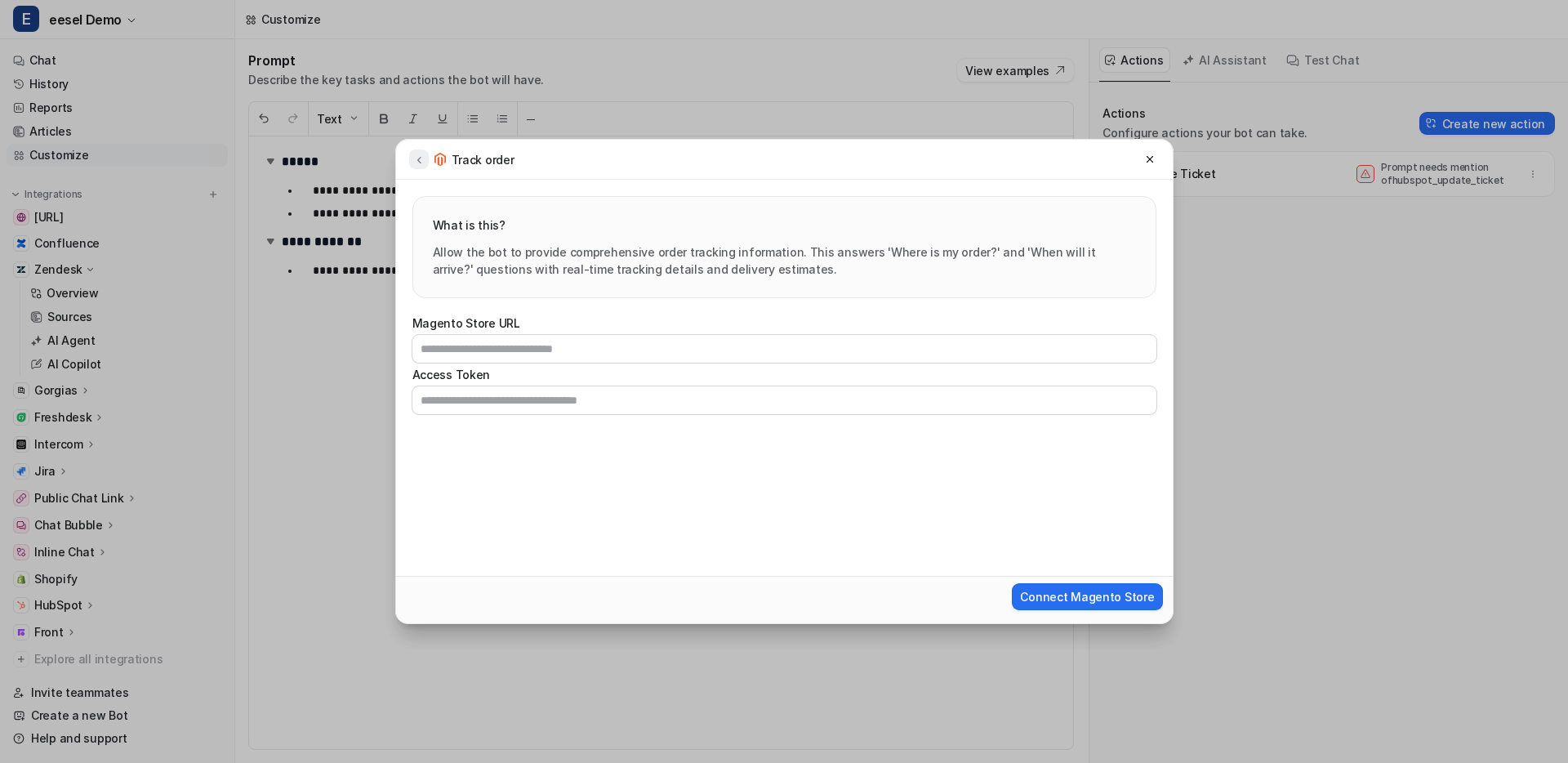
click at [423, 163] on icon at bounding box center [419, 159] width 12 height 13
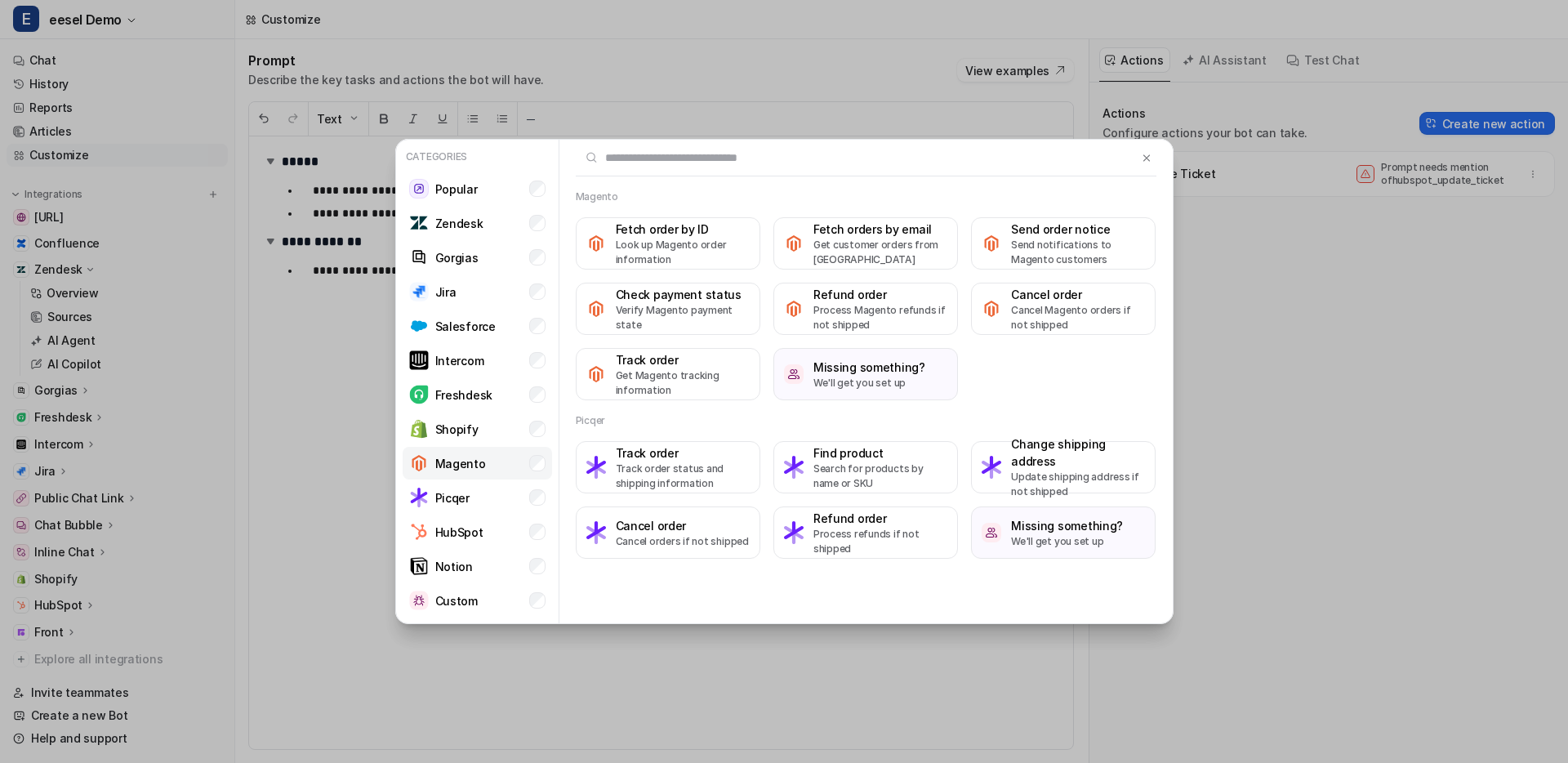
click at [494, 469] on li "Magento" at bounding box center [477, 463] width 149 height 33
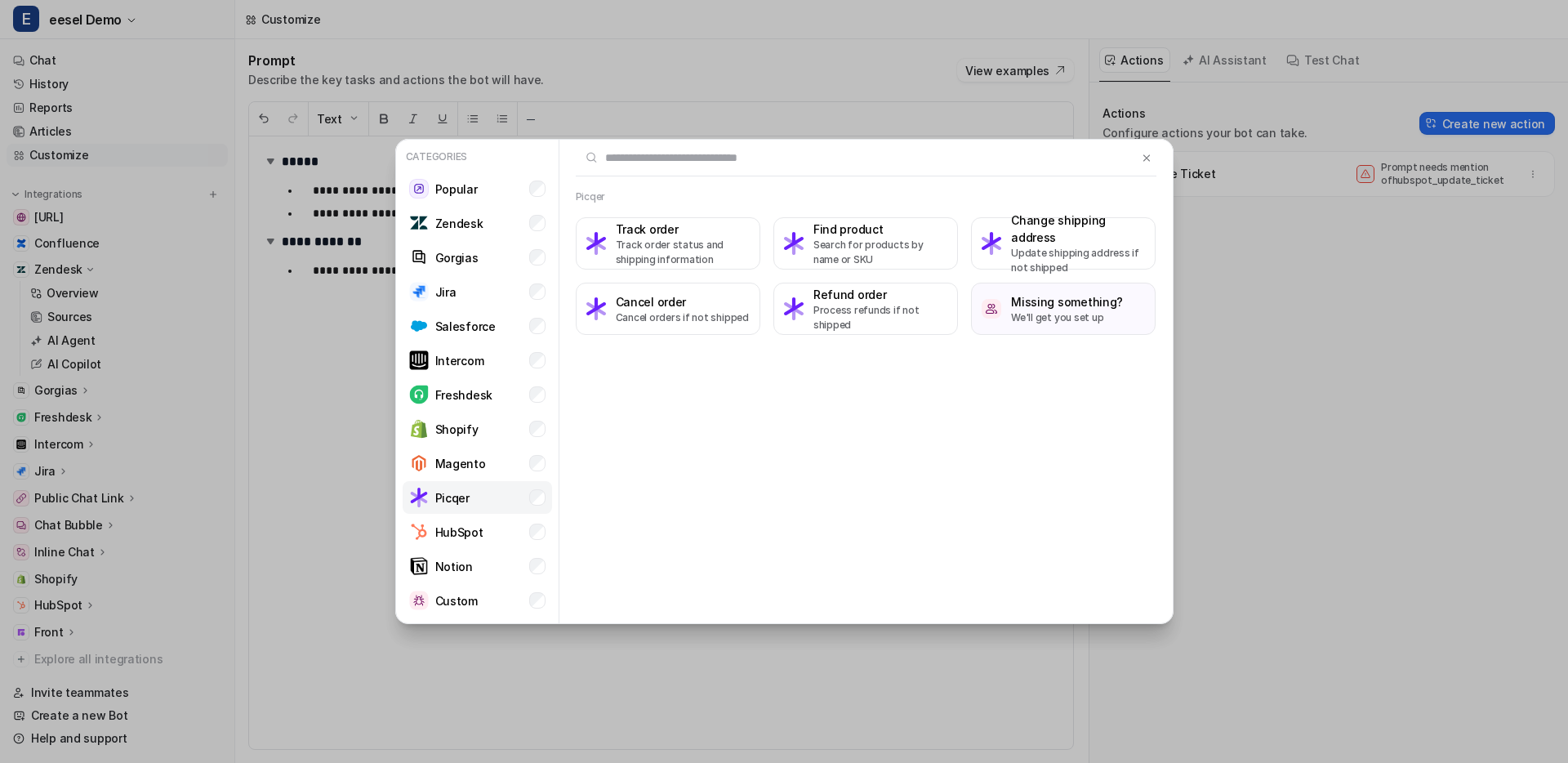
click at [483, 487] on li "Picqer" at bounding box center [477, 497] width 149 height 33
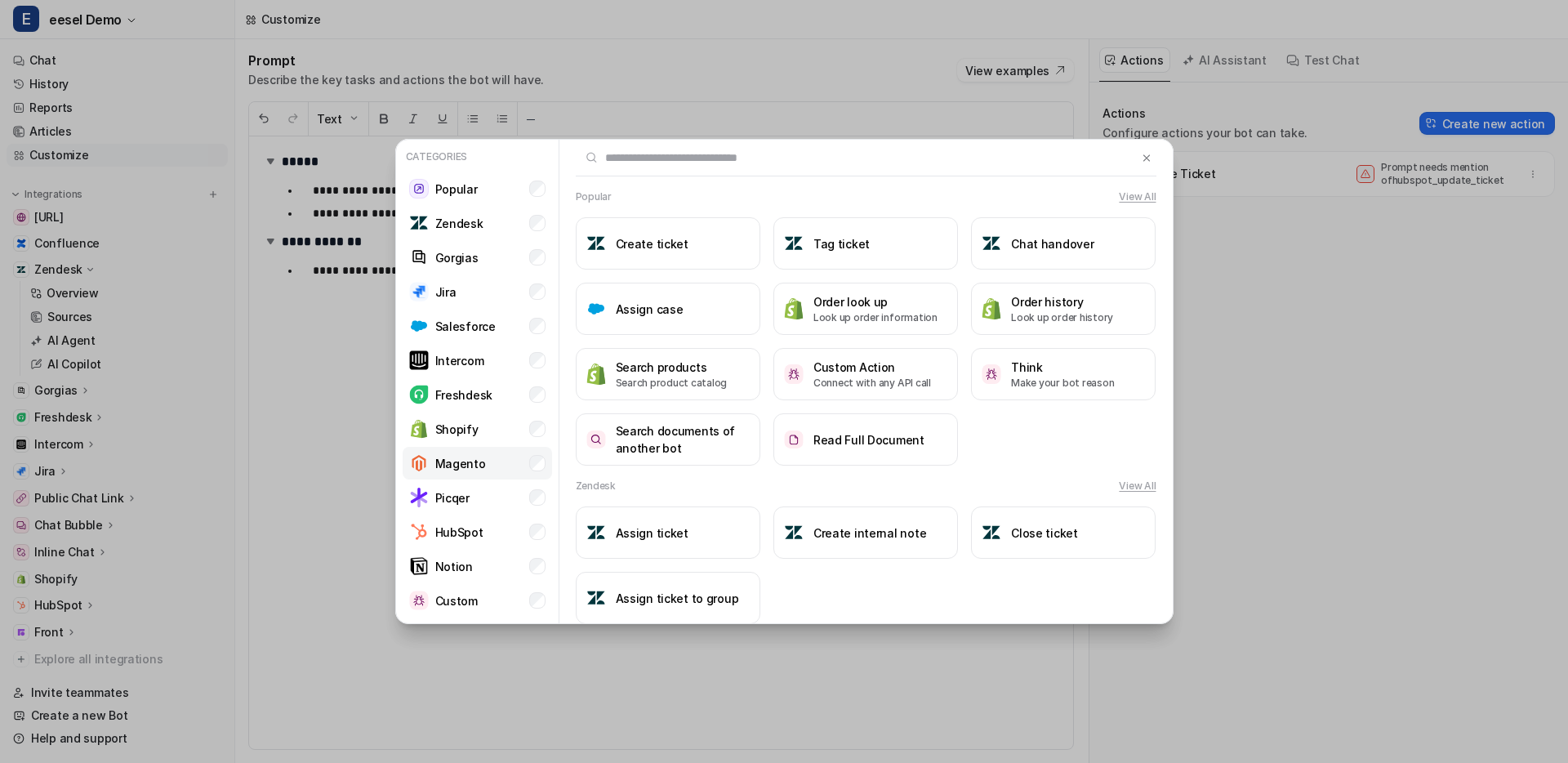
click at [485, 470] on li "Magento" at bounding box center [477, 463] width 149 height 33
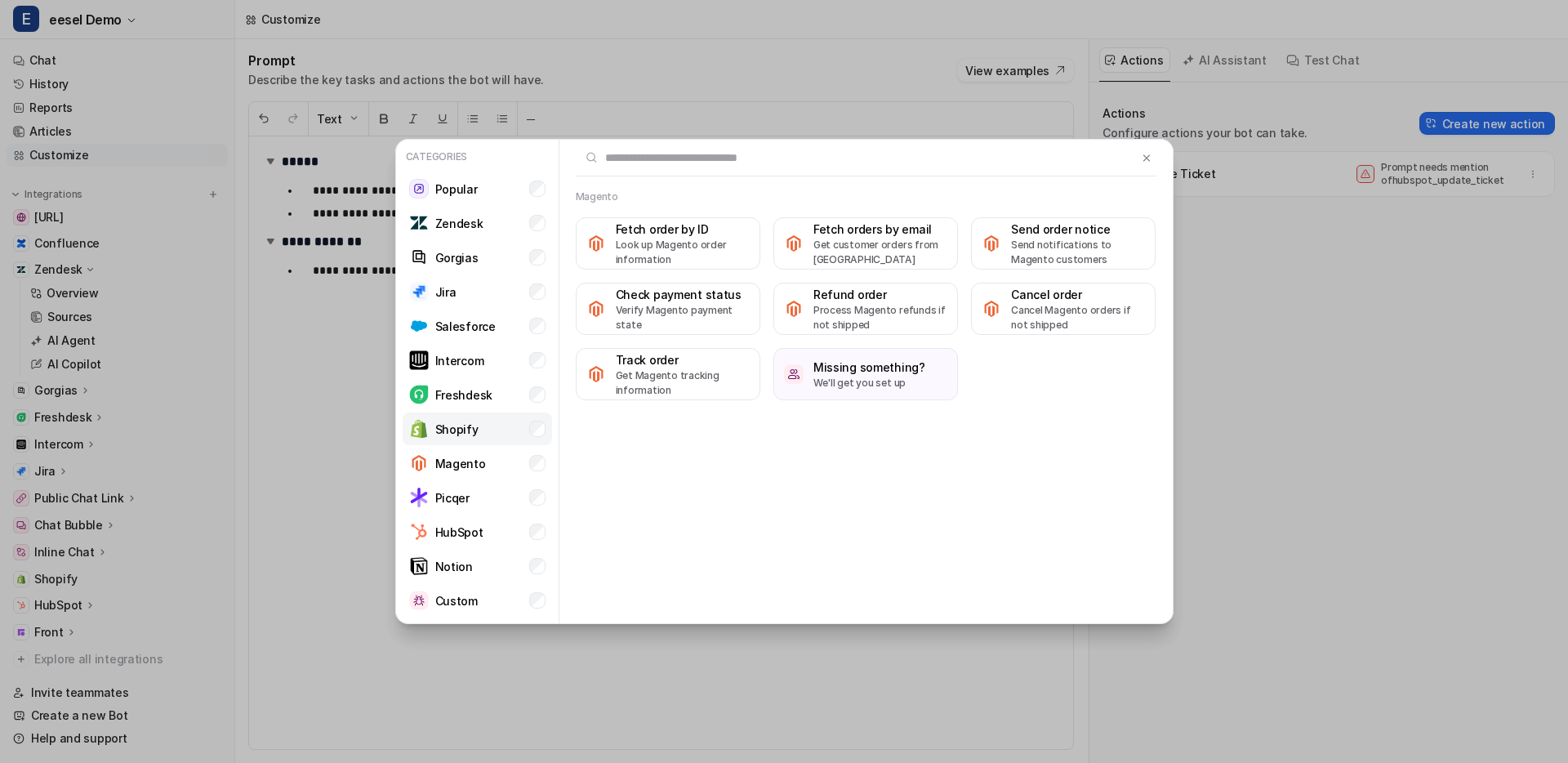
click at [495, 429] on li "Shopify" at bounding box center [477, 429] width 149 height 33
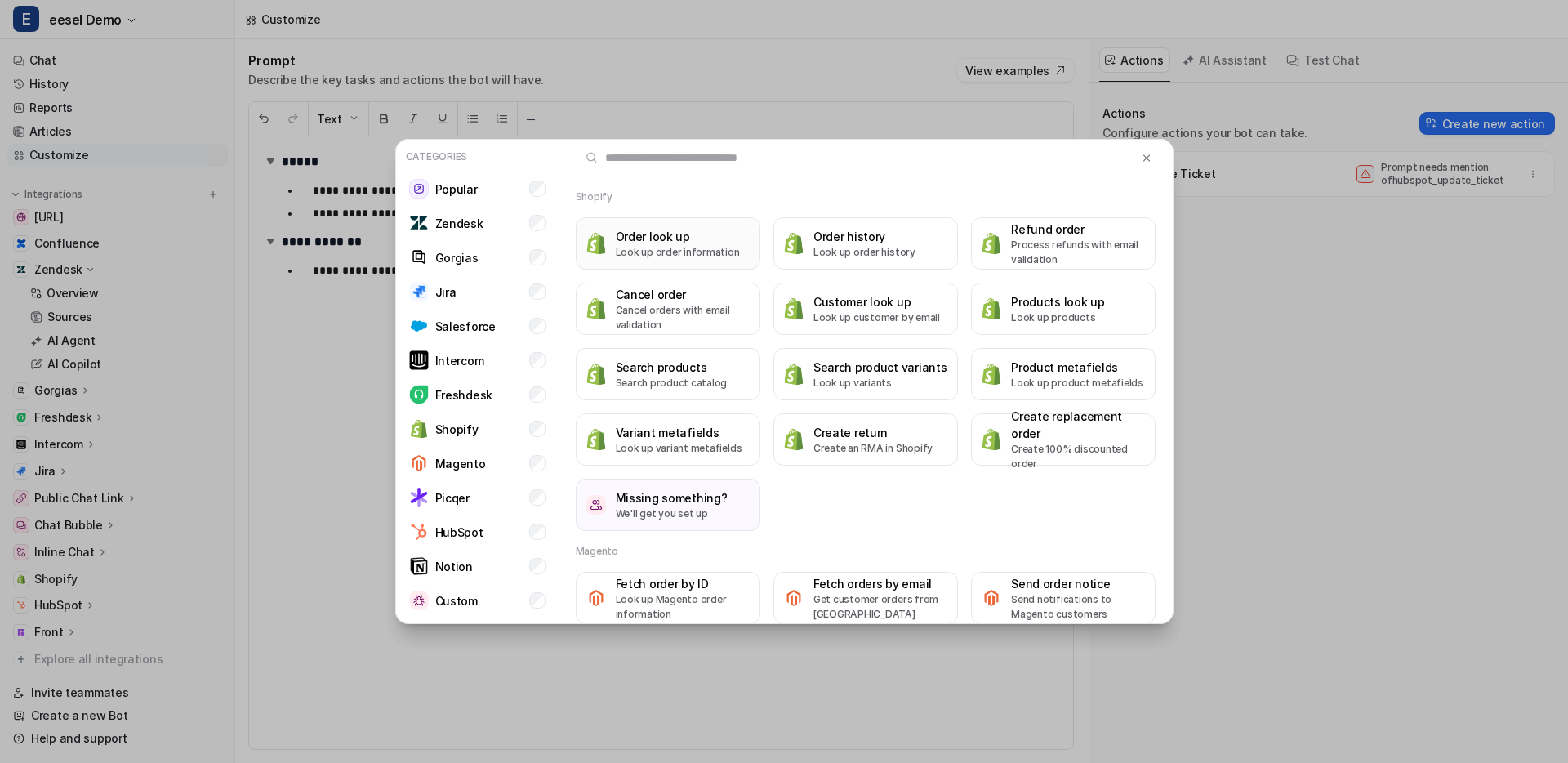
click at [683, 248] on p "Look up order information" at bounding box center [677, 251] width 124 height 14
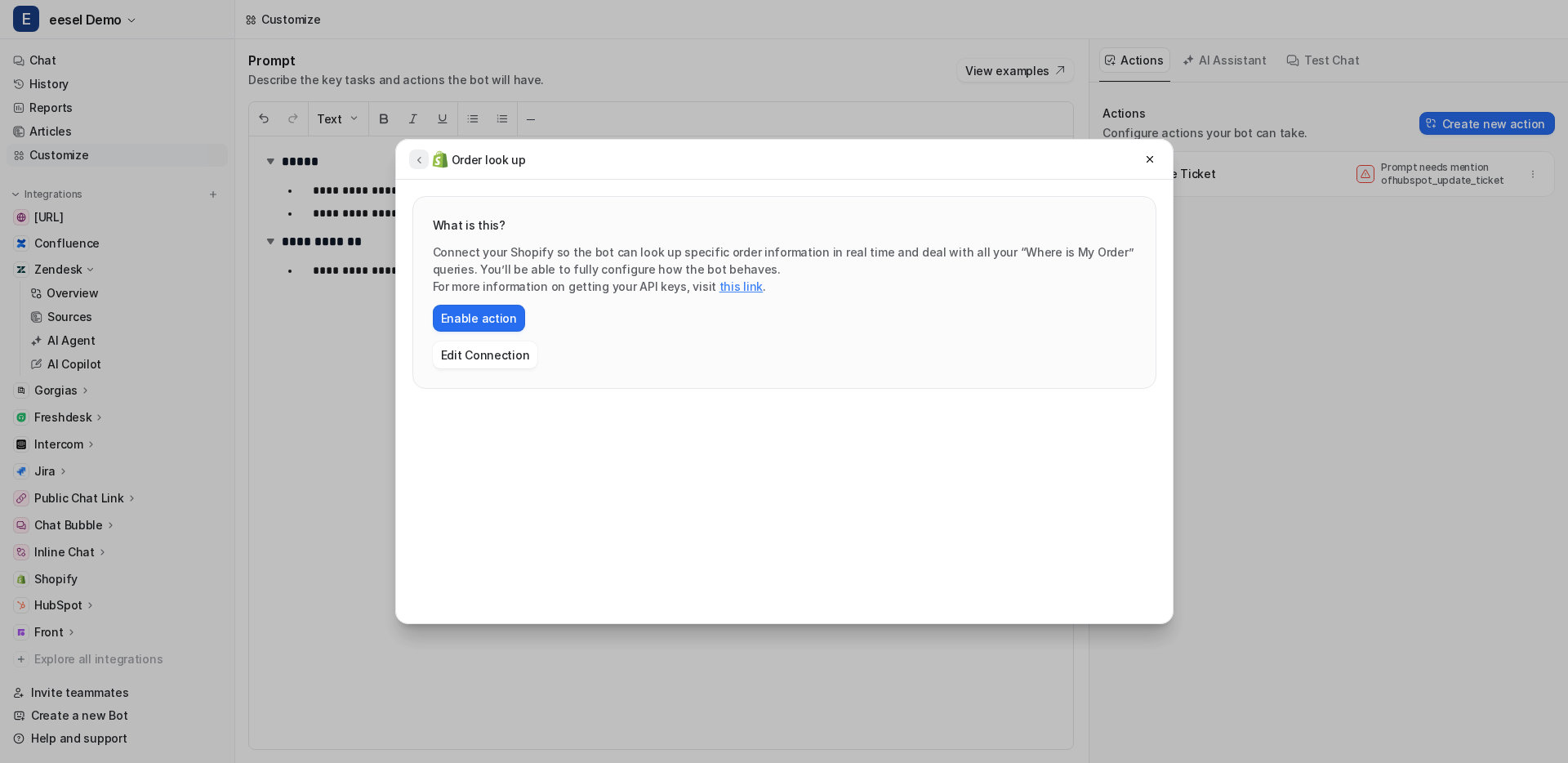
click at [416, 161] on icon at bounding box center [419, 159] width 12 height 13
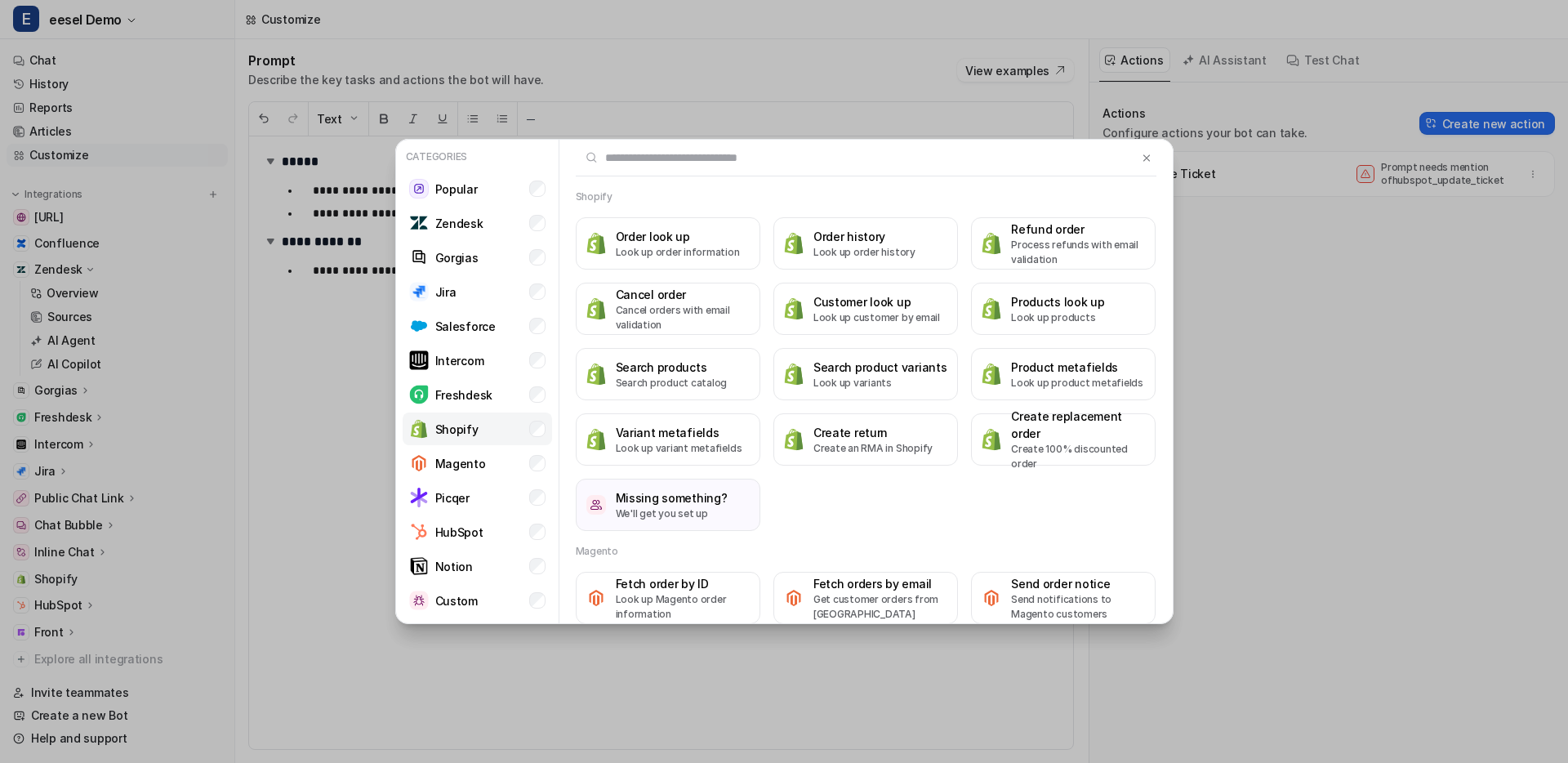
click at [538, 418] on li "Shopify" at bounding box center [477, 429] width 149 height 33
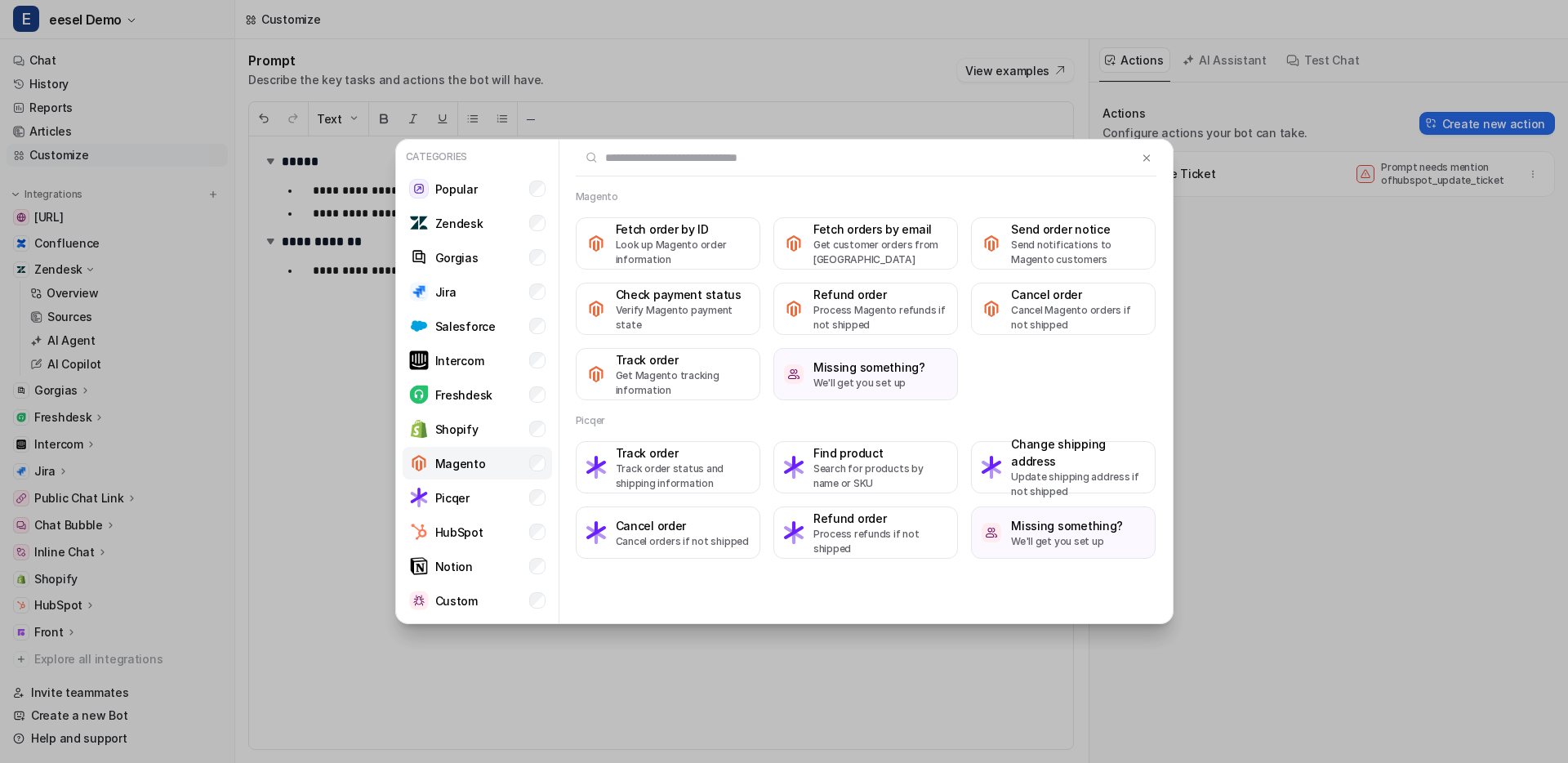
click at [477, 478] on li "Magento" at bounding box center [477, 463] width 149 height 33
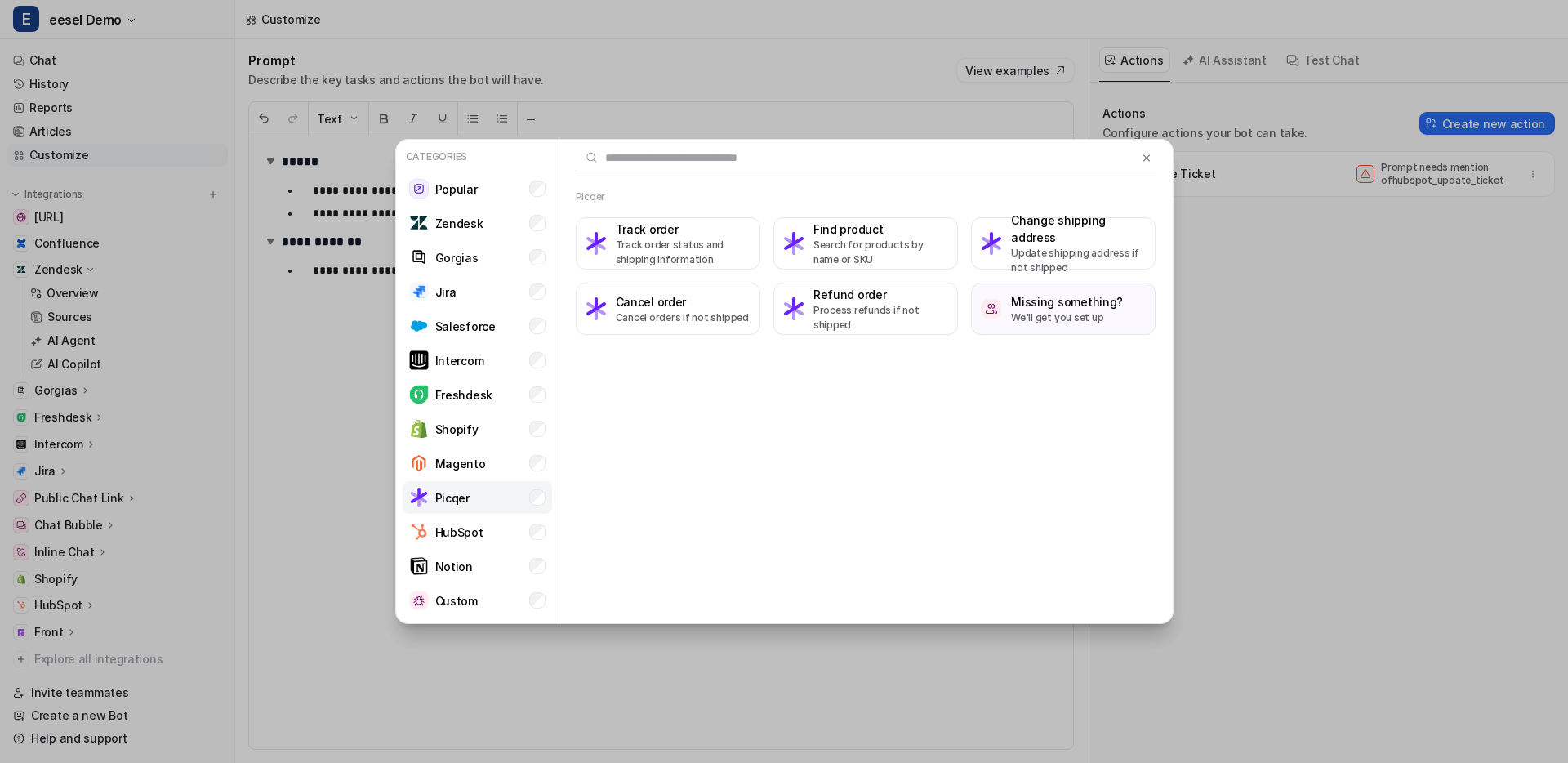
click at [469, 500] on li "Picqer" at bounding box center [477, 497] width 149 height 33
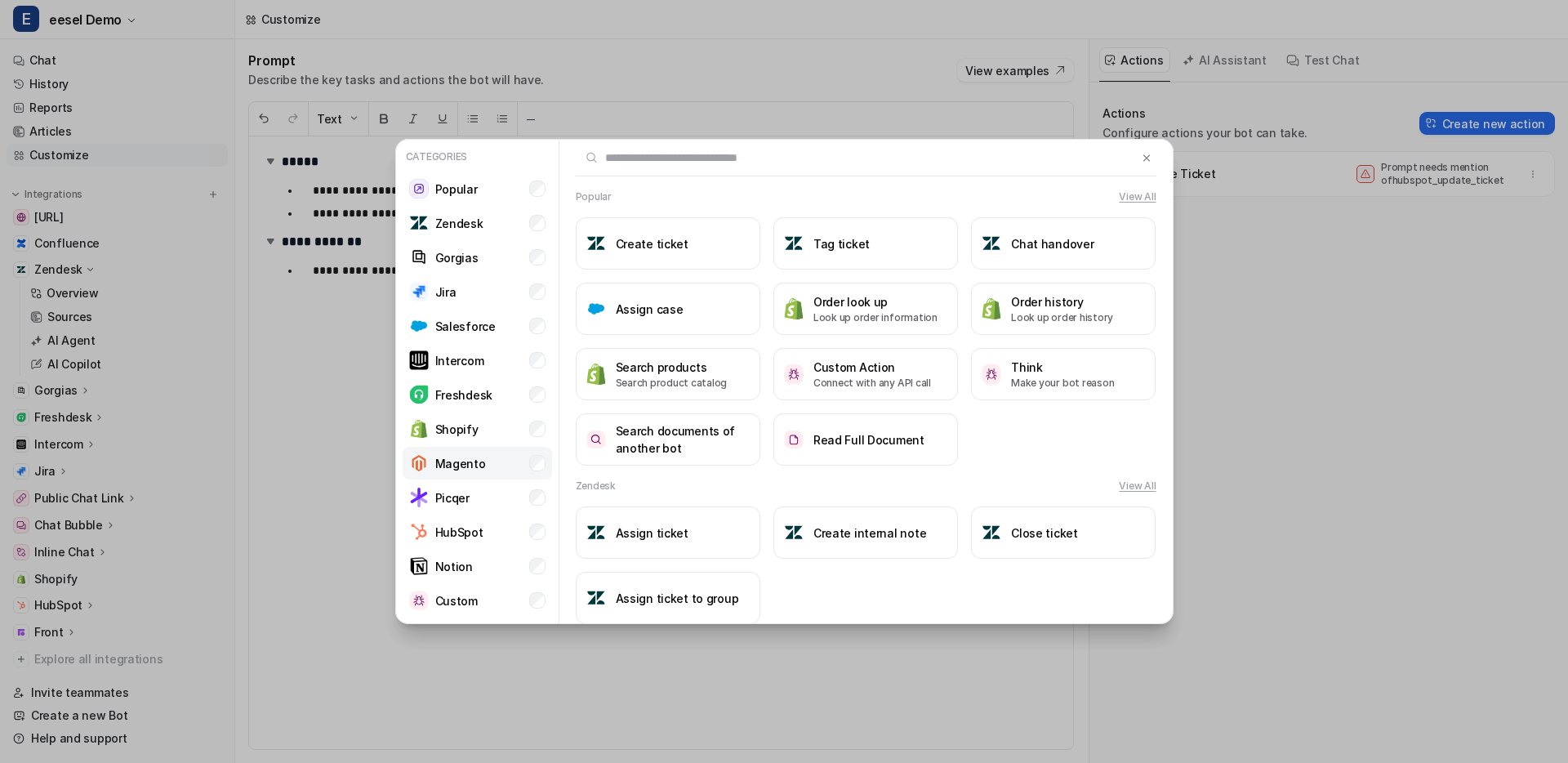
click at [483, 471] on li "Magento" at bounding box center [477, 463] width 149 height 33
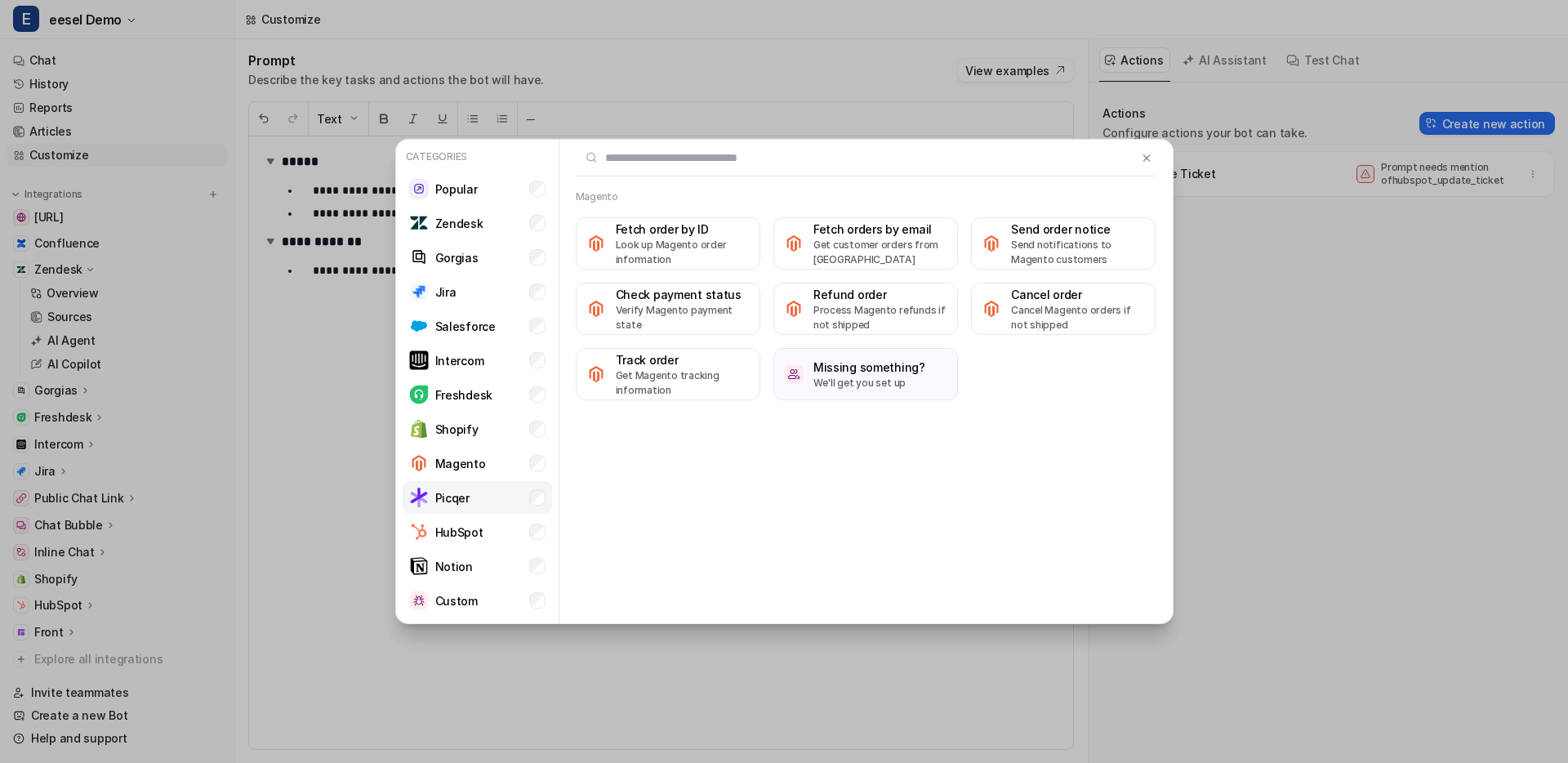
click at [483, 486] on li "Picqer" at bounding box center [477, 497] width 149 height 33
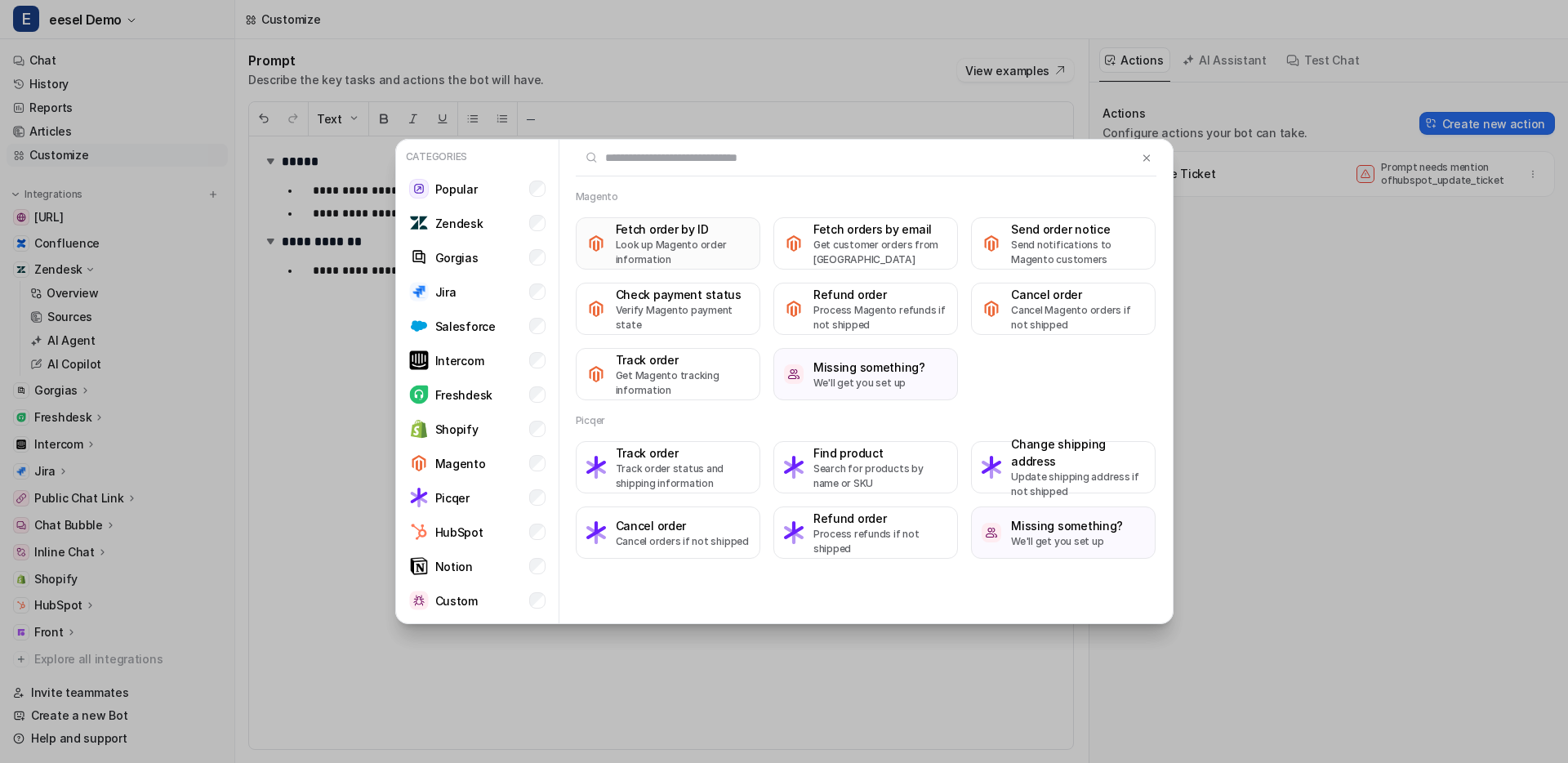
click at [692, 258] on p "Look up Magento order information" at bounding box center [682, 252] width 134 height 30
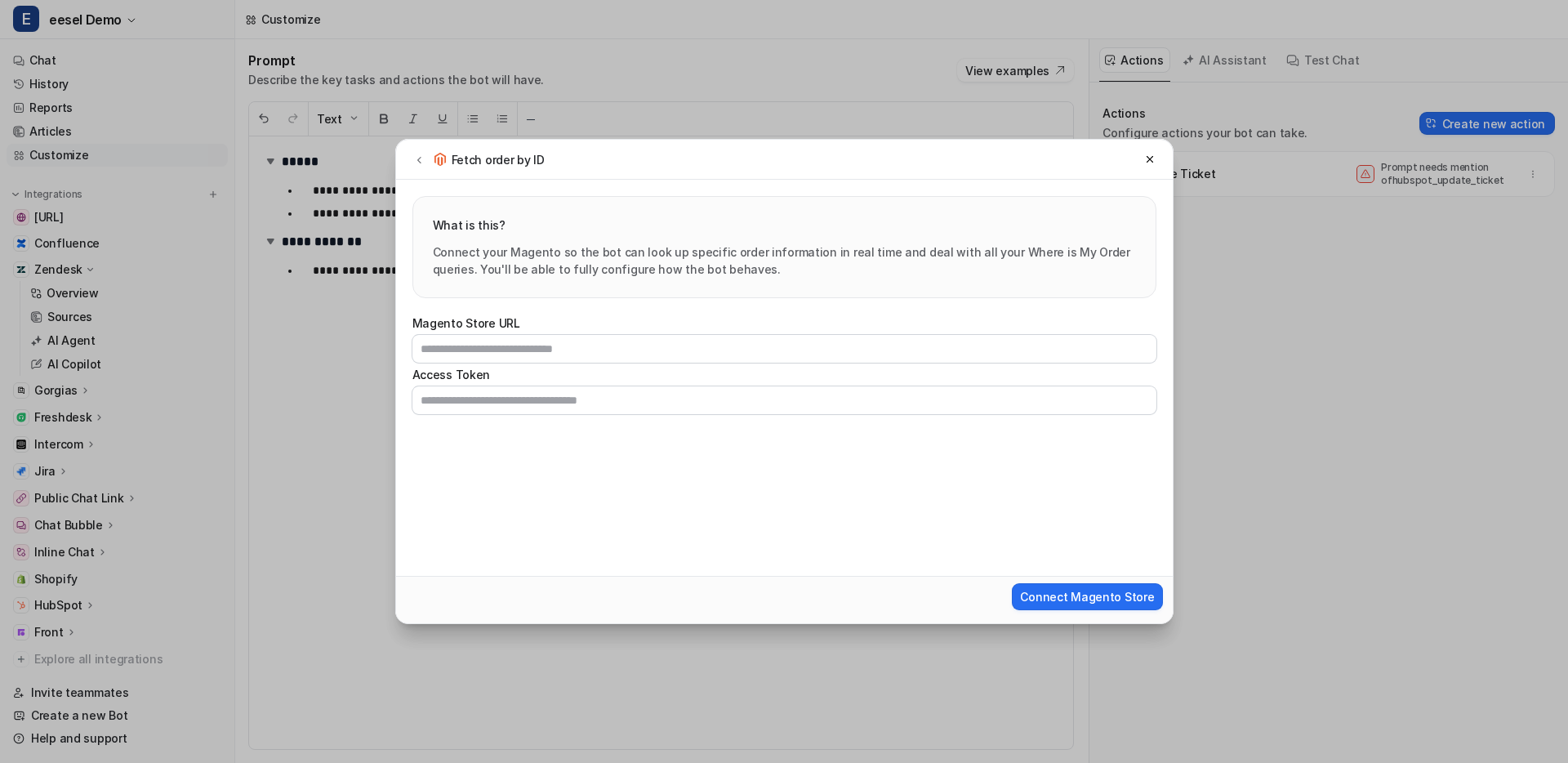
click at [475, 74] on div "Fetch order by ID What is this? Connect your Magento so the bot can look up spe…" at bounding box center [784, 382] width 804 height 763
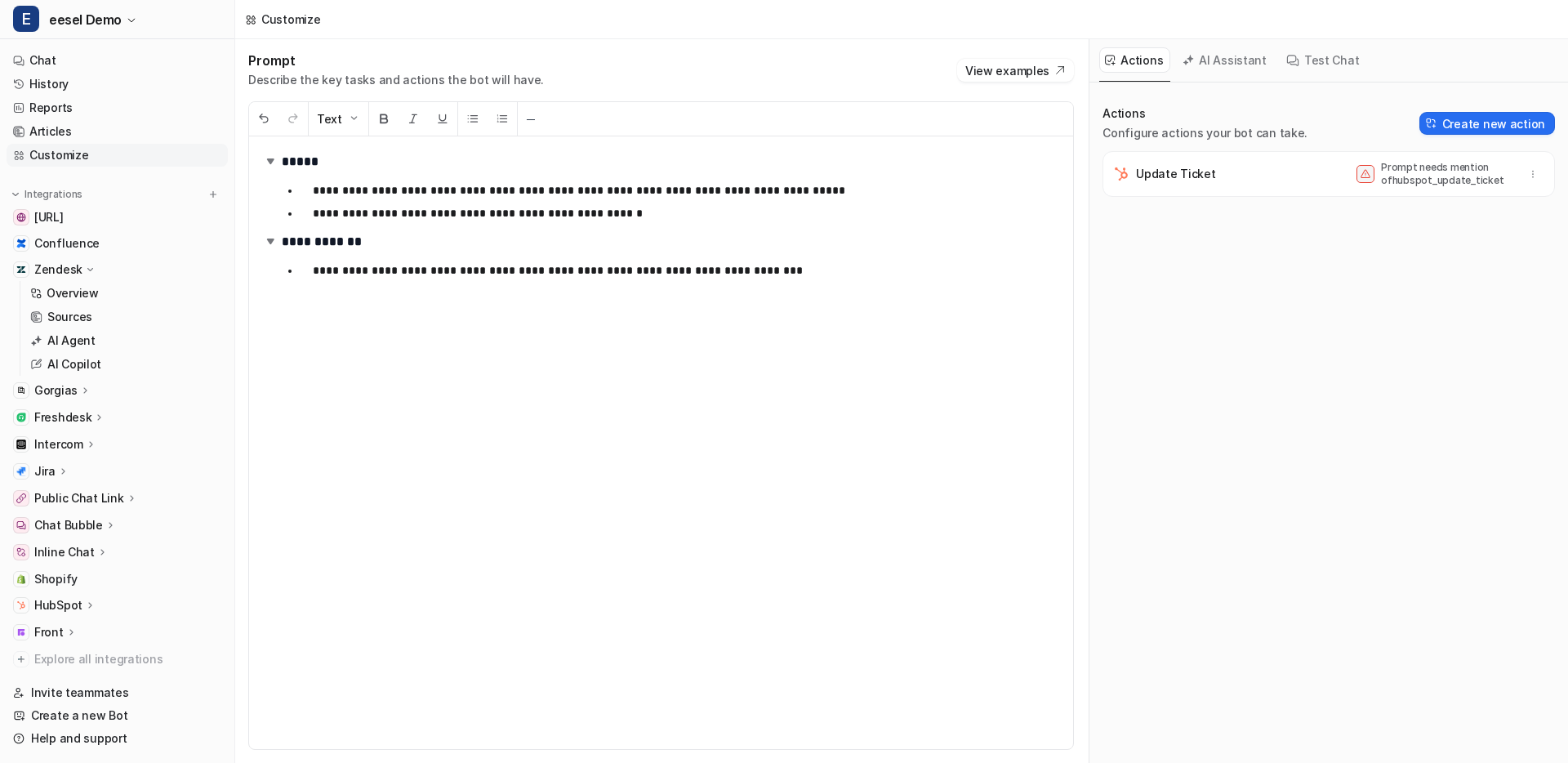
click at [698, 277] on p "**********" at bounding box center [687, 270] width 747 height 19
click at [743, 277] on p "**********" at bounding box center [687, 270] width 747 height 19
